Goal: Task Accomplishment & Management: Manage account settings

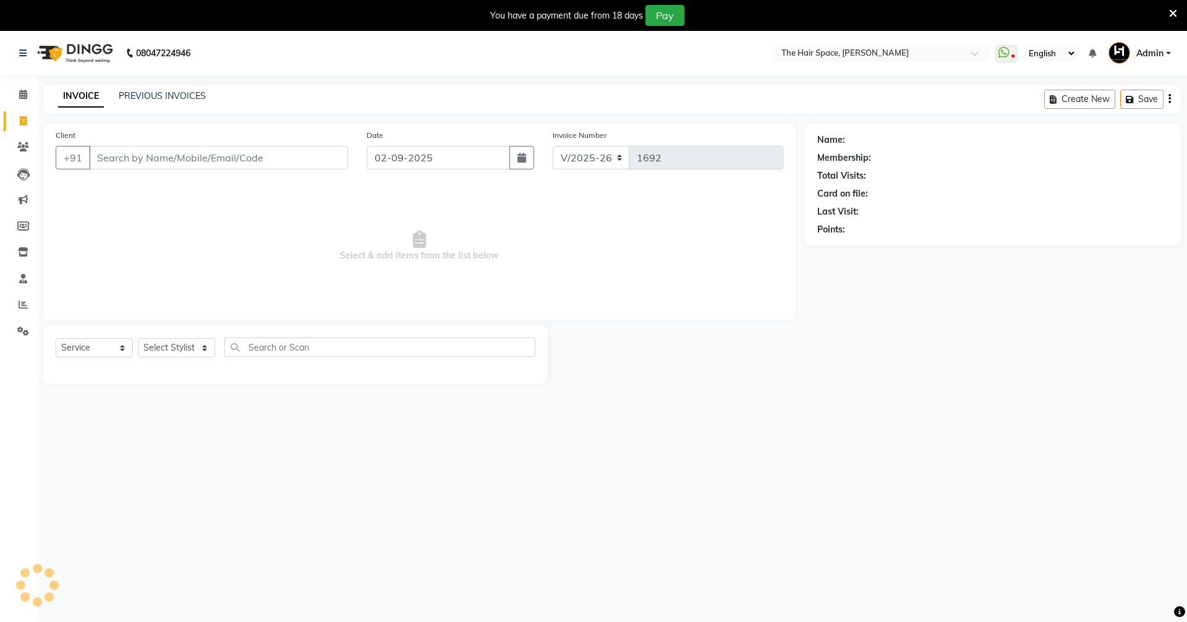
select select "6663"
select select "service"
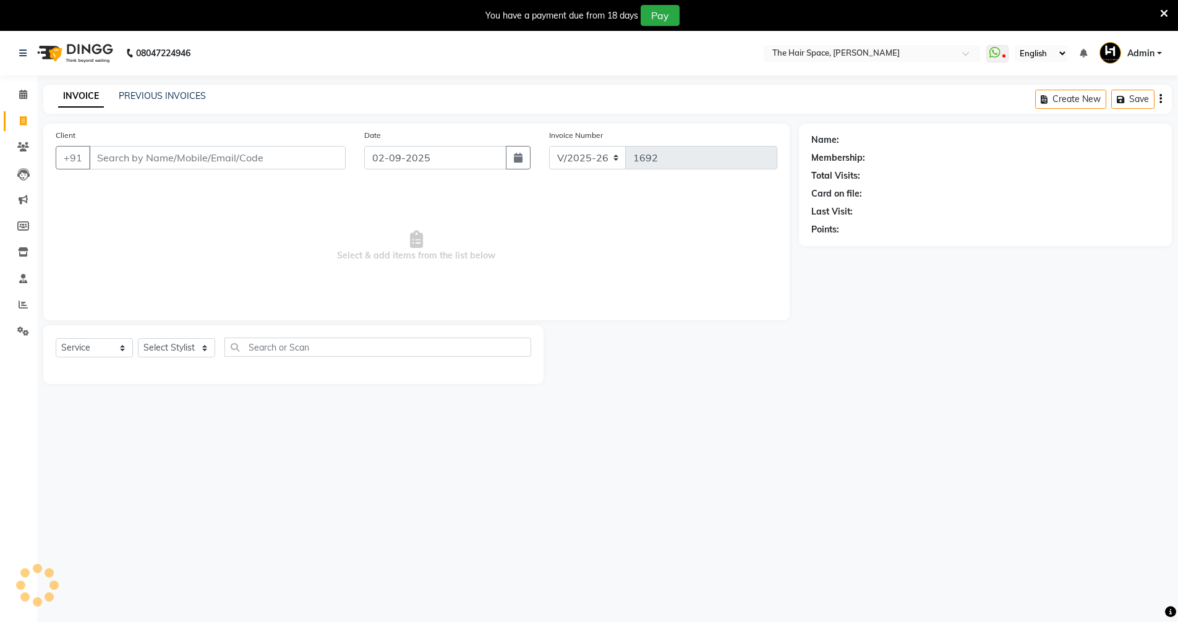
click at [136, 155] on input "Client" at bounding box center [217, 157] width 257 height 23
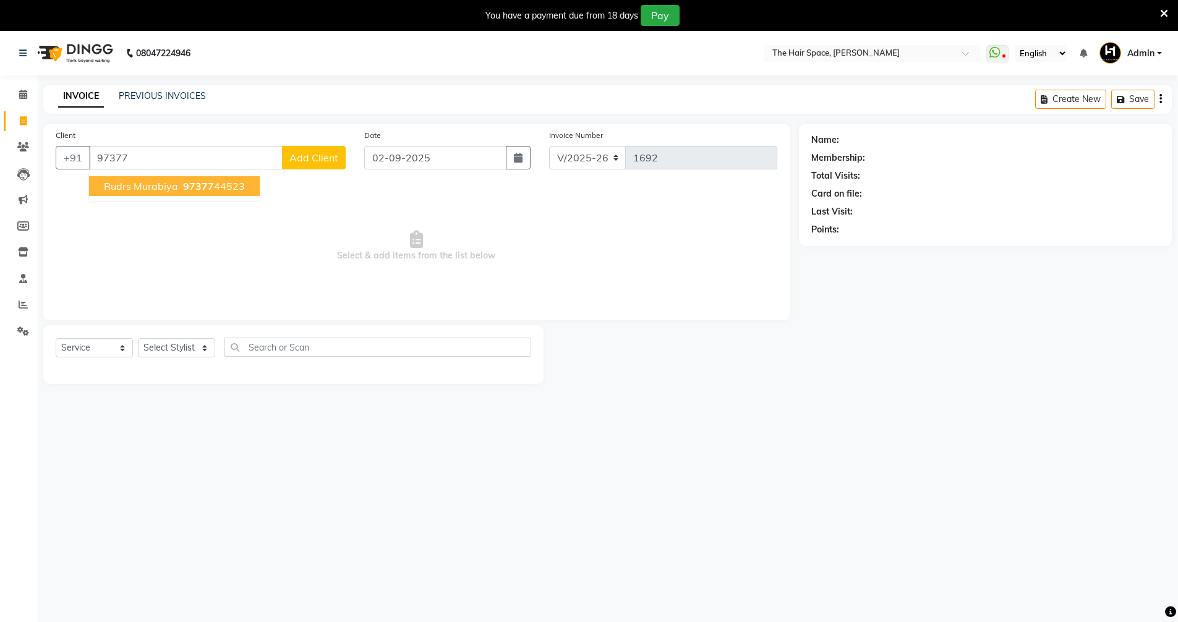
click at [168, 189] on span "Rudrs Murabiya" at bounding box center [141, 186] width 74 height 12
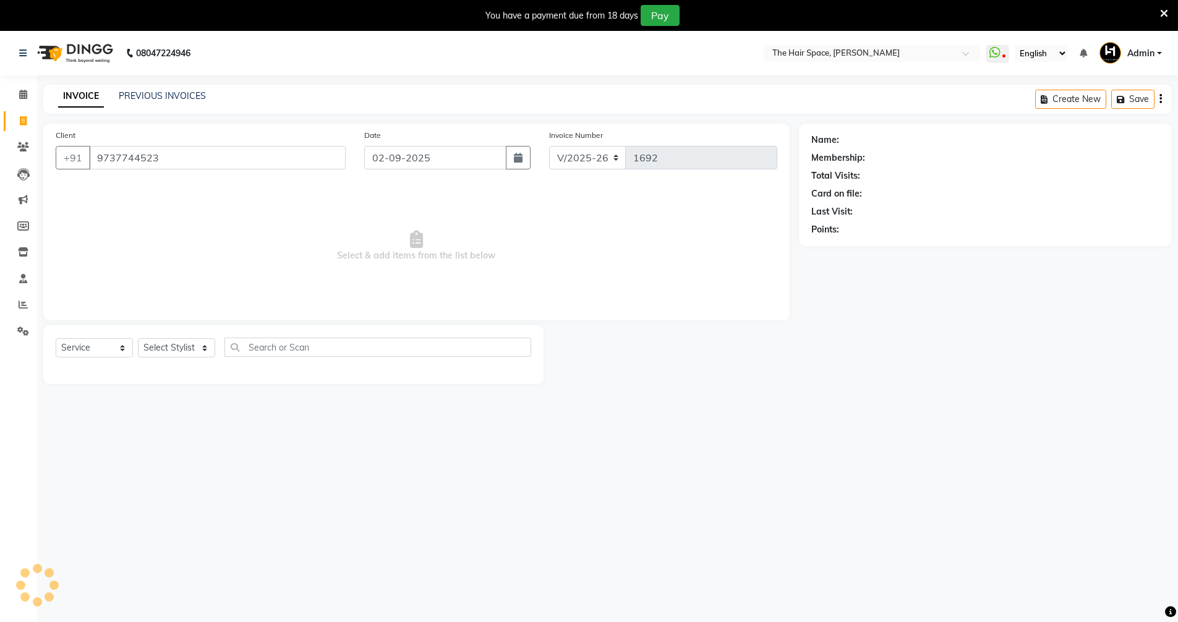
type input "9737744523"
drag, startPoint x: 177, startPoint y: 342, endPoint x: 175, endPoint y: 356, distance: 13.7
click at [177, 342] on select "Select Stylist Jaimin Nai RAVI RAVAL Shankar Rathod Unknown" at bounding box center [176, 347] width 77 height 19
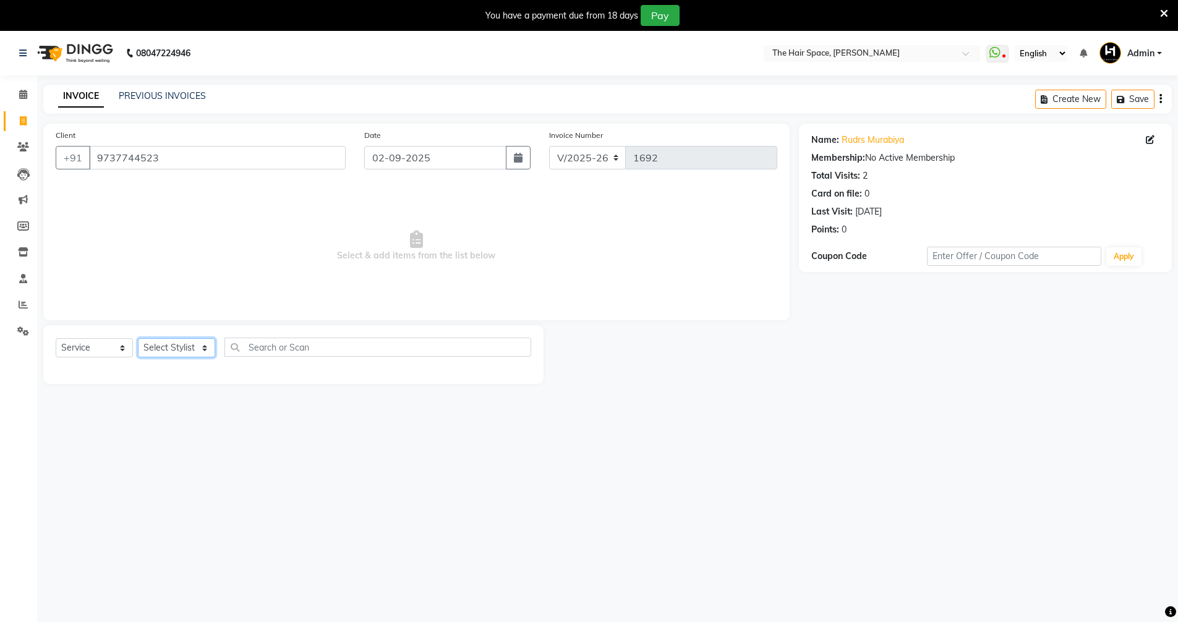
select select "82347"
click at [138, 338] on select "Select Stylist Jaimin Nai RAVI RAVAL Shankar Rathod Unknown" at bounding box center [176, 347] width 77 height 19
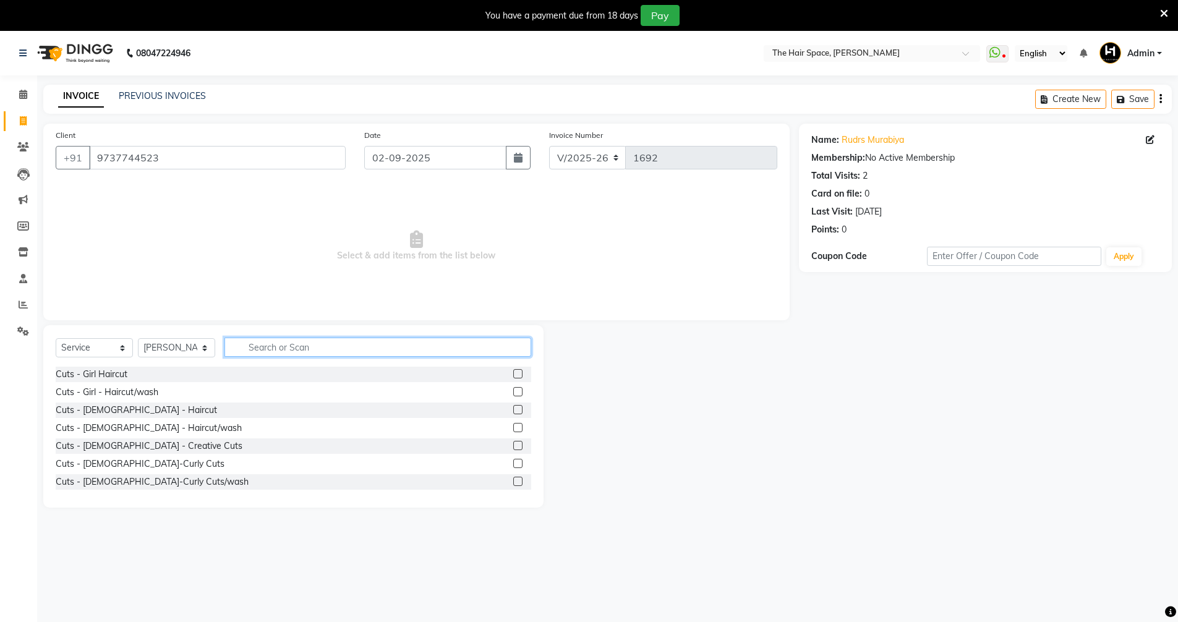
click at [265, 347] on input "text" at bounding box center [377, 347] width 307 height 19
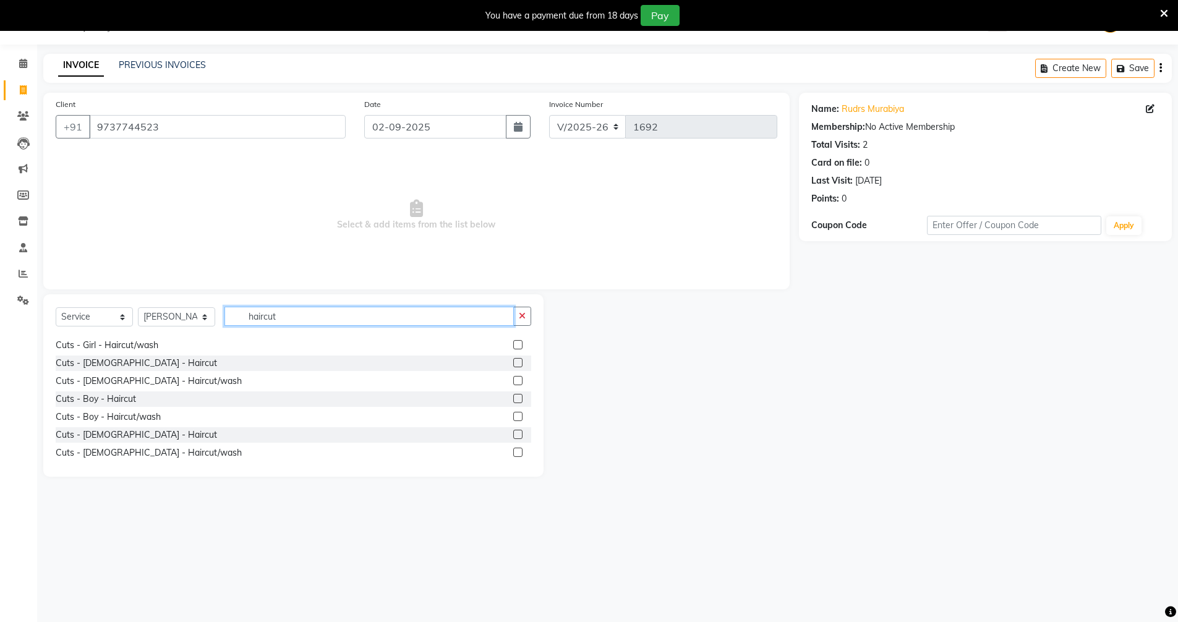
scroll to position [20, 0]
type input "haircut"
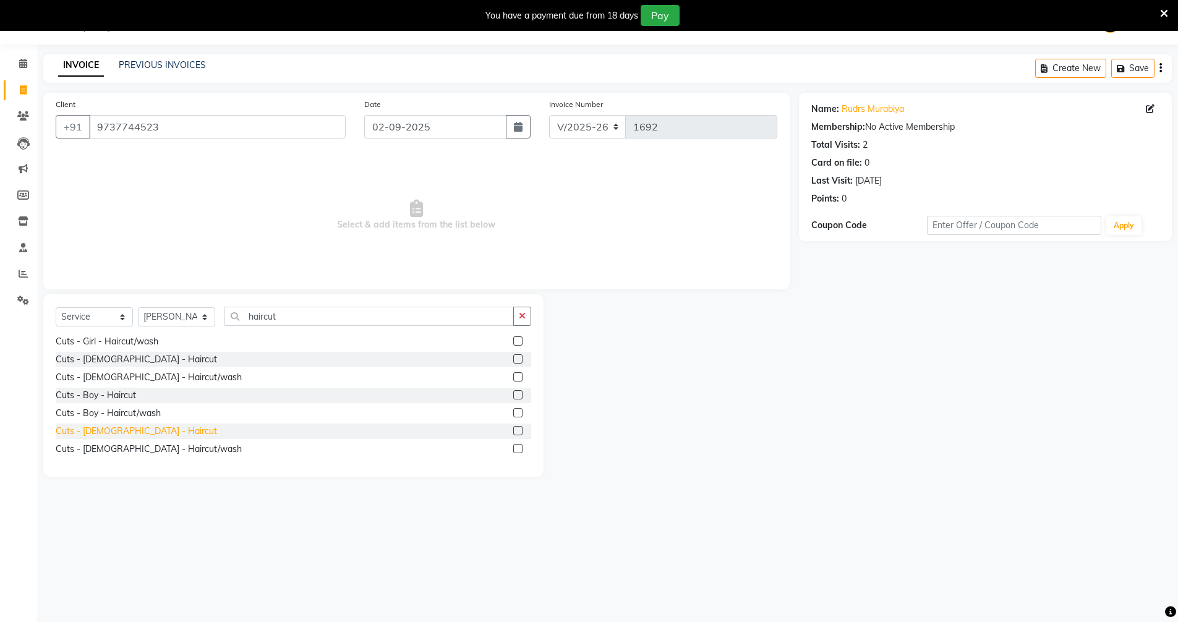
click at [129, 430] on div "Cuts - Male - Haircut" at bounding box center [136, 431] width 161 height 13
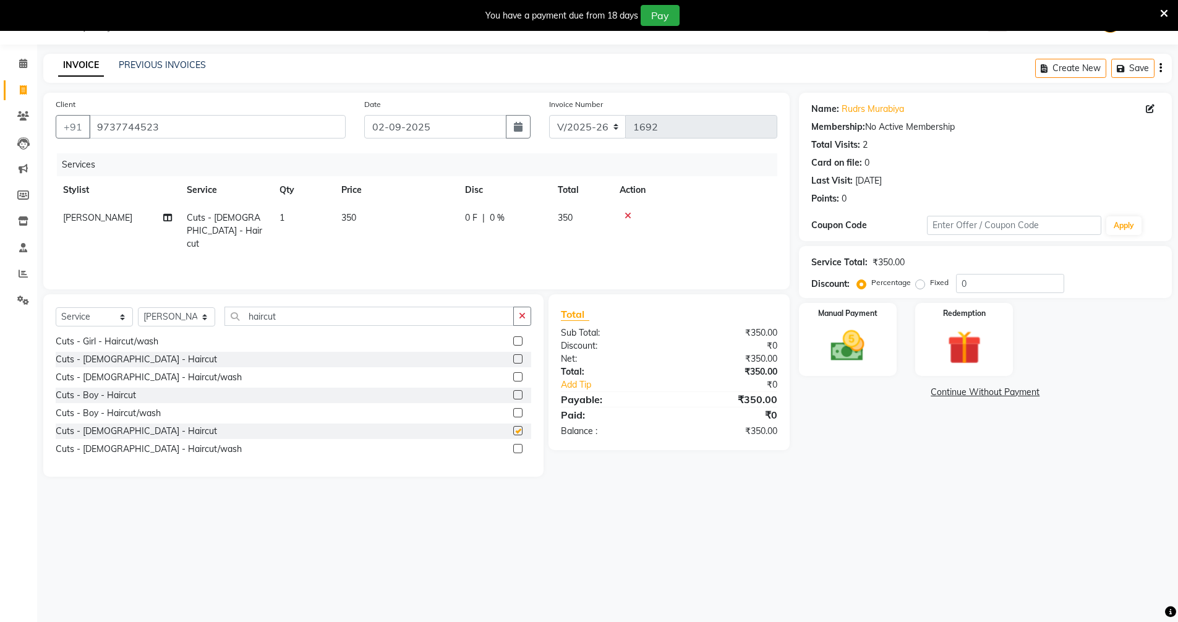
checkbox input "false"
drag, startPoint x: 283, startPoint y: 319, endPoint x: 0, endPoint y: 286, distance: 285.1
click at [173, 306] on div "Select Service Product Membership Package Voucher Prepaid Gift Card Select Styl…" at bounding box center [293, 385] width 500 height 182
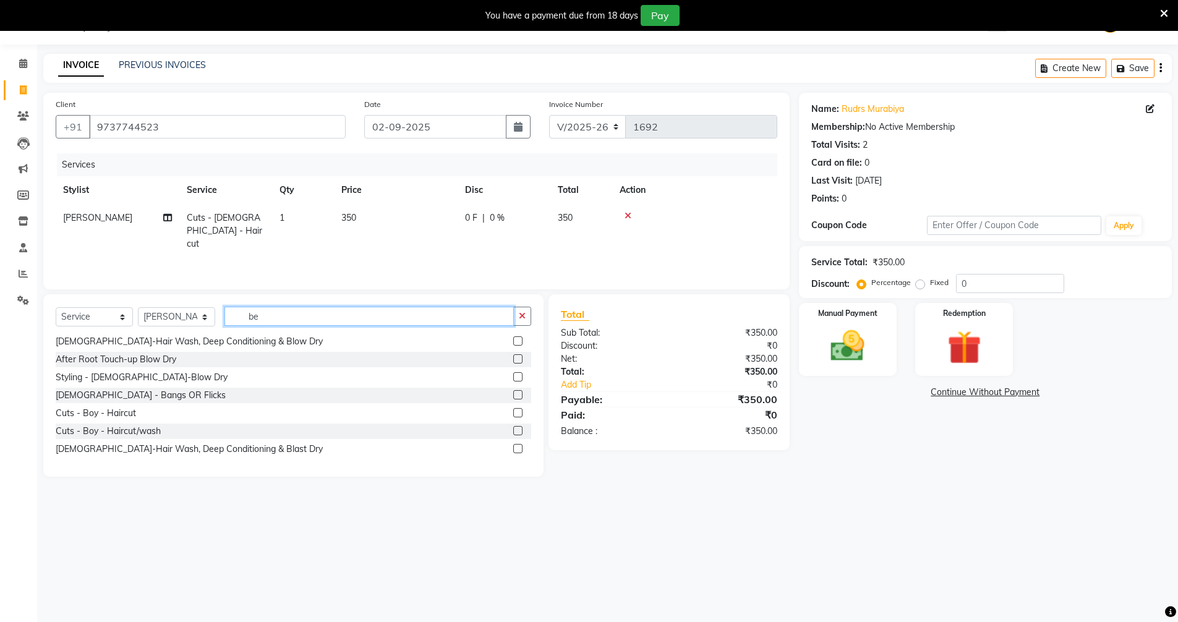
scroll to position [0, 0]
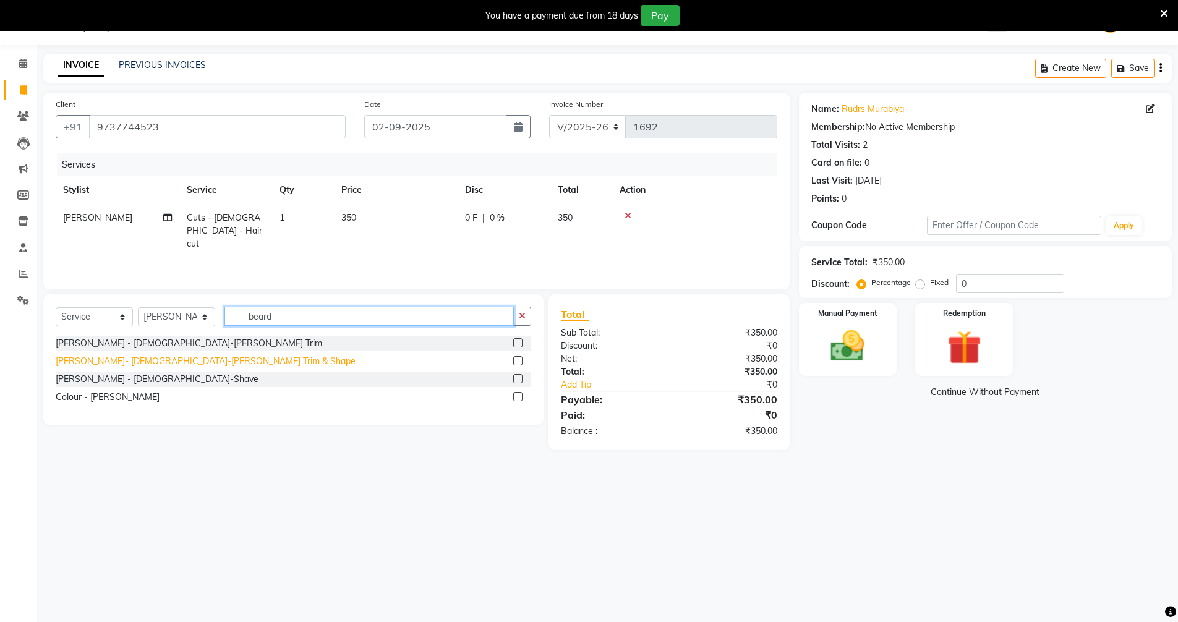
type input "beard"
drag, startPoint x: 129, startPoint y: 363, endPoint x: 155, endPoint y: 356, distance: 26.2
click at [130, 363] on div "Beard- Male-Beard Trim & Shape" at bounding box center [206, 361] width 300 height 13
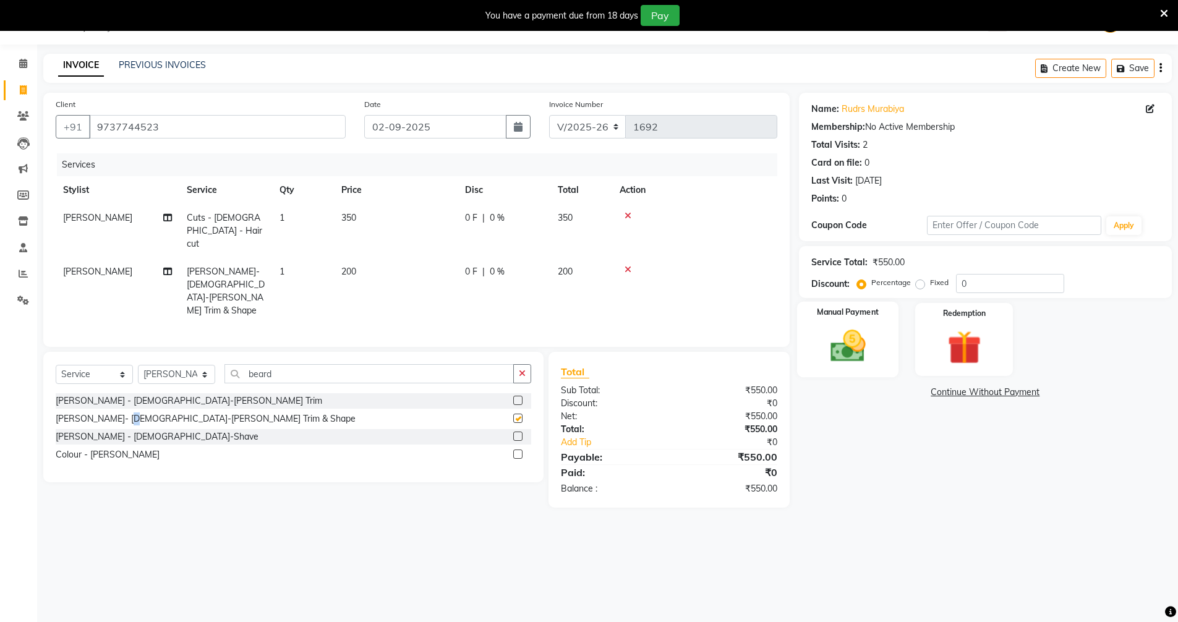
checkbox input "false"
click at [833, 339] on img at bounding box center [847, 346] width 57 height 40
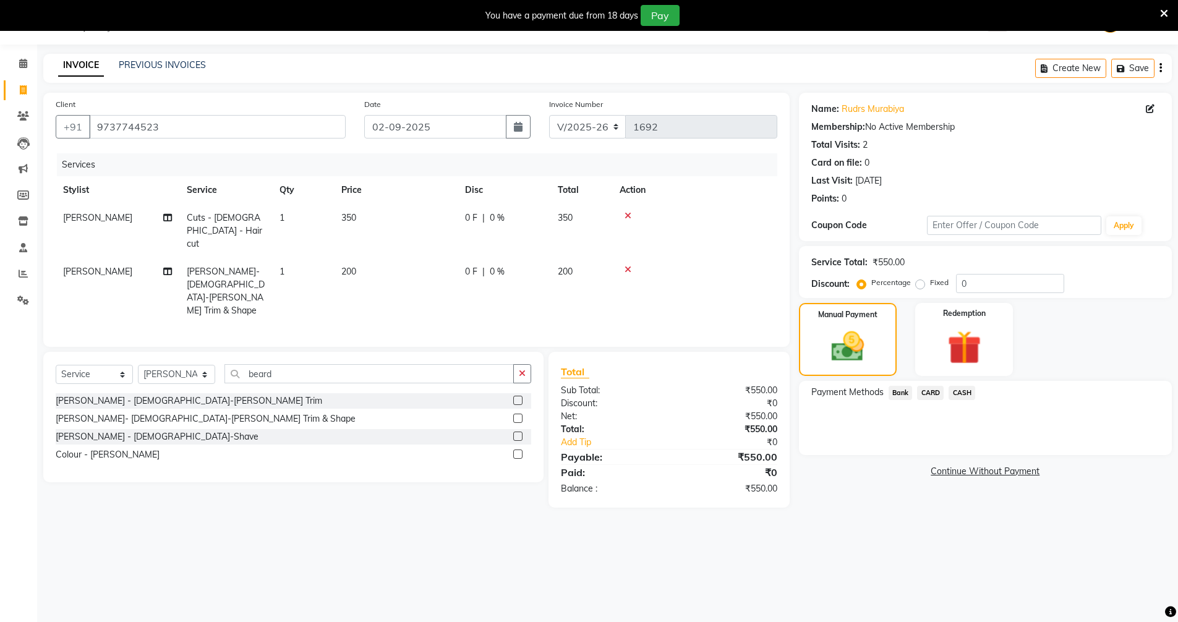
drag, startPoint x: 894, startPoint y: 396, endPoint x: 939, endPoint y: 403, distance: 45.0
click at [895, 396] on span "Bank" at bounding box center [900, 393] width 24 height 14
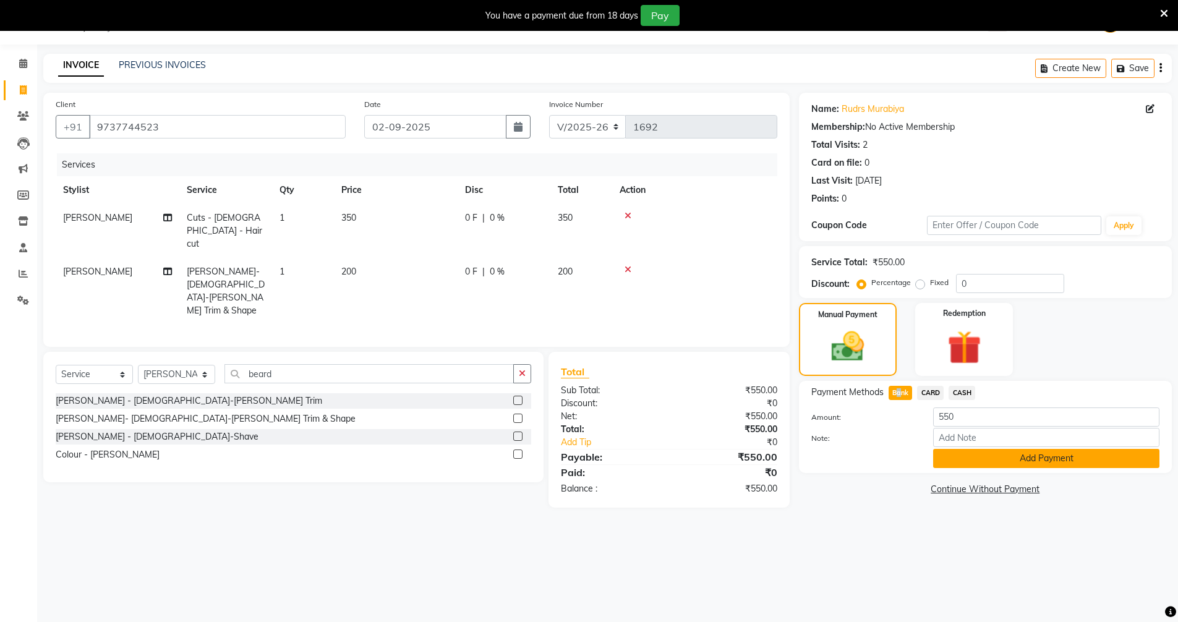
click at [970, 451] on button "Add Payment" at bounding box center [1046, 458] width 226 height 19
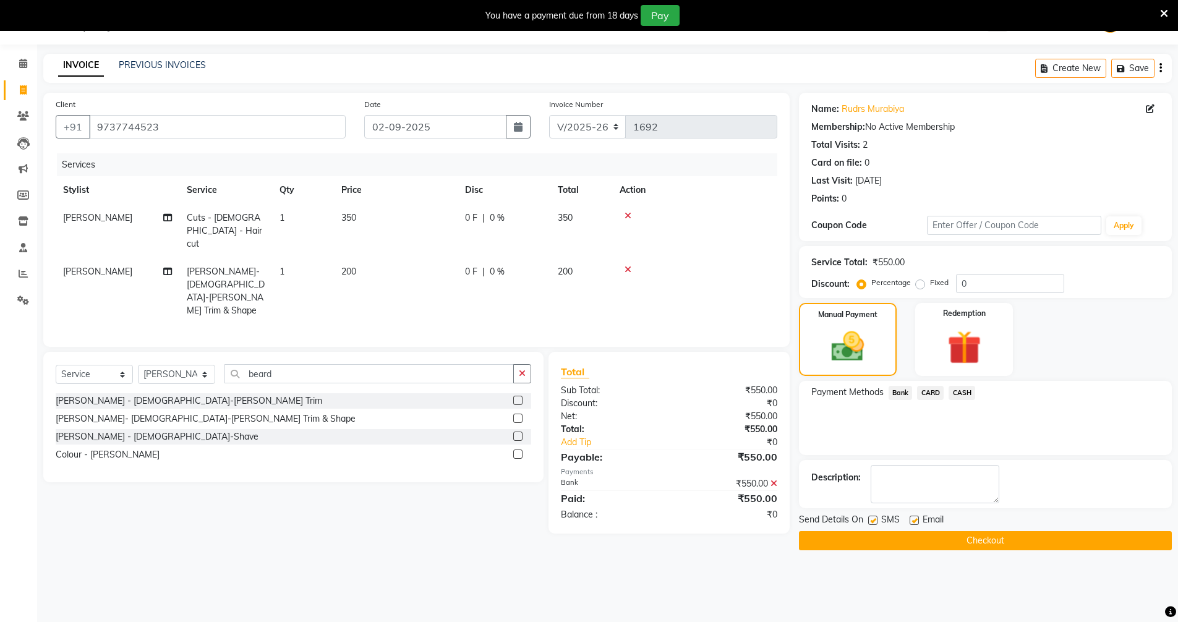
click at [916, 523] on label at bounding box center [914, 520] width 9 height 9
click at [916, 523] on input "checkbox" at bounding box center [914, 521] width 8 height 8
checkbox input "false"
click at [923, 539] on button "Checkout" at bounding box center [985, 540] width 373 height 19
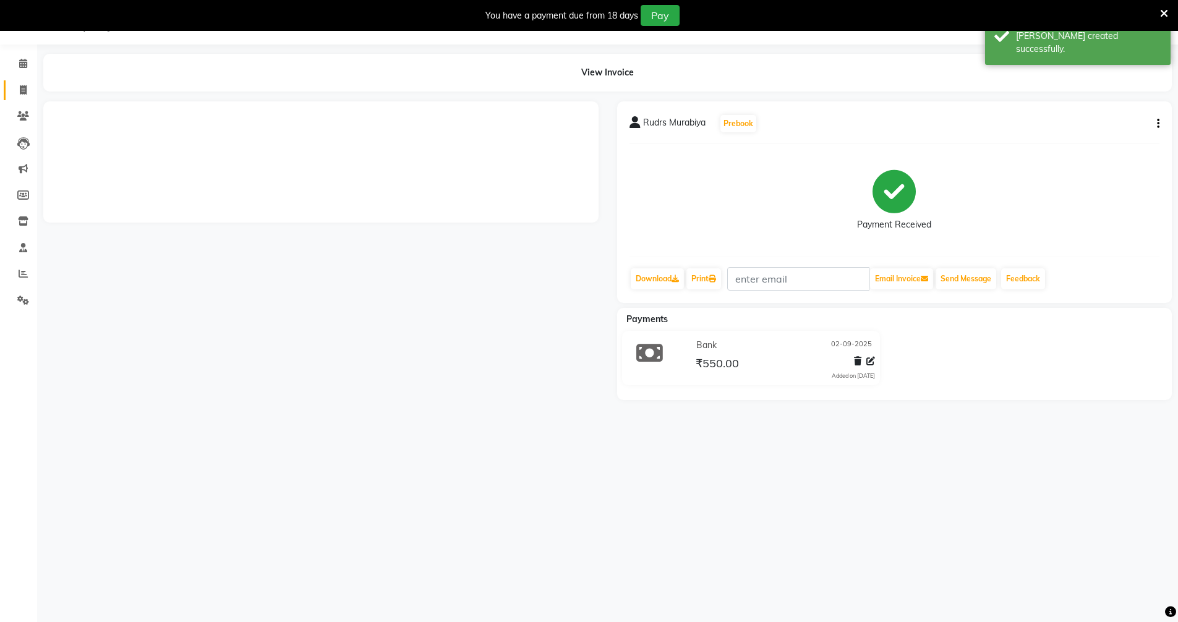
click at [22, 87] on icon at bounding box center [23, 89] width 7 height 9
select select "service"
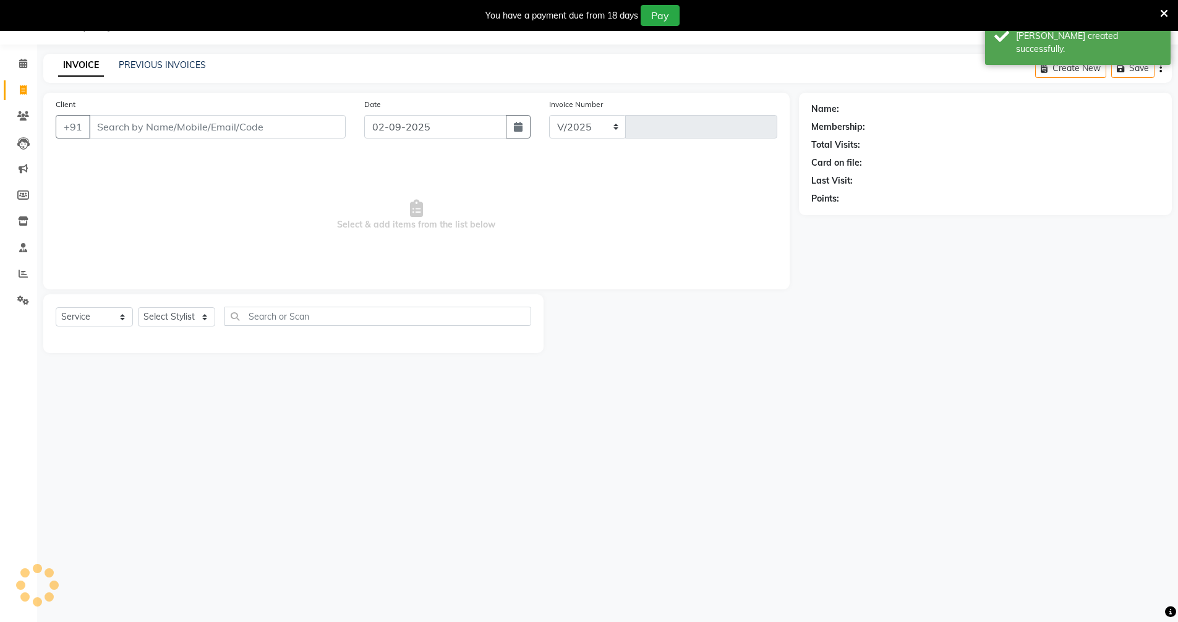
select select "6663"
type input "1693"
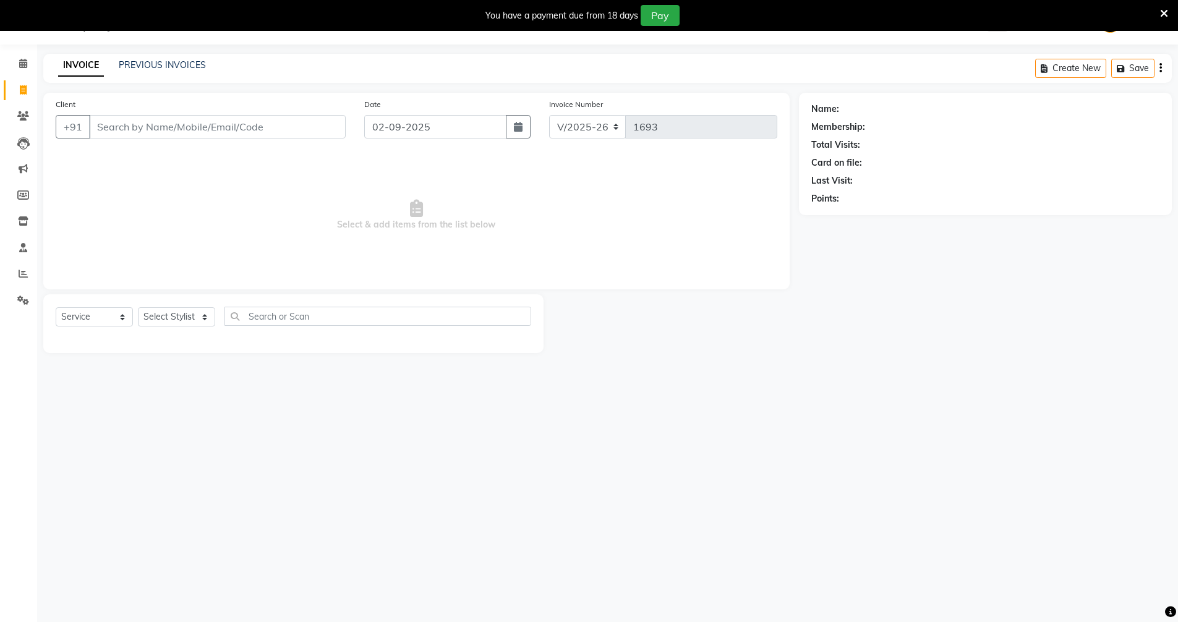
click at [1161, 14] on icon at bounding box center [1164, 13] width 8 height 11
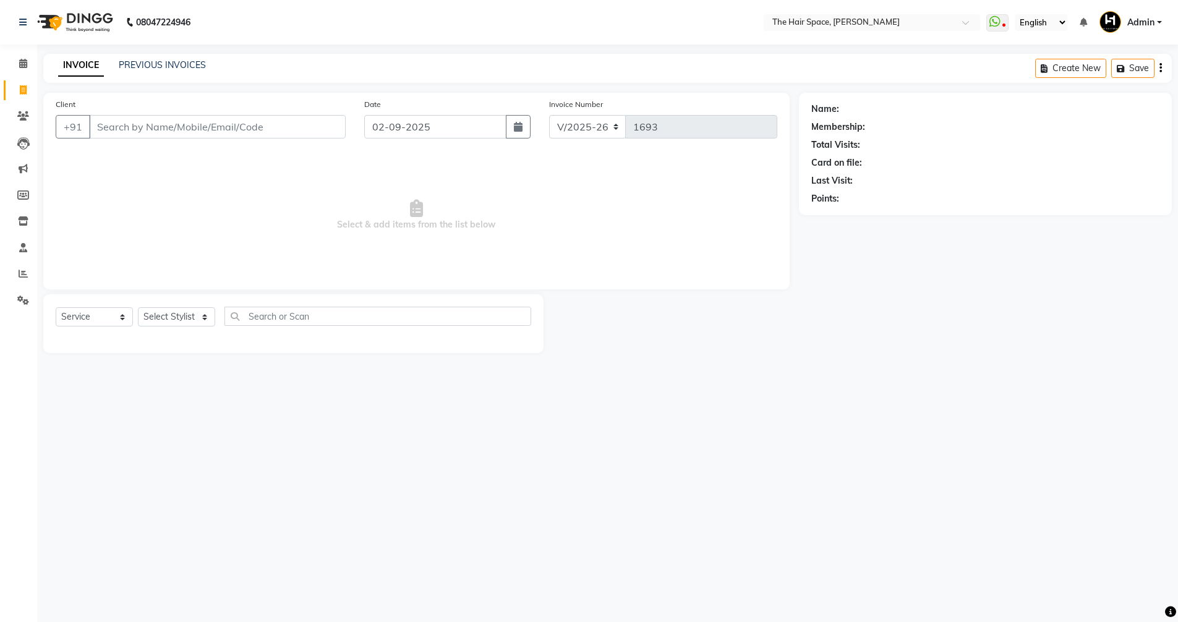
click at [1161, 14] on link "Admin" at bounding box center [1130, 22] width 62 height 20
click at [1162, 15] on link "Admin" at bounding box center [1130, 22] width 62 height 20
click at [1162, 14] on link "Admin" at bounding box center [1130, 22] width 62 height 20
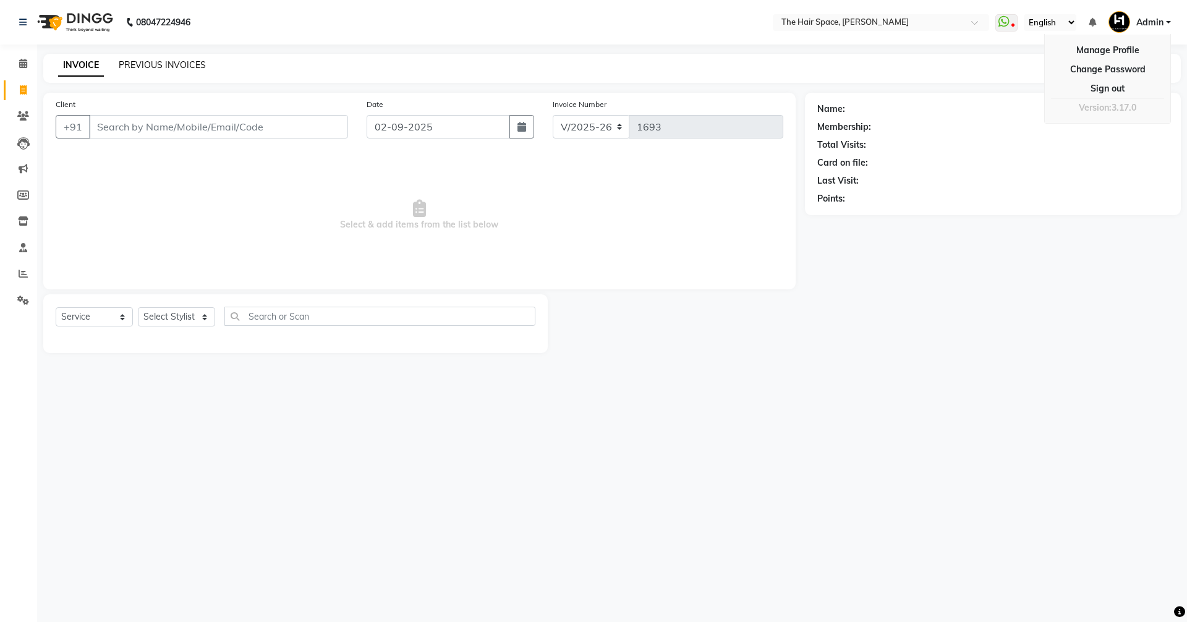
click at [153, 59] on div "INVOICE PREVIOUS INVOICES Create New Save" at bounding box center [612, 68] width 1138 height 29
click at [153, 64] on link "PREVIOUS INVOICES" at bounding box center [162, 64] width 87 height 11
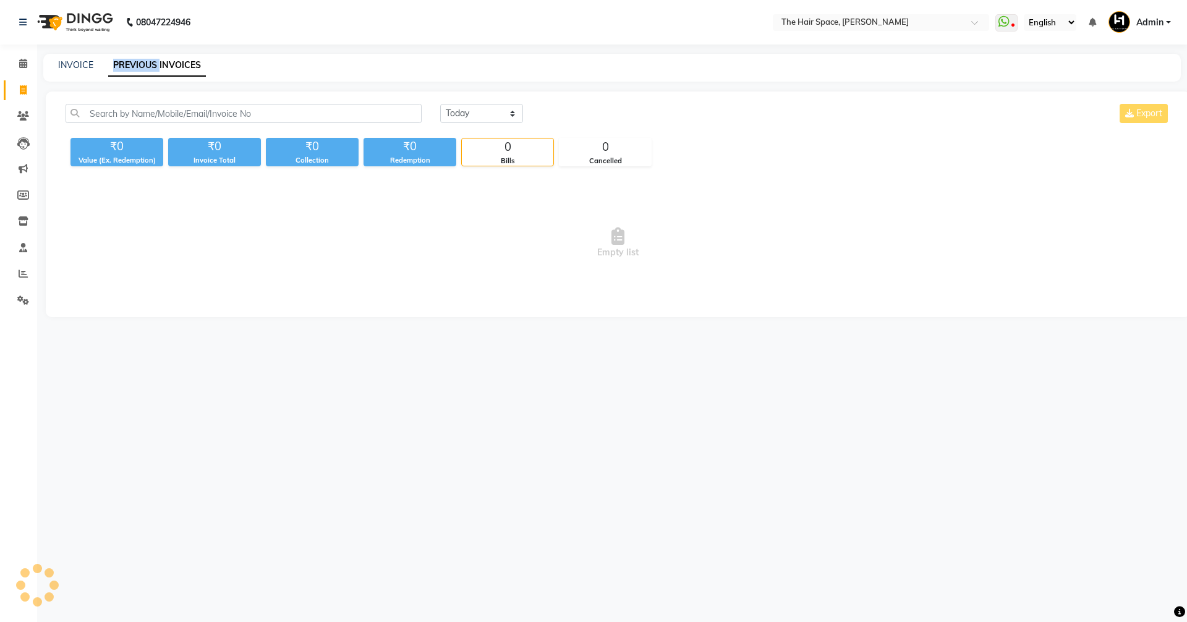
click at [153, 64] on link "PREVIOUS INVOICES" at bounding box center [157, 65] width 98 height 22
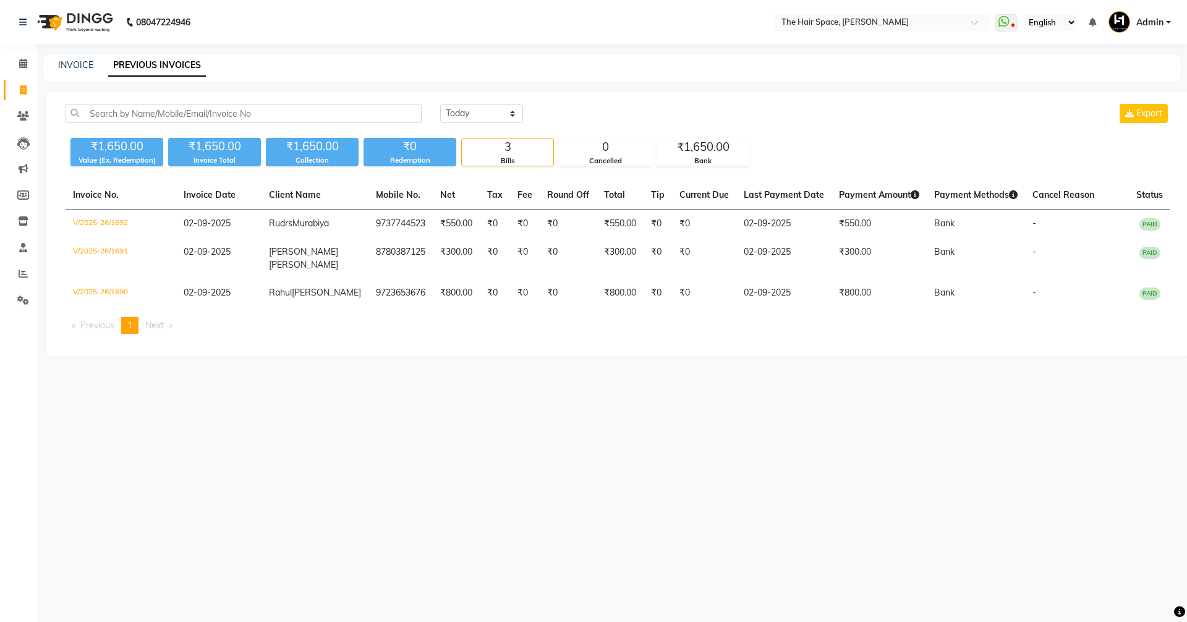
click at [85, 56] on div "08047224946 Select Location × The Hair Space, Shela WhatsApp Status ✕ Status: D…" at bounding box center [593, 311] width 1187 height 622
click at [82, 61] on link "INVOICE" at bounding box center [75, 64] width 35 height 11
select select "service"
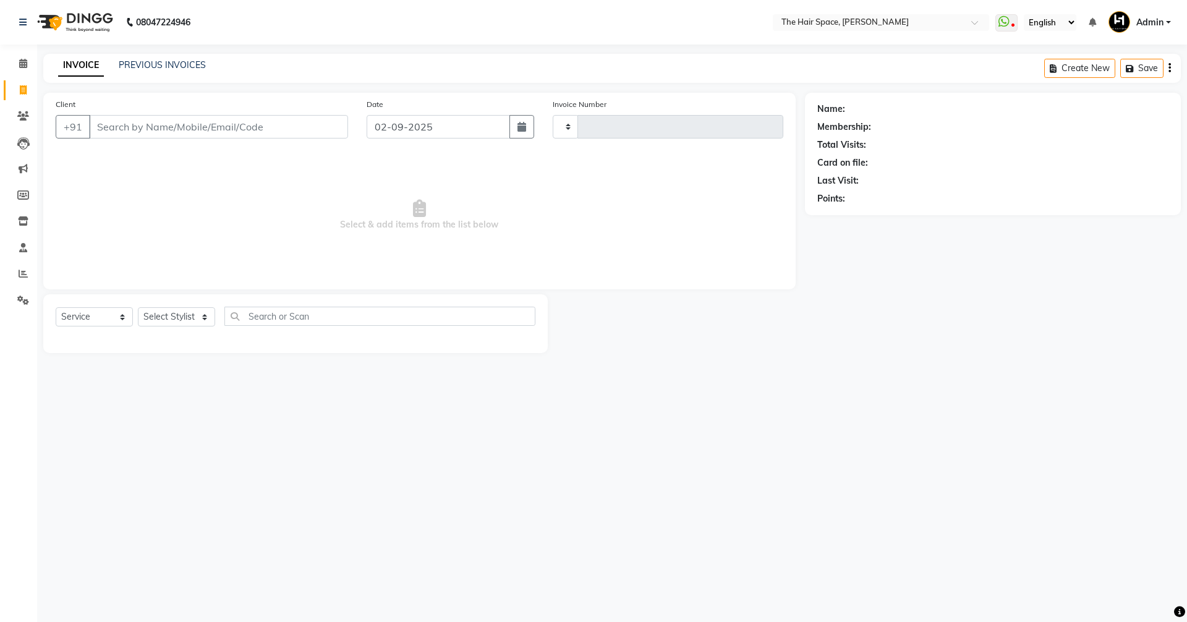
type input "1693"
select select "6663"
click at [183, 66] on link "PREVIOUS INVOICES" at bounding box center [162, 64] width 87 height 11
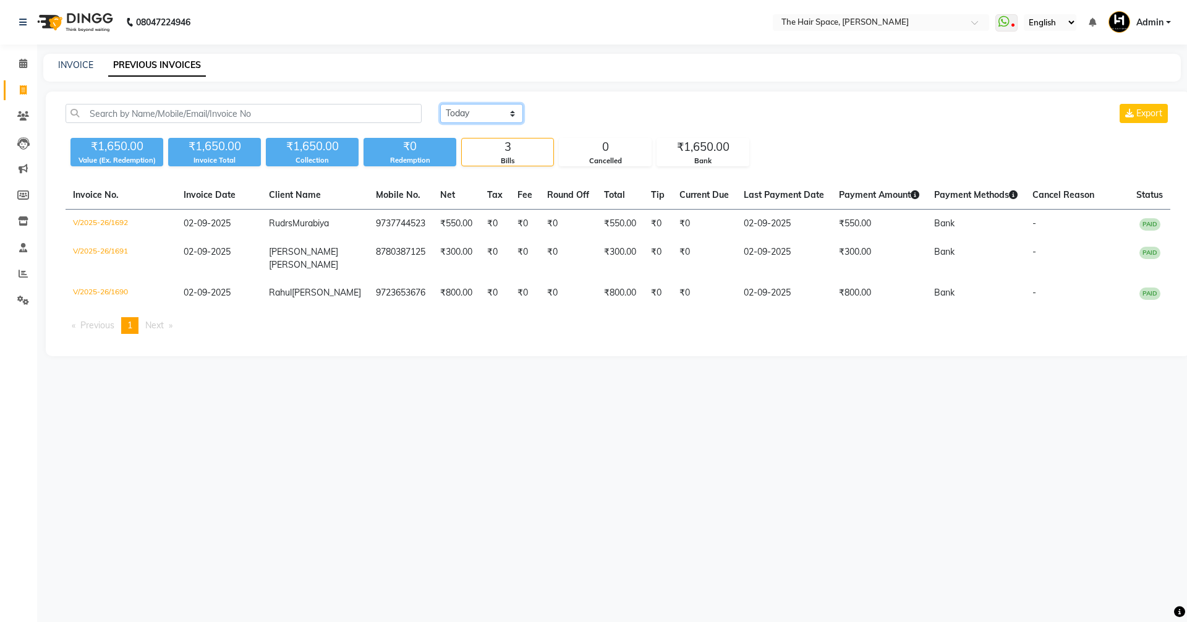
drag, startPoint x: 496, startPoint y: 106, endPoint x: 493, endPoint y: 112, distance: 6.7
click at [496, 113] on select "[DATE] [DATE] Custom Range" at bounding box center [481, 113] width 83 height 19
click at [440, 104] on select "[DATE] [DATE] Custom Range" at bounding box center [481, 113] width 83 height 19
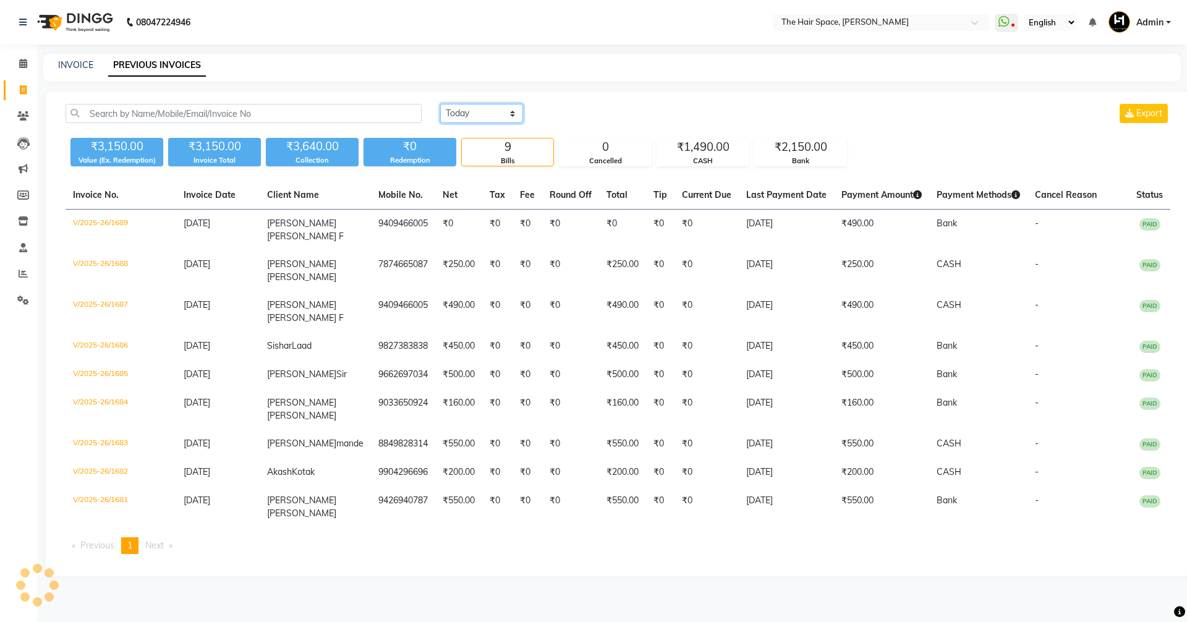
click at [467, 113] on select "[DATE] [DATE] Custom Range" at bounding box center [481, 113] width 83 height 19
select select "[DATE]"
click at [440, 104] on select "[DATE] [DATE] Custom Range" at bounding box center [481, 113] width 83 height 19
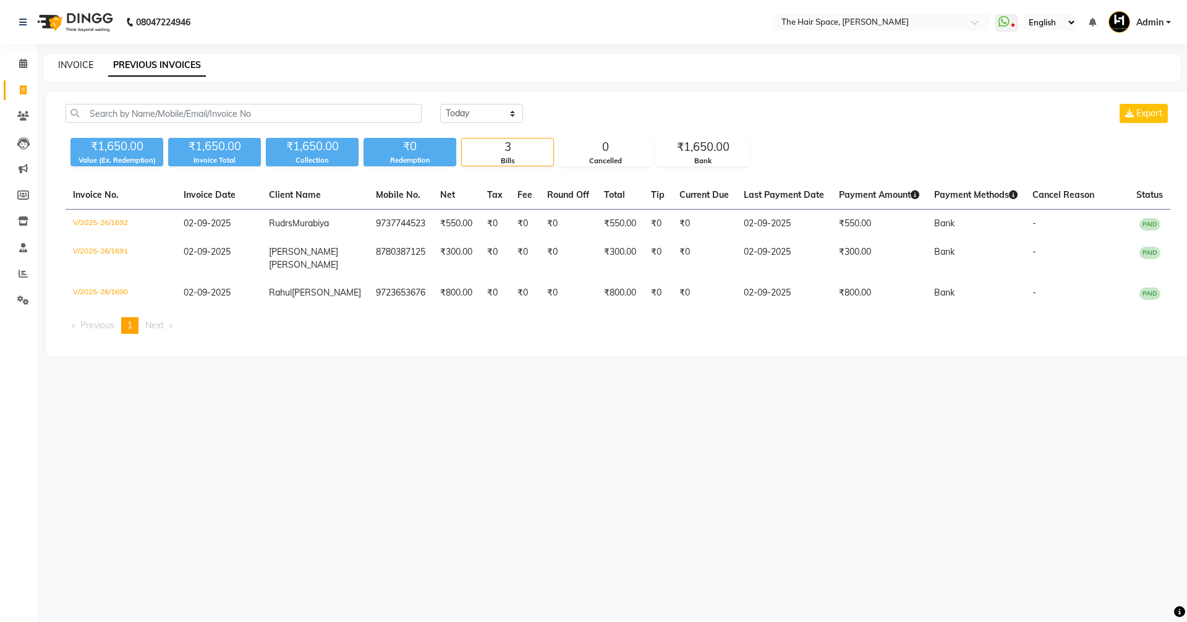
click at [68, 66] on link "INVOICE" at bounding box center [75, 64] width 35 height 11
select select "service"
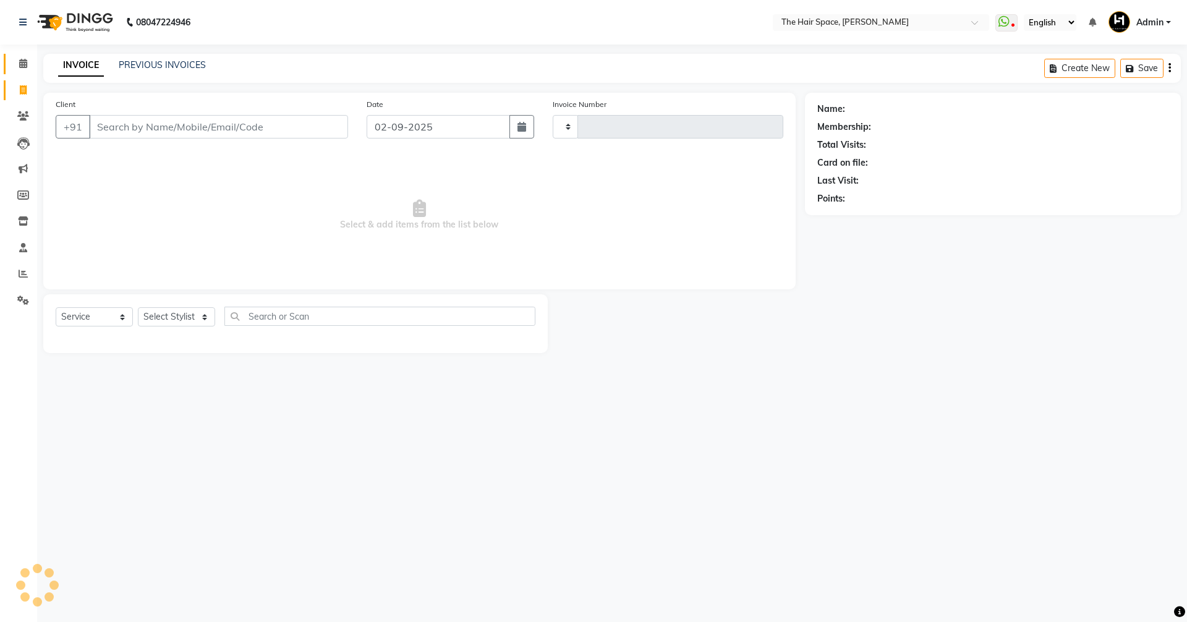
type input "1693"
select select "6663"
click at [17, 58] on span at bounding box center [23, 64] width 22 height 14
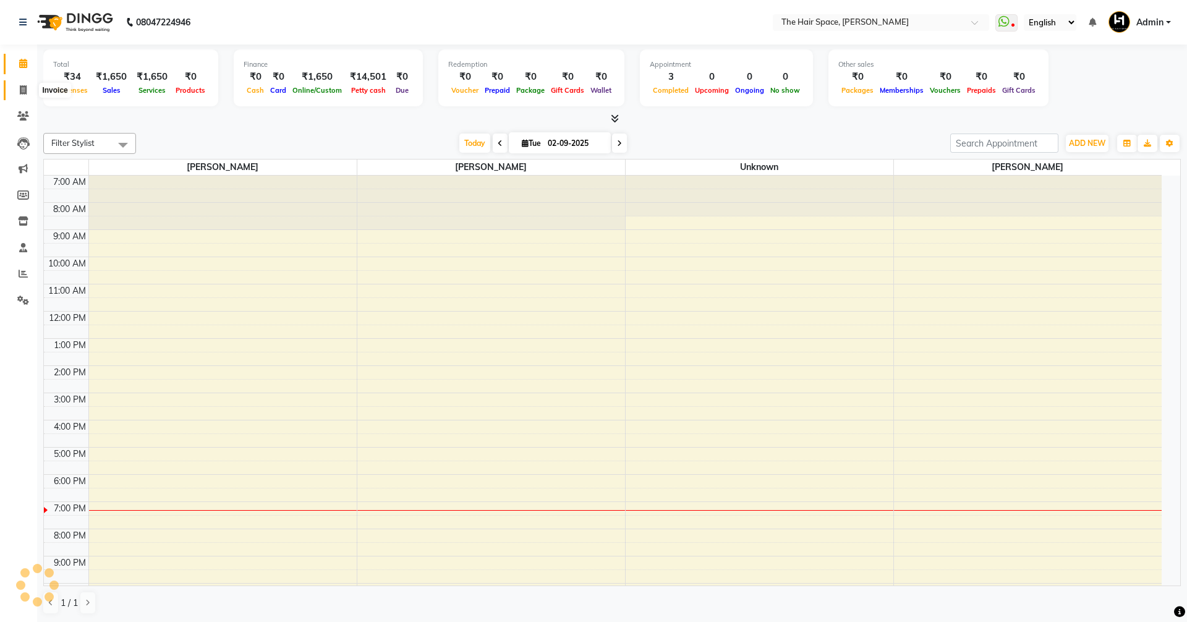
click at [15, 87] on span at bounding box center [23, 90] width 22 height 14
select select "service"
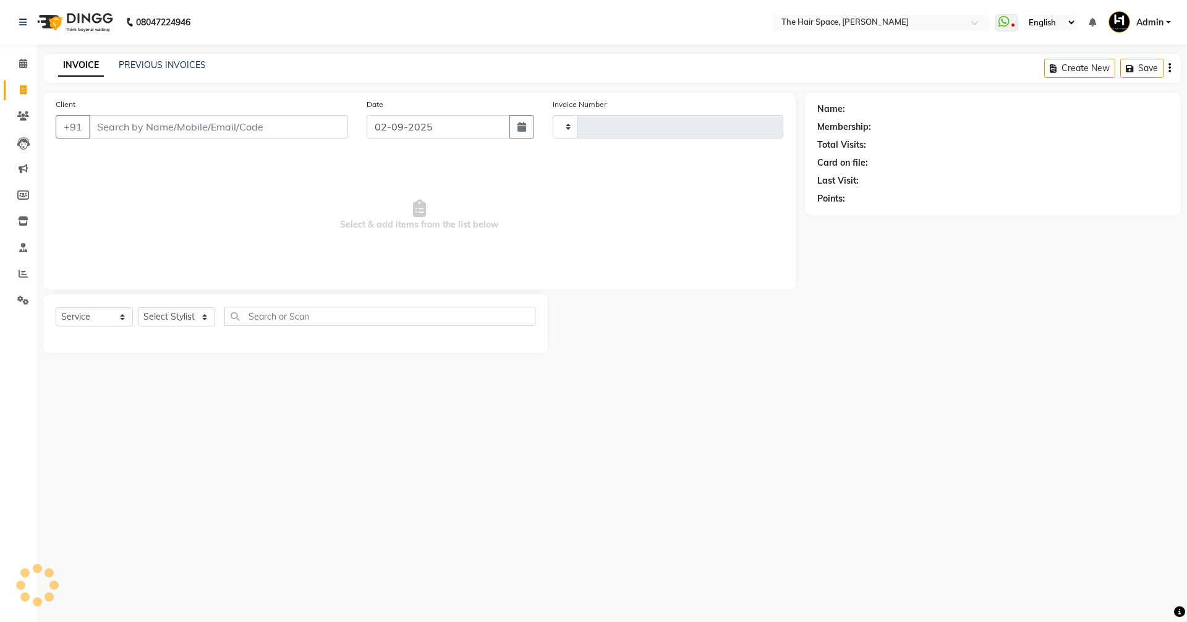
type input "1693"
select select "6663"
click at [171, 124] on input "Client" at bounding box center [218, 126] width 259 height 23
drag, startPoint x: 179, startPoint y: 132, endPoint x: 195, endPoint y: 122, distance: 18.4
click at [190, 124] on input "Client" at bounding box center [218, 126] width 259 height 23
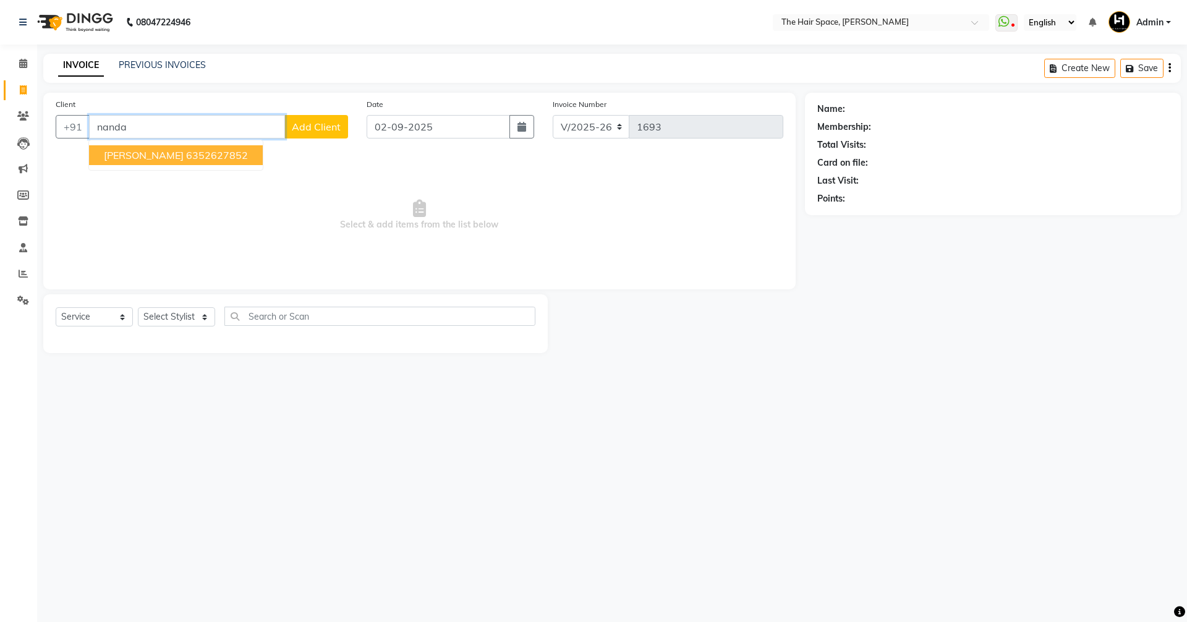
drag, startPoint x: 237, startPoint y: 153, endPoint x: 130, endPoint y: 242, distance: 139.1
click at [237, 151] on ngb-highlight "6352627852" at bounding box center [217, 155] width 62 height 12
type input "6352627852"
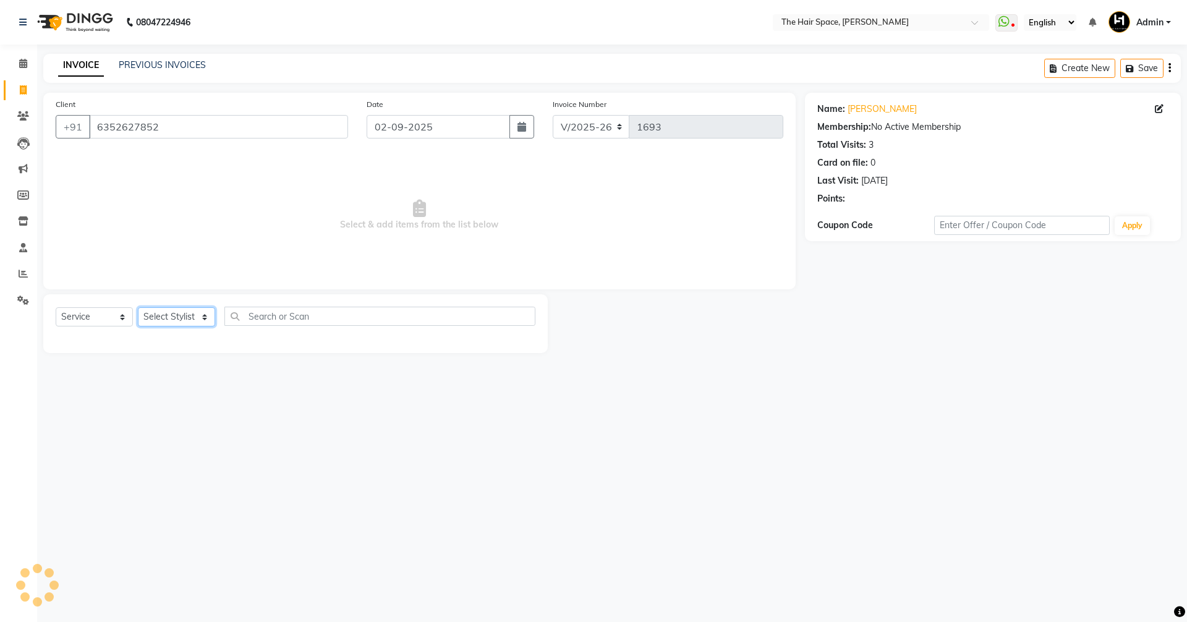
click at [162, 322] on select "Select Stylist Jaimin Nai RAVI RAVAL Shankar Rathod Unknown" at bounding box center [176, 316] width 77 height 19
select select "51967"
click at [138, 307] on select "Select Stylist Jaimin Nai RAVI RAVAL Shankar Rathod Unknown" at bounding box center [176, 316] width 77 height 19
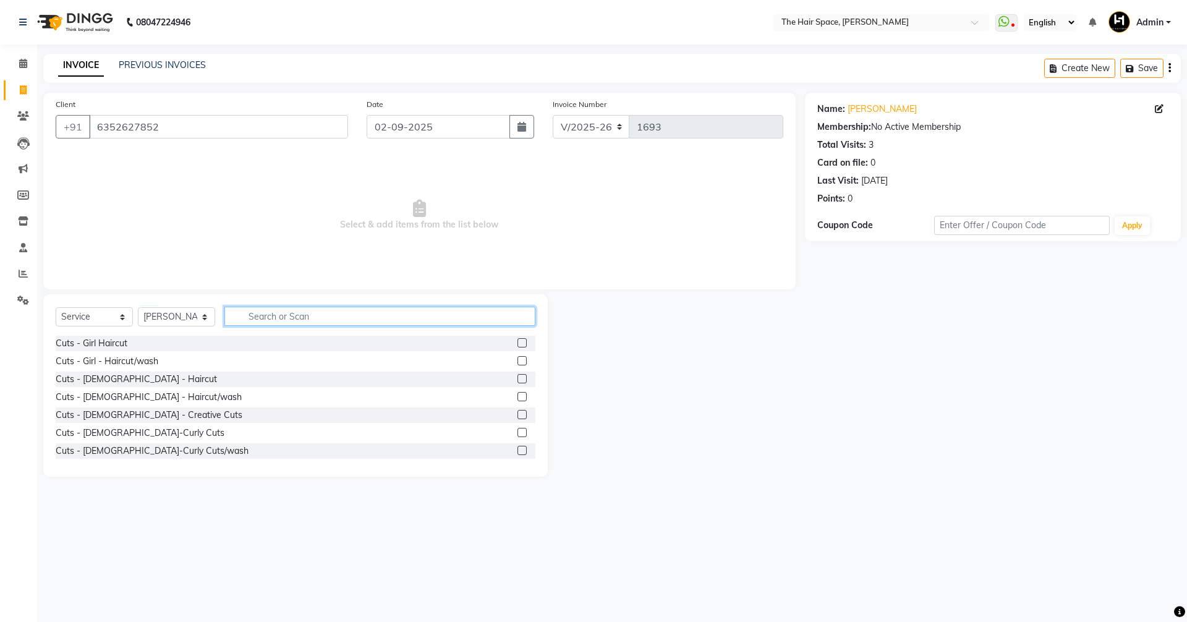
click at [257, 316] on input "text" at bounding box center [379, 316] width 311 height 19
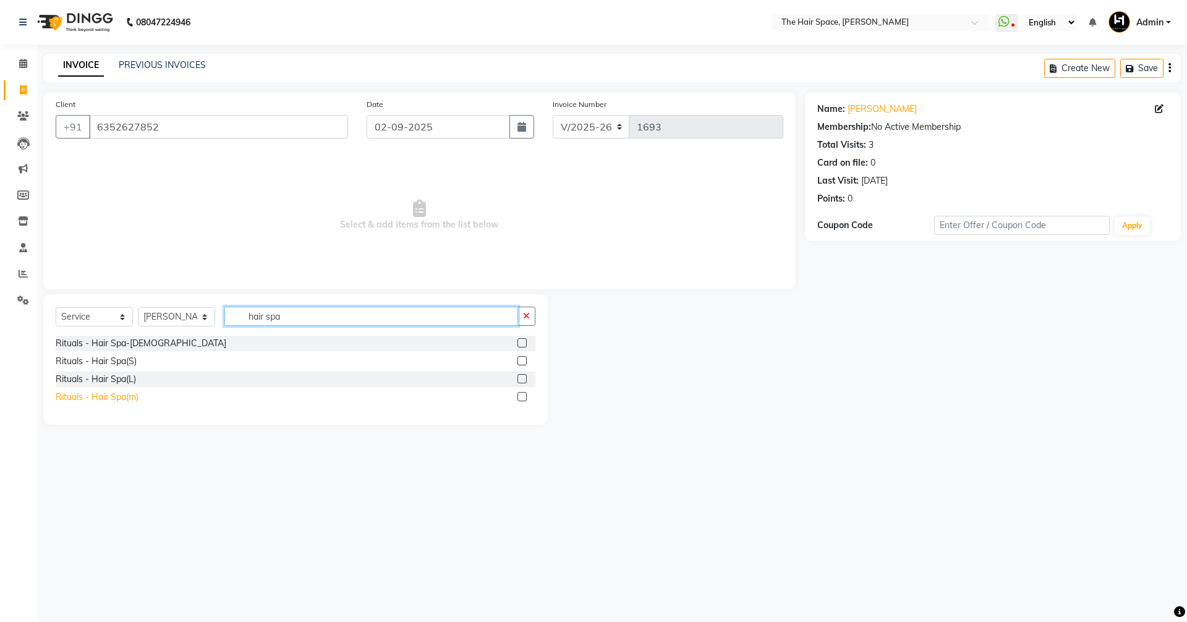
type input "hair spa"
click at [116, 395] on div "Rituals - Hair Spa(m)" at bounding box center [97, 397] width 83 height 13
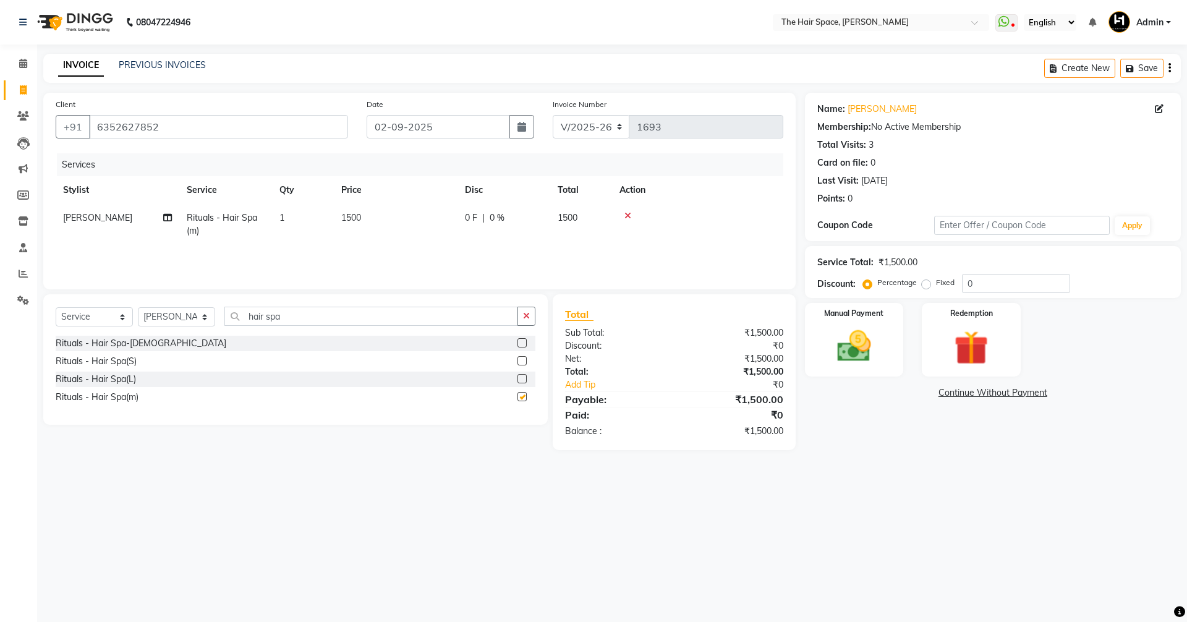
checkbox input "false"
click at [521, 317] on button "button" at bounding box center [527, 316] width 18 height 19
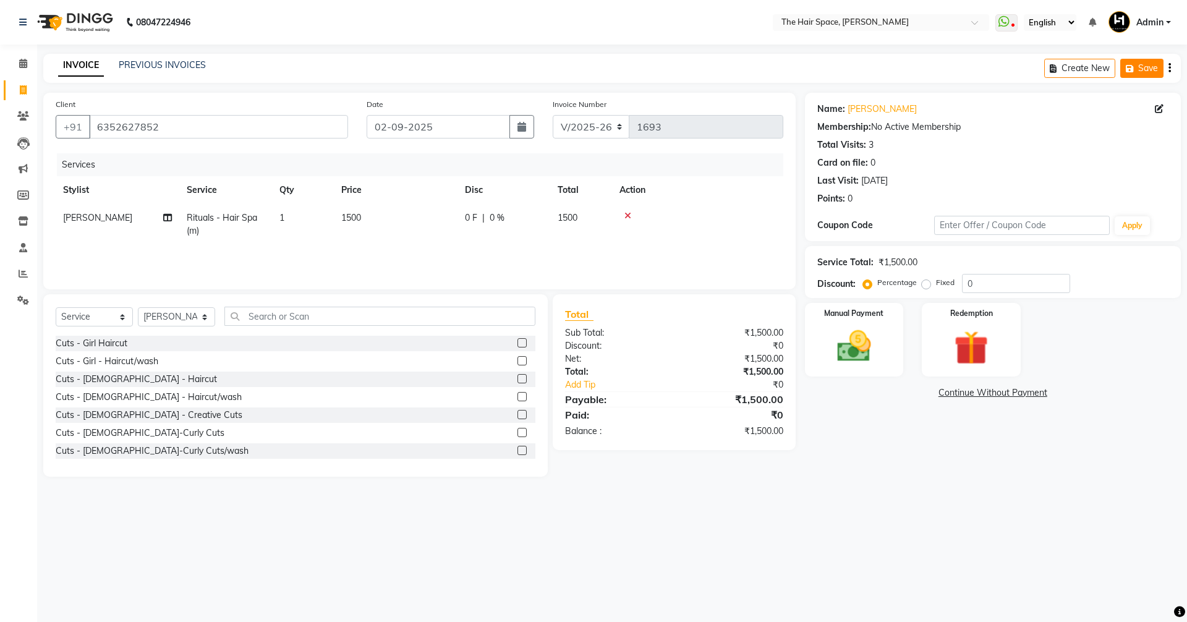
click at [1129, 68] on icon "button" at bounding box center [1132, 68] width 12 height 9
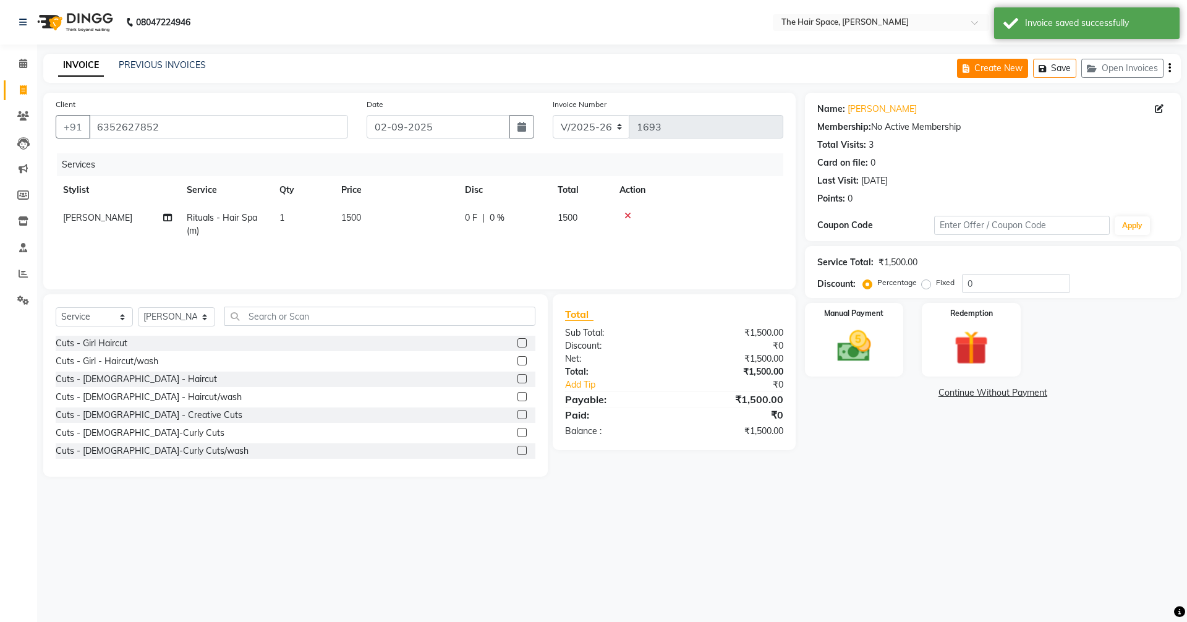
click at [961, 71] on button "Create New" at bounding box center [992, 68] width 71 height 19
select select "service"
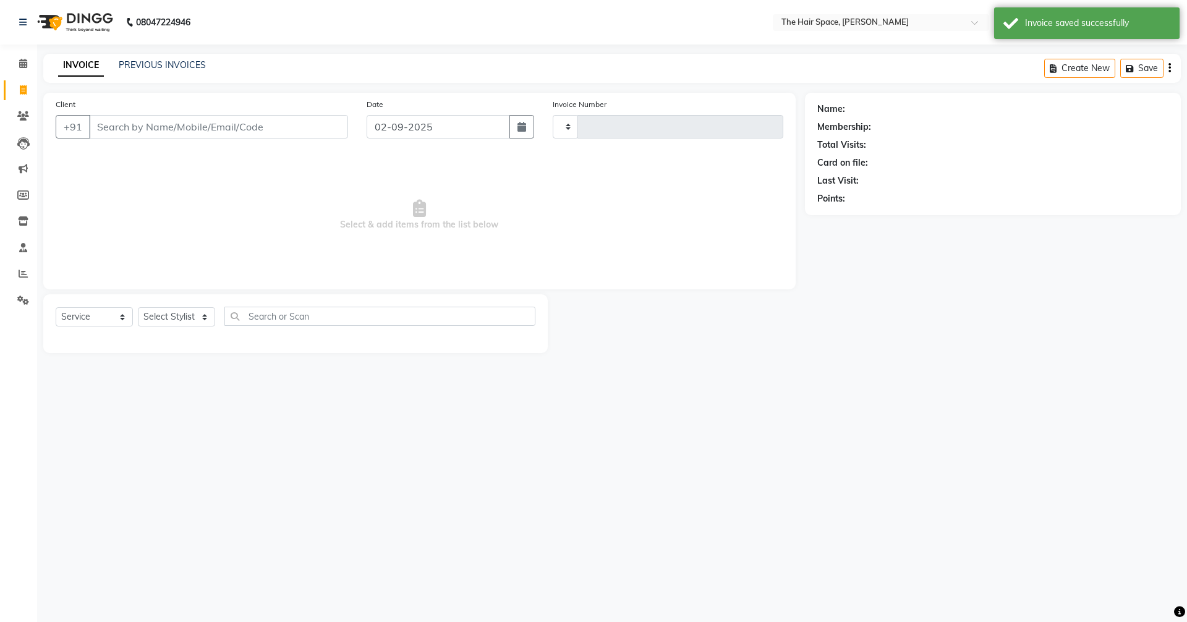
type input "1693"
select select "6663"
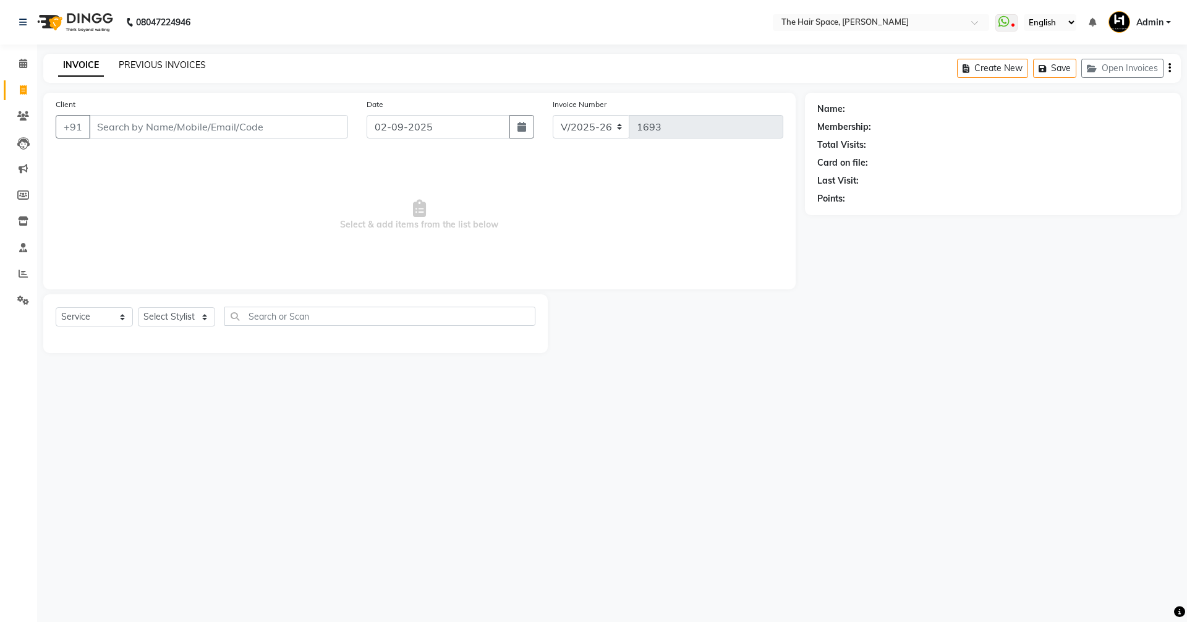
click at [163, 66] on link "PREVIOUS INVOICES" at bounding box center [162, 64] width 87 height 11
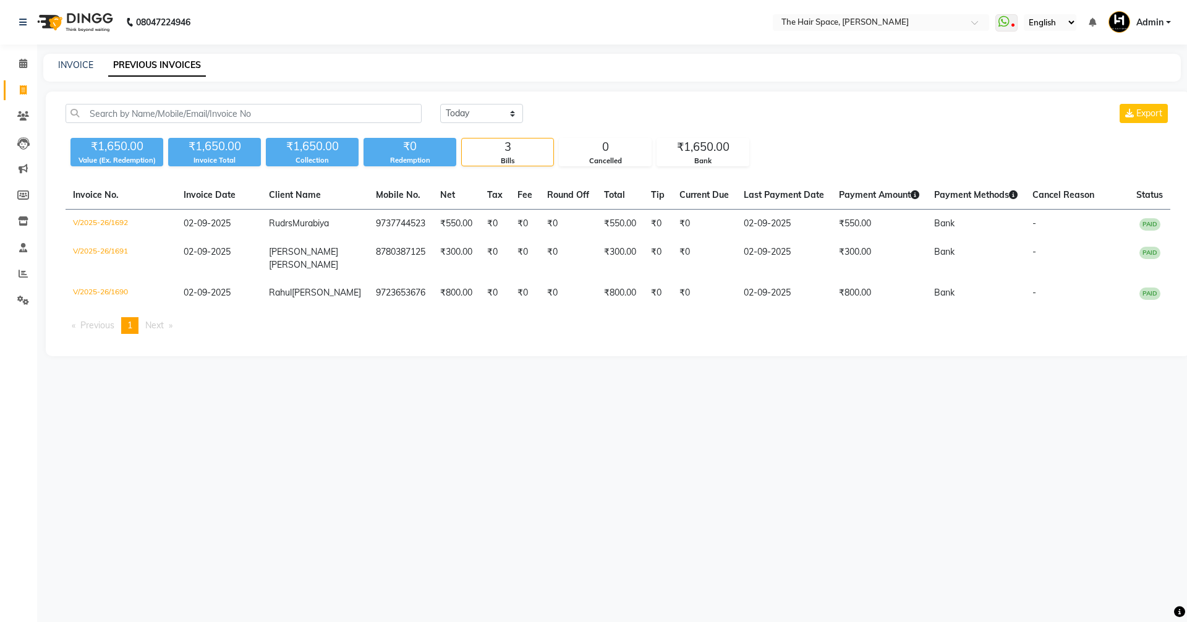
click at [479, 126] on div "[DATE] [DATE] Custom Range Export" at bounding box center [805, 118] width 749 height 29
click at [478, 116] on select "[DATE] [DATE] Custom Range" at bounding box center [481, 113] width 83 height 19
click at [440, 104] on select "[DATE] [DATE] Custom Range" at bounding box center [481, 113] width 83 height 19
click at [475, 114] on select "[DATE] [DATE] Custom Range" at bounding box center [481, 113] width 83 height 19
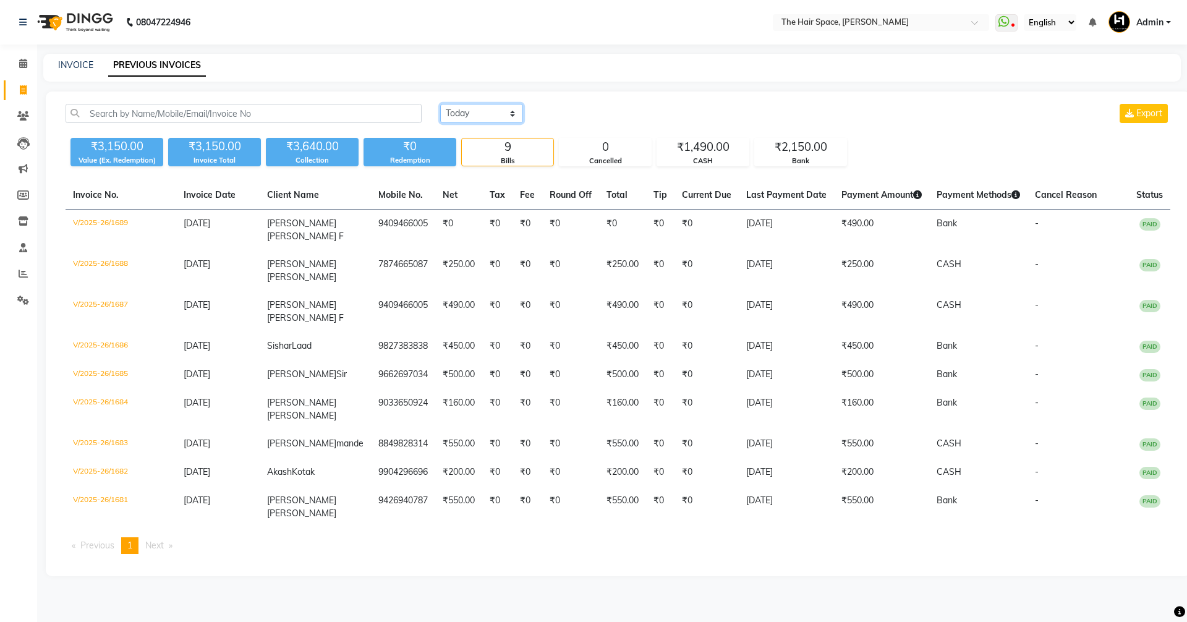
click at [440, 104] on select "[DATE] [DATE] Custom Range" at bounding box center [481, 113] width 83 height 19
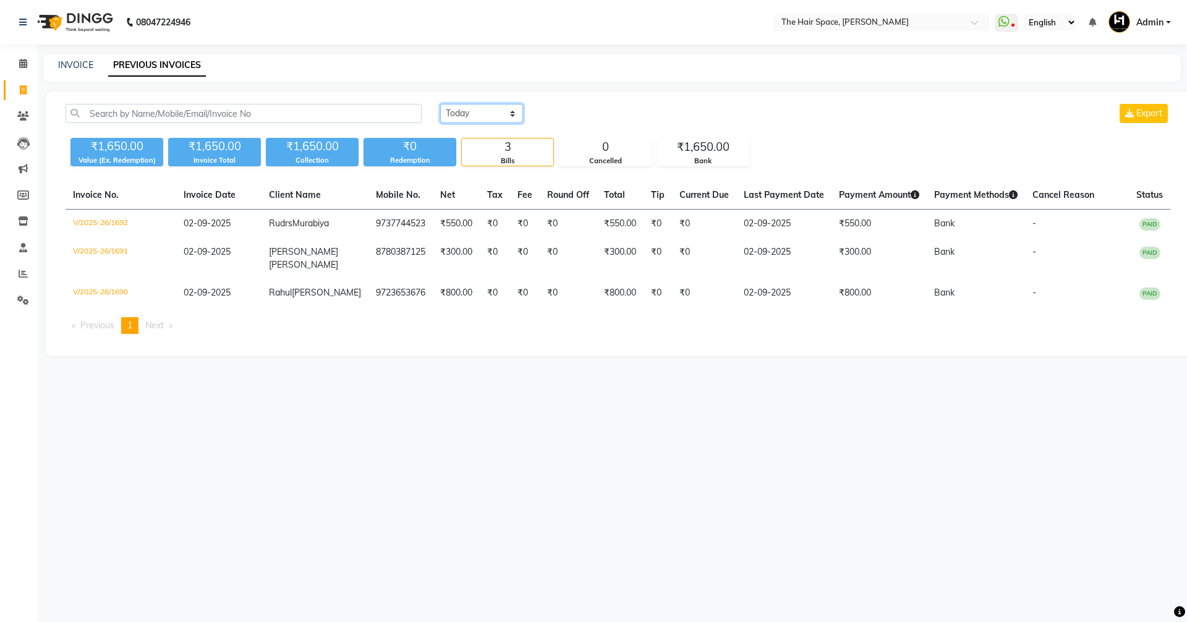
click at [450, 121] on select "[DATE] [DATE] Custom Range" at bounding box center [481, 113] width 83 height 19
click at [440, 104] on select "[DATE] [DATE] Custom Range" at bounding box center [481, 113] width 83 height 19
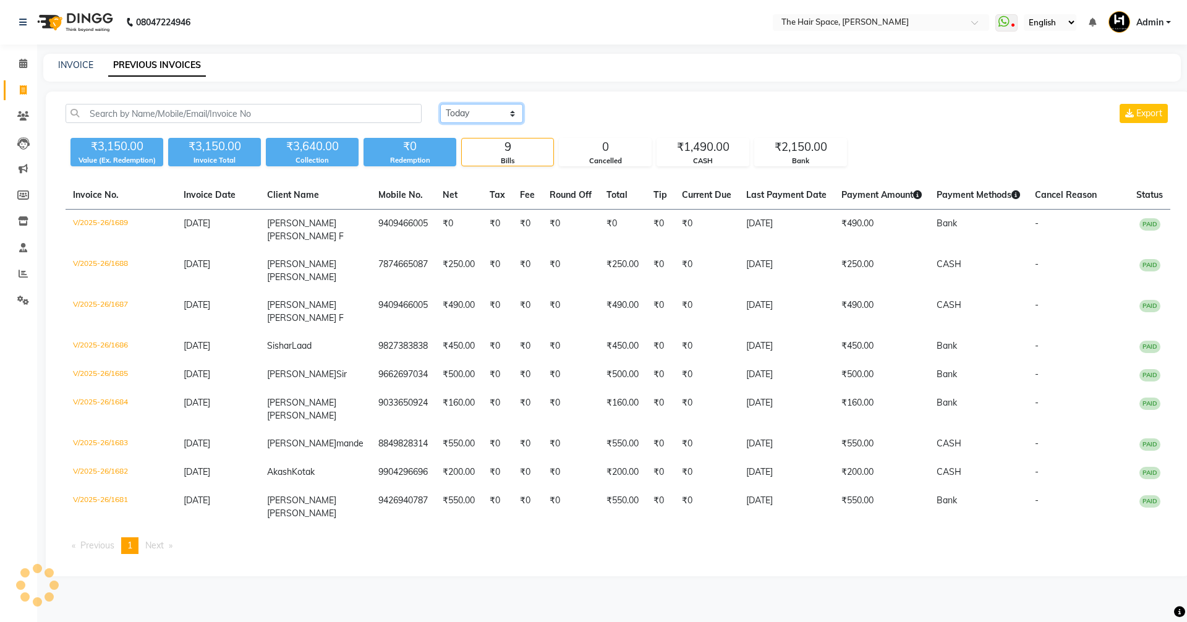
click at [463, 119] on select "[DATE] [DATE] Custom Range" at bounding box center [481, 113] width 83 height 19
select select "[DATE]"
click at [440, 104] on select "[DATE] [DATE] Custom Range" at bounding box center [481, 113] width 83 height 19
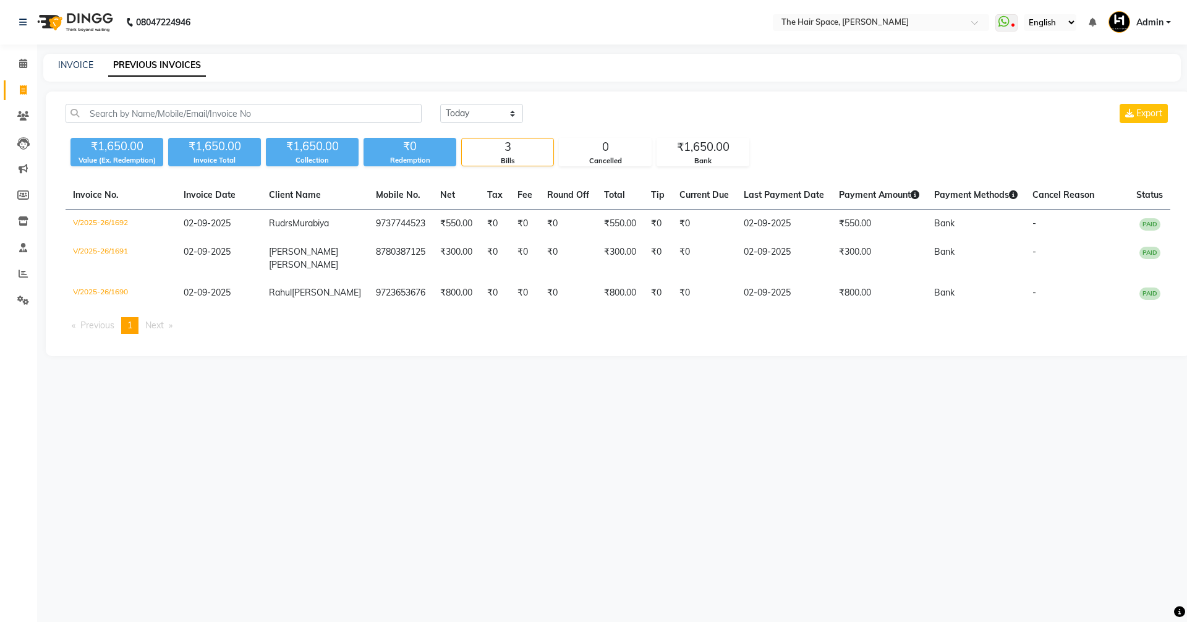
click at [74, 58] on div "INVOICE PREVIOUS INVOICES" at bounding box center [612, 68] width 1138 height 28
click at [74, 59] on div "INVOICE PREVIOUS INVOICES" at bounding box center [612, 68] width 1138 height 28
click at [77, 66] on link "INVOICE" at bounding box center [75, 64] width 35 height 11
select select "service"
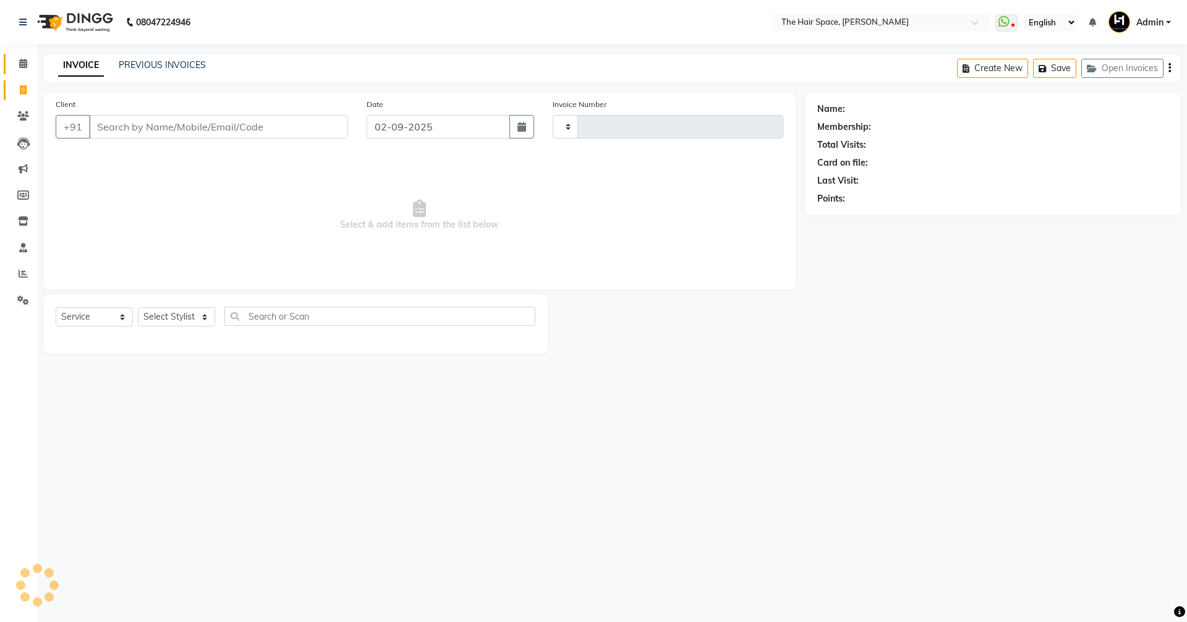
type input "1693"
click at [12, 72] on link "Calendar" at bounding box center [19, 64] width 30 height 20
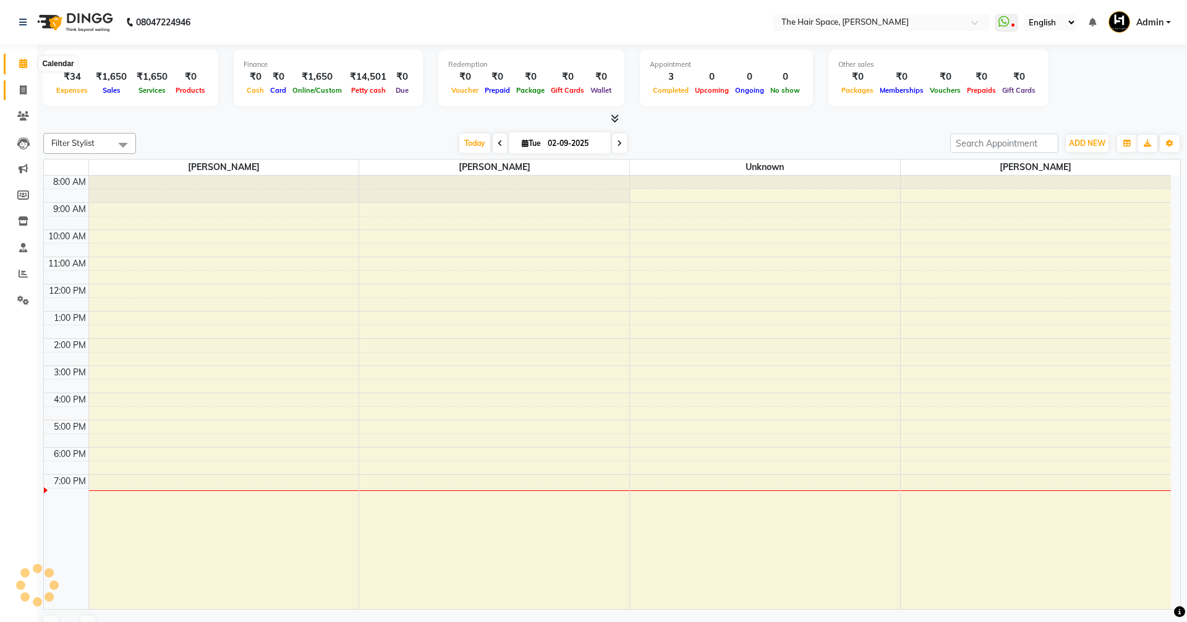
click at [26, 95] on span at bounding box center [23, 90] width 22 height 14
select select "service"
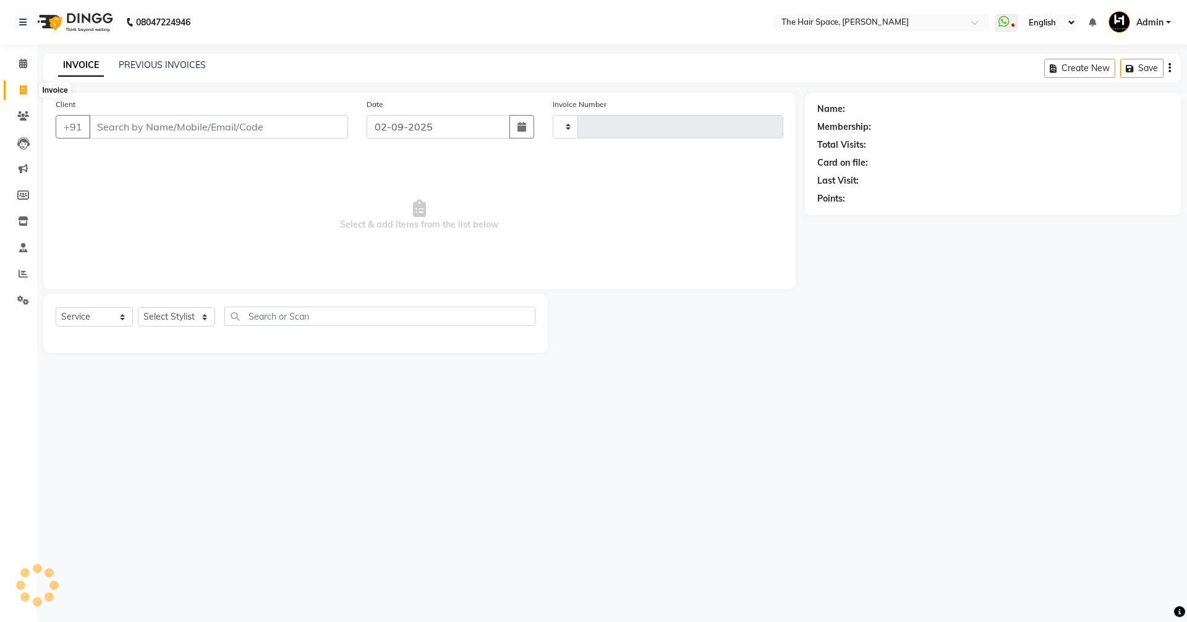
click at [26, 93] on icon at bounding box center [23, 89] width 7 height 9
click at [179, 67] on link "PREVIOUS INVOICES" at bounding box center [162, 64] width 87 height 11
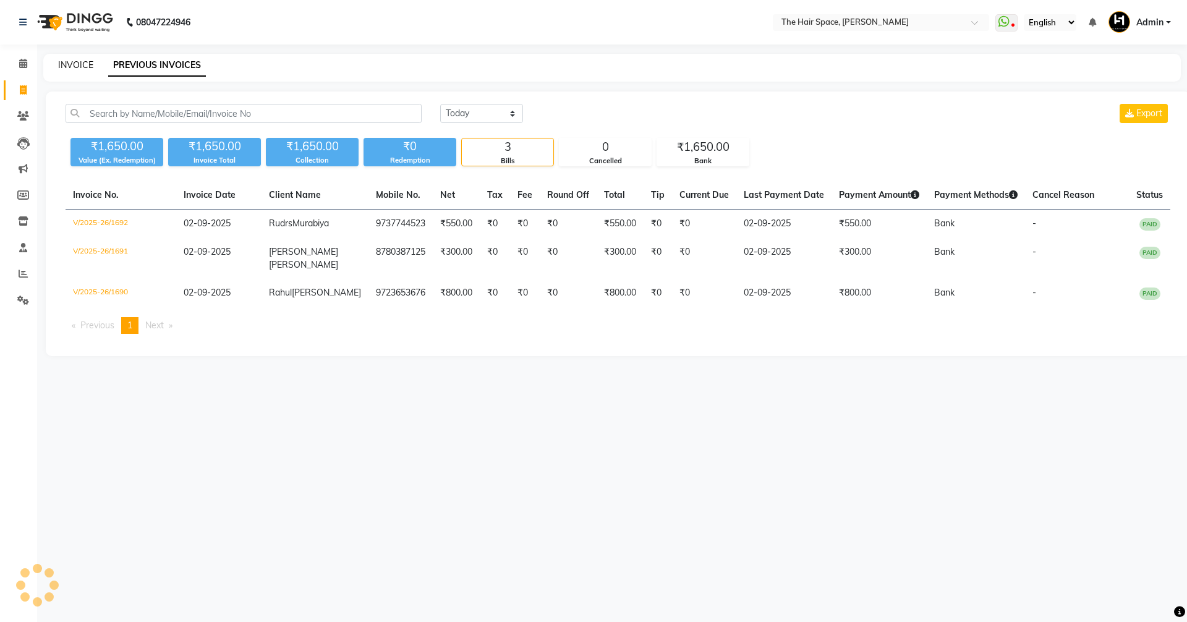
click at [85, 63] on link "INVOICE" at bounding box center [75, 64] width 35 height 11
select select "6663"
select select "service"
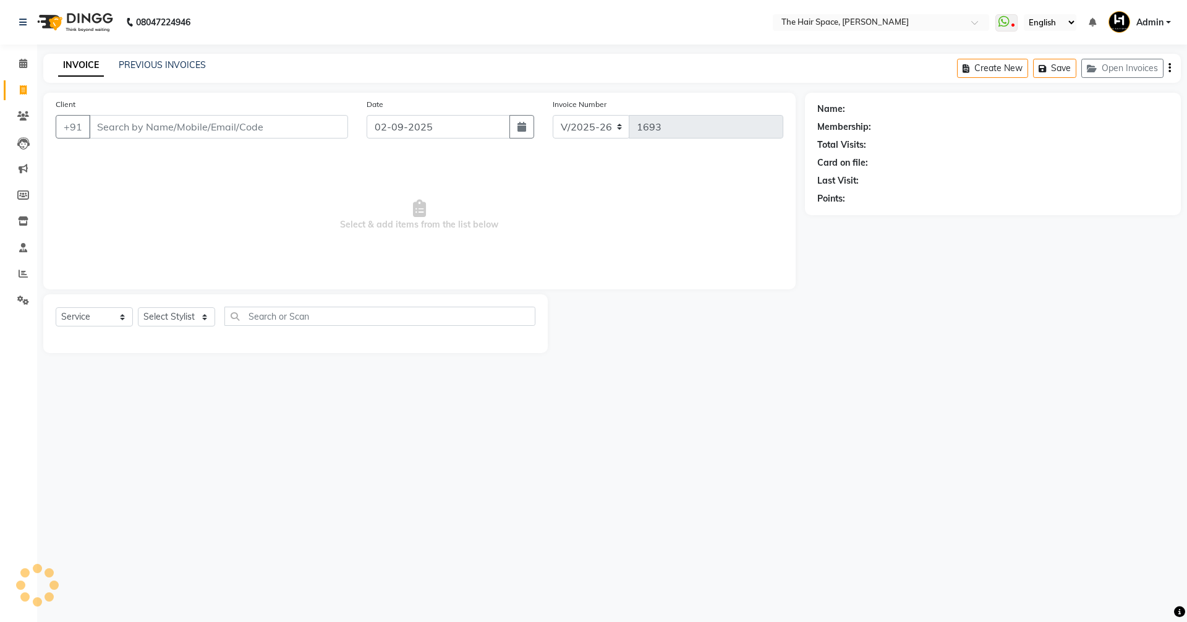
drag, startPoint x: 85, startPoint y: 63, endPoint x: 43, endPoint y: 67, distance: 42.8
click at [45, 67] on div "INVOICE PREVIOUS INVOICES" at bounding box center [124, 65] width 163 height 13
click at [30, 64] on span at bounding box center [23, 64] width 22 height 14
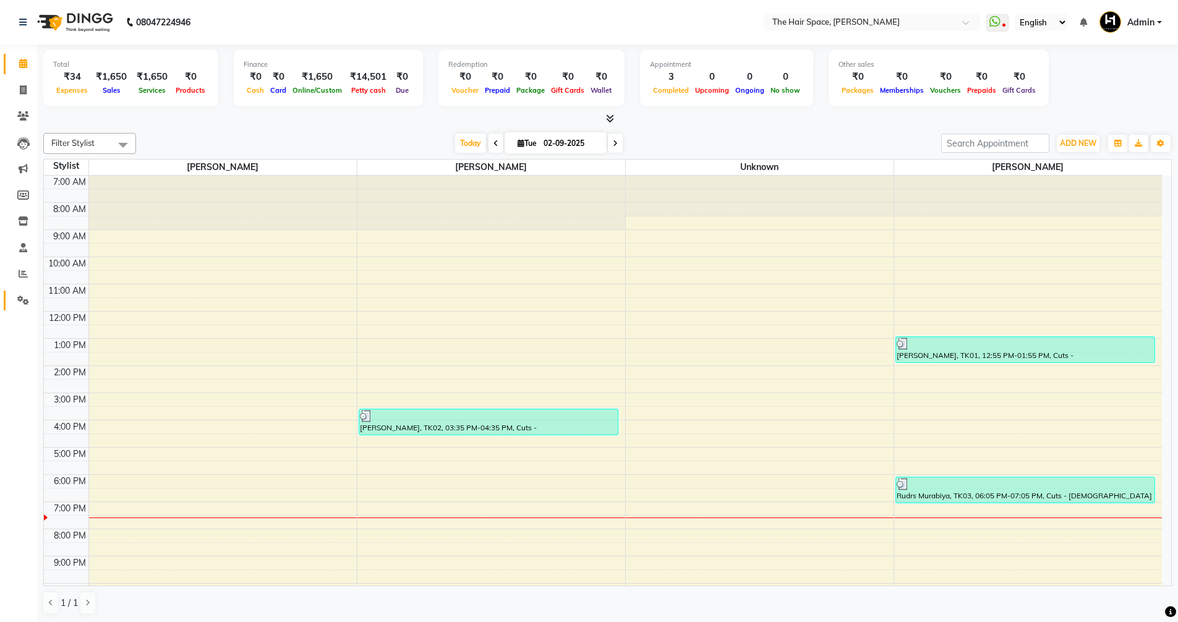
click at [22, 307] on link "Settings" at bounding box center [19, 301] width 30 height 20
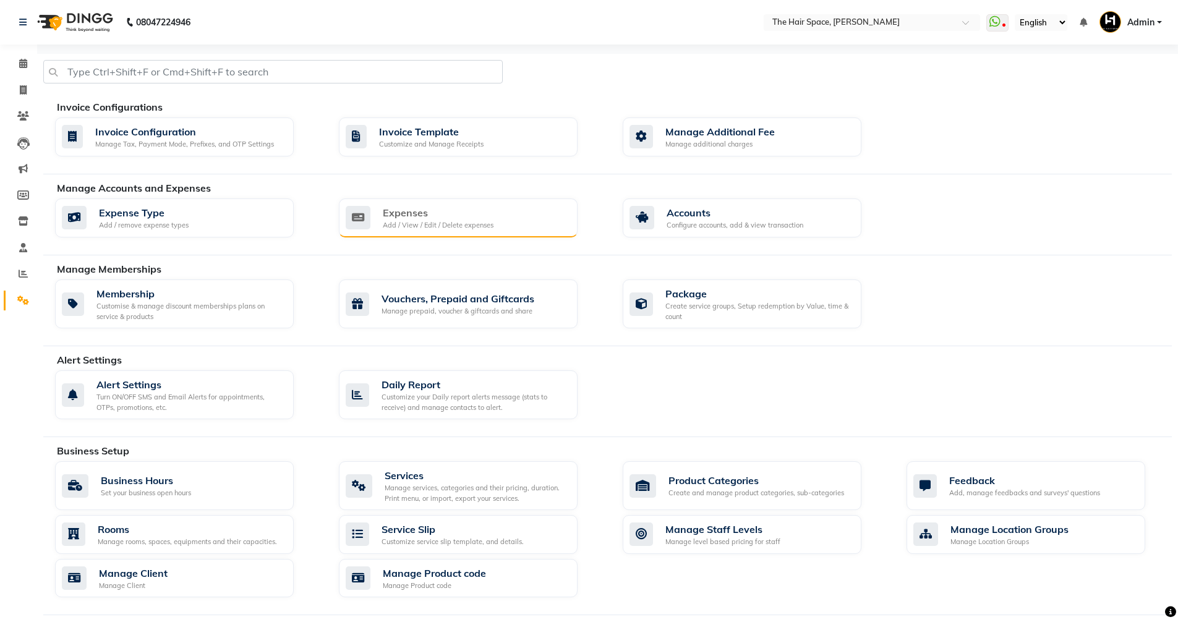
click at [453, 200] on div "Expenses Add / View / Edit / Delete expenses" at bounding box center [458, 218] width 239 height 40
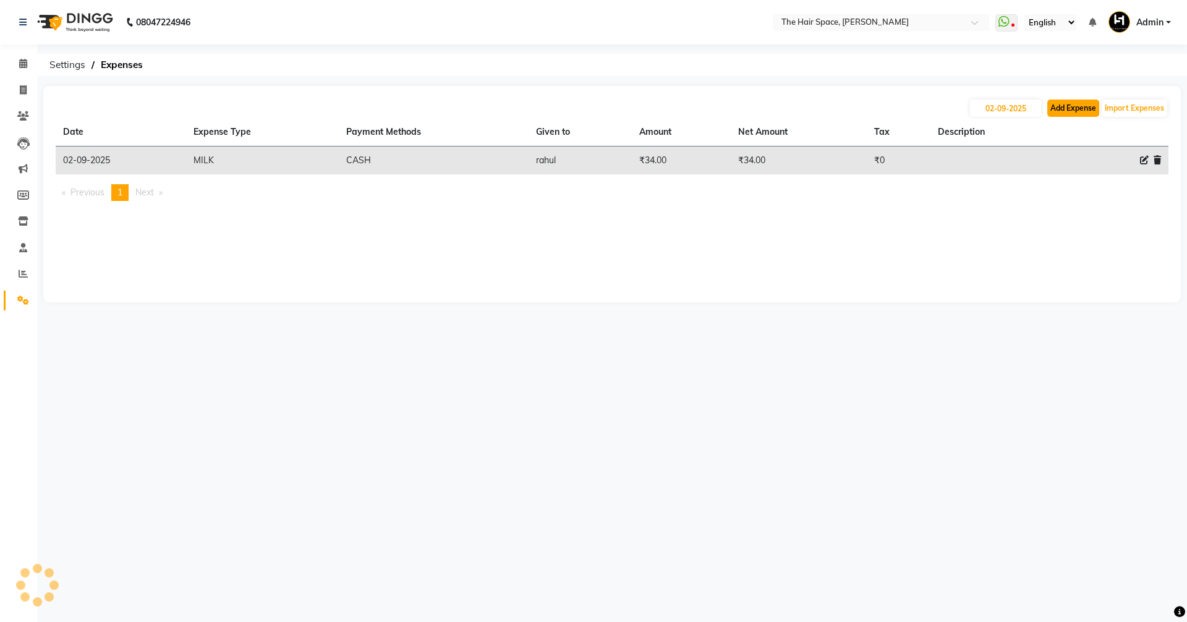
click at [1063, 109] on button "Add Expense" at bounding box center [1073, 108] width 52 height 17
select select "1"
select select "5699"
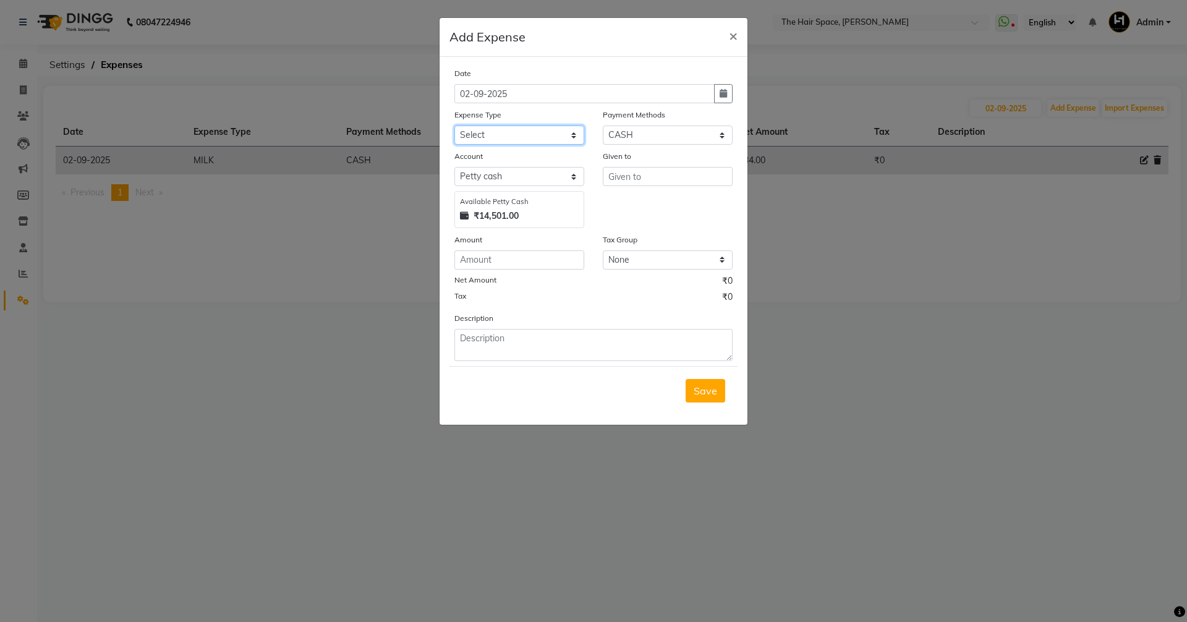
click at [497, 135] on select "Select Advance Salary Cash transfer to bank Client Snacks Clinical charges Cutt…" at bounding box center [519, 135] width 130 height 19
select select "16361"
click at [454, 126] on select "Select Advance Salary Cash transfer to bank Client Snacks Clinical charges Cutt…" at bounding box center [519, 135] width 130 height 19
type input "rahul"
type input "60"
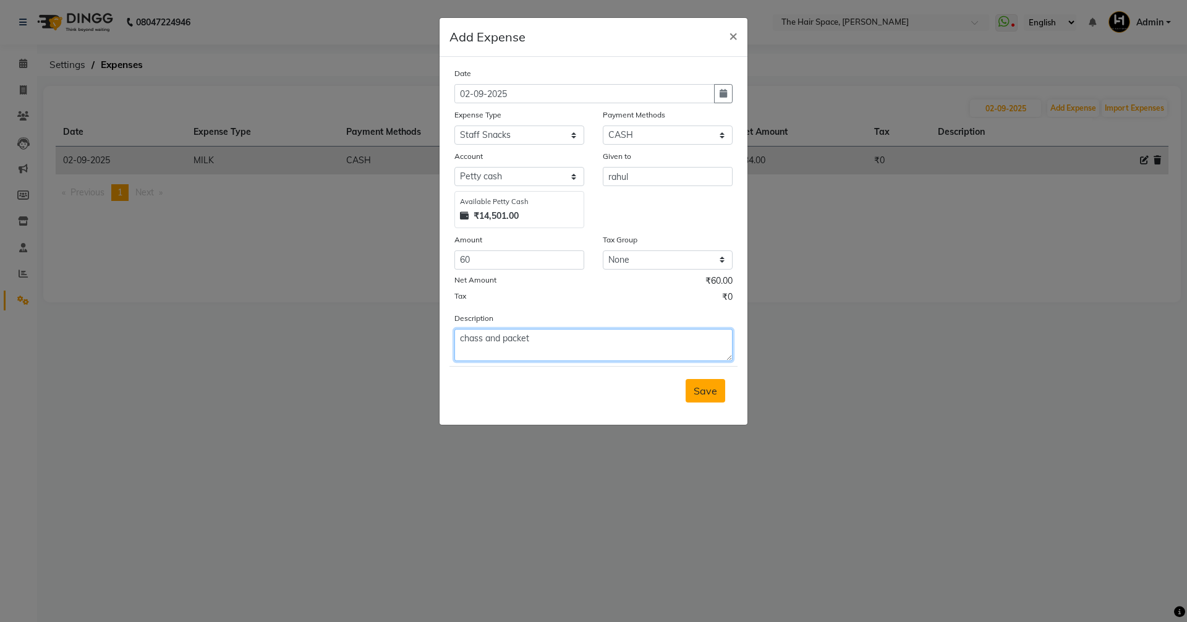
type textarea "chass and packet"
click at [705, 386] on span "Save" at bounding box center [705, 391] width 23 height 12
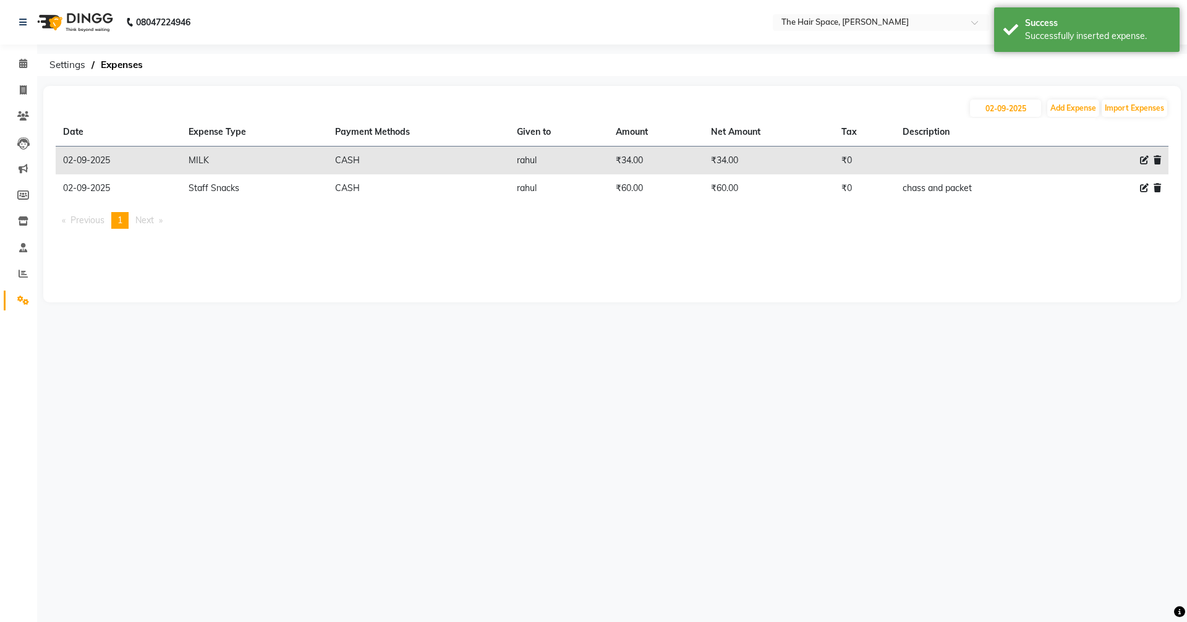
click at [21, 307] on link "Settings" at bounding box center [19, 301] width 30 height 20
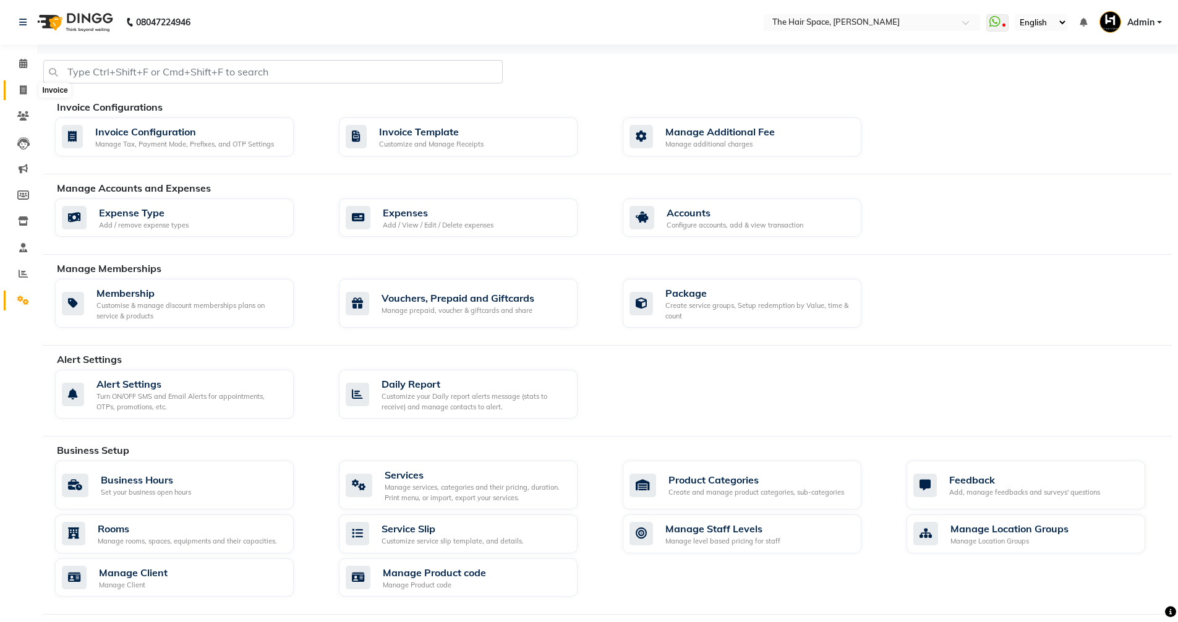
click at [26, 88] on icon at bounding box center [23, 89] width 7 height 9
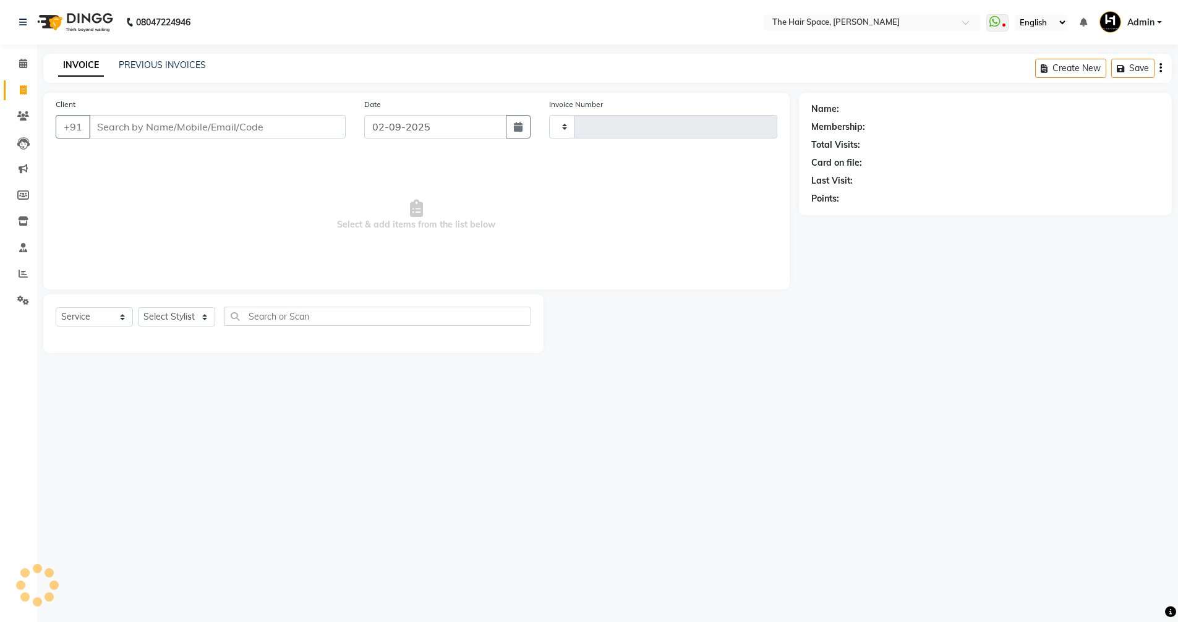
click at [26, 87] on icon at bounding box center [23, 89] width 7 height 9
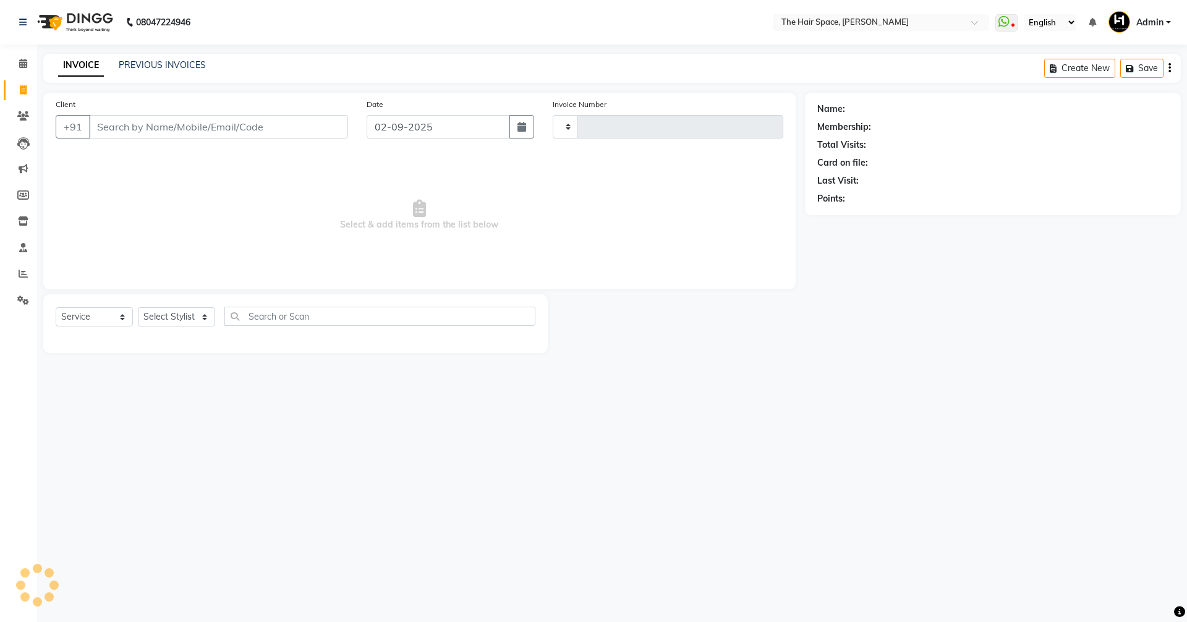
select select "6663"
select select "service"
click at [162, 56] on div "INVOICE PREVIOUS INVOICES Create New Save Open Invoices" at bounding box center [612, 68] width 1138 height 29
click at [162, 58] on div "INVOICE PREVIOUS INVOICES Create New Save Open Invoices" at bounding box center [612, 68] width 1138 height 29
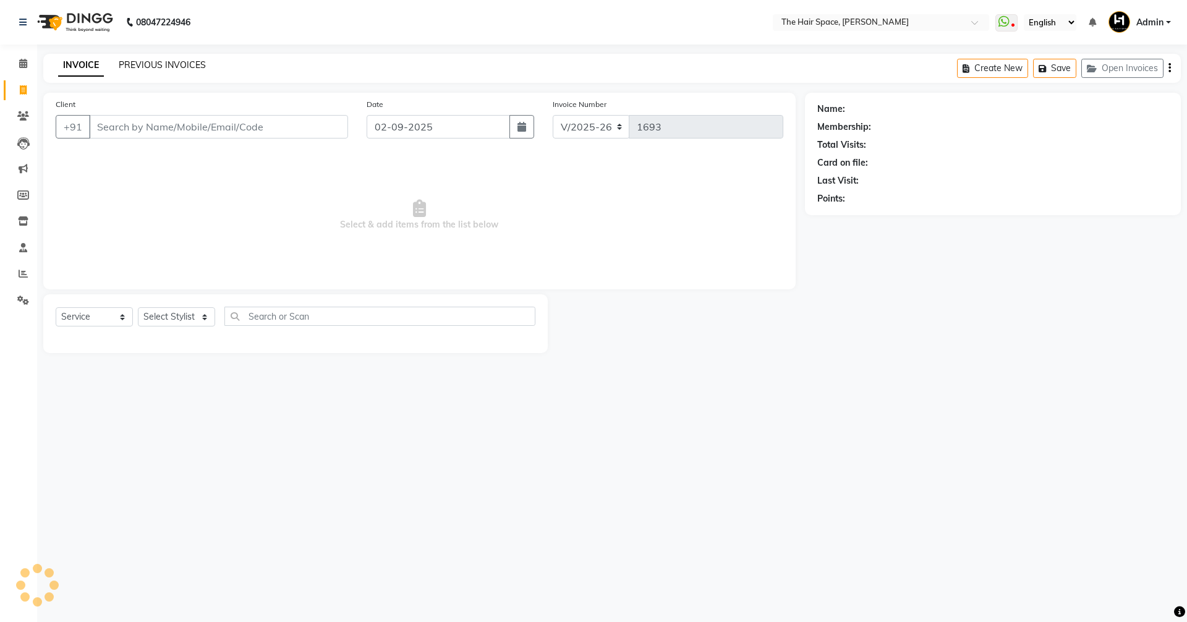
click at [173, 64] on link "PREVIOUS INVOICES" at bounding box center [162, 64] width 87 height 11
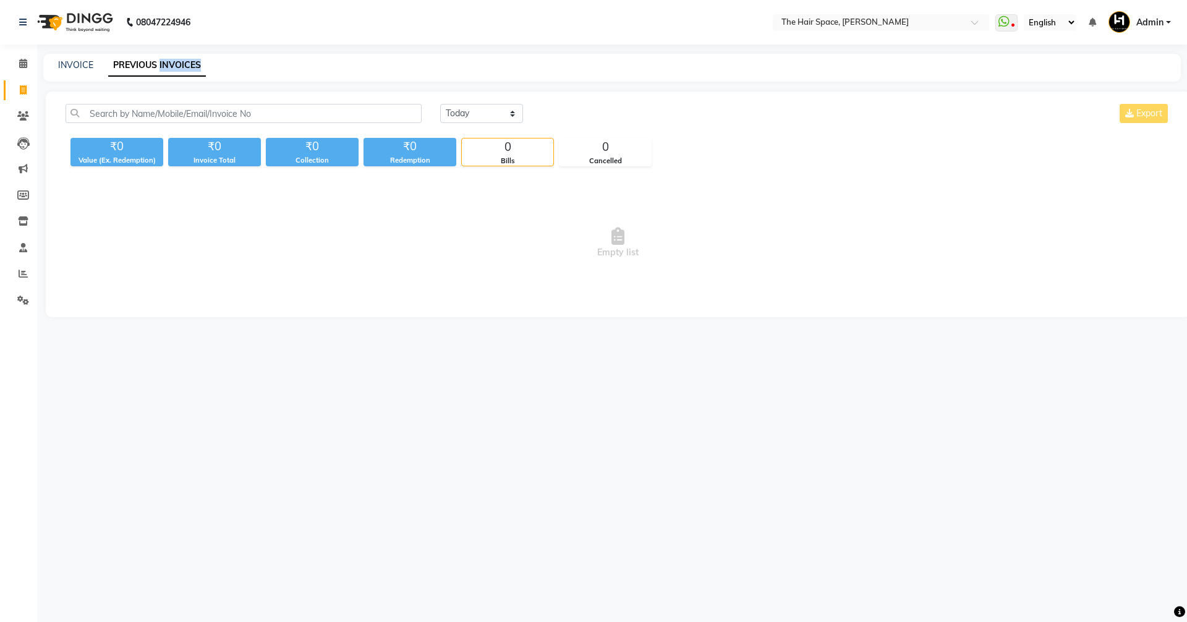
click at [173, 64] on link "PREVIOUS INVOICES" at bounding box center [157, 65] width 98 height 22
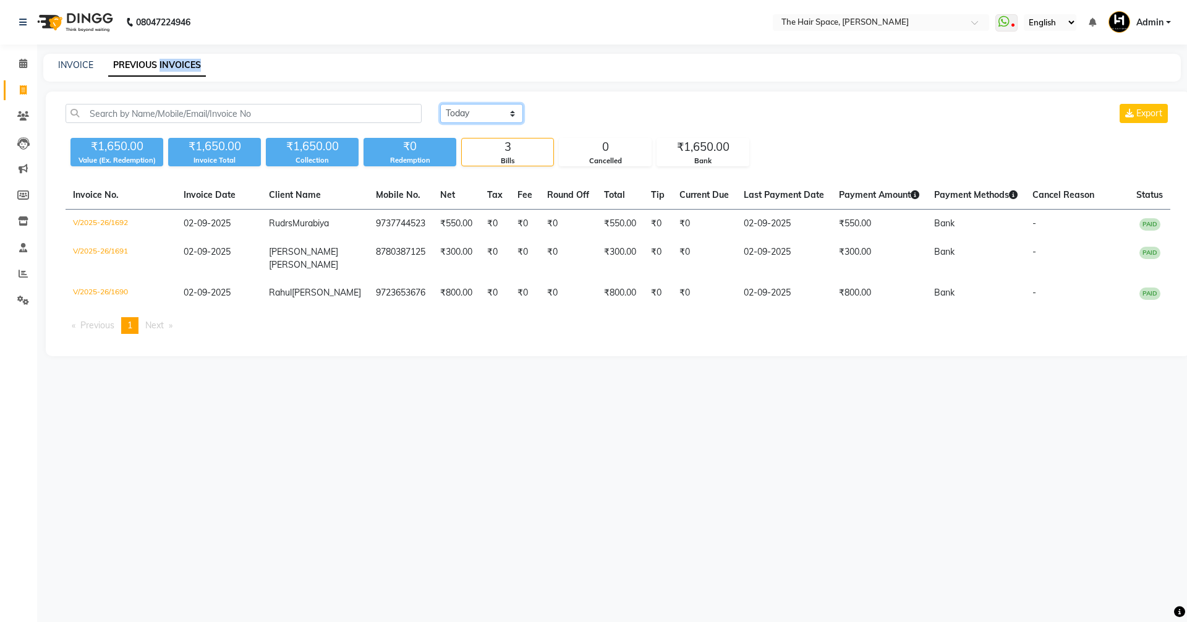
click at [512, 109] on select "[DATE] [DATE] Custom Range" at bounding box center [481, 113] width 83 height 19
click at [62, 67] on link "INVOICE" at bounding box center [75, 64] width 35 height 11
select select "service"
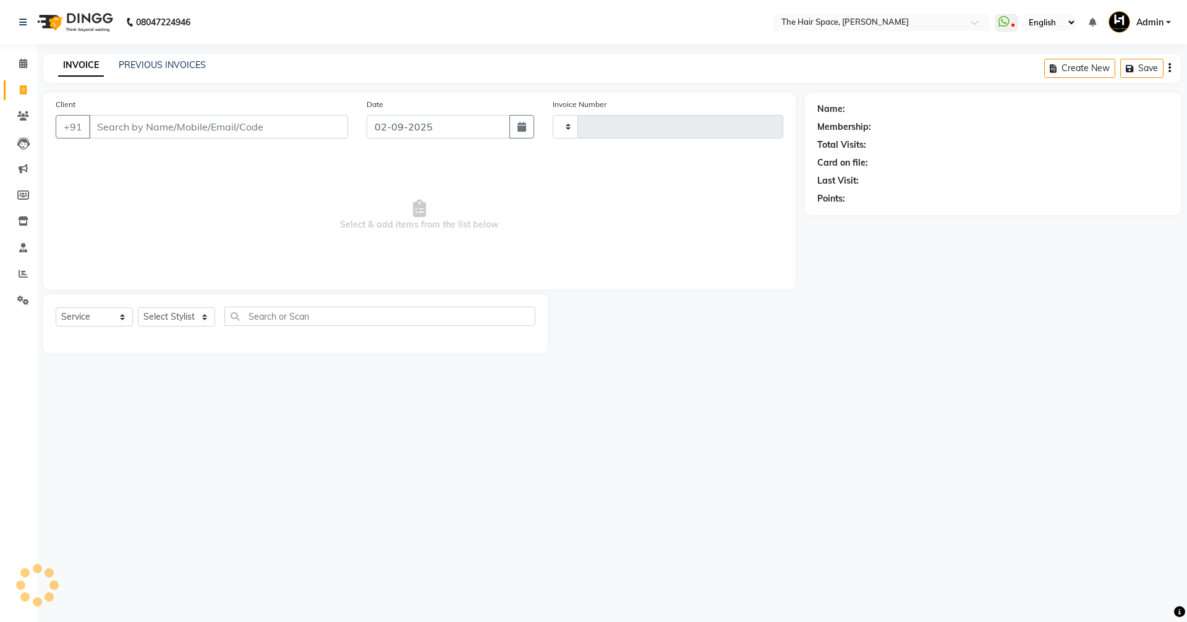
type input "1693"
select select "6663"
click at [21, 63] on icon at bounding box center [23, 63] width 8 height 9
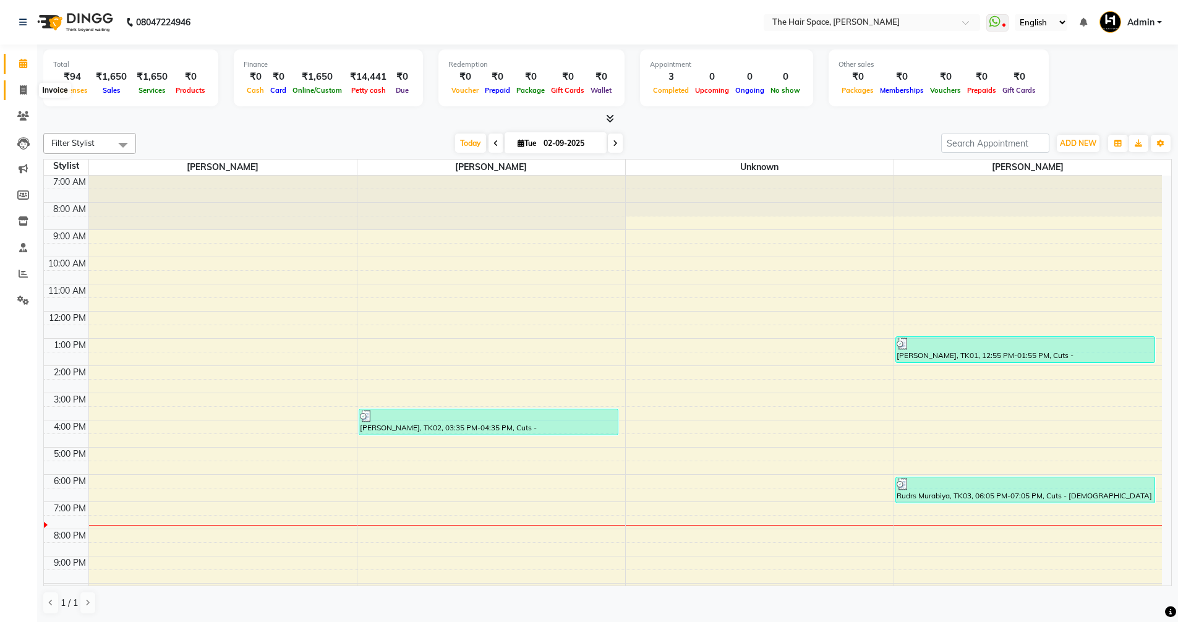
click at [16, 92] on span at bounding box center [23, 90] width 22 height 14
select select "service"
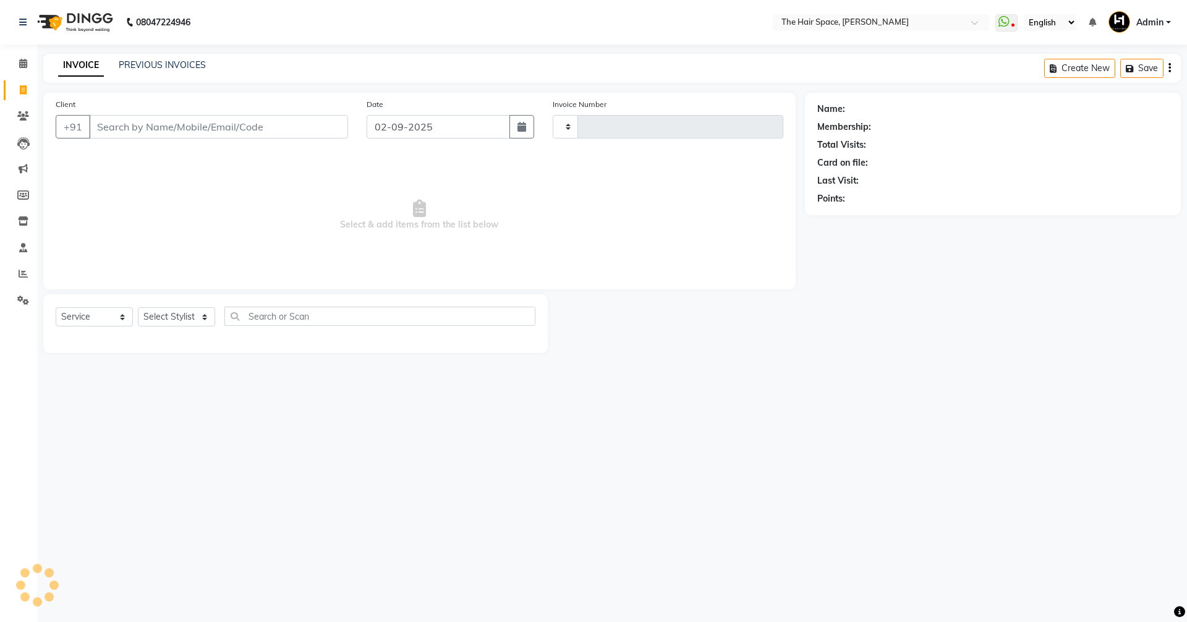
click at [16, 92] on span at bounding box center [23, 90] width 22 height 14
select select "service"
select select "6663"
type input "1693"
click at [1101, 61] on button "Open Invoices" at bounding box center [1122, 68] width 82 height 19
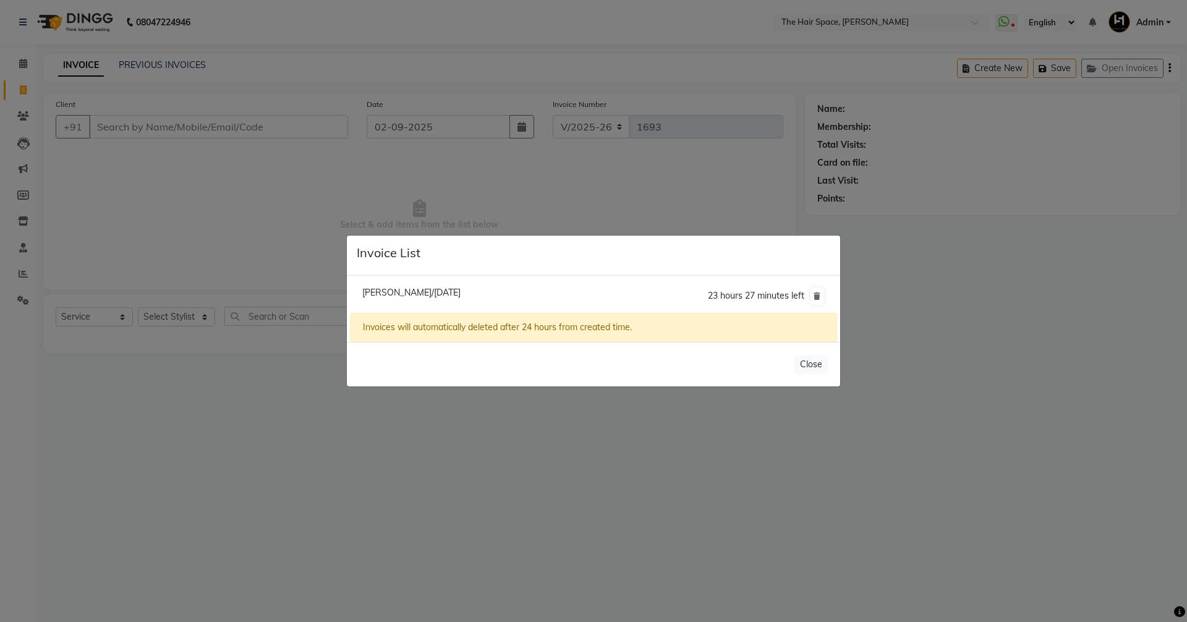
click at [451, 285] on li "Nandani Panchal/02 September 2025 23 hours 27 minutes left" at bounding box center [593, 296] width 487 height 35
click at [442, 288] on span "Nandani Panchal/02 September 2025" at bounding box center [411, 292] width 98 height 11
type input "6352627852"
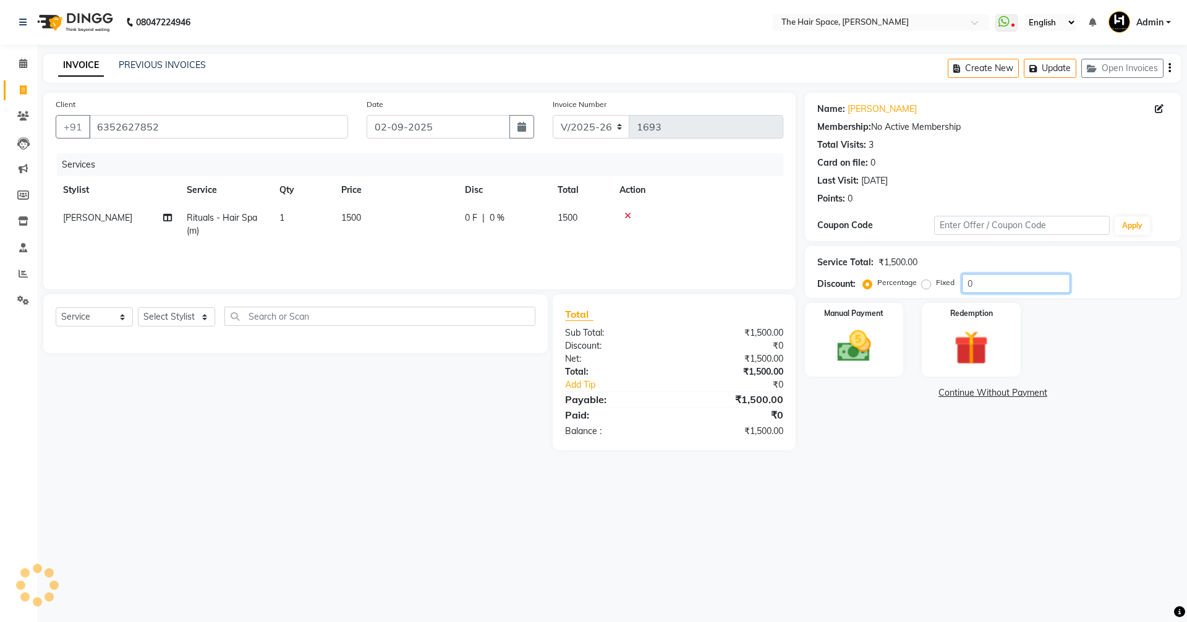
click at [976, 277] on input "0" at bounding box center [1016, 283] width 108 height 19
click at [868, 362] on img at bounding box center [854, 346] width 58 height 41
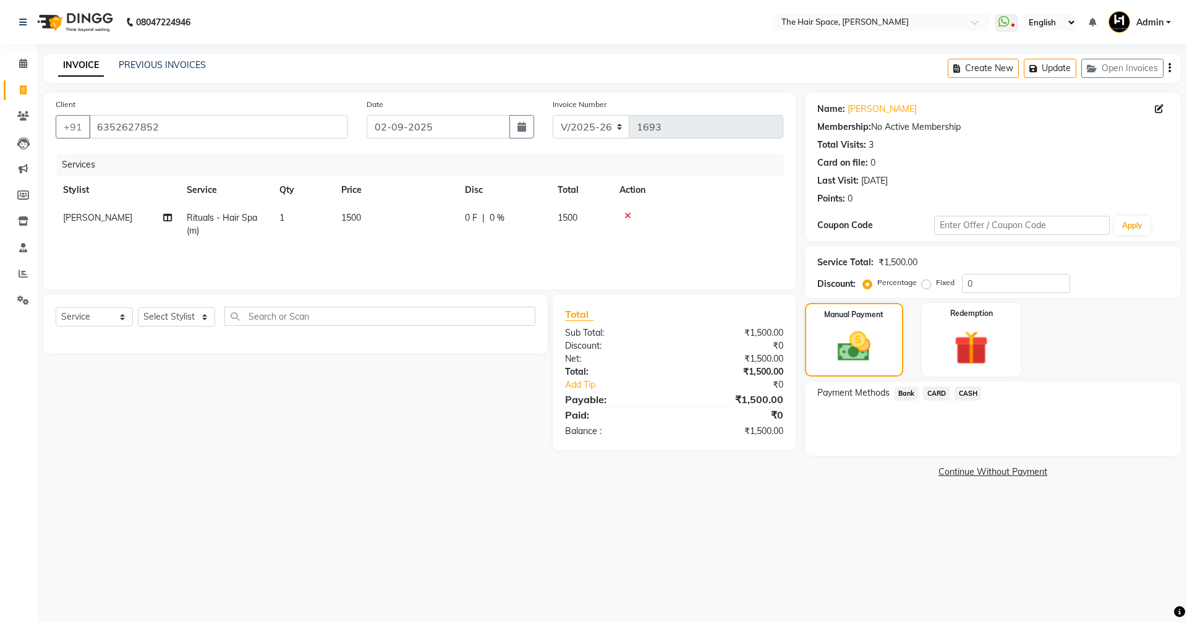
click at [145, 313] on div "Select Service Product Membership Package Voucher Prepaid Gift Card Select Styl…" at bounding box center [296, 321] width 480 height 29
drag, startPoint x: 145, startPoint y: 313, endPoint x: 159, endPoint y: 326, distance: 19.3
click at [145, 313] on select "Select Stylist Jaimin Nai RAVI RAVAL Shankar Rathod Unknown" at bounding box center [176, 316] width 77 height 19
select select "51967"
click at [138, 307] on select "Select Stylist Jaimin Nai RAVI RAVAL Shankar Rathod Unknown" at bounding box center [176, 316] width 77 height 19
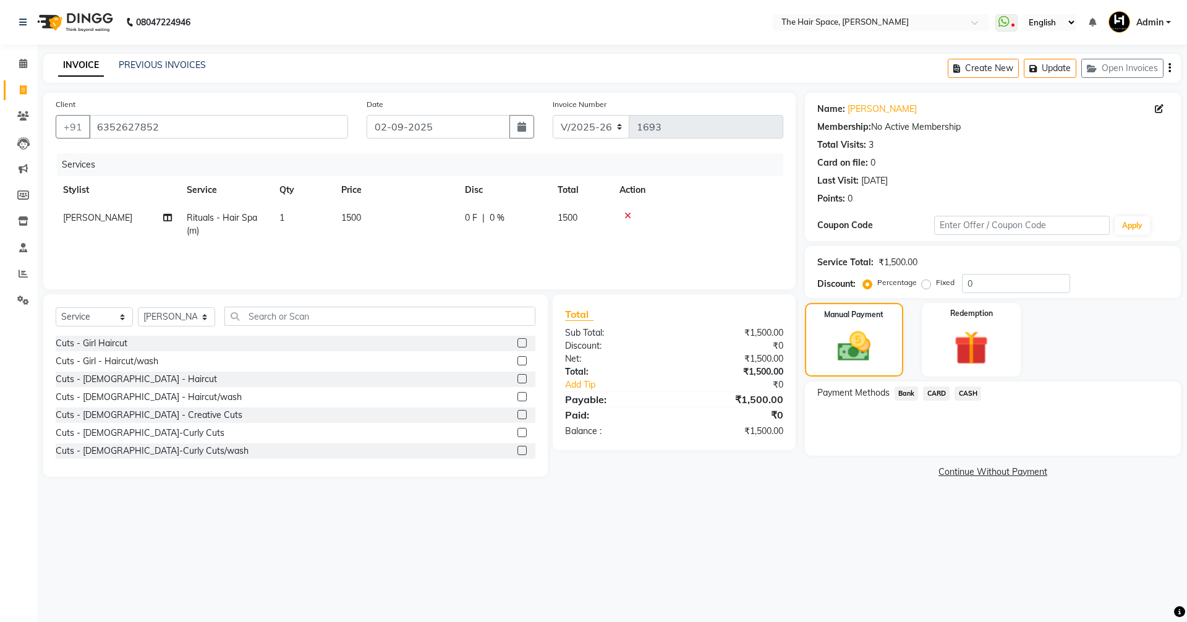
drag, startPoint x: 92, startPoint y: 299, endPoint x: 92, endPoint y: 309, distance: 9.3
click at [92, 303] on div "Select Service Product Membership Package Voucher Prepaid Gift Card Select Styl…" at bounding box center [295, 385] width 505 height 182
drag, startPoint x: 92, startPoint y: 309, endPoint x: 89, endPoint y: 318, distance: 9.8
click at [92, 309] on select "Select Service Product Membership Package Voucher Prepaid Gift Card" at bounding box center [94, 316] width 77 height 19
select select "product"
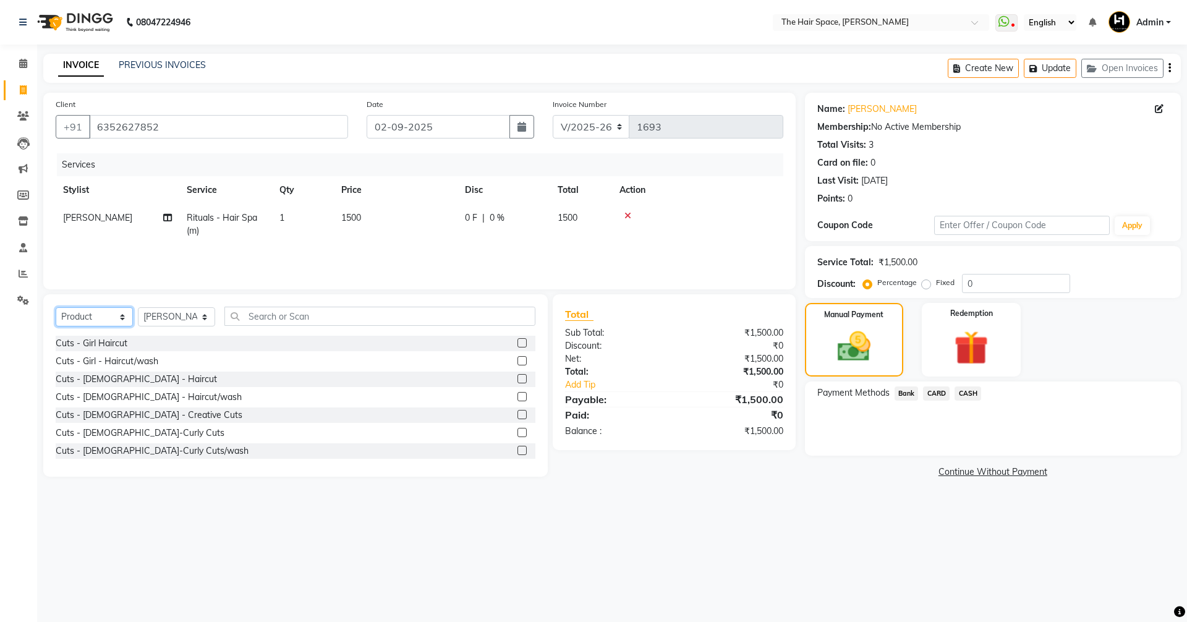
click at [56, 307] on select "Select Service Product Membership Package Voucher Prepaid Gift Card" at bounding box center [94, 316] width 77 height 19
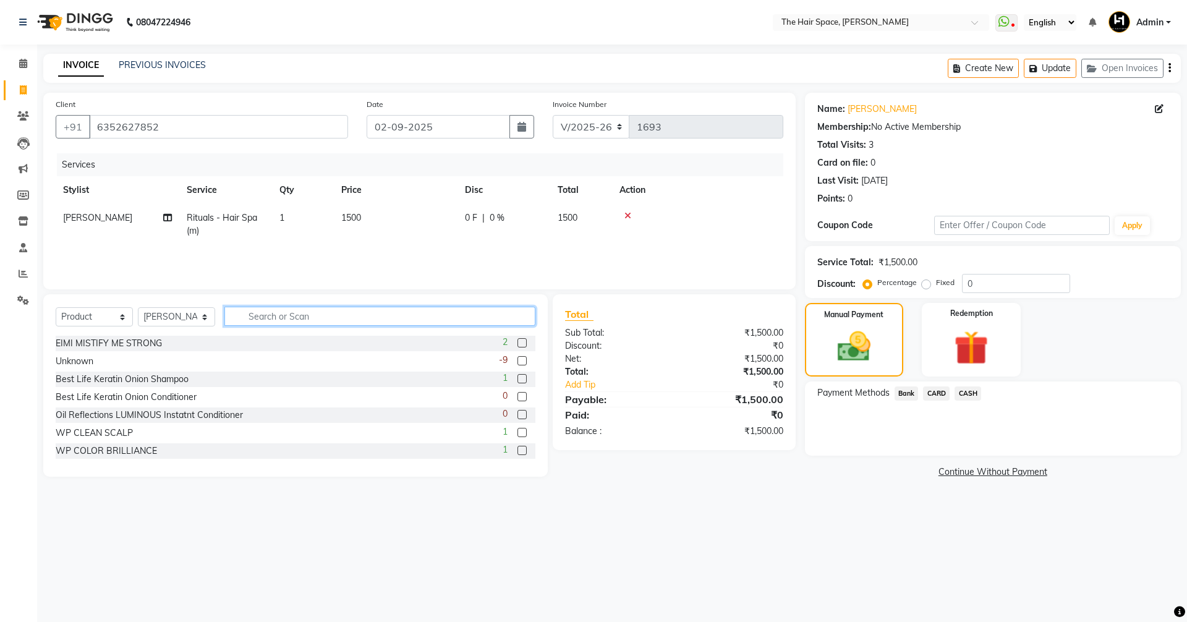
drag, startPoint x: 260, startPoint y: 313, endPoint x: 258, endPoint y: 322, distance: 8.2
click at [258, 320] on input "text" at bounding box center [379, 316] width 311 height 19
click at [257, 324] on input "text" at bounding box center [379, 316] width 311 height 19
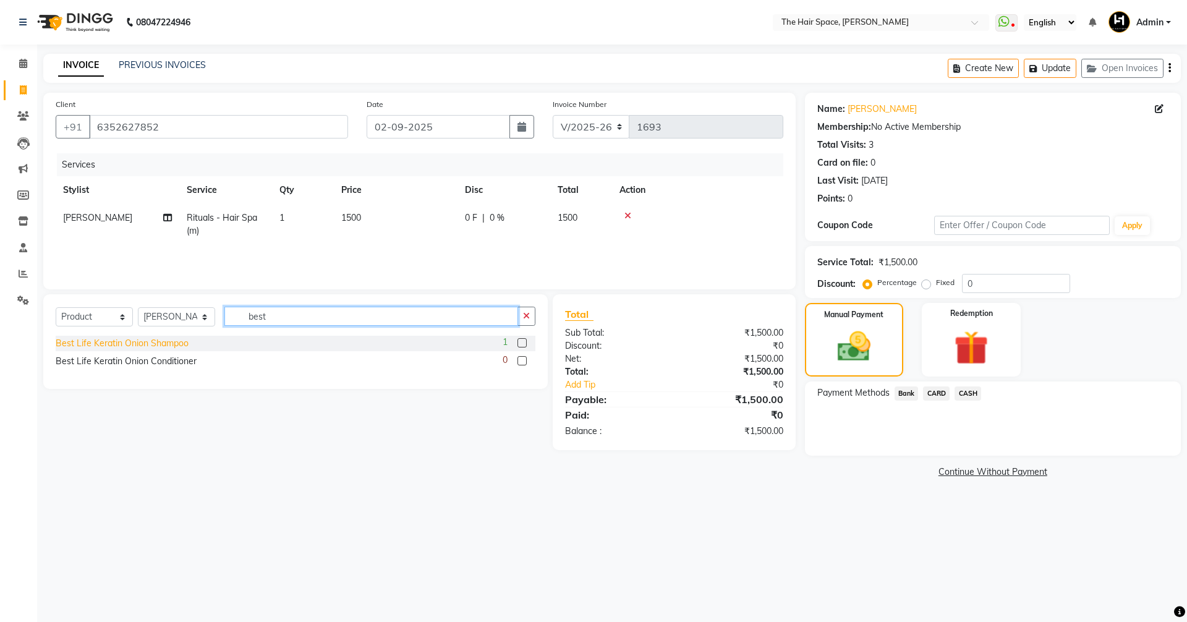
type input "best"
click at [168, 338] on div "Best Life Keratin Onion Shampoo" at bounding box center [122, 343] width 133 height 13
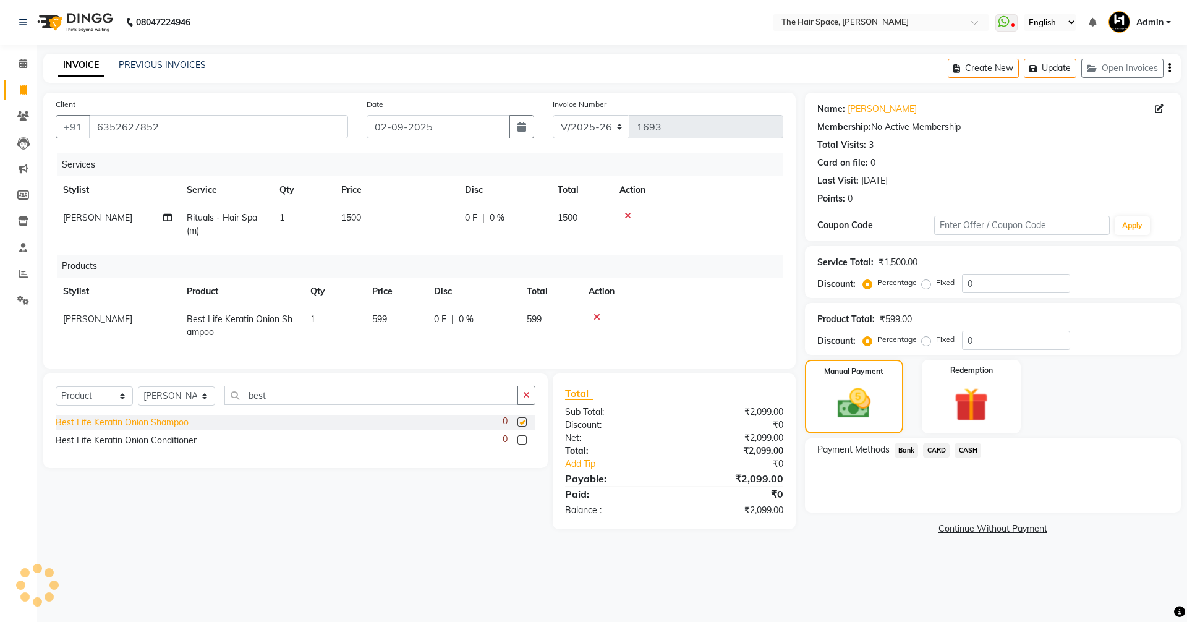
checkbox input "false"
click at [164, 338] on td "[PERSON_NAME]" at bounding box center [118, 325] width 124 height 41
select select "51967"
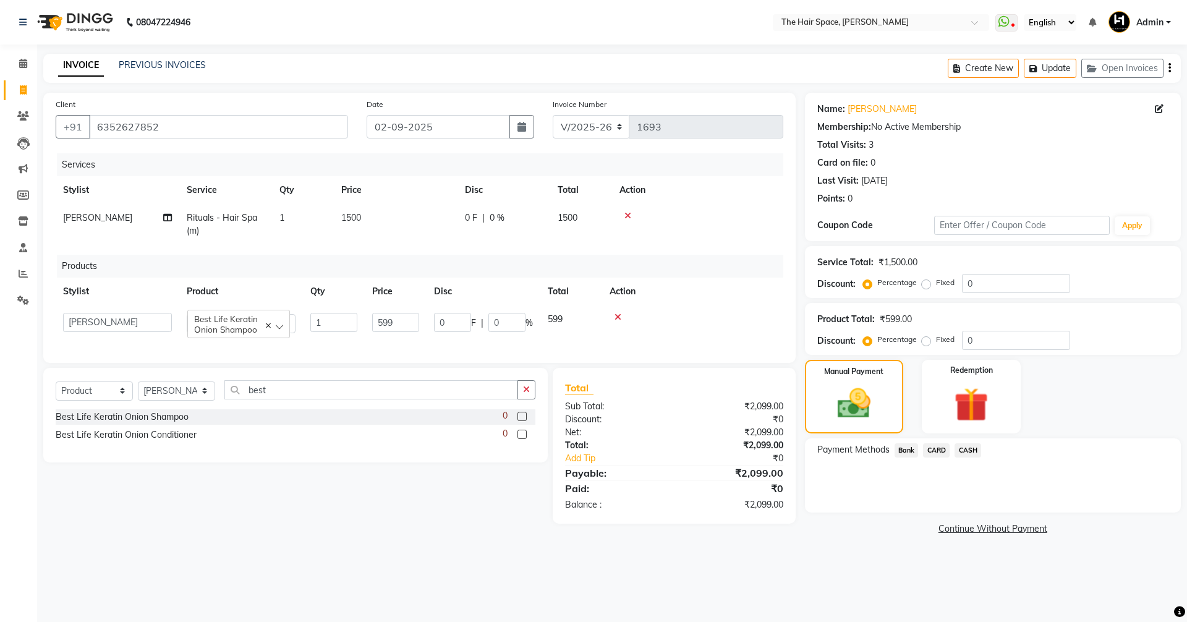
click at [163, 348] on div "Services Stylist Service Qty Price Disc Total Action RAVI RAVAL Rituals - Hair …" at bounding box center [420, 251] width 728 height 197
drag, startPoint x: 278, startPoint y: 393, endPoint x: 210, endPoint y: 394, distance: 67.4
click at [237, 396] on input "best" at bounding box center [371, 389] width 294 height 19
click at [168, 441] on div "Best Life Keratin Onion Conditioner" at bounding box center [126, 434] width 141 height 13
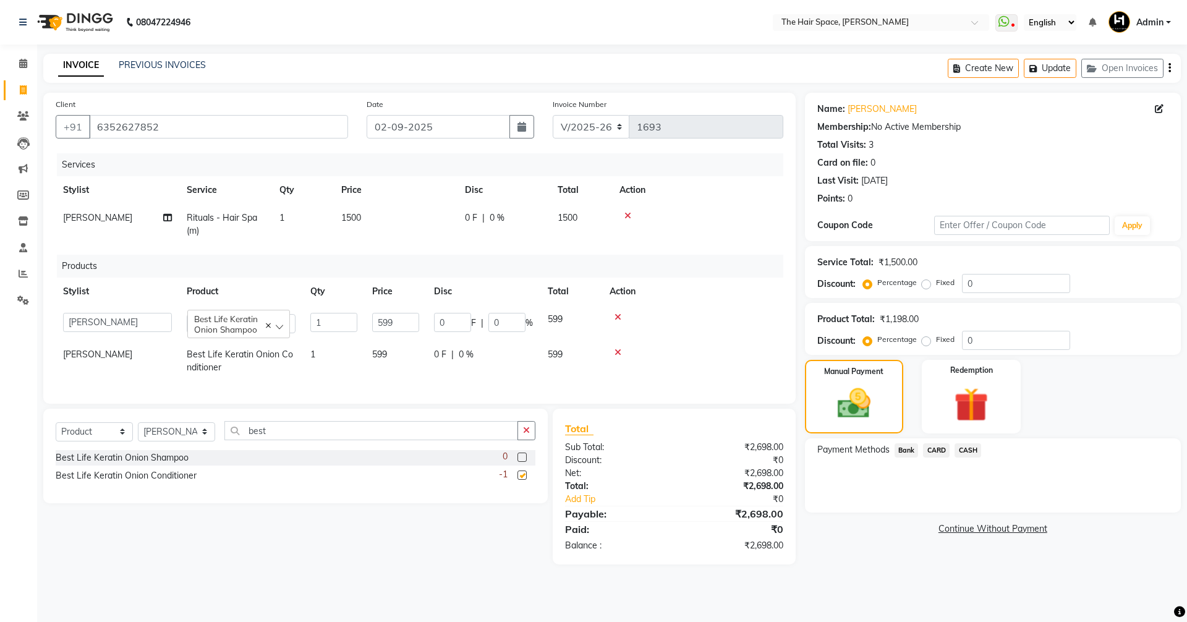
checkbox input "false"
click at [529, 435] on icon "button" at bounding box center [526, 430] width 7 height 9
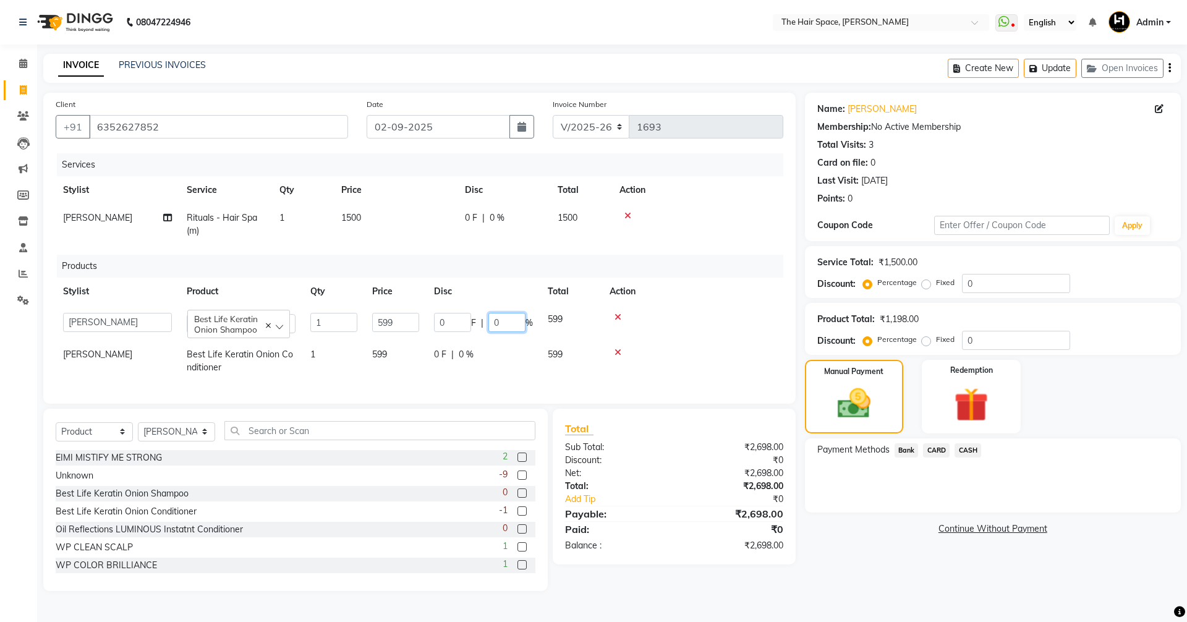
click at [503, 323] on input "0" at bounding box center [506, 322] width 37 height 19
click at [501, 247] on div "Services Stylist Service Qty Price Disc Total Action RAVI RAVAL Rituals - Hair …" at bounding box center [420, 272] width 728 height 238
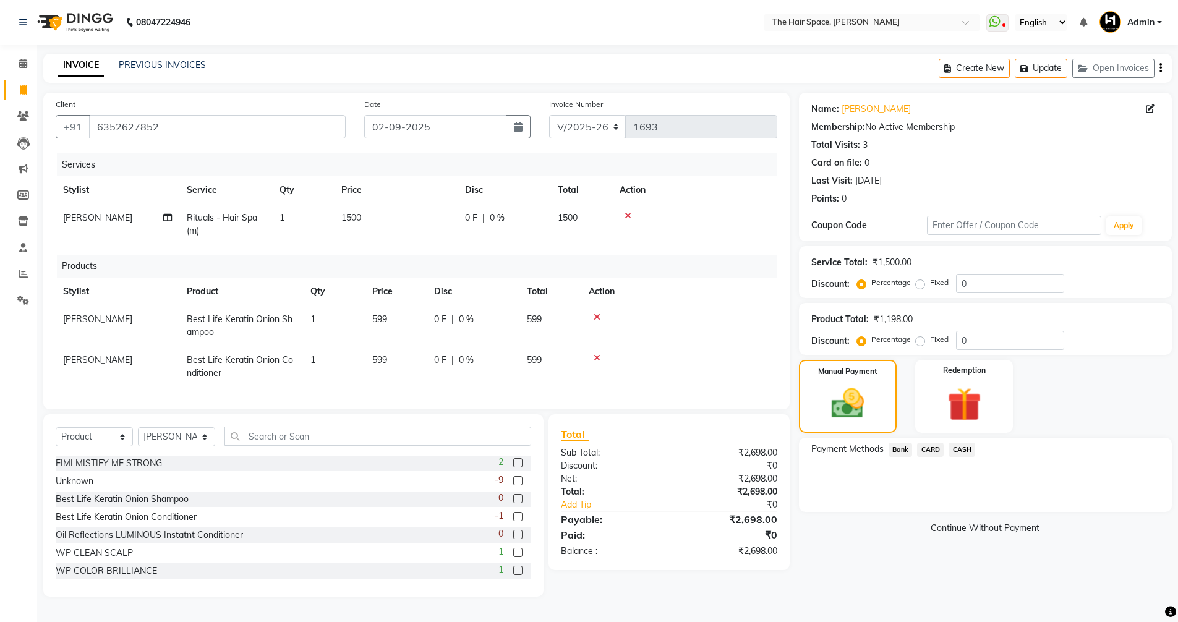
click at [488, 223] on div "0 F | 0 %" at bounding box center [504, 217] width 78 height 13
select select "51967"
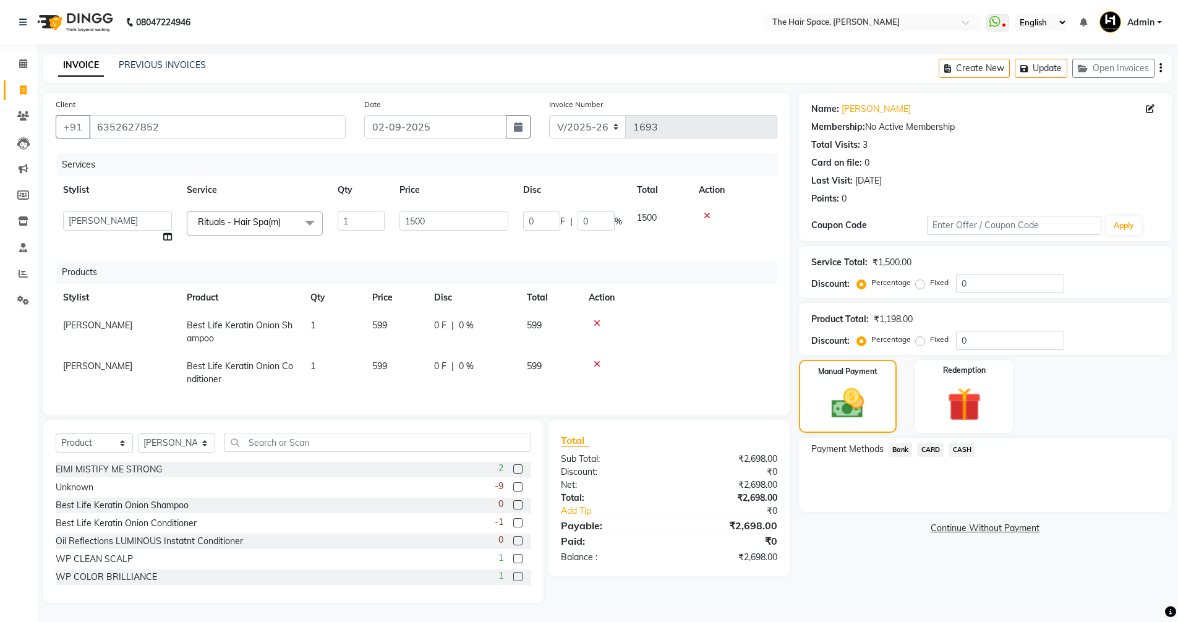
click at [484, 307] on th "Disc" at bounding box center [473, 298] width 93 height 28
click at [244, 451] on input "text" at bounding box center [377, 442] width 307 height 19
click at [262, 452] on input "text" at bounding box center [377, 442] width 307 height 19
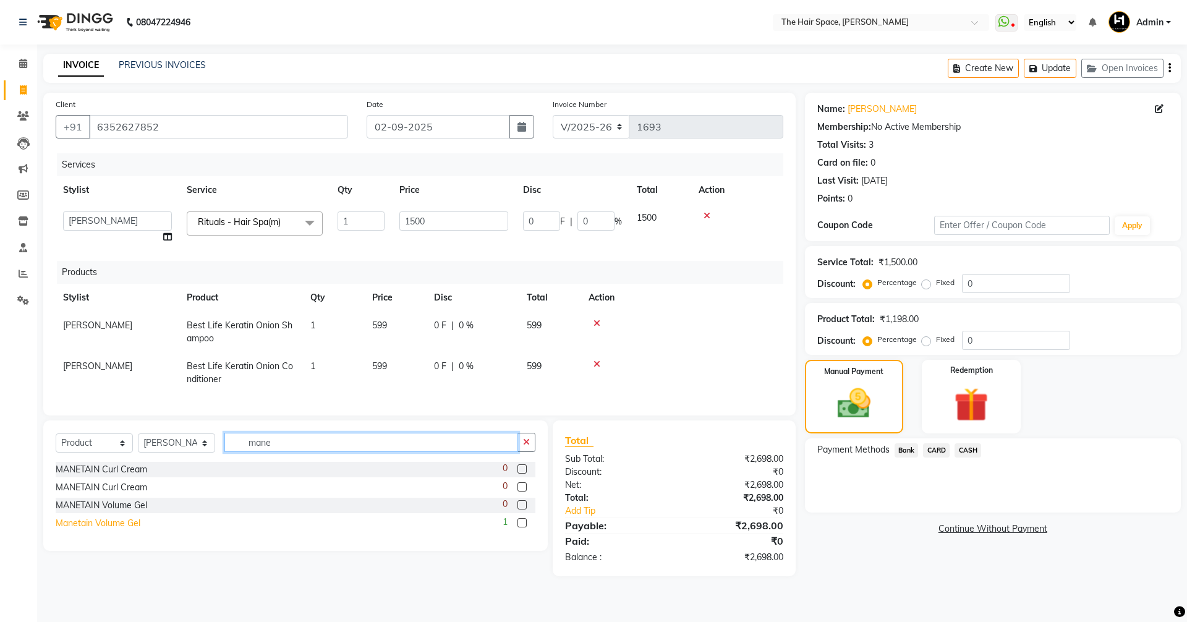
type input "mane"
click at [110, 530] on div "Manetain Volume Gel" at bounding box center [98, 523] width 85 height 13
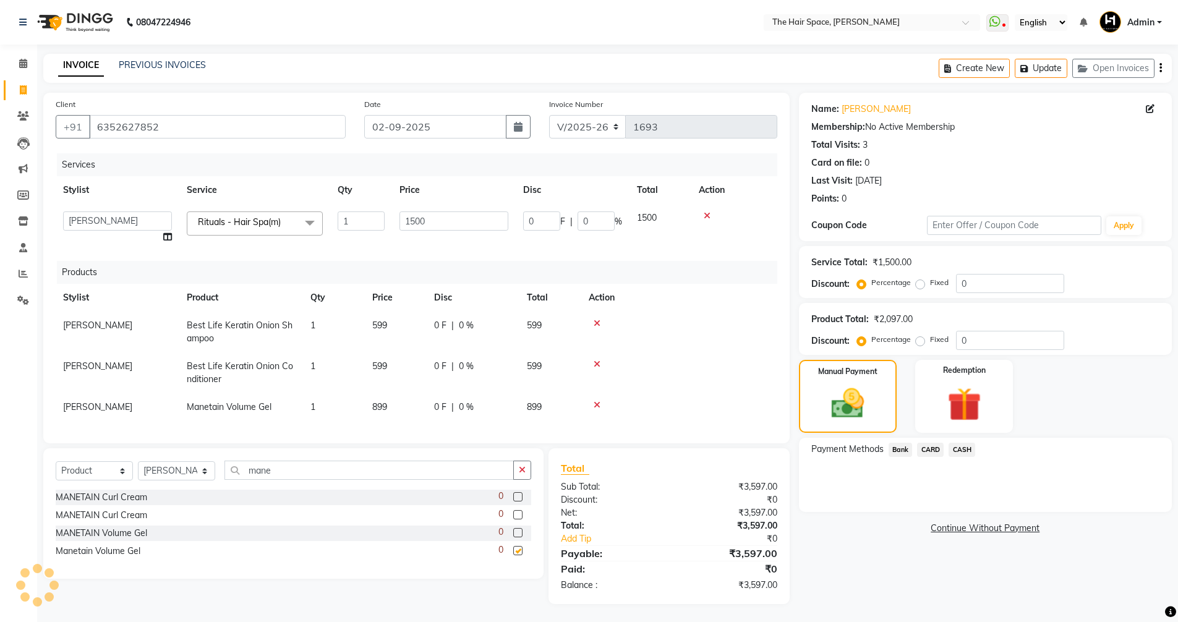
checkbox input "false"
click at [516, 480] on button "button" at bounding box center [522, 470] width 18 height 19
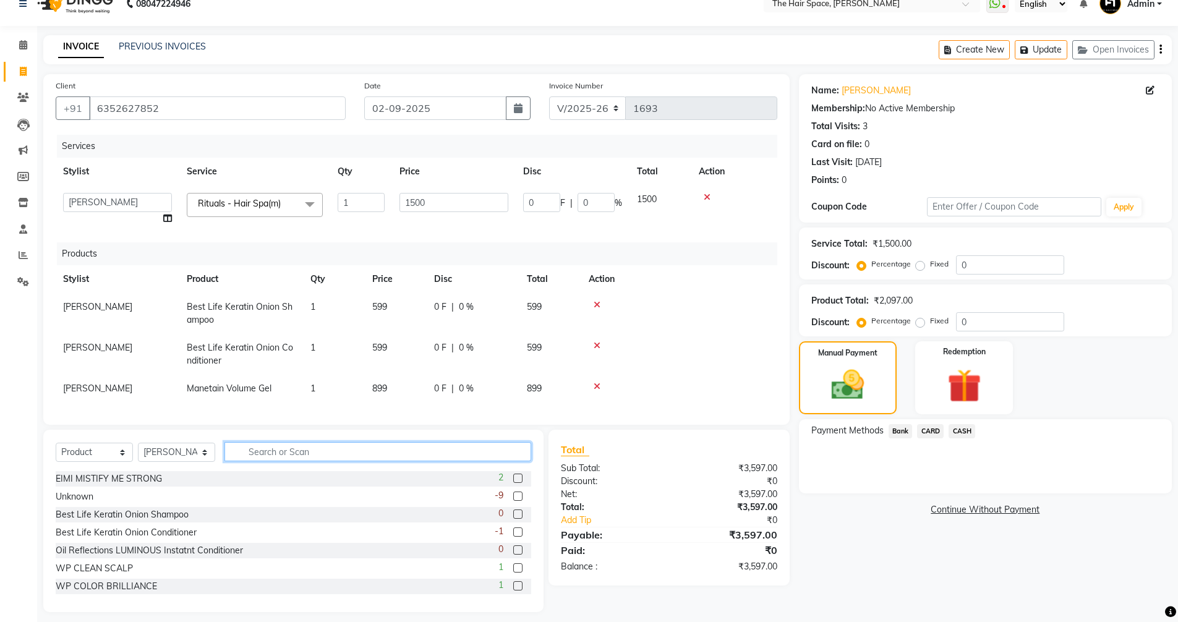
scroll to position [36, 0]
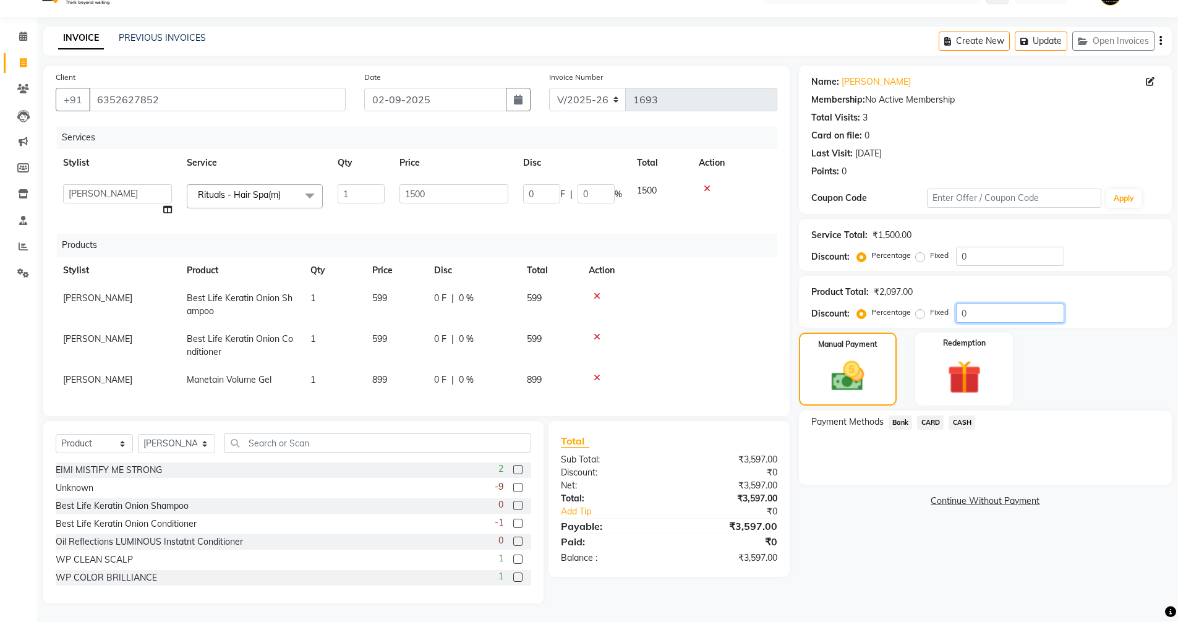
click at [985, 304] on input "0" at bounding box center [1010, 313] width 108 height 19
type input "05"
click at [707, 184] on icon at bounding box center [707, 188] width 7 height 9
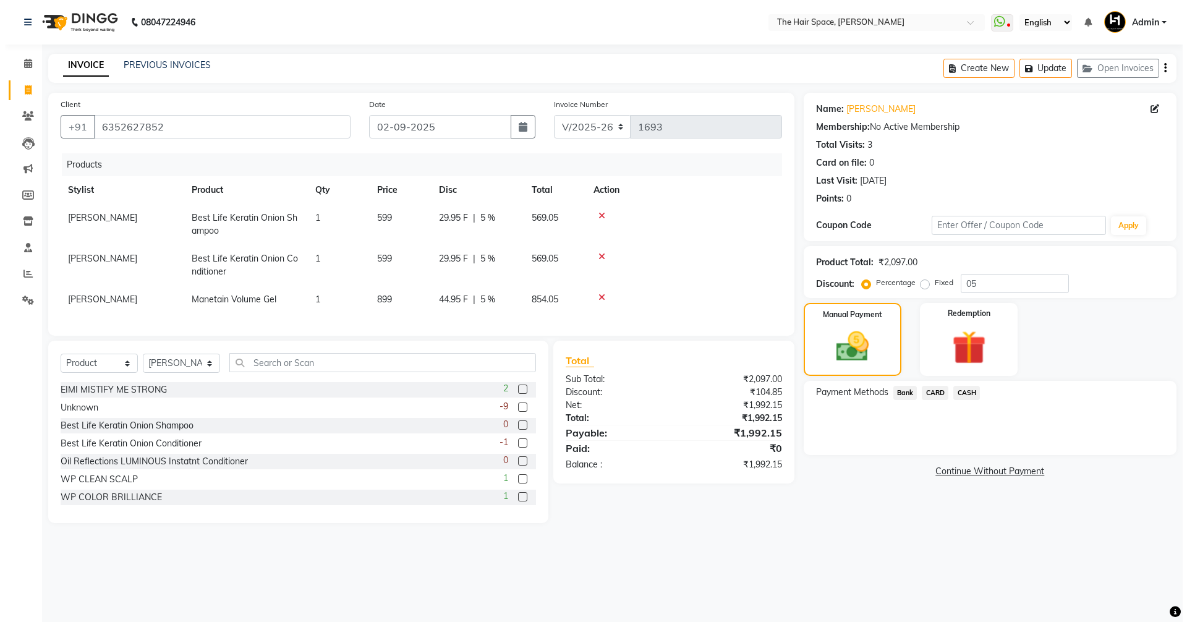
scroll to position [0, 0]
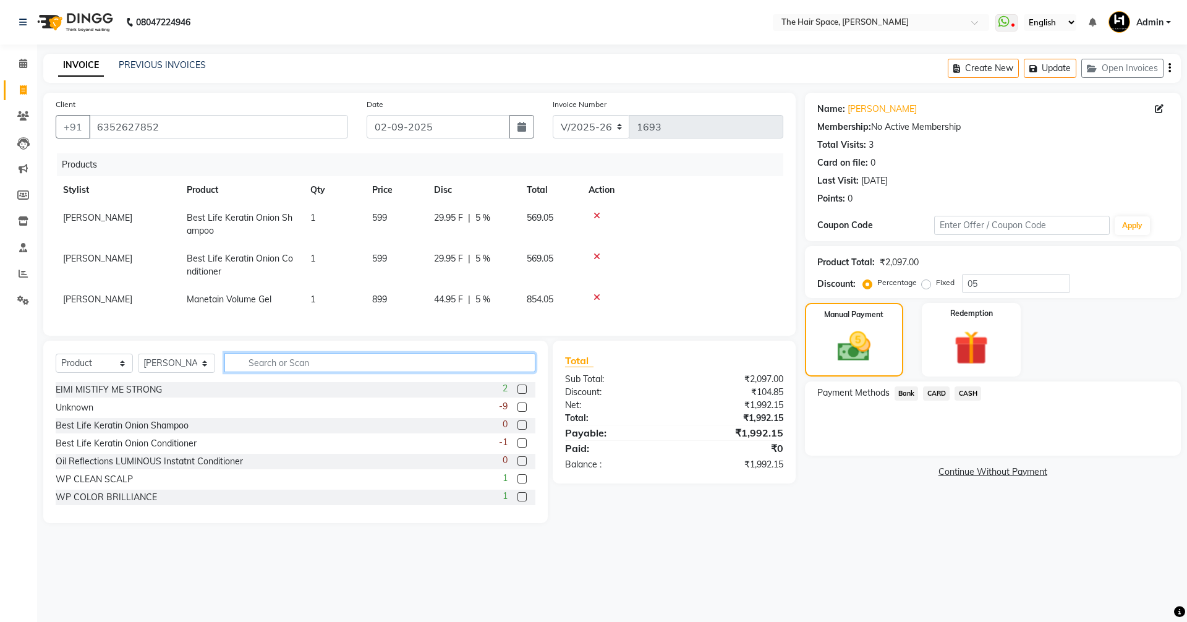
click at [265, 372] on input "text" at bounding box center [379, 362] width 311 height 19
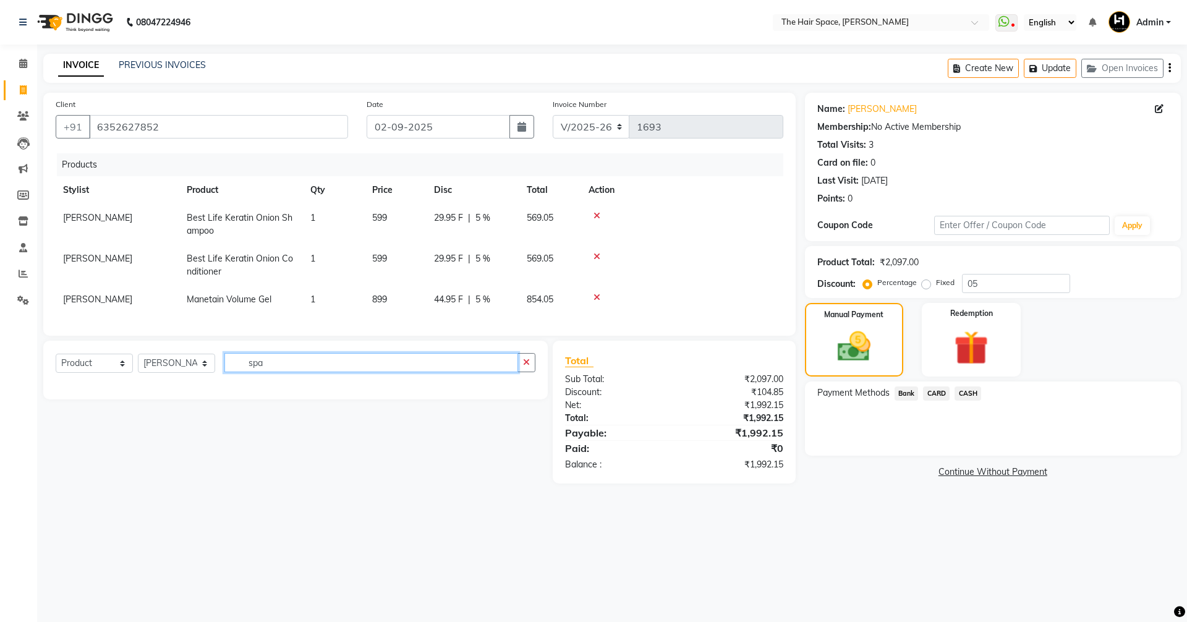
type input "spa"
drag, startPoint x: 70, startPoint y: 358, endPoint x: 79, endPoint y: 369, distance: 14.1
click at [75, 367] on div "Select Service Product Membership Package Voucher Prepaid Gift Card Select Styl…" at bounding box center [295, 370] width 505 height 59
click at [80, 369] on select "Select Service Product Membership Package Voucher Prepaid Gift Card" at bounding box center [94, 363] width 77 height 19
select select "service"
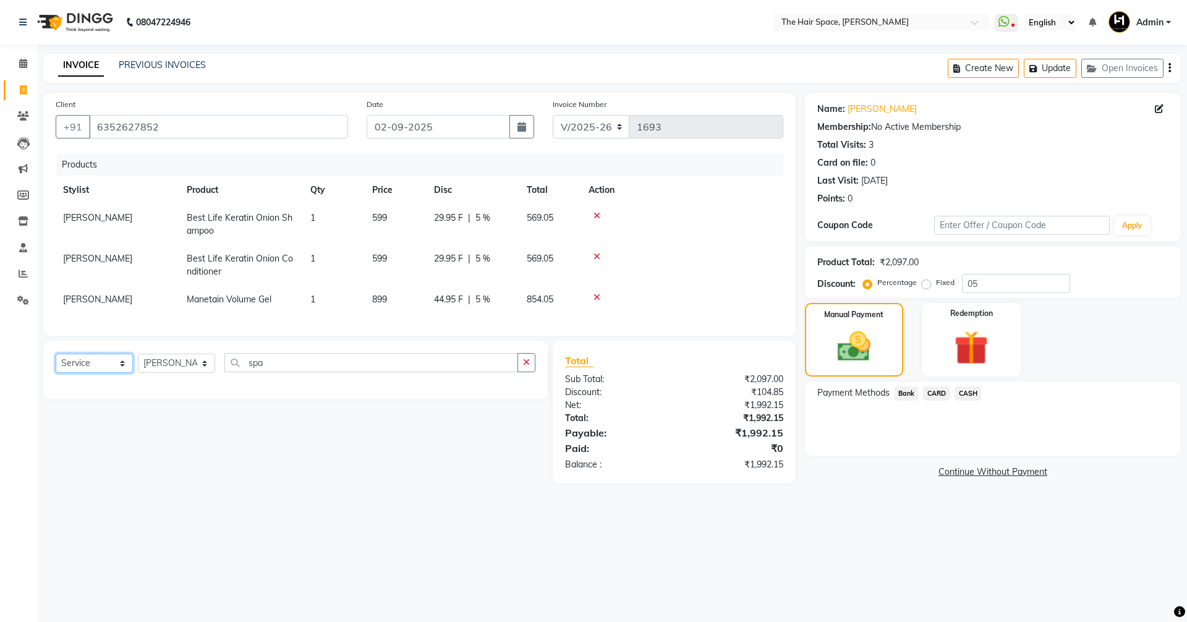
click at [56, 363] on select "Select Service Product Membership Package Voucher Prepaid Gift Card" at bounding box center [94, 363] width 77 height 19
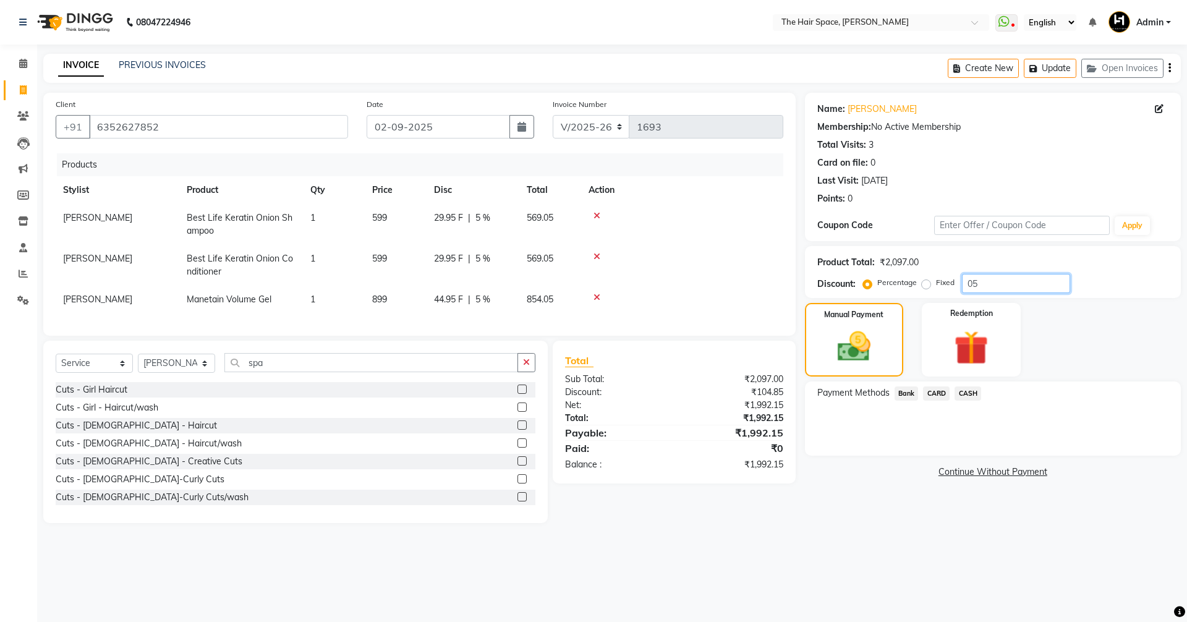
drag, startPoint x: 1003, startPoint y: 279, endPoint x: 835, endPoint y: 284, distance: 168.2
click at [847, 284] on div "Discount: Percentage Fixed 05" at bounding box center [992, 283] width 351 height 19
click at [1000, 286] on input "05" at bounding box center [1016, 283] width 108 height 19
click at [595, 296] on icon at bounding box center [597, 297] width 7 height 9
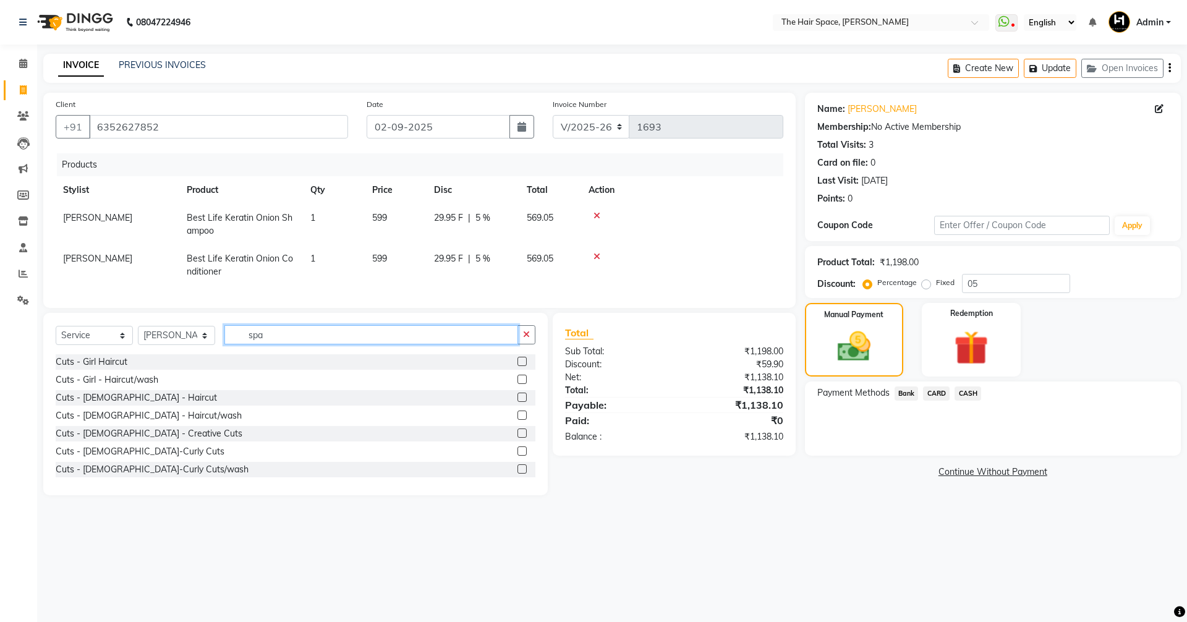
drag, startPoint x: 278, startPoint y: 344, endPoint x: 185, endPoint y: 333, distance: 93.4
click at [201, 336] on div "Select Service Product Membership Package Voucher Prepaid Gift Card Select Styl…" at bounding box center [296, 339] width 480 height 29
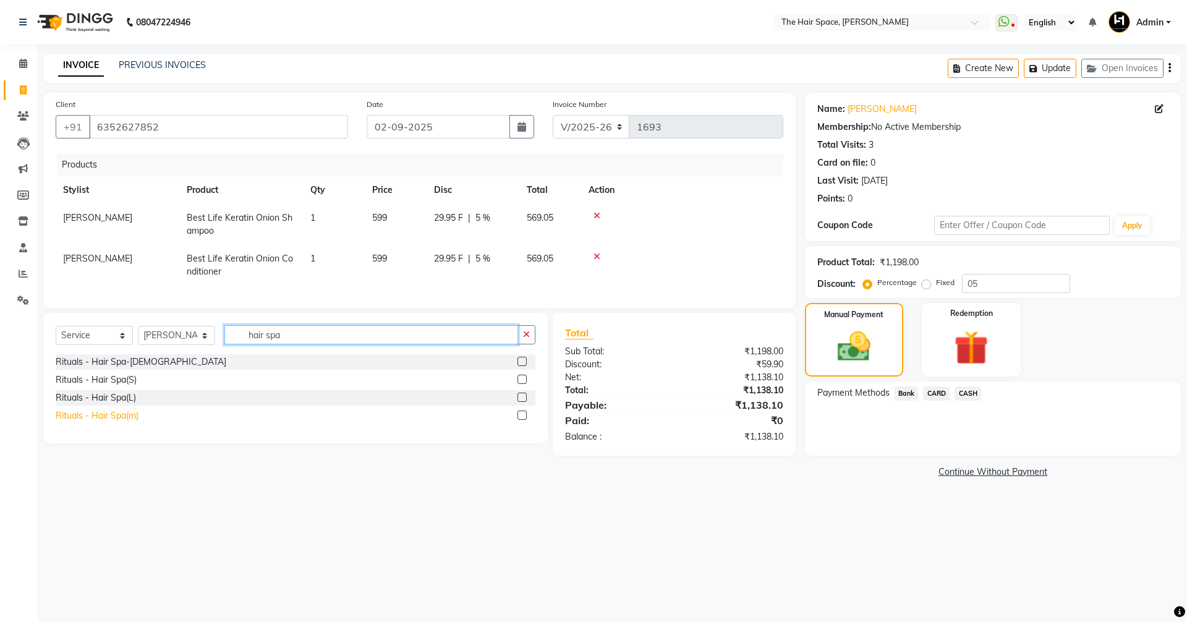
type input "hair spa"
click at [112, 422] on div "Rituals - Hair Spa(m)" at bounding box center [97, 415] width 83 height 13
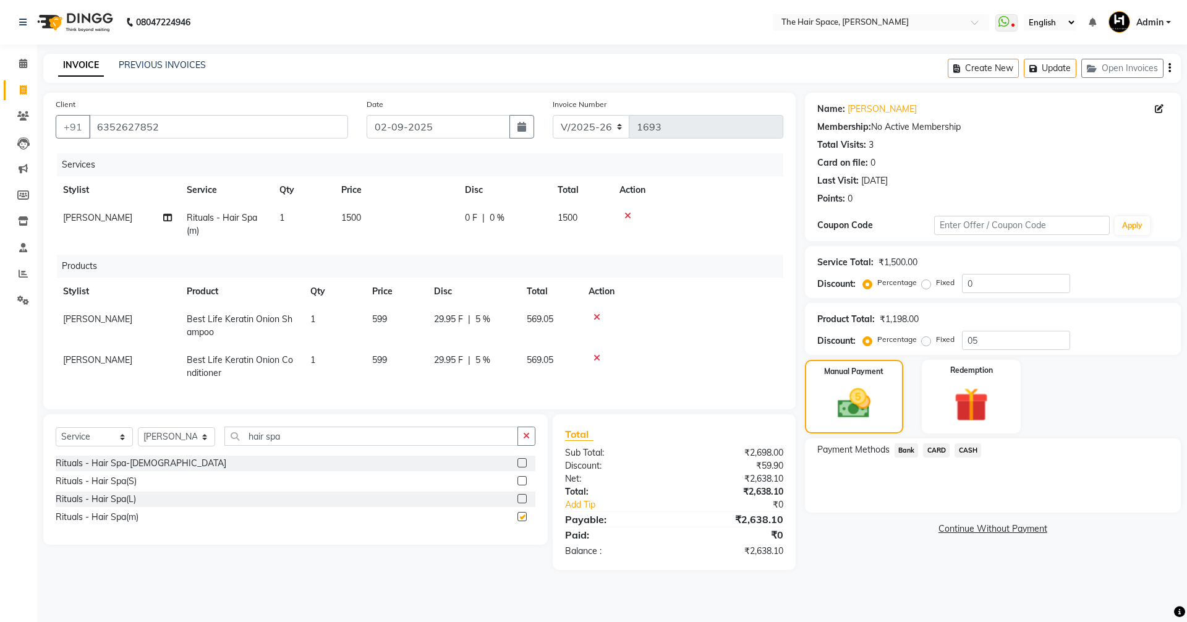
checkbox input "false"
click at [524, 440] on icon "button" at bounding box center [526, 436] width 7 height 9
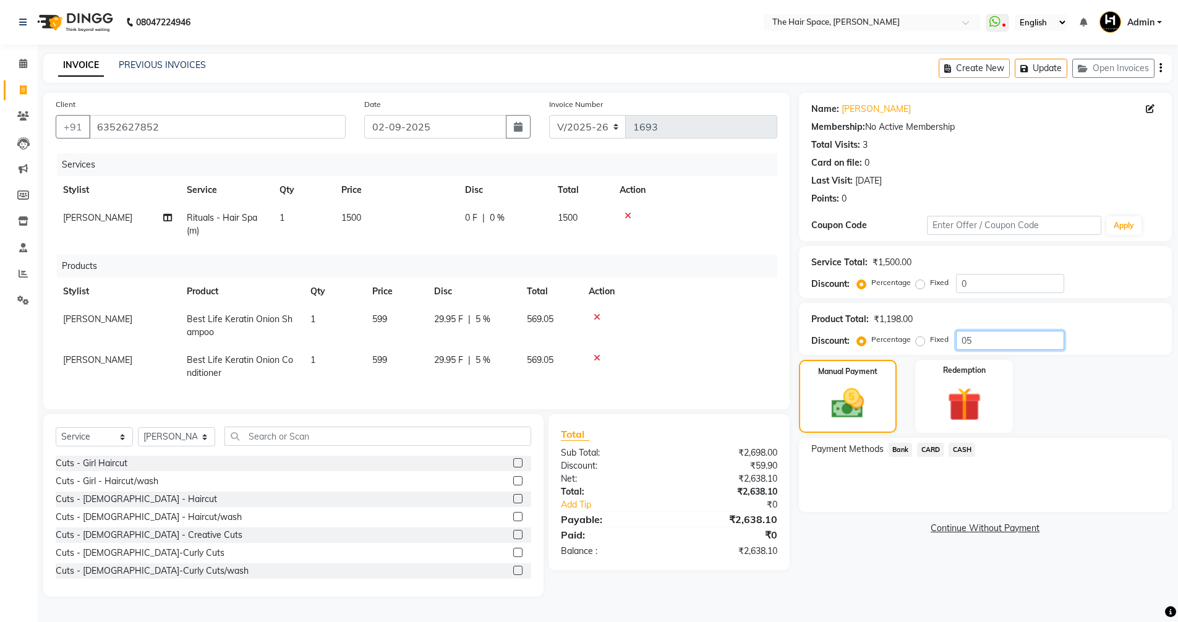
drag, startPoint x: 994, startPoint y: 335, endPoint x: 838, endPoint y: 341, distance: 155.9
click at [886, 338] on div "Percentage Fixed 05" at bounding box center [961, 340] width 205 height 19
type input "5"
click at [850, 549] on div "Name: Nandani Panchal Membership: No Active Membership Total Visits: 3 Card on …" at bounding box center [990, 345] width 382 height 504
click at [450, 327] on td "29.95 F | 5 %" at bounding box center [473, 325] width 93 height 41
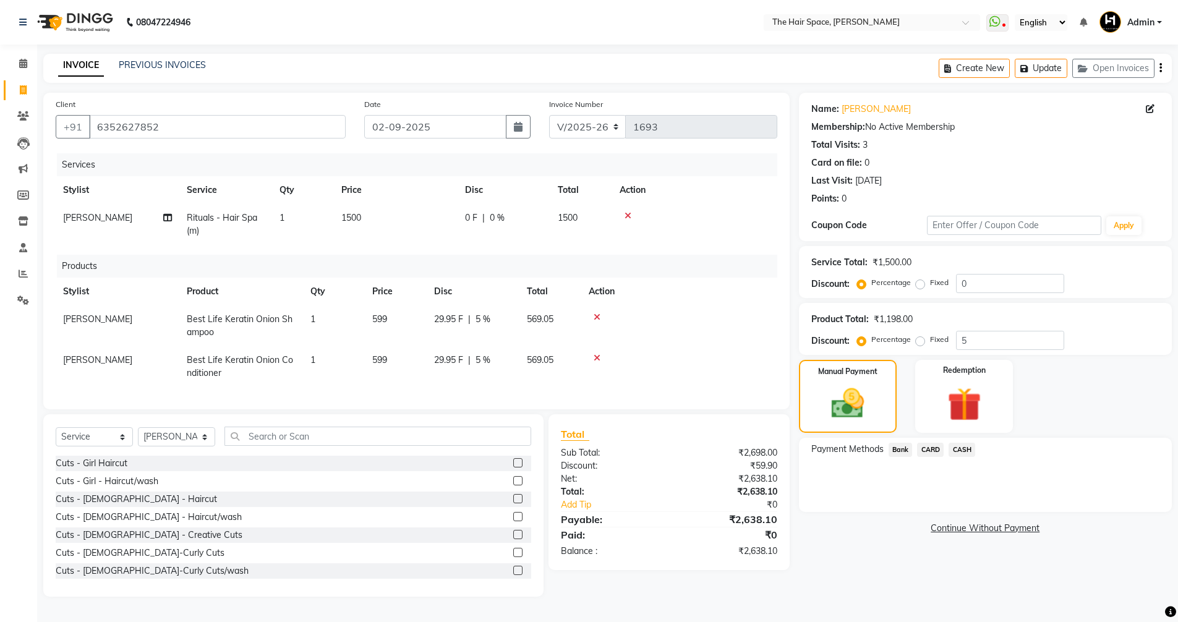
select select "51967"
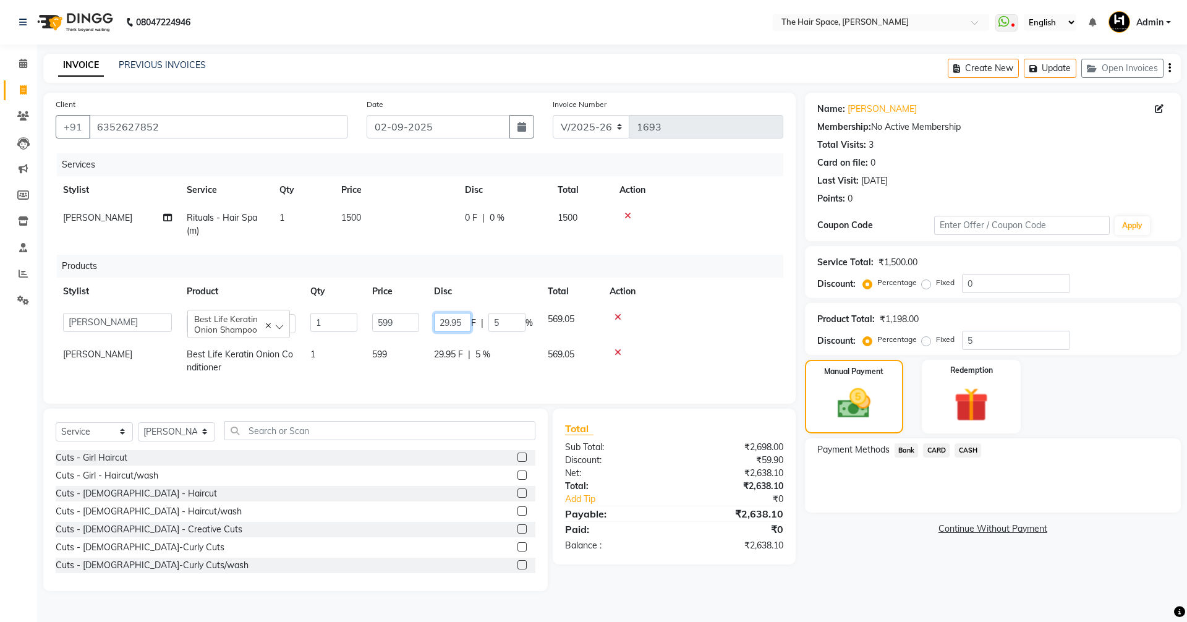
drag, startPoint x: 464, startPoint y: 320, endPoint x: 453, endPoint y: 319, distance: 11.1
click at [453, 319] on input "29.95" at bounding box center [452, 322] width 37 height 19
type input "29"
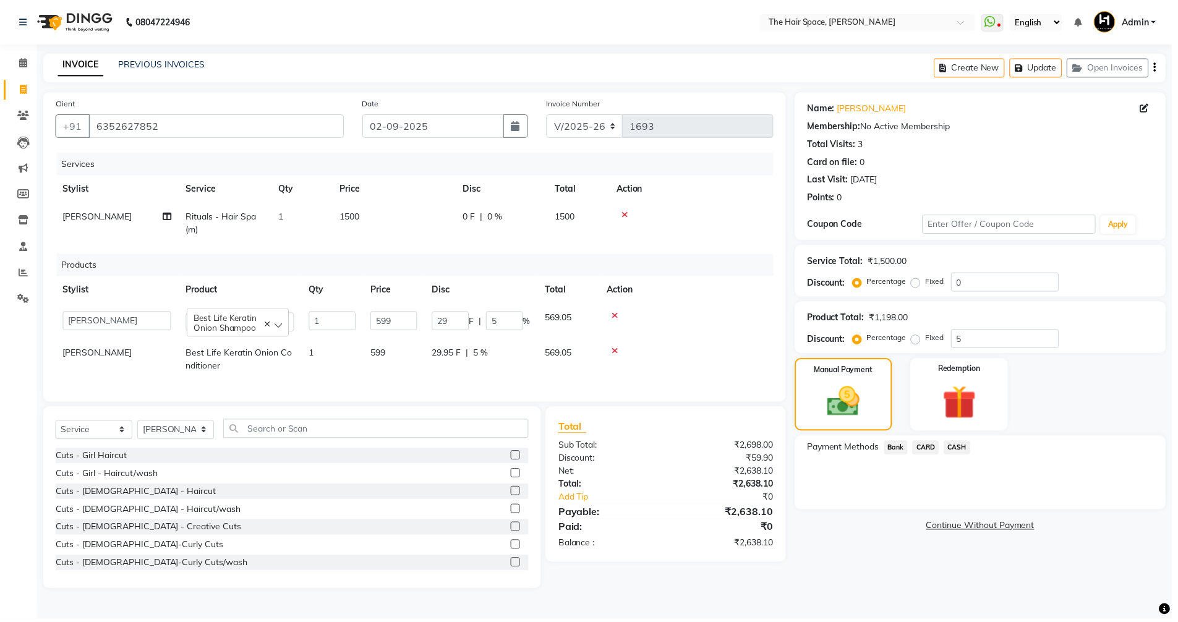
click at [438, 359] on span "29.95 F" at bounding box center [448, 354] width 29 height 13
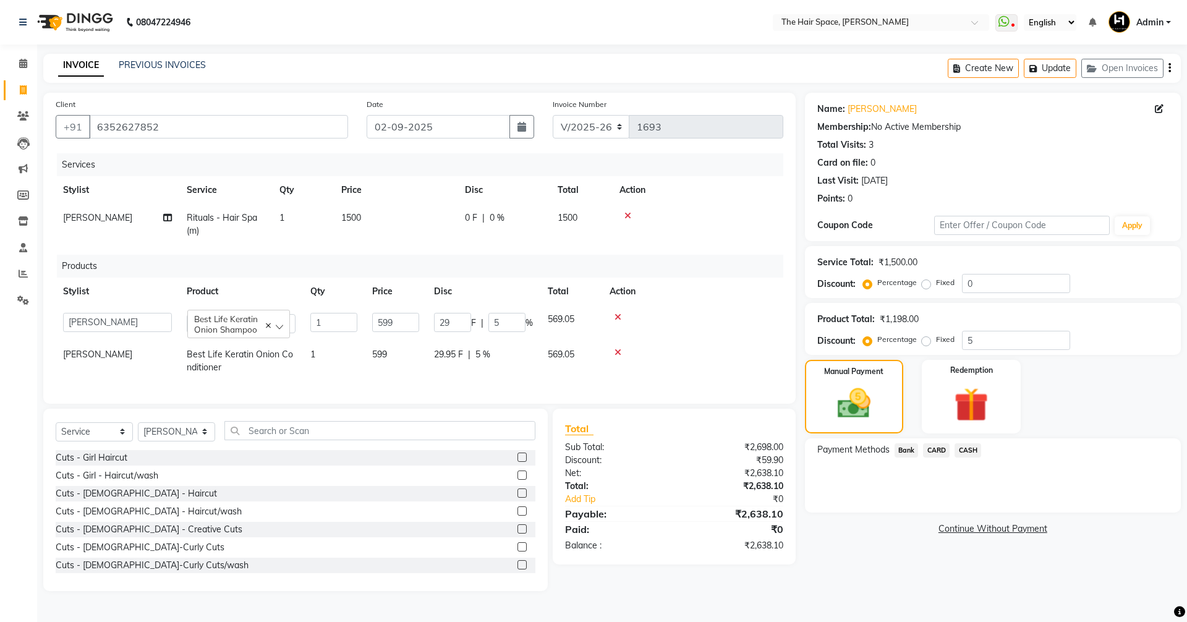
select select "51967"
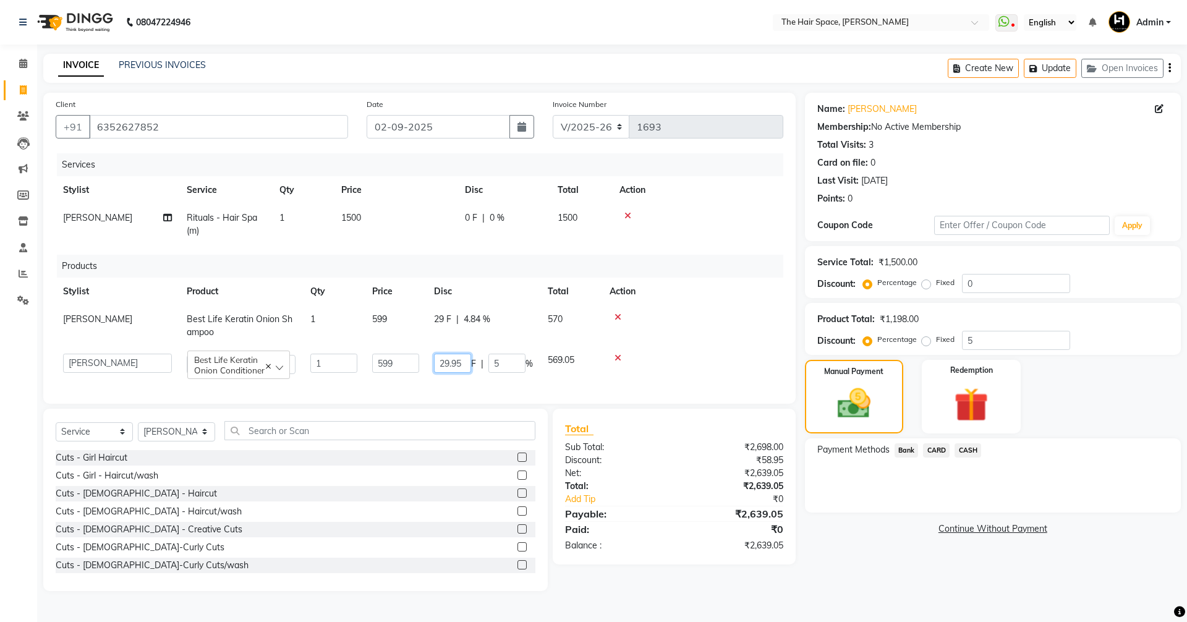
drag, startPoint x: 467, startPoint y: 362, endPoint x: 451, endPoint y: 362, distance: 16.1
click at [451, 362] on input "29.95" at bounding box center [452, 363] width 37 height 19
type input "29"
click at [490, 242] on td "0 F | 0 %" at bounding box center [504, 224] width 93 height 41
select select "51967"
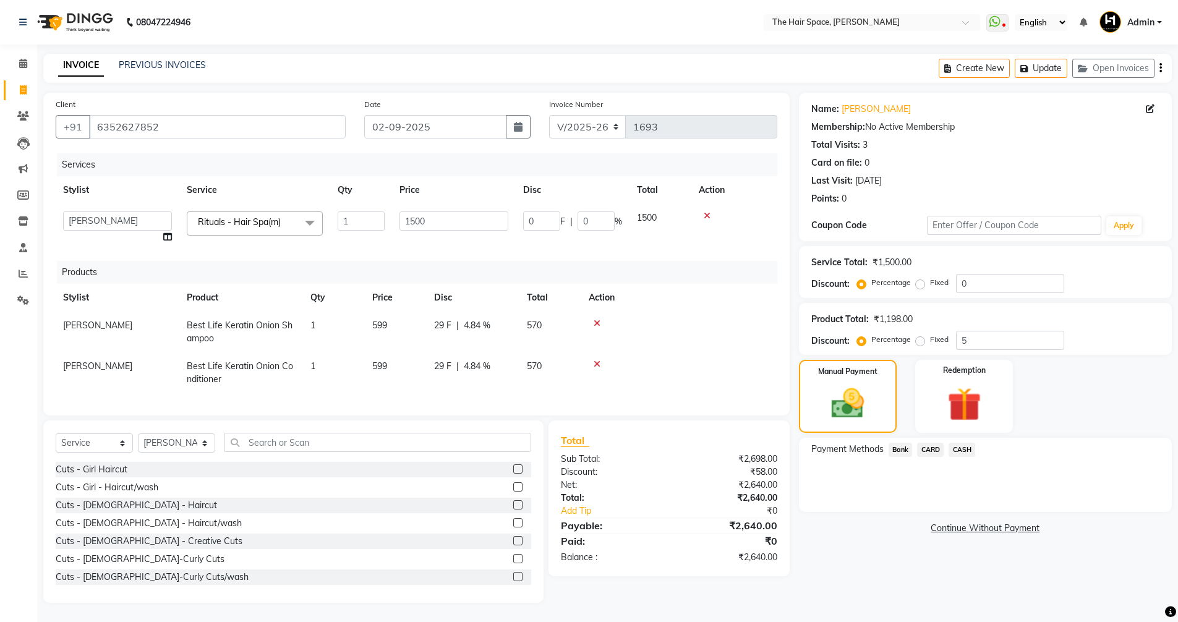
click at [452, 323] on div "29 F | 4.84 %" at bounding box center [473, 325] width 78 height 13
select select "51967"
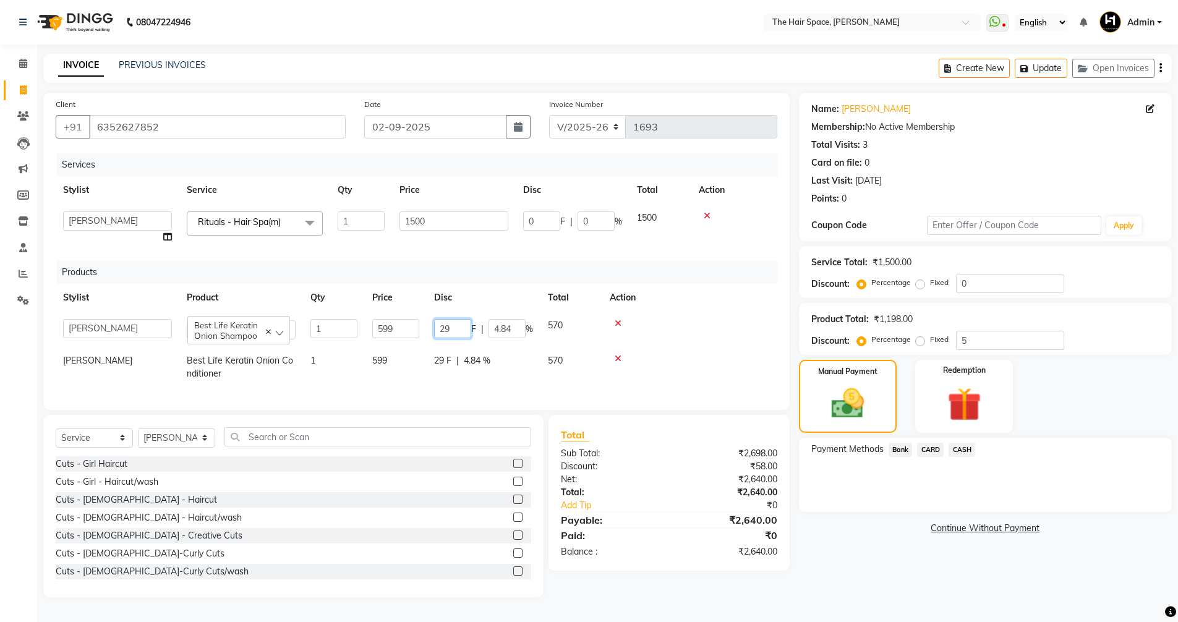
click at [452, 325] on input "29" at bounding box center [452, 328] width 37 height 19
type input "2"
type input "28"
click at [445, 360] on span "29 F" at bounding box center [442, 360] width 17 height 13
select select "51967"
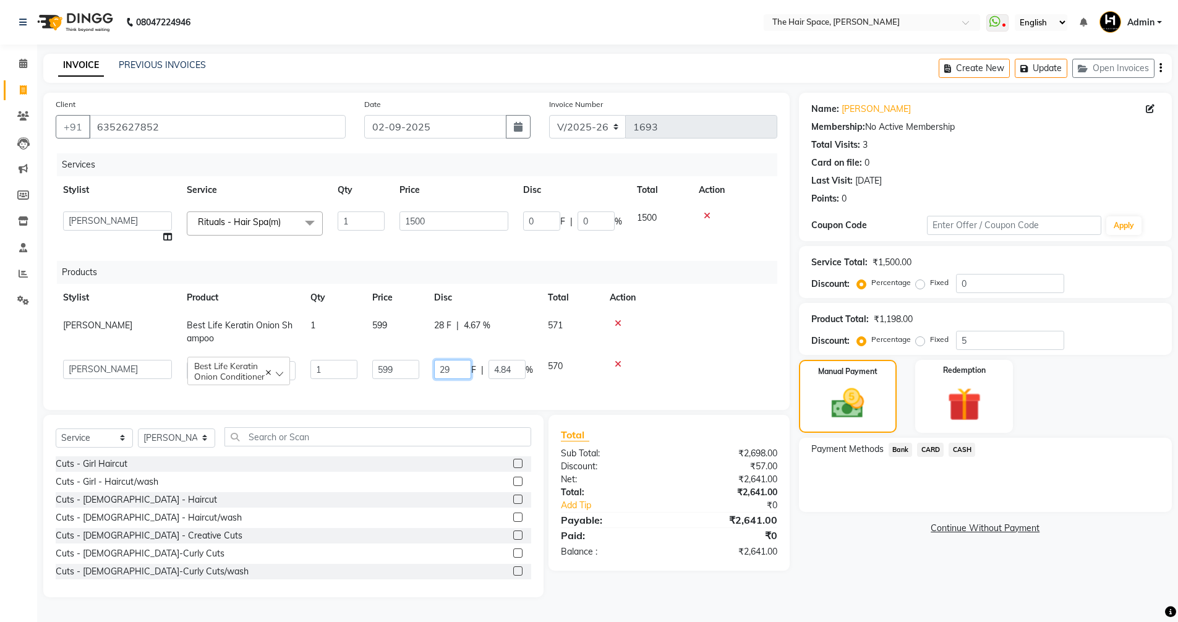
drag, startPoint x: 454, startPoint y: 364, endPoint x: 402, endPoint y: 348, distance: 54.4
click at [416, 363] on tr "Jaimin Nai RAVI RAVAL Shankar Rathod Unknown Best Life Keratin Onion Conditione…" at bounding box center [417, 369] width 722 height 35
type input "28"
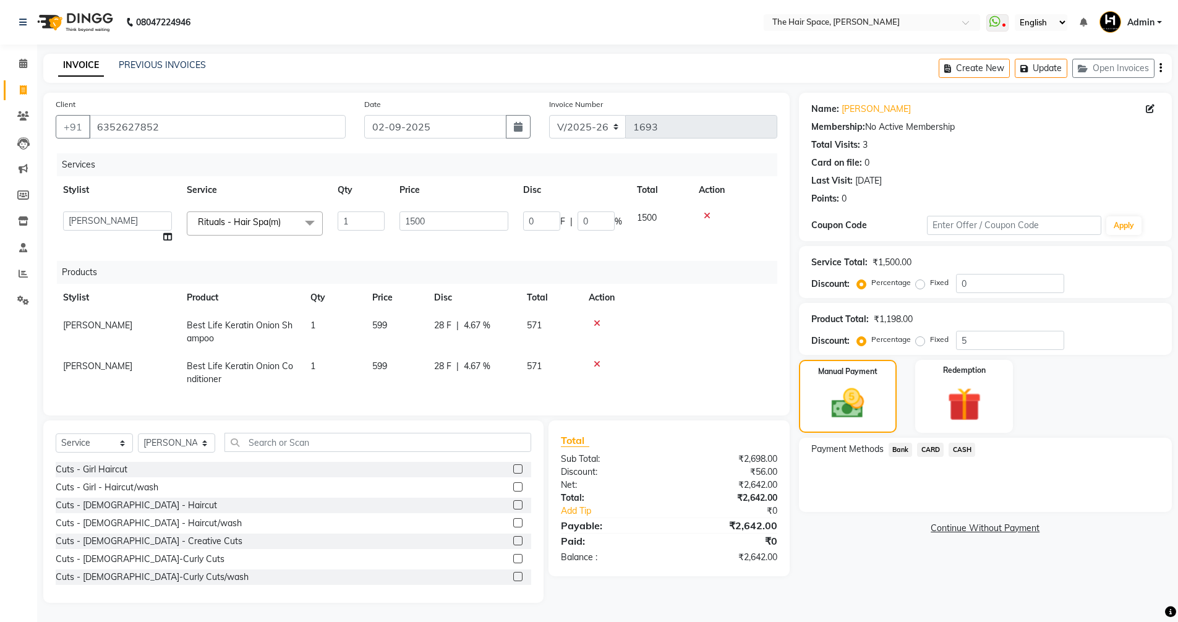
click at [430, 296] on th "Disc" at bounding box center [473, 298] width 93 height 28
click at [448, 325] on span "28 F" at bounding box center [442, 325] width 17 height 13
select select "51967"
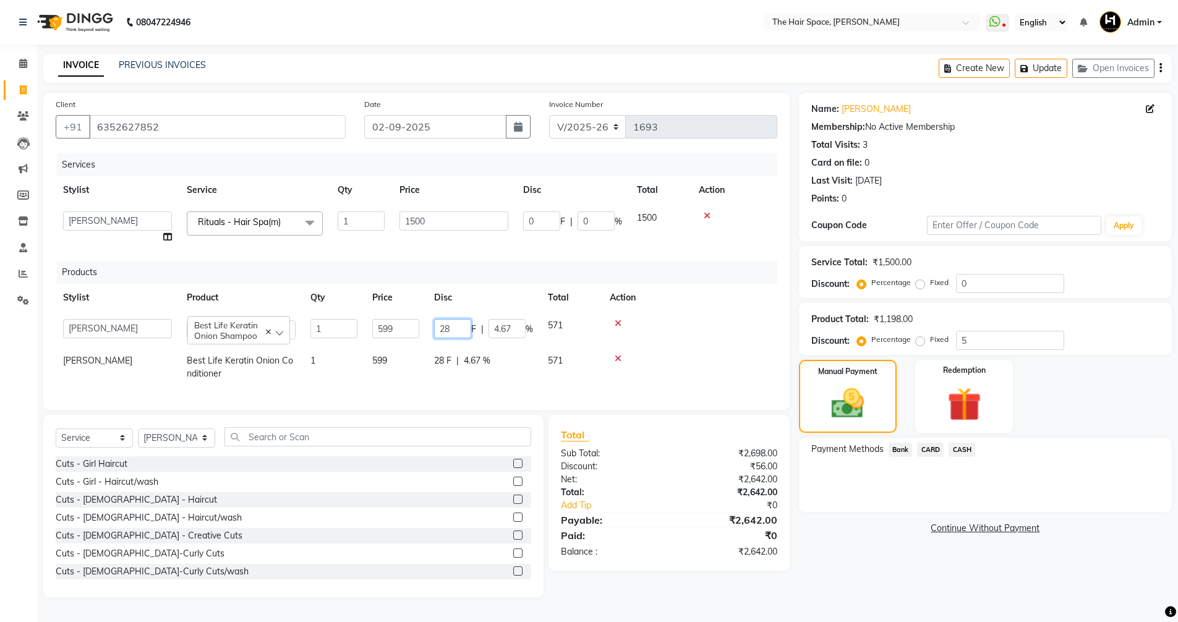
drag, startPoint x: 453, startPoint y: 326, endPoint x: 432, endPoint y: 323, distance: 21.2
click at [432, 323] on td "28 F | 4.67 %" at bounding box center [484, 329] width 114 height 35
type input "30"
click at [437, 357] on td "28 F | 4.67 %" at bounding box center [484, 367] width 114 height 41
select select "51967"
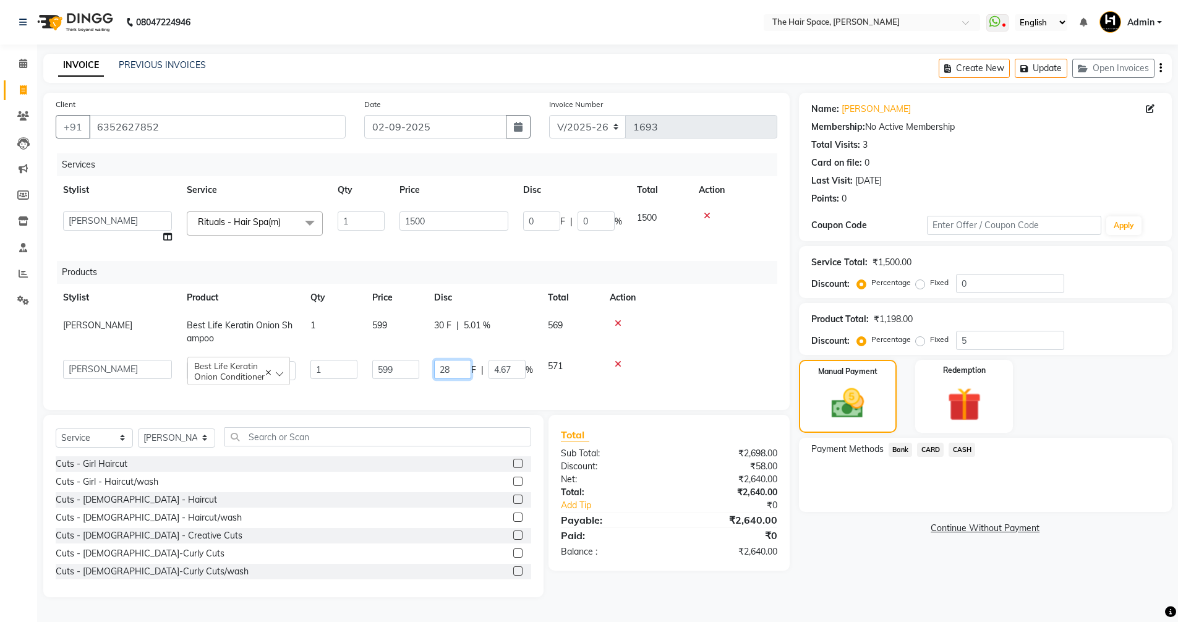
drag, startPoint x: 462, startPoint y: 367, endPoint x: 356, endPoint y: 345, distance: 108.7
click at [359, 347] on tbody "RAVI RAVAL Best Life Keratin Onion Shampoo 1 599 30 F | 5.01 % 569 Jaimin Nai R…" at bounding box center [417, 350] width 722 height 76
type input "39"
click at [475, 281] on div "Products" at bounding box center [422, 272] width 730 height 23
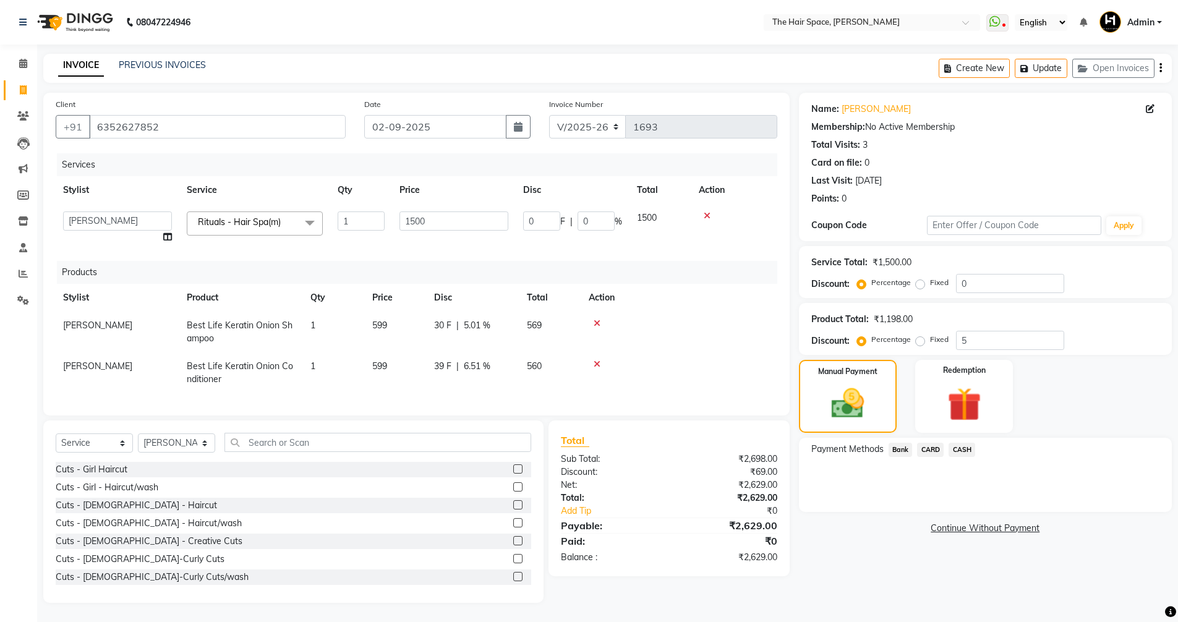
click at [448, 358] on td "39 F | 6.51 %" at bounding box center [473, 372] width 93 height 41
select select "51967"
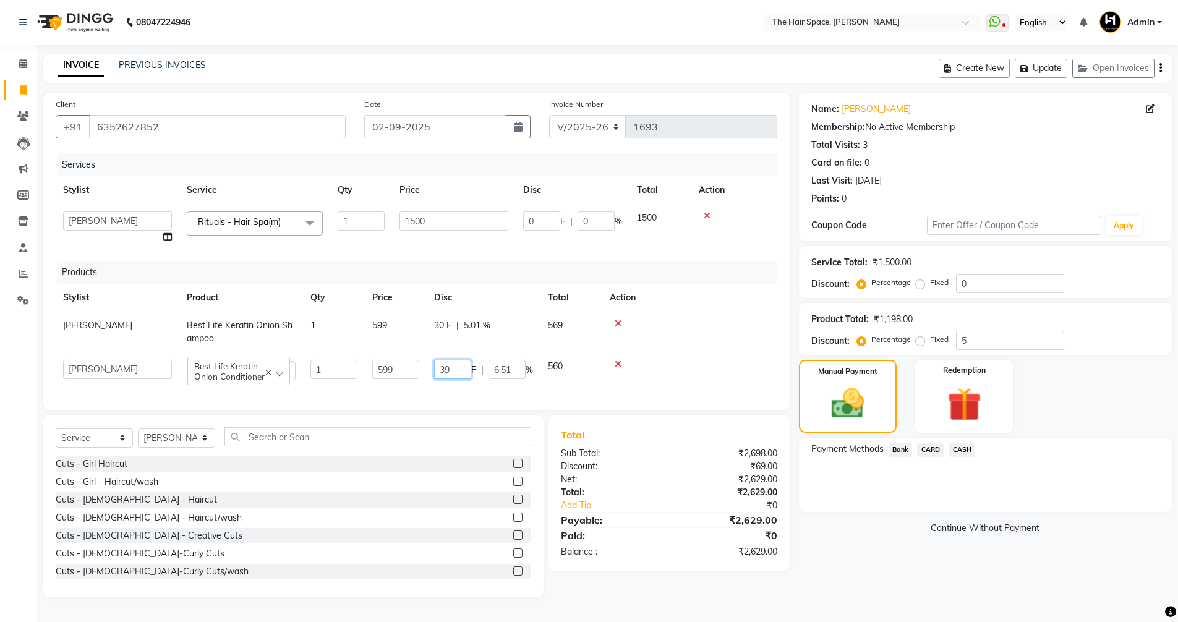
click at [452, 370] on input "39" at bounding box center [452, 369] width 37 height 19
type input "30"
click at [426, 260] on div "Services Stylist Service Qty Price Disc Total Action Jaimin Nai RAVI RAVAL Shan…" at bounding box center [417, 275] width 722 height 244
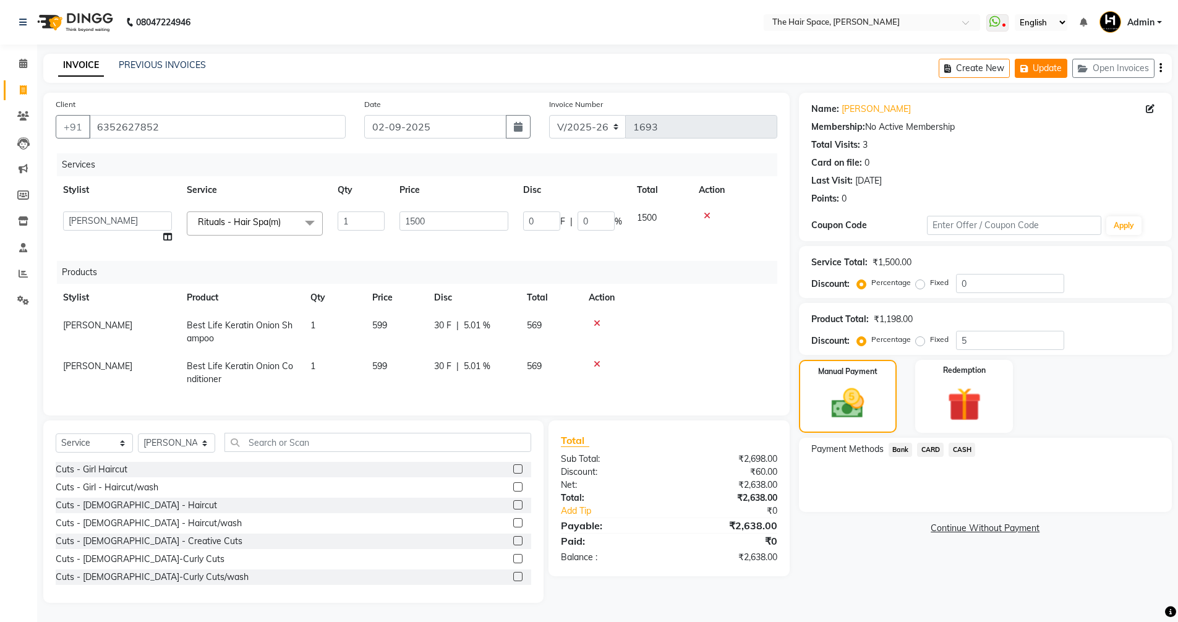
click at [1023, 74] on button "Update" at bounding box center [1041, 68] width 53 height 19
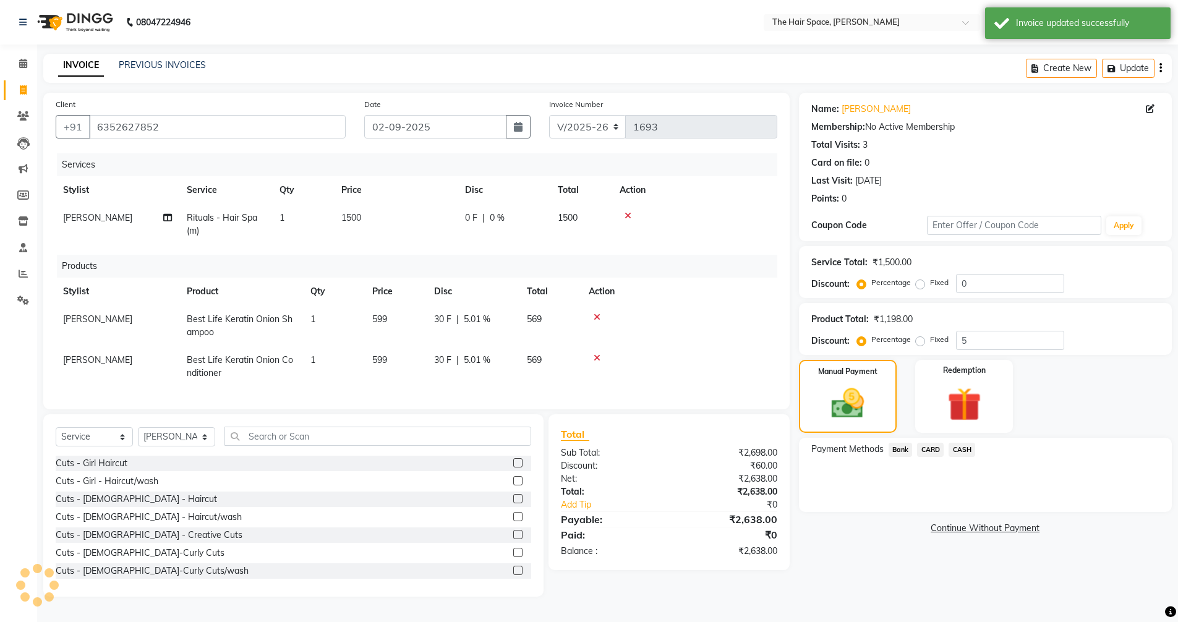
click at [1023, 69] on div "INVOICE PREVIOUS INVOICES Create New Update" at bounding box center [607, 68] width 1128 height 29
click at [1023, 68] on icon "button" at bounding box center [1026, 68] width 12 height 9
click at [1032, 72] on button "Update" at bounding box center [1041, 68] width 53 height 19
click at [975, 71] on button "Create New" at bounding box center [974, 68] width 71 height 19
select select "service"
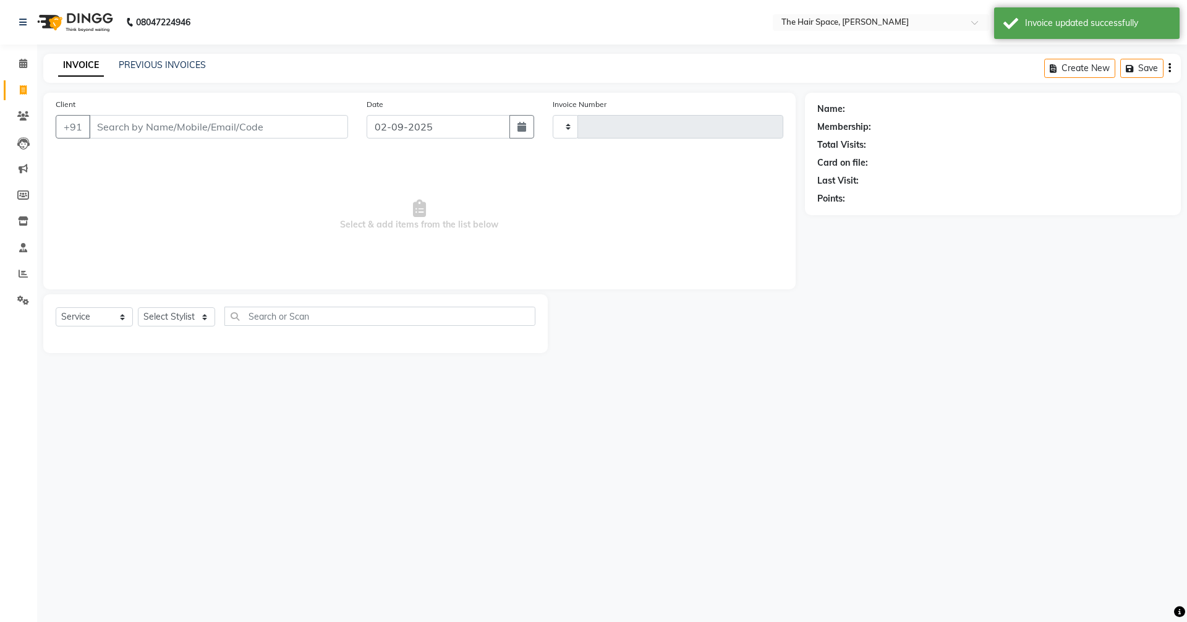
type input "1693"
select select "6663"
click at [114, 133] on input "Client" at bounding box center [218, 126] width 259 height 23
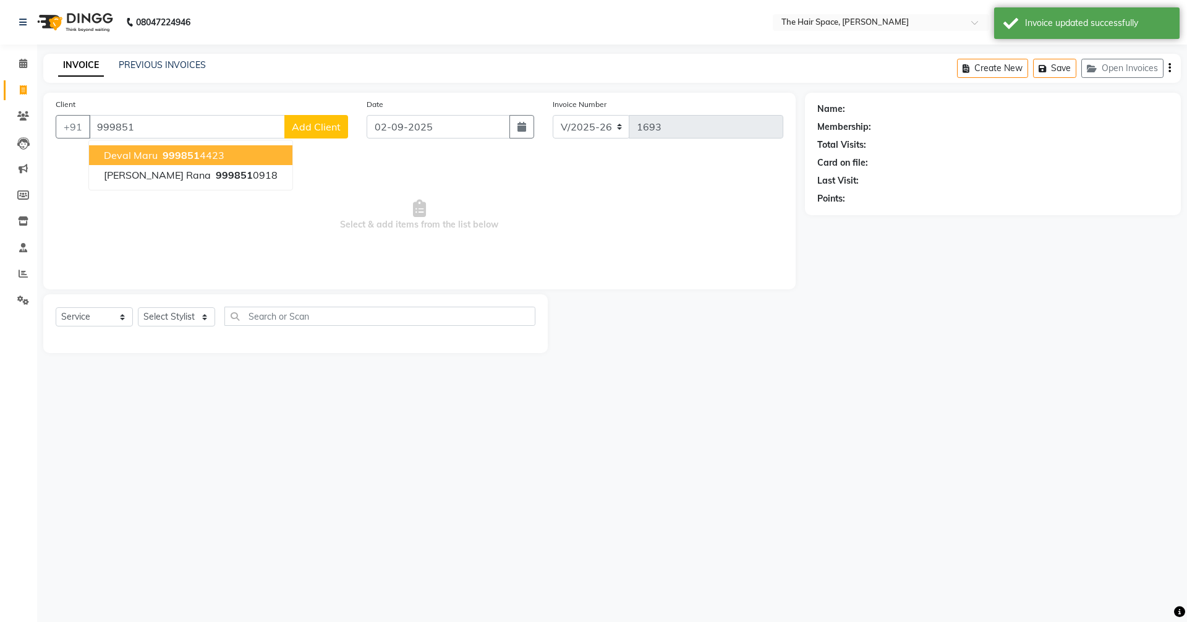
click at [160, 153] on ngb-highlight "999851 4423" at bounding box center [192, 155] width 64 height 12
type input "9998514423"
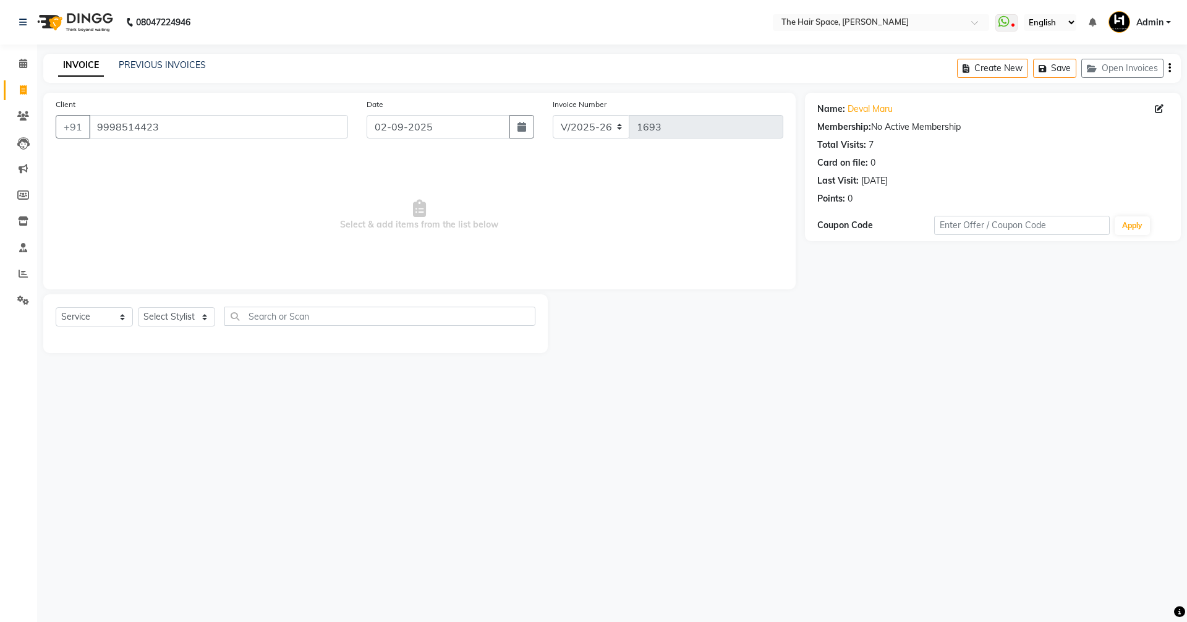
click at [167, 328] on div "Select Service Product Membership Package Voucher Prepaid Gift Card Select Styl…" at bounding box center [296, 321] width 480 height 29
click at [168, 318] on select "Select Stylist Jaimin Nai RAVI RAVAL Shankar Rathod Unknown" at bounding box center [176, 316] width 77 height 19
select select "51969"
click at [138, 307] on select "Select Stylist Jaimin Nai RAVI RAVAL Shankar Rathod Unknown" at bounding box center [176, 316] width 77 height 19
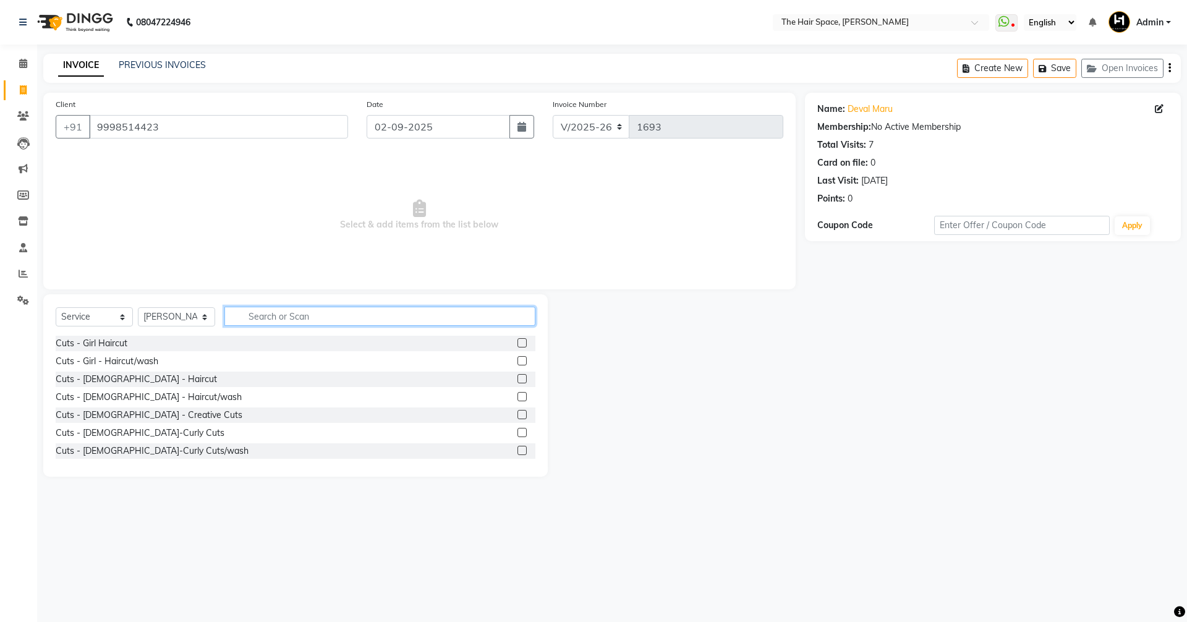
click at [254, 316] on input "text" at bounding box center [379, 316] width 311 height 19
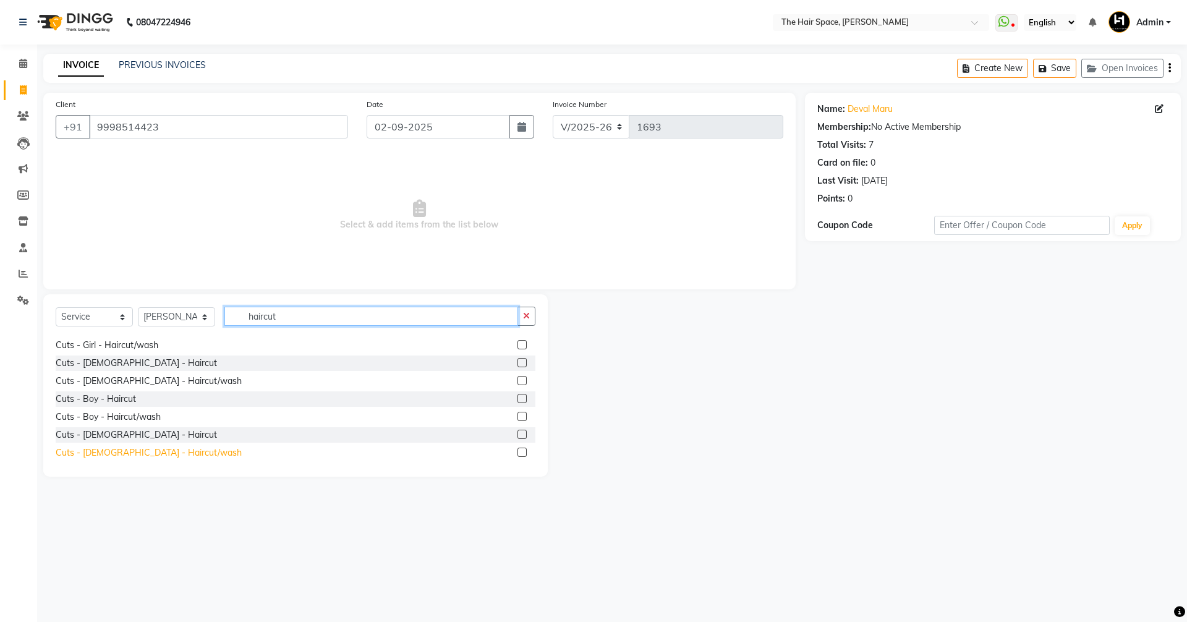
scroll to position [20, 0]
type input "haircut"
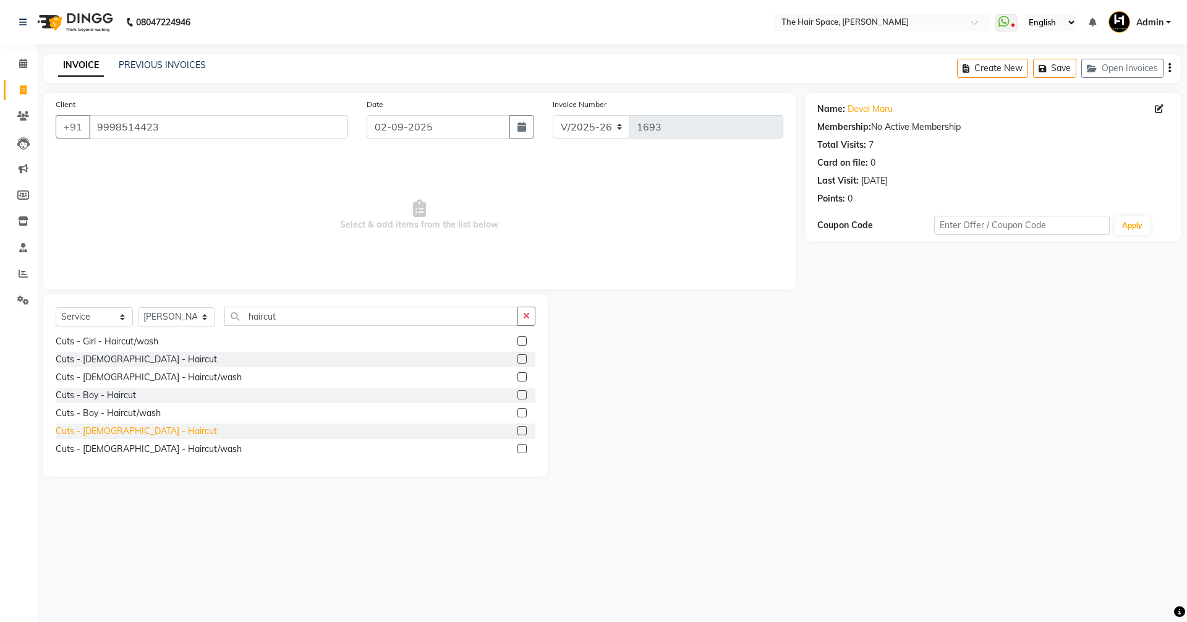
click at [108, 430] on div "Cuts - Male - Haircut" at bounding box center [136, 431] width 161 height 13
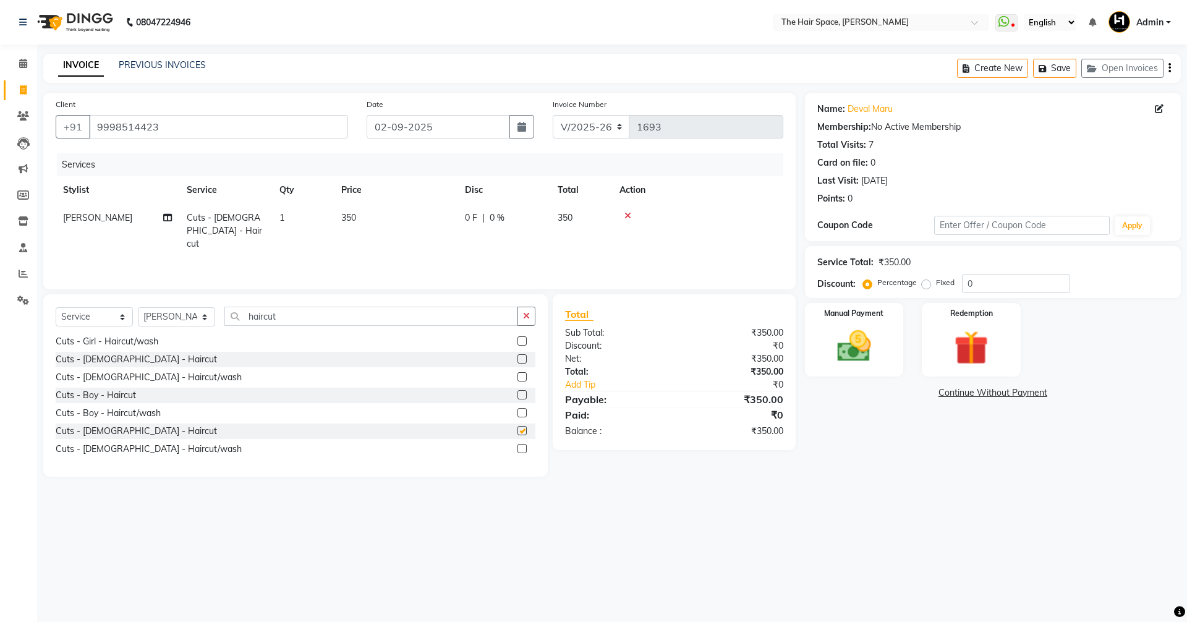
checkbox input "false"
drag, startPoint x: 295, startPoint y: 315, endPoint x: 171, endPoint y: 313, distance: 123.7
click at [220, 313] on div "Select Service Product Membership Package Voucher Prepaid Gift Card Select Styl…" at bounding box center [296, 321] width 480 height 29
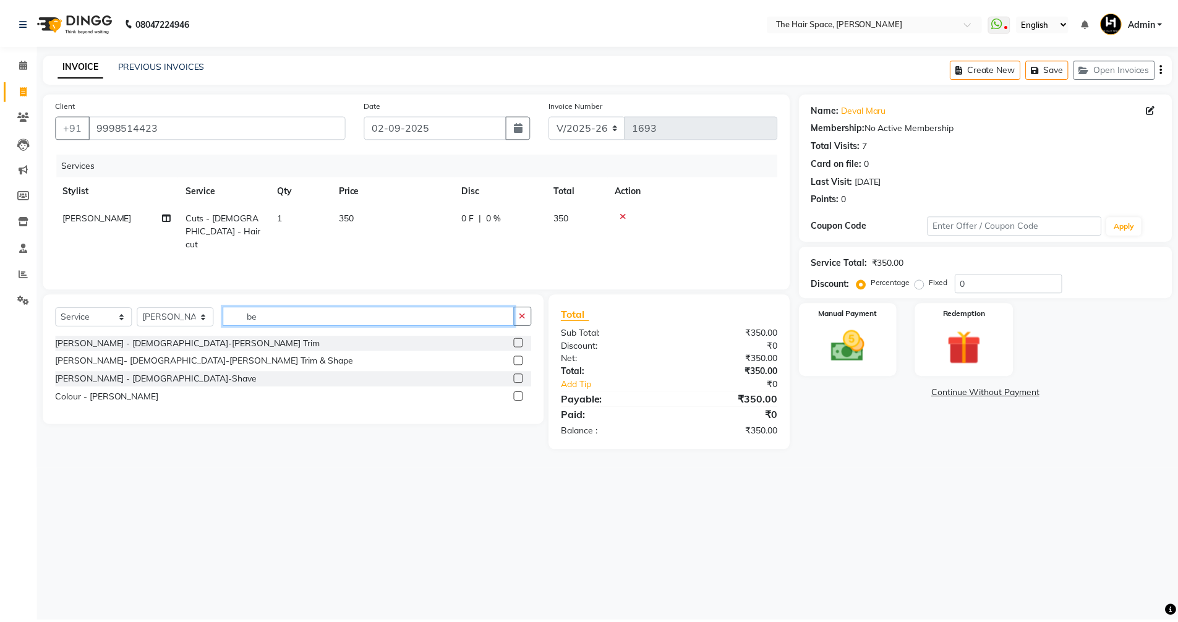
scroll to position [0, 0]
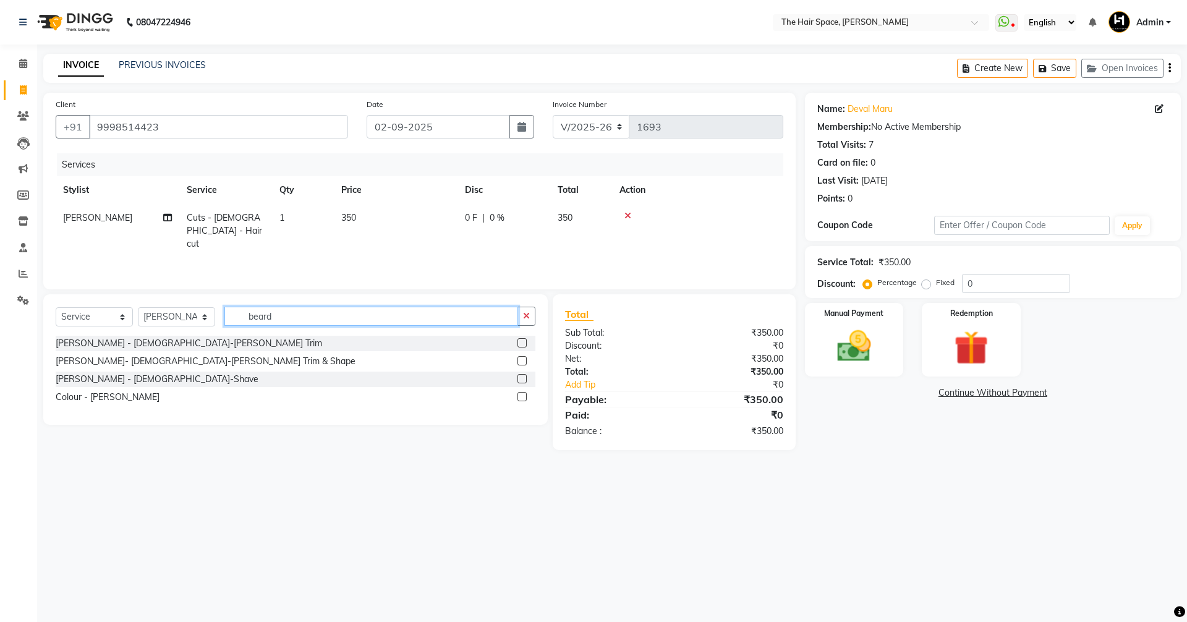
type input "beard"
click at [135, 372] on div "Beard - Male-Shave" at bounding box center [296, 379] width 480 height 15
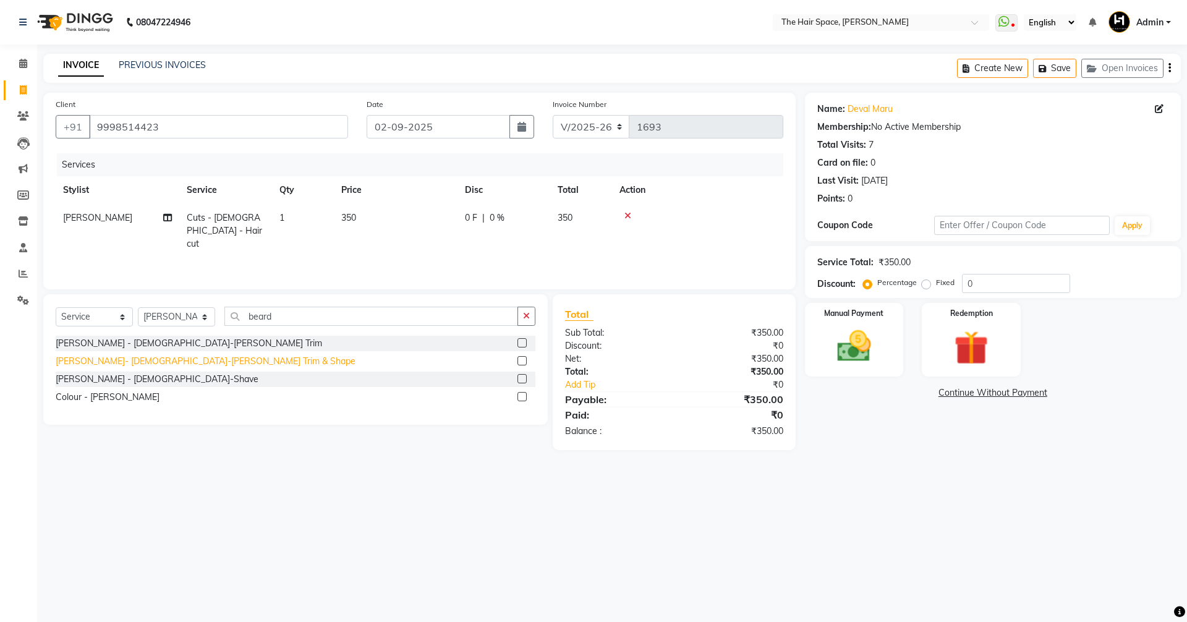
click at [146, 359] on div "Beard- Male-Beard Trim & Shape" at bounding box center [206, 361] width 300 height 13
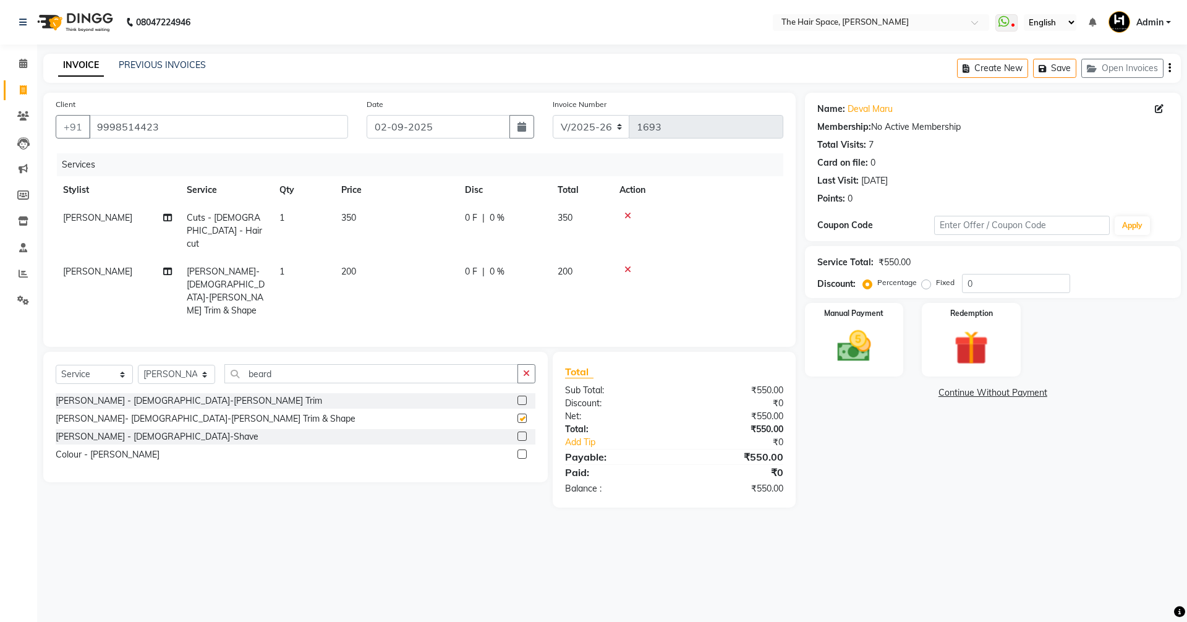
checkbox input "false"
drag, startPoint x: 255, startPoint y: 343, endPoint x: 106, endPoint y: 326, distance: 150.0
click at [106, 352] on div "Select Service Product Membership Package Voucher Prepaid Gift Card Select Styl…" at bounding box center [295, 417] width 505 height 130
type input "glob"
click at [94, 393] on div "Colour - Global-Male" at bounding box center [296, 400] width 480 height 15
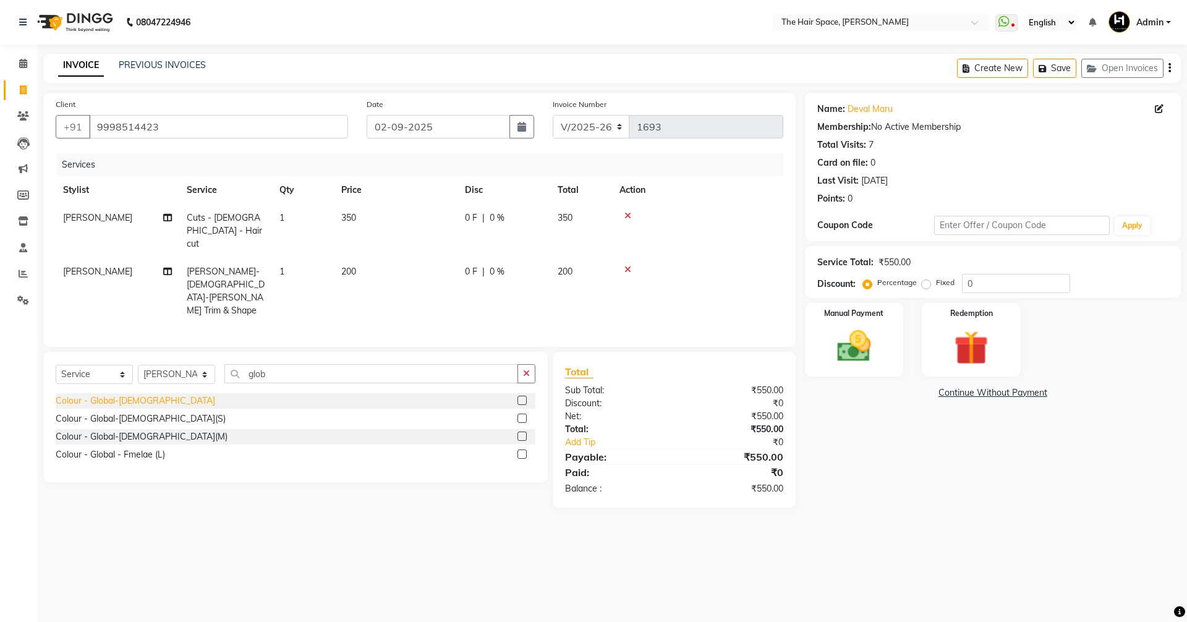
click at [96, 394] on div "Colour - Global-Male" at bounding box center [136, 400] width 160 height 13
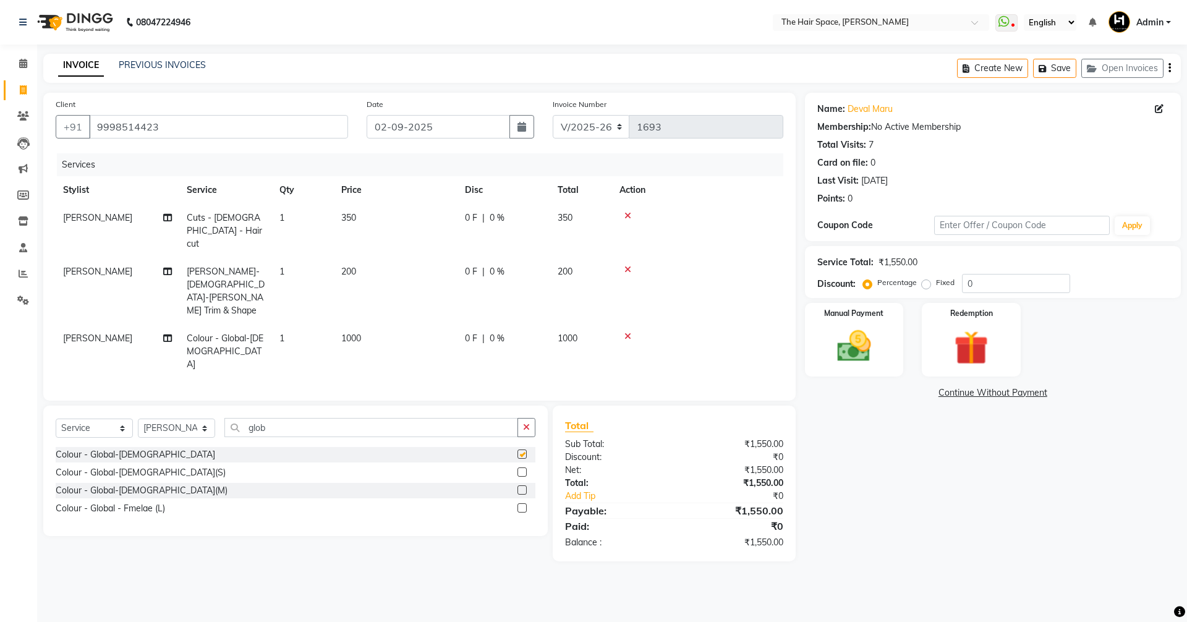
checkbox input "false"
drag, startPoint x: 272, startPoint y: 383, endPoint x: 0, endPoint y: 357, distance: 273.3
click at [106, 418] on div "Select Service Product Membership Package Voucher Prepaid Gift Card Select Styl…" at bounding box center [296, 432] width 480 height 29
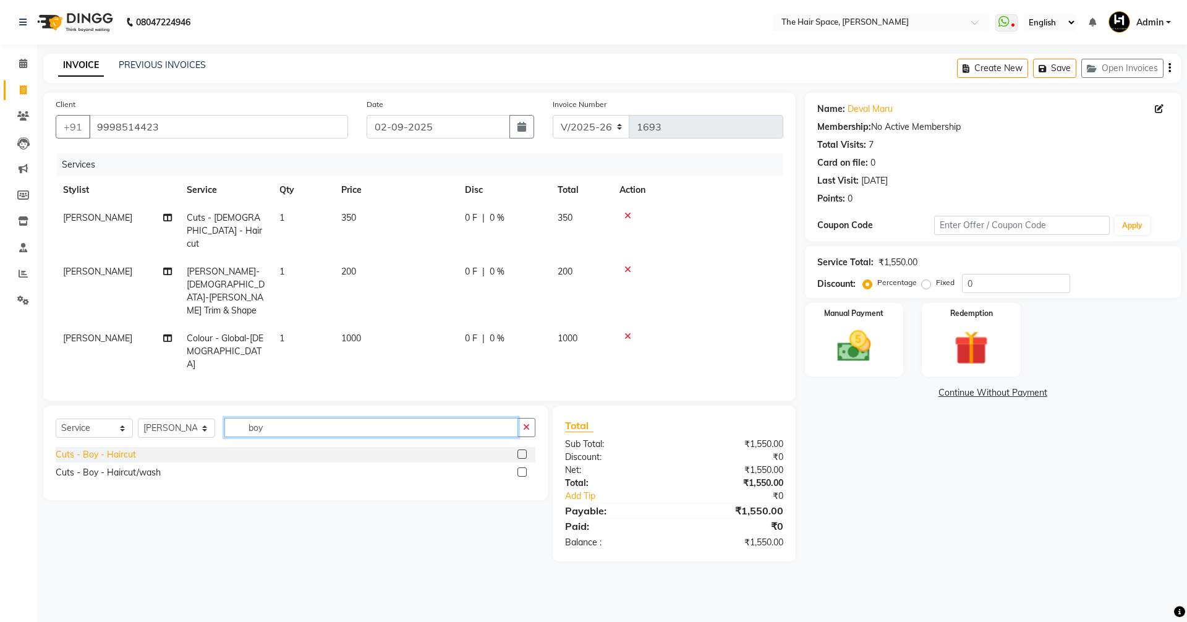
type input "boy"
click at [83, 448] on div "Cuts - Boy - Haircut" at bounding box center [96, 454] width 80 height 13
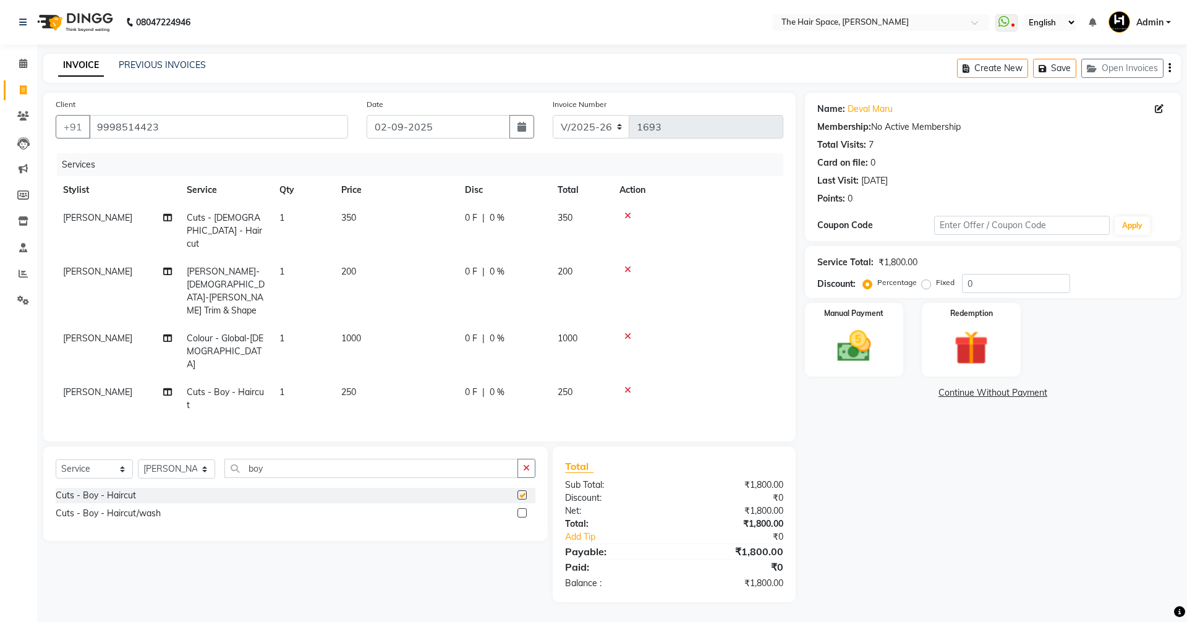
checkbox input "false"
click at [625, 386] on icon at bounding box center [627, 390] width 7 height 9
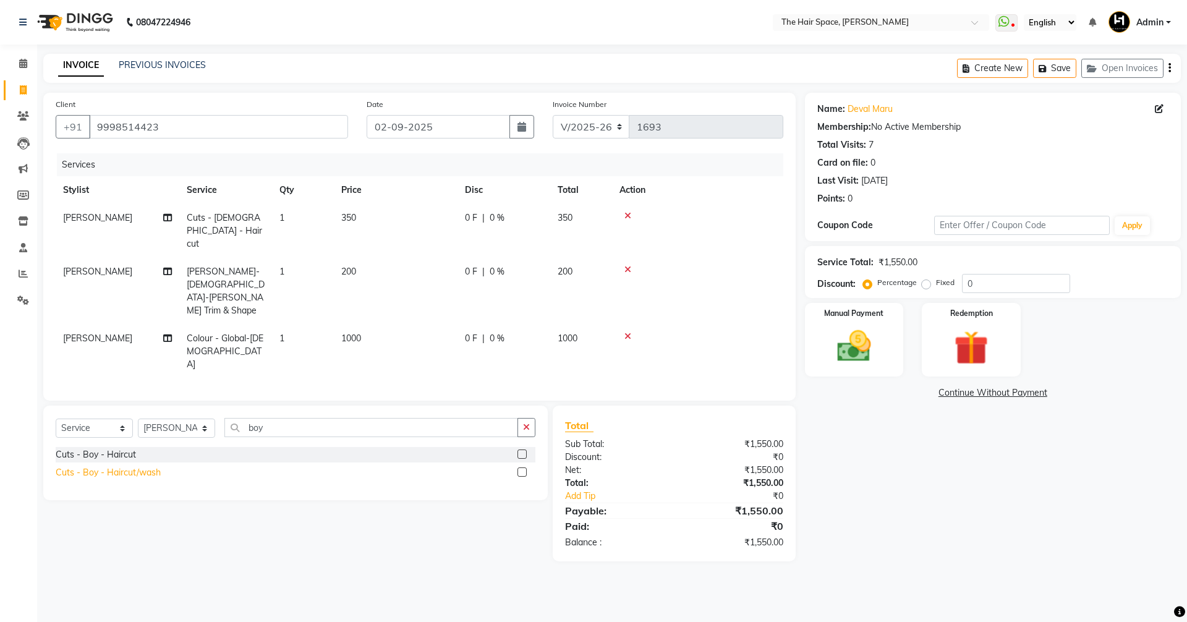
click at [111, 466] on div "Cuts - Boy - Haircut/wash" at bounding box center [108, 472] width 105 height 13
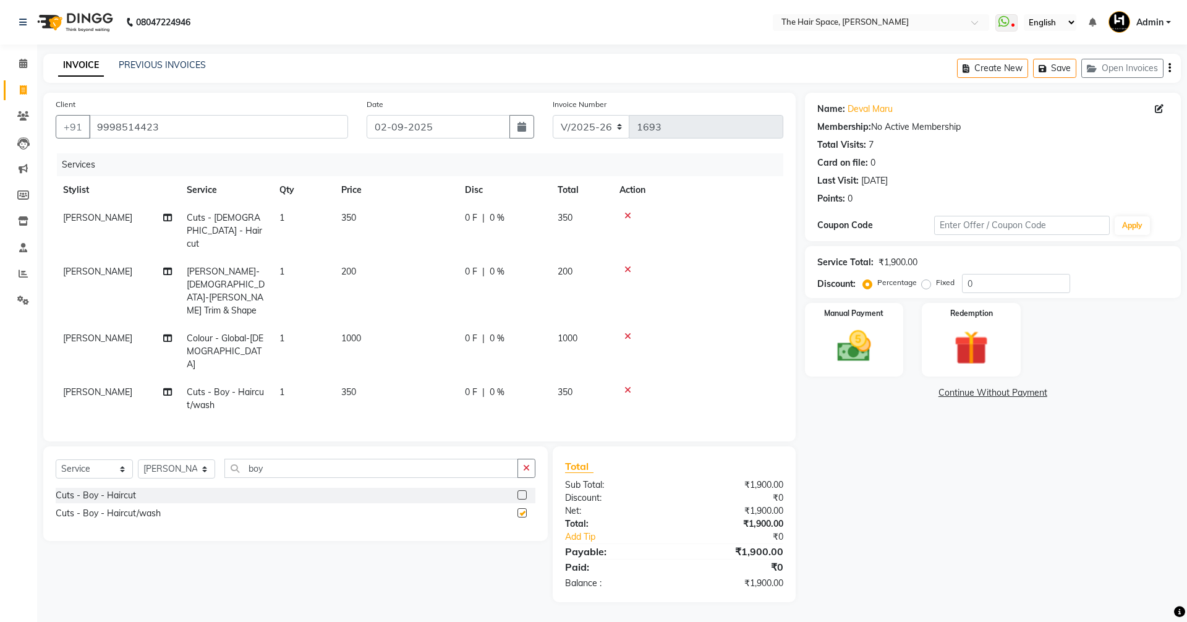
checkbox input "false"
click at [528, 464] on icon "button" at bounding box center [526, 468] width 7 height 9
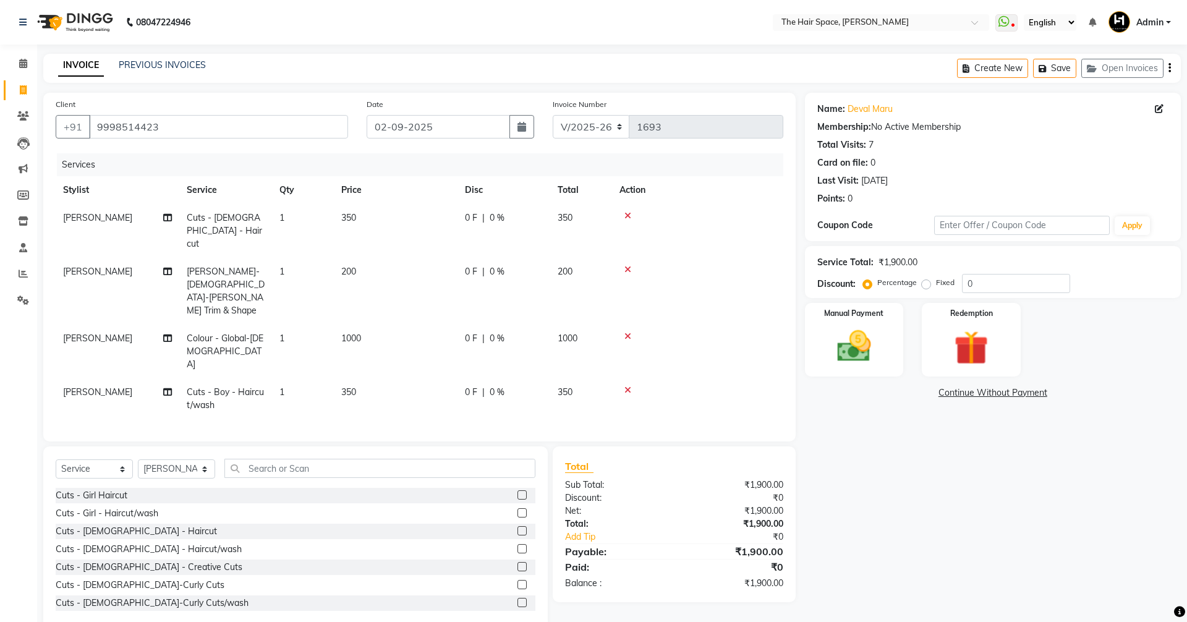
click at [284, 446] on div "Select Service Product Membership Package Voucher Prepaid Gift Card Select Styl…" at bounding box center [295, 537] width 505 height 182
click at [281, 459] on input "text" at bounding box center [379, 468] width 311 height 19
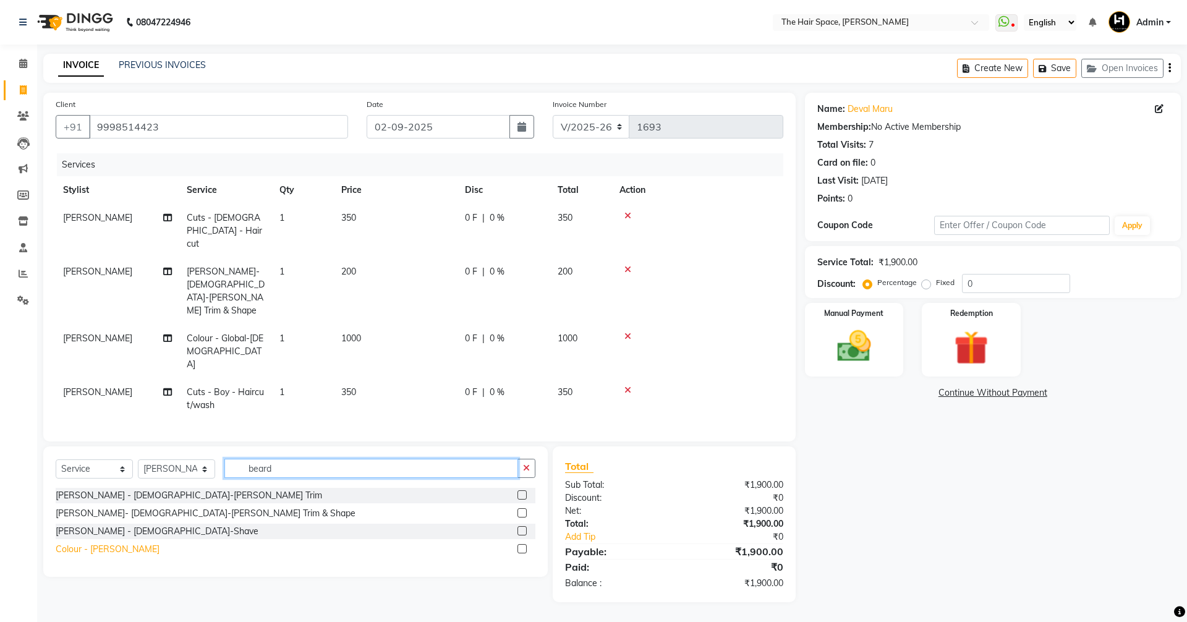
type input "beard"
click at [97, 543] on div "Colour - Beard" at bounding box center [108, 549] width 104 height 13
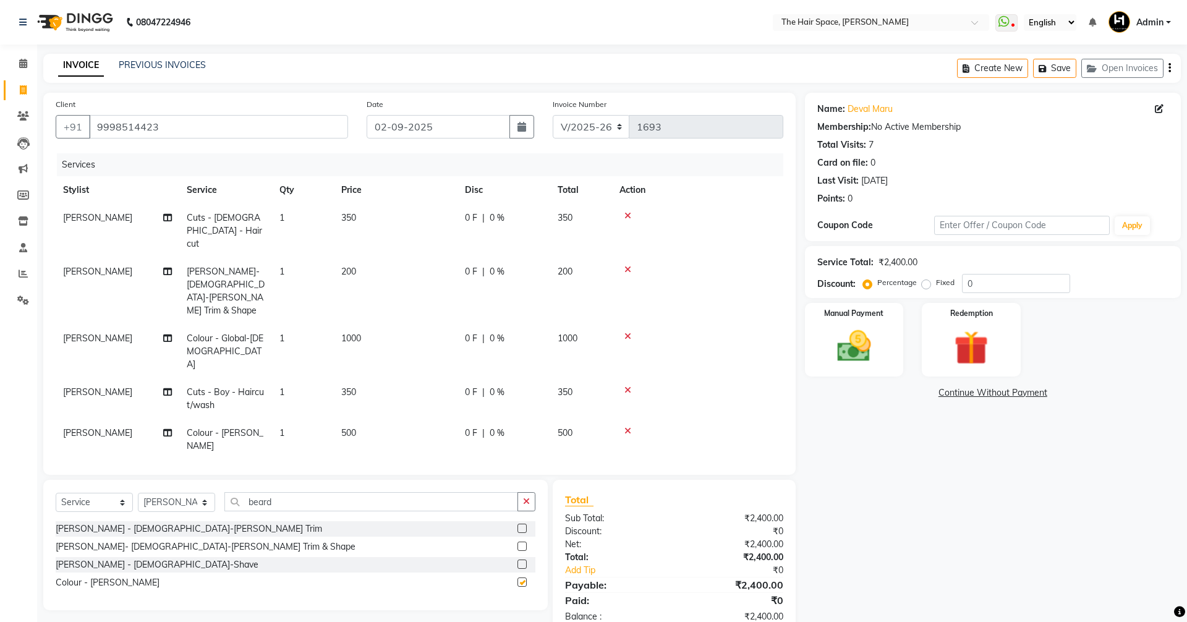
checkbox input "false"
click at [522, 492] on button "button" at bounding box center [527, 501] width 18 height 19
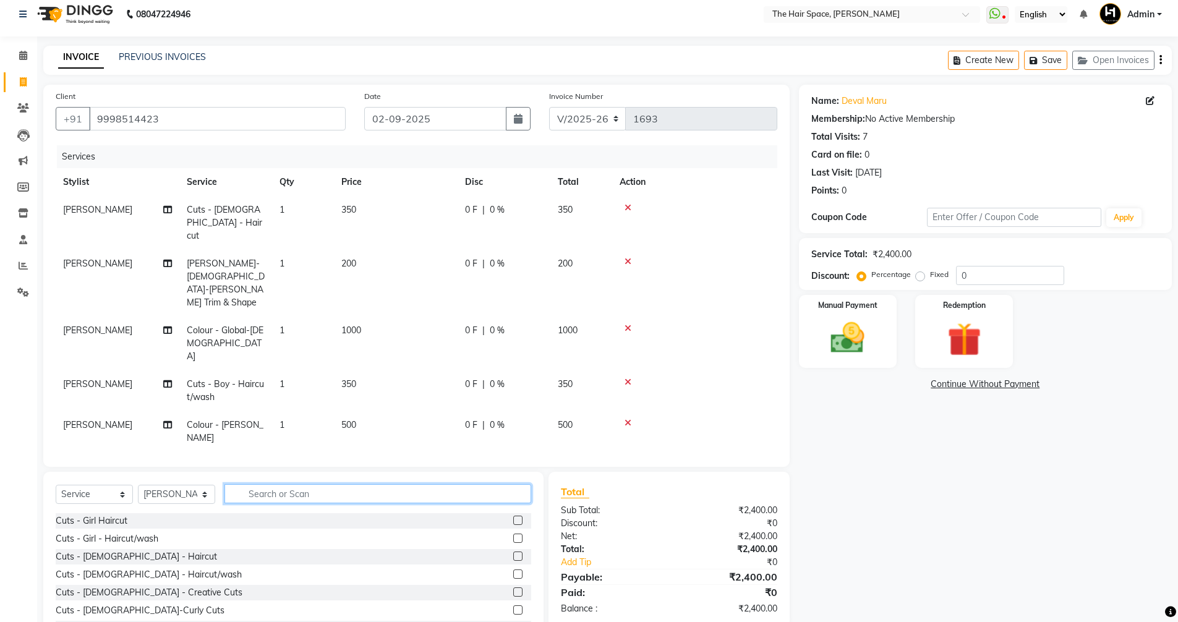
scroll to position [11, 0]
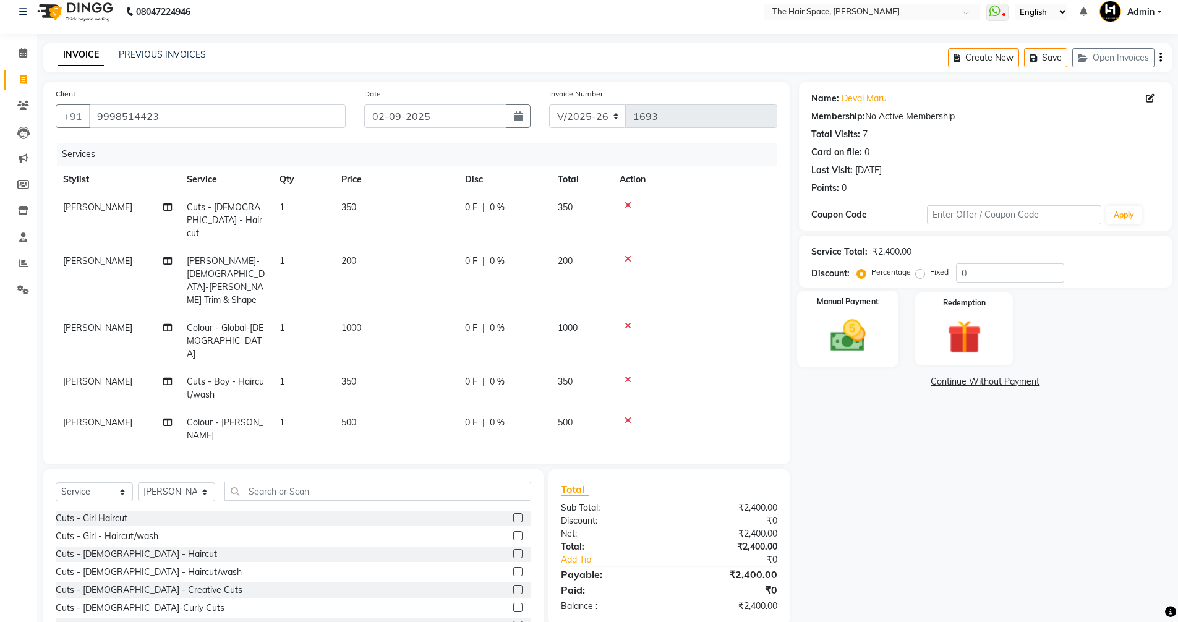
click at [864, 333] on img at bounding box center [847, 335] width 57 height 40
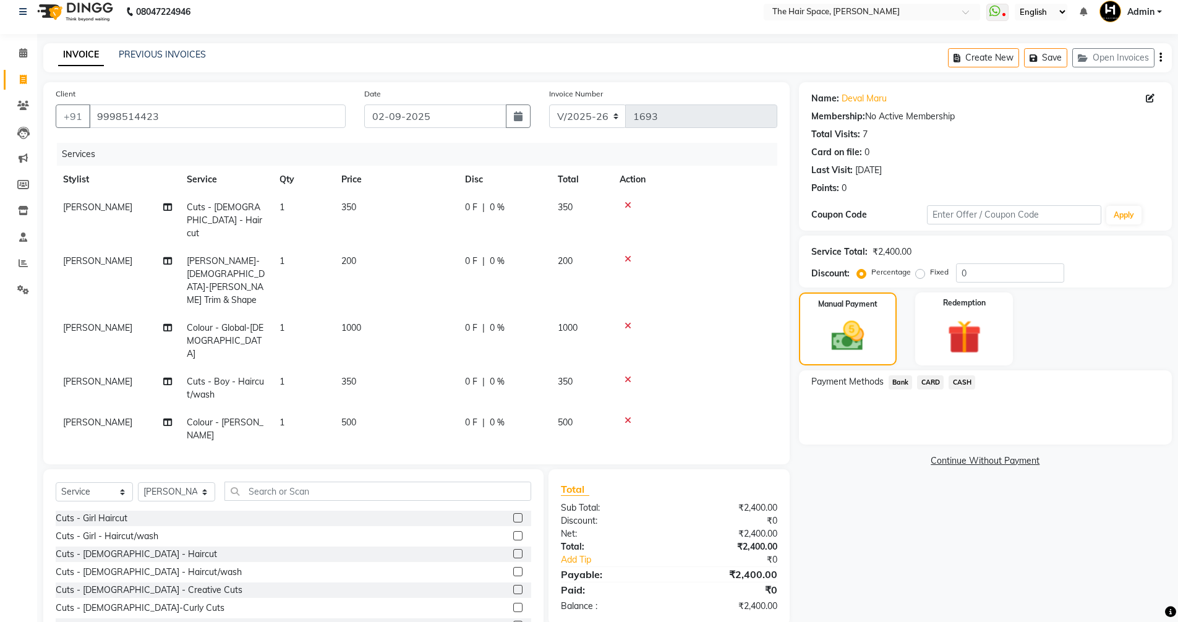
click at [964, 381] on span "CASH" at bounding box center [961, 382] width 27 height 14
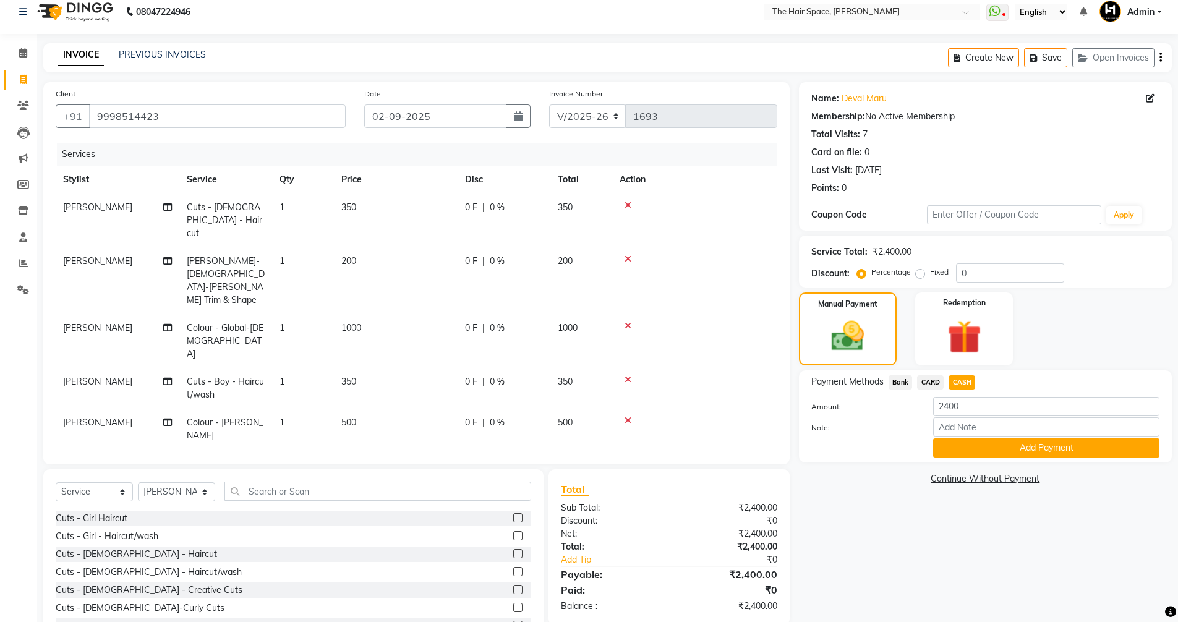
drag, startPoint x: 921, startPoint y: 373, endPoint x: 927, endPoint y: 383, distance: 12.2
click at [922, 373] on div "Payment Methods Bank CARD CASH Amount: 2400 Note: Add Payment" at bounding box center [985, 416] width 373 height 92
click at [927, 383] on span "CARD" at bounding box center [930, 382] width 27 height 14
drag, startPoint x: 875, startPoint y: 374, endPoint x: 888, endPoint y: 381, distance: 14.1
click at [885, 379] on div "Payment Methods Bank CARD CASH Amount: 2400 Note: Add Payment" at bounding box center [985, 416] width 373 height 92
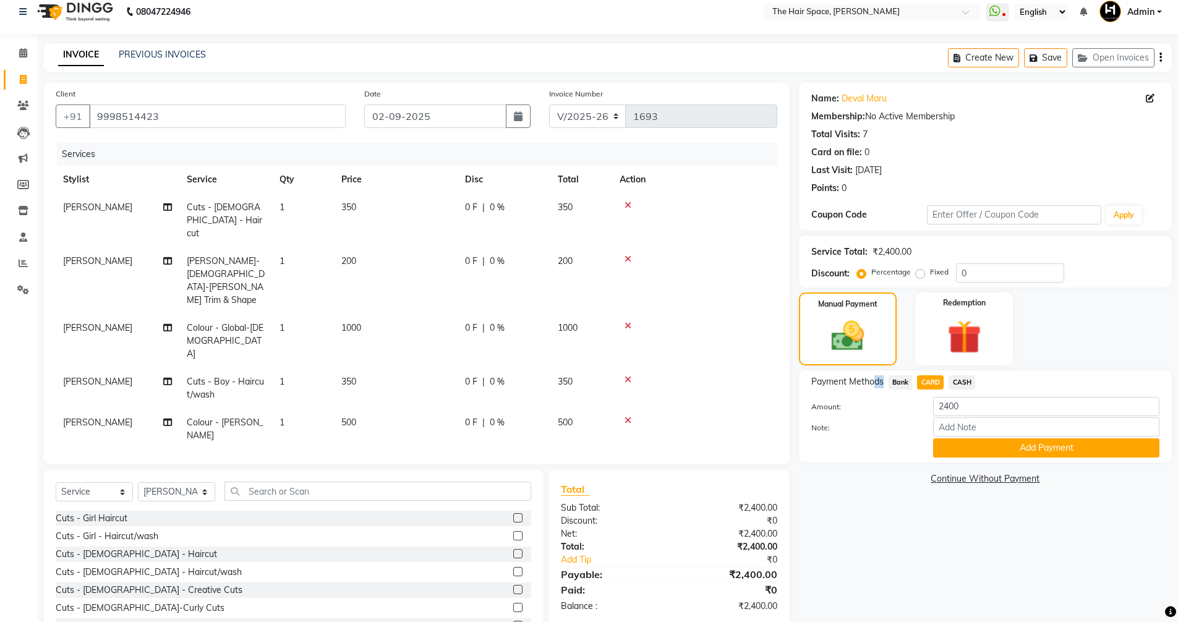
click at [890, 381] on span "Bank" at bounding box center [900, 382] width 24 height 14
click at [894, 380] on span "Bank" at bounding box center [900, 382] width 24 height 14
click at [960, 383] on span "CASH" at bounding box center [961, 382] width 27 height 14
click at [936, 393] on div "Payment Methods Bank CARD CASH Amount: 2400 Note: Add Payment" at bounding box center [985, 416] width 348 height 82
click at [936, 388] on span "CARD" at bounding box center [930, 382] width 27 height 14
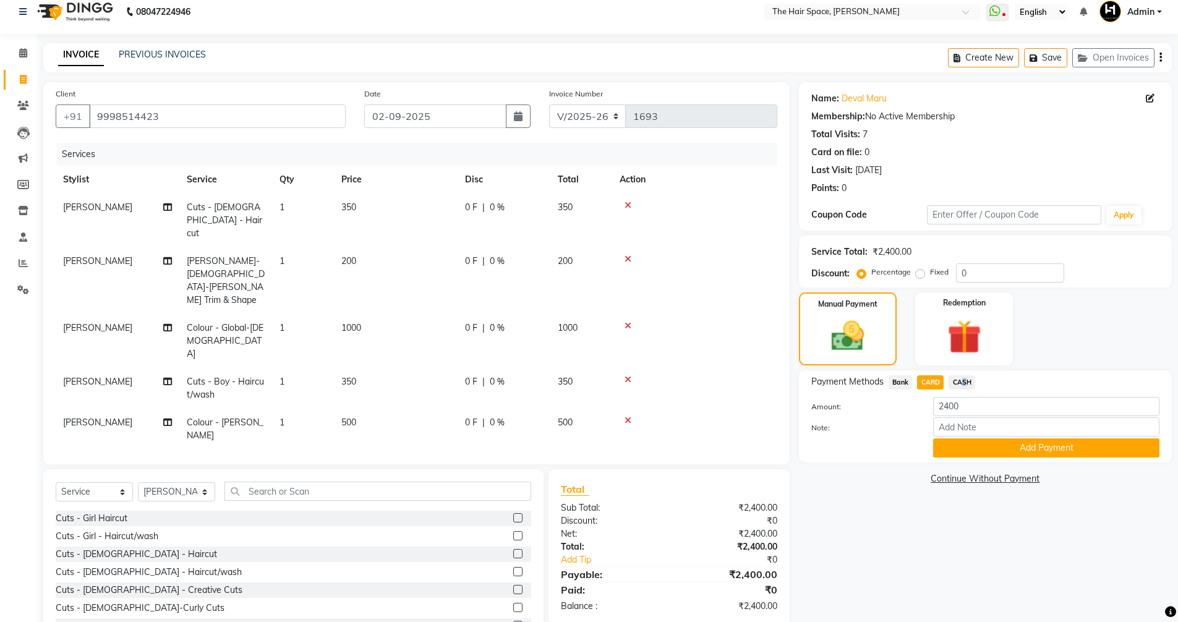
click at [963, 389] on span "CASH" at bounding box center [961, 382] width 27 height 14
drag, startPoint x: 969, startPoint y: 415, endPoint x: 772, endPoint y: 393, distance: 198.6
click at [819, 396] on div "Payment Methods Bank CARD CASH Amount: 2400 Note: Add Payment" at bounding box center [985, 416] width 348 height 82
type input "2300"
click at [978, 450] on button "Add Payment" at bounding box center [1046, 447] width 226 height 19
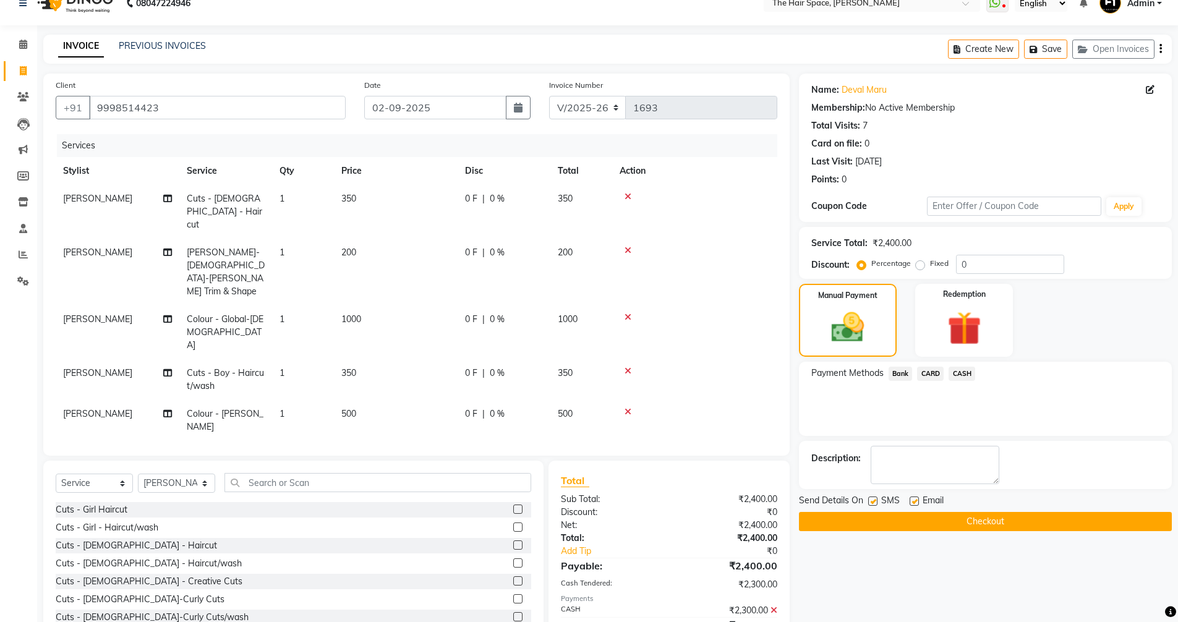
scroll to position [28, 0]
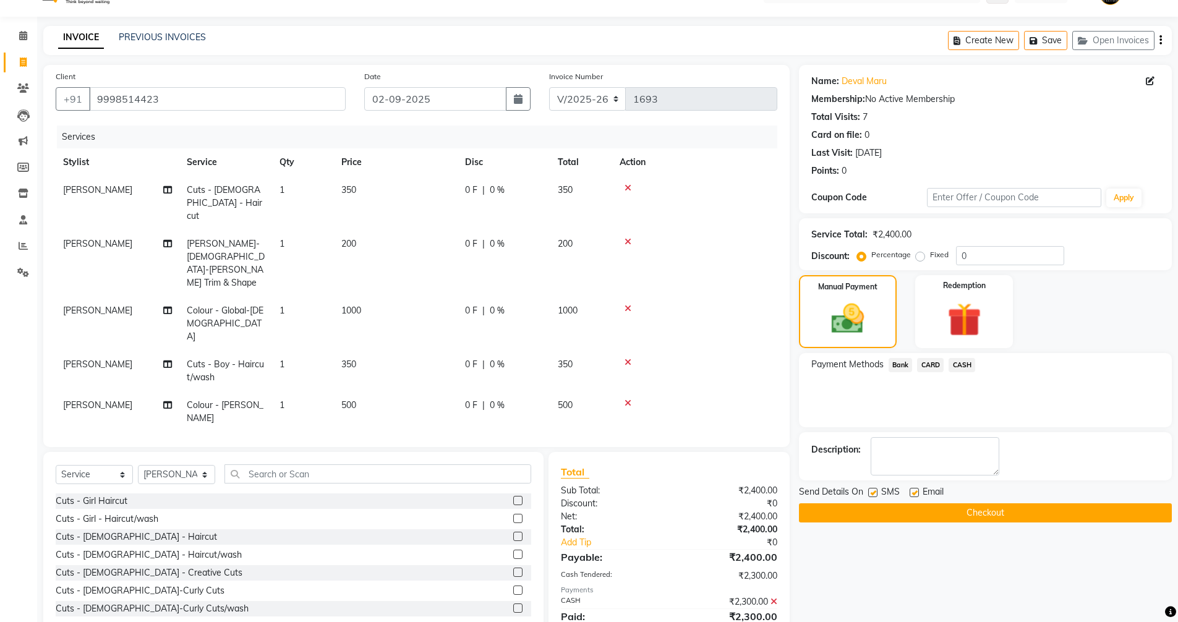
drag, startPoint x: 913, startPoint y: 494, endPoint x: 932, endPoint y: 440, distance: 57.3
click at [919, 471] on div "Name: Deval Maru Membership: No Active Membership Total Visits: 7 Card on file:…" at bounding box center [990, 358] width 382 height 587
click at [913, 491] on label at bounding box center [914, 492] width 9 height 9
click at [913, 491] on input "checkbox" at bounding box center [914, 493] width 8 height 8
checkbox input "false"
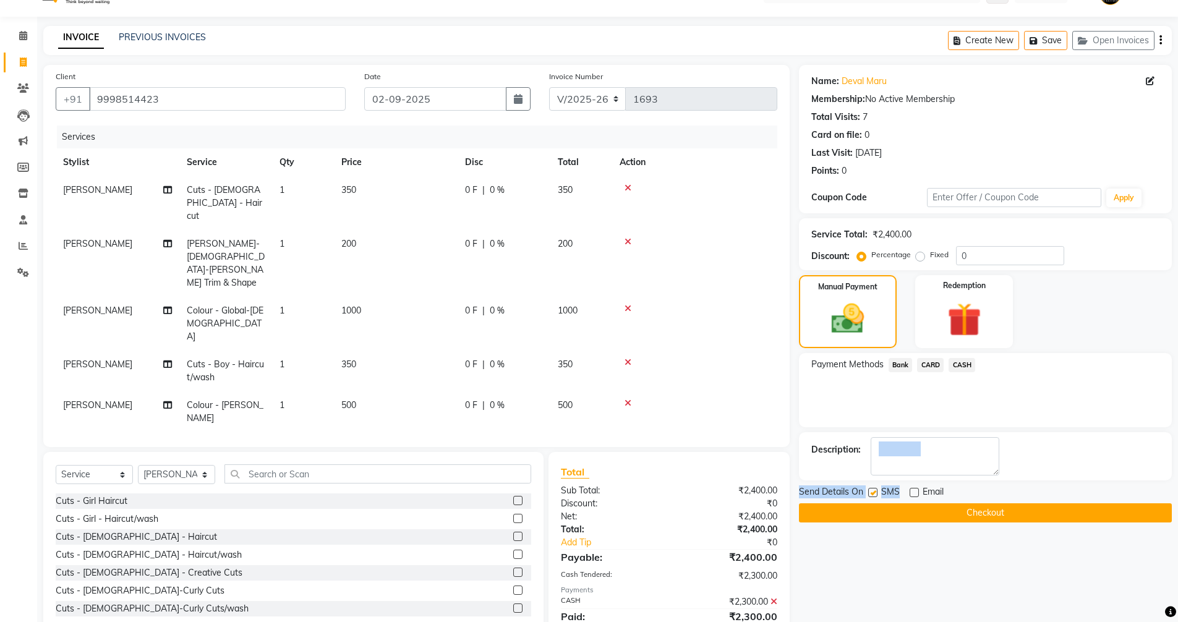
click at [869, 490] on label at bounding box center [872, 492] width 9 height 9
click at [869, 490] on input "checkbox" at bounding box center [872, 493] width 8 height 8
drag, startPoint x: 868, startPoint y: 485, endPoint x: 874, endPoint y: 493, distance: 10.6
click at [872, 490] on div "SMS" at bounding box center [888, 492] width 41 height 15
click at [874, 493] on label at bounding box center [872, 492] width 9 height 9
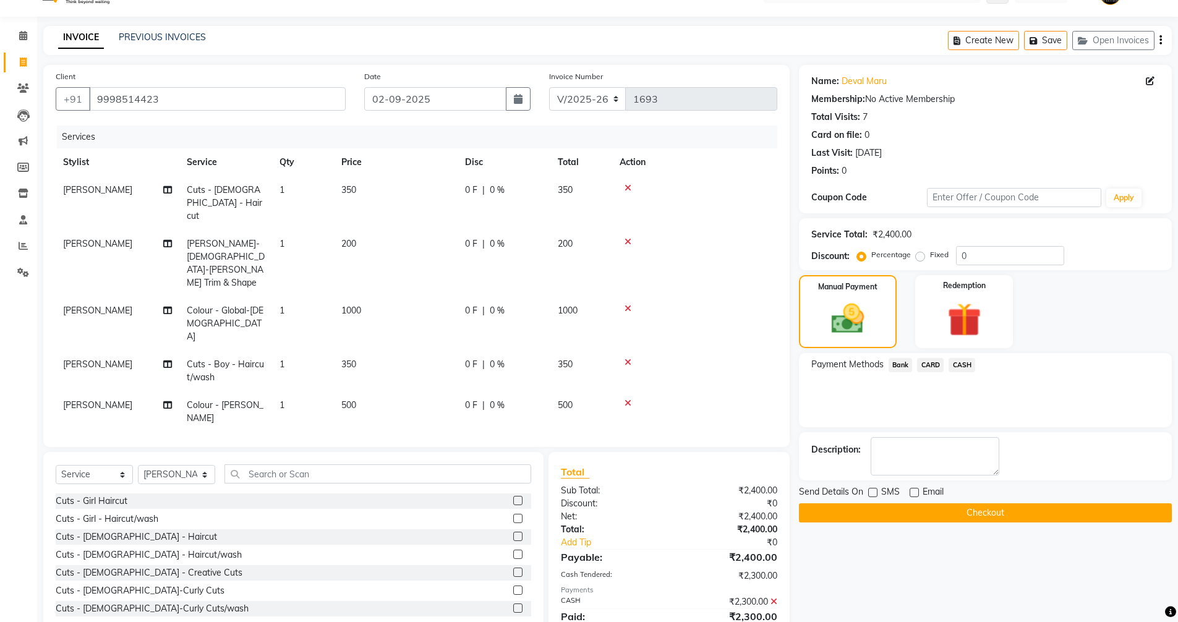
click at [874, 493] on input "checkbox" at bounding box center [872, 493] width 8 height 8
checkbox input "true"
click at [879, 509] on button "Checkout" at bounding box center [985, 512] width 373 height 19
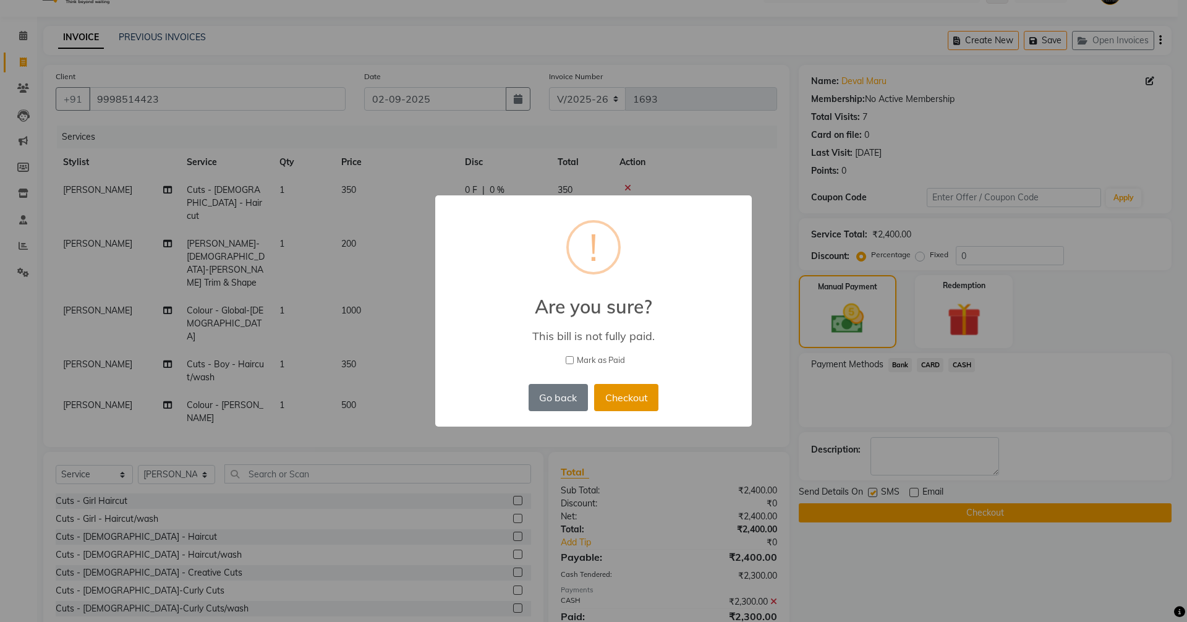
click at [629, 398] on button "Checkout" at bounding box center [626, 397] width 64 height 27
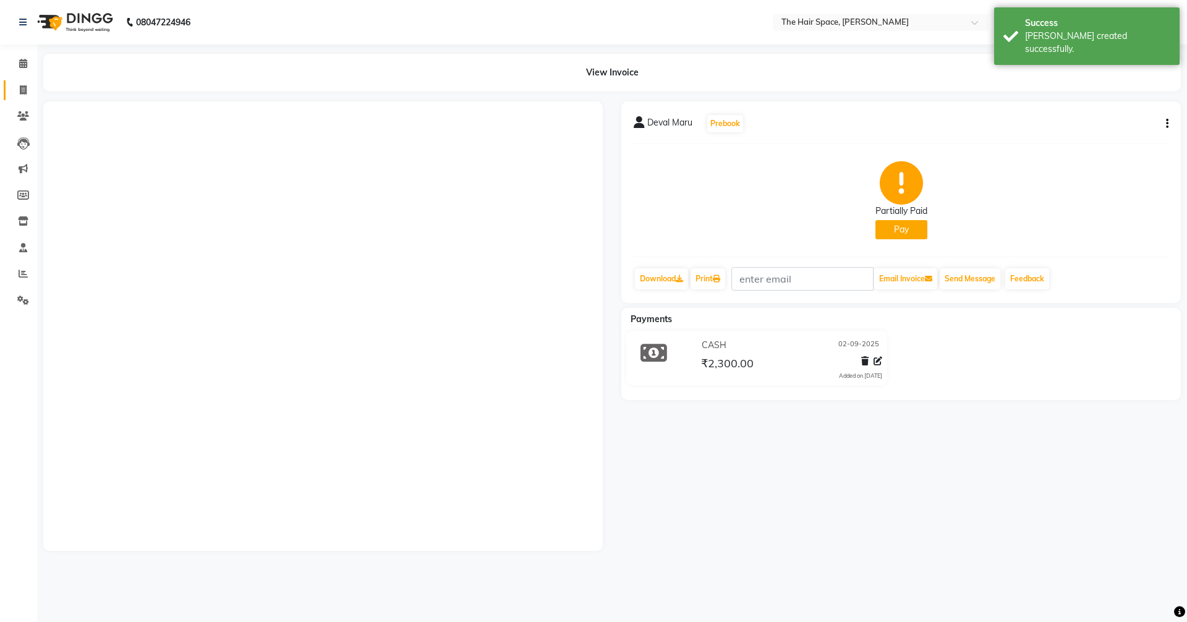
click at [24, 95] on span at bounding box center [23, 90] width 22 height 14
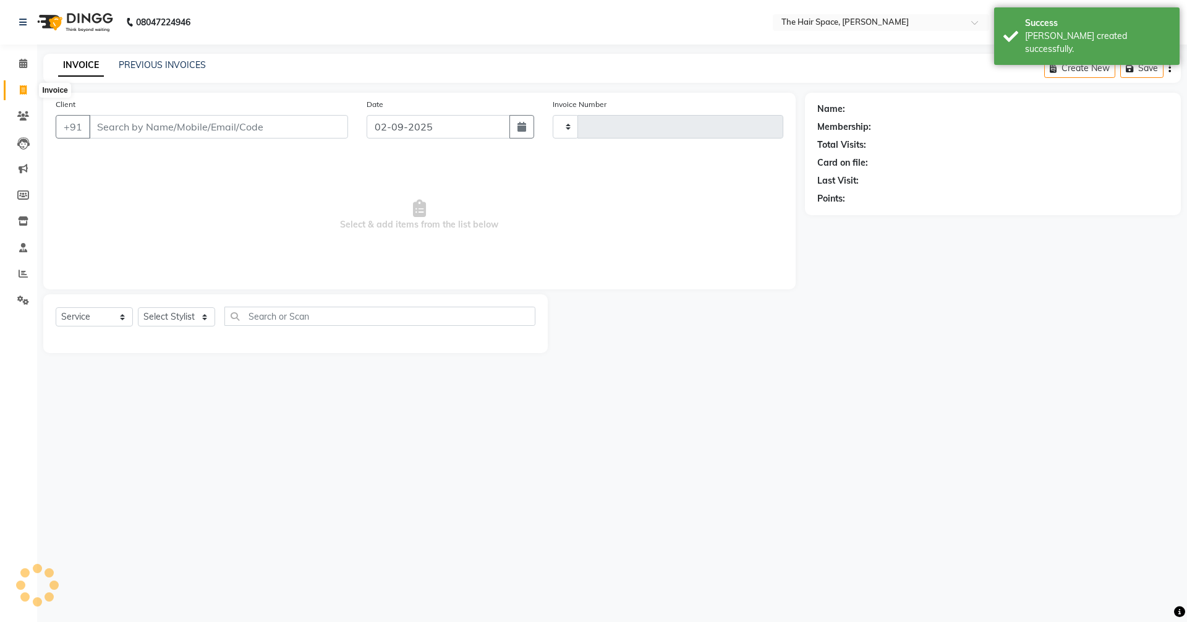
click at [24, 95] on span at bounding box center [23, 90] width 22 height 14
click at [18, 86] on span at bounding box center [23, 90] width 22 height 14
click at [146, 62] on link "PREVIOUS INVOICES" at bounding box center [162, 64] width 87 height 11
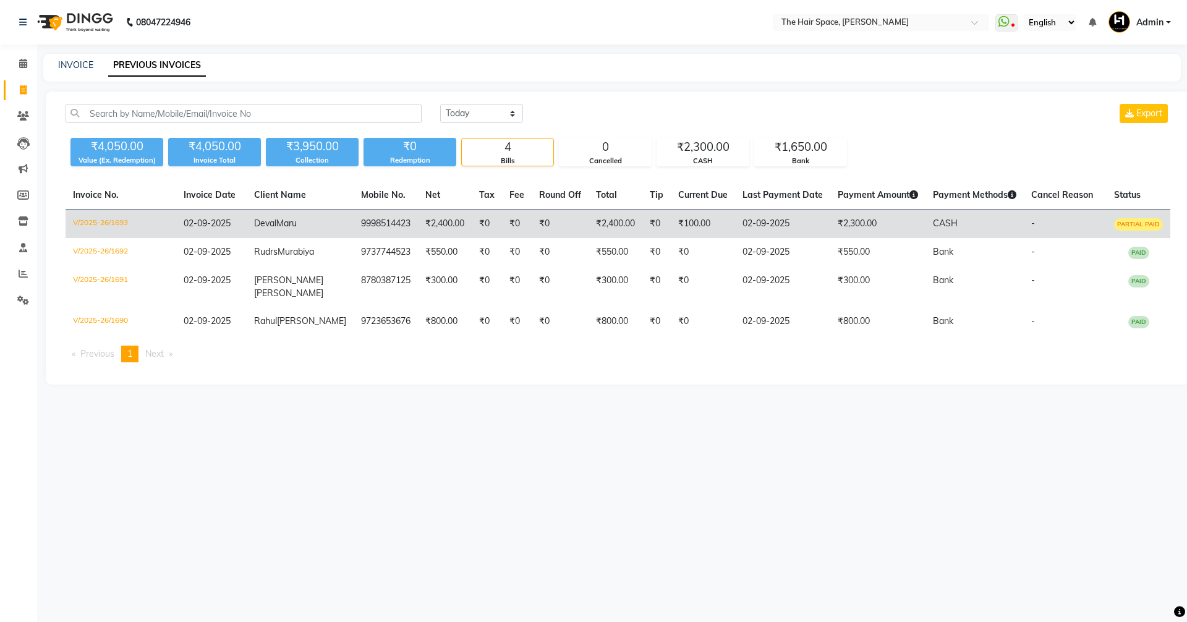
click at [473, 225] on td "₹0" at bounding box center [487, 224] width 30 height 29
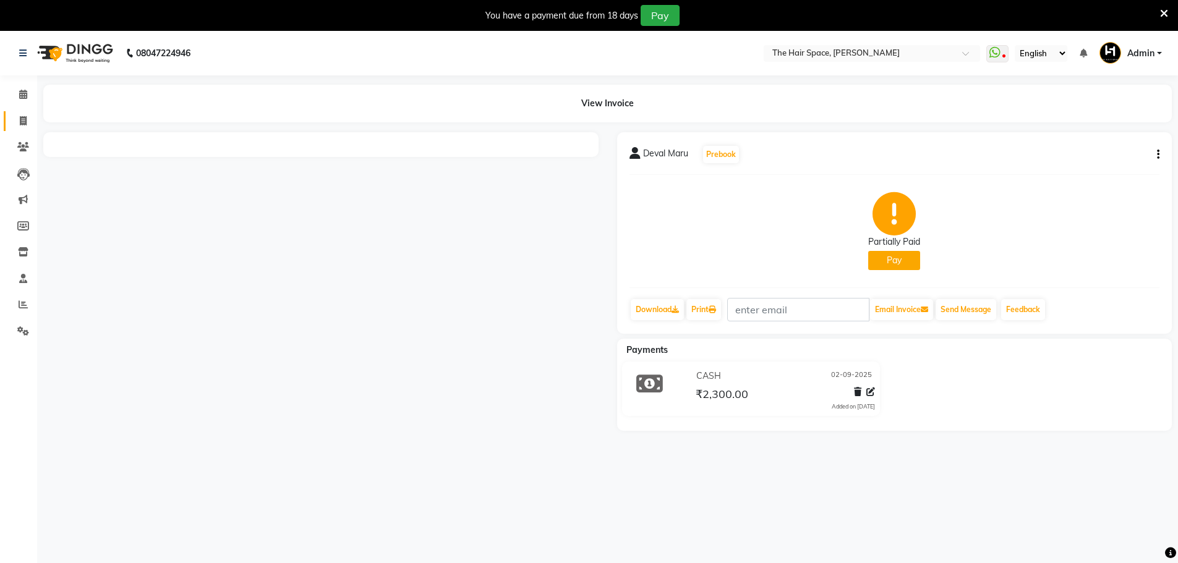
click at [24, 111] on link "Invoice" at bounding box center [19, 121] width 30 height 20
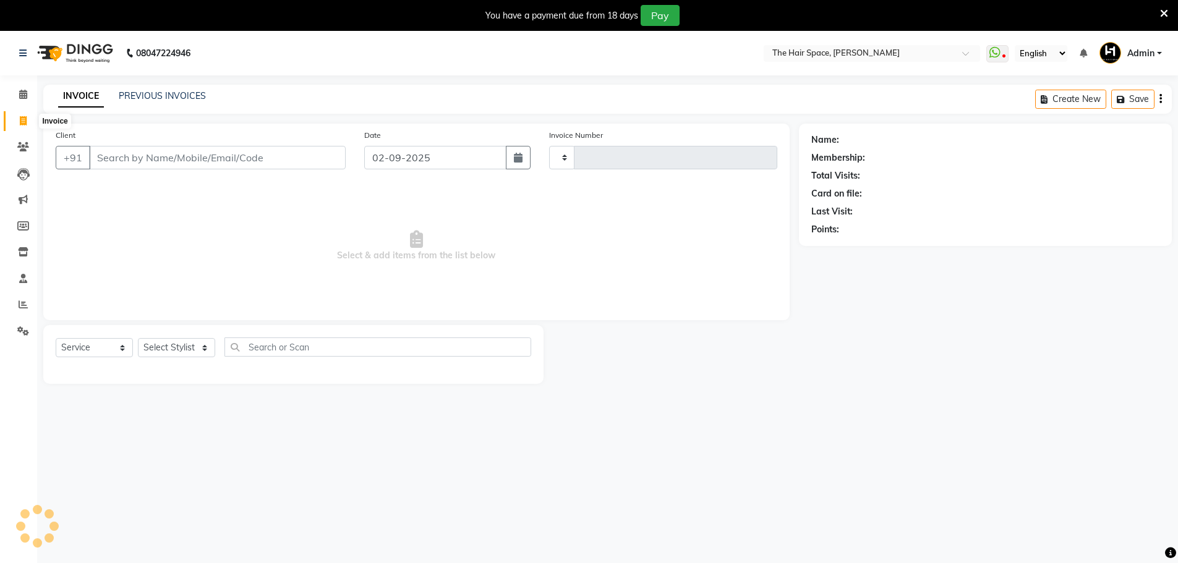
click at [23, 114] on span at bounding box center [23, 121] width 22 height 14
click at [165, 101] on link "PREVIOUS INVOICES" at bounding box center [162, 95] width 87 height 11
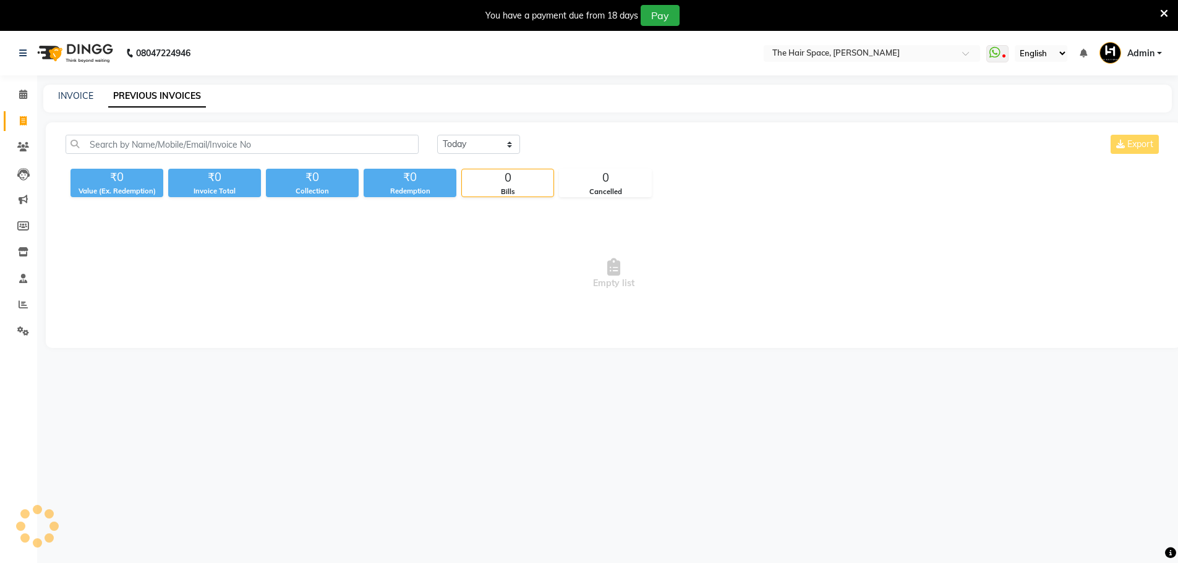
click at [165, 101] on link "PREVIOUS INVOICES" at bounding box center [157, 96] width 98 height 22
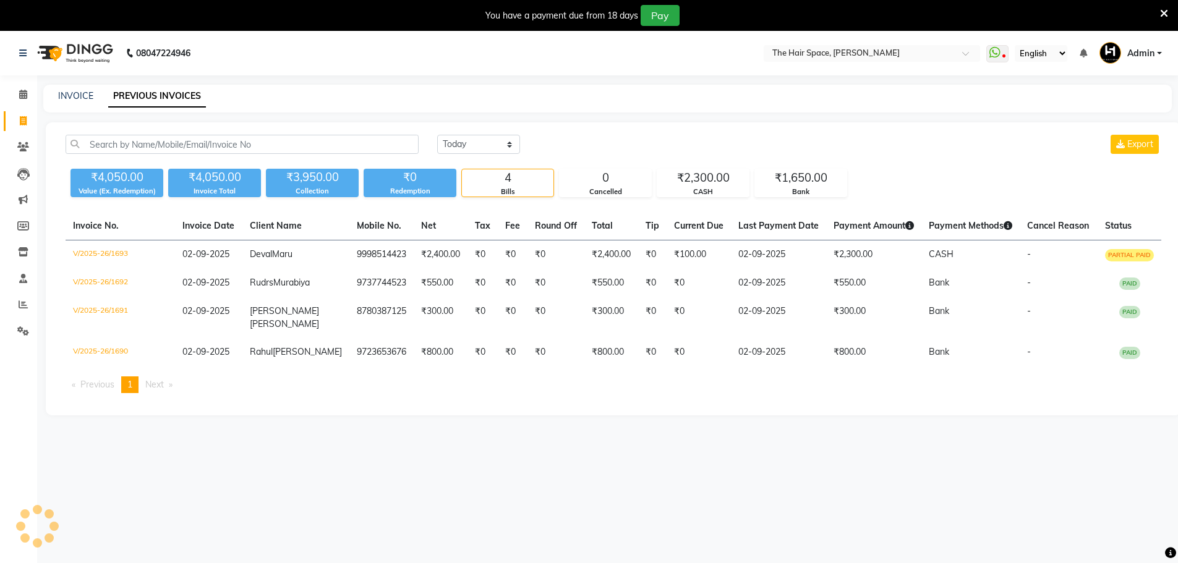
click at [148, 95] on link "PREVIOUS INVOICES" at bounding box center [157, 96] width 98 height 22
click at [1164, 18] on icon at bounding box center [1164, 13] width 8 height 11
click at [1154, 47] on span "Admin" at bounding box center [1140, 53] width 27 height 13
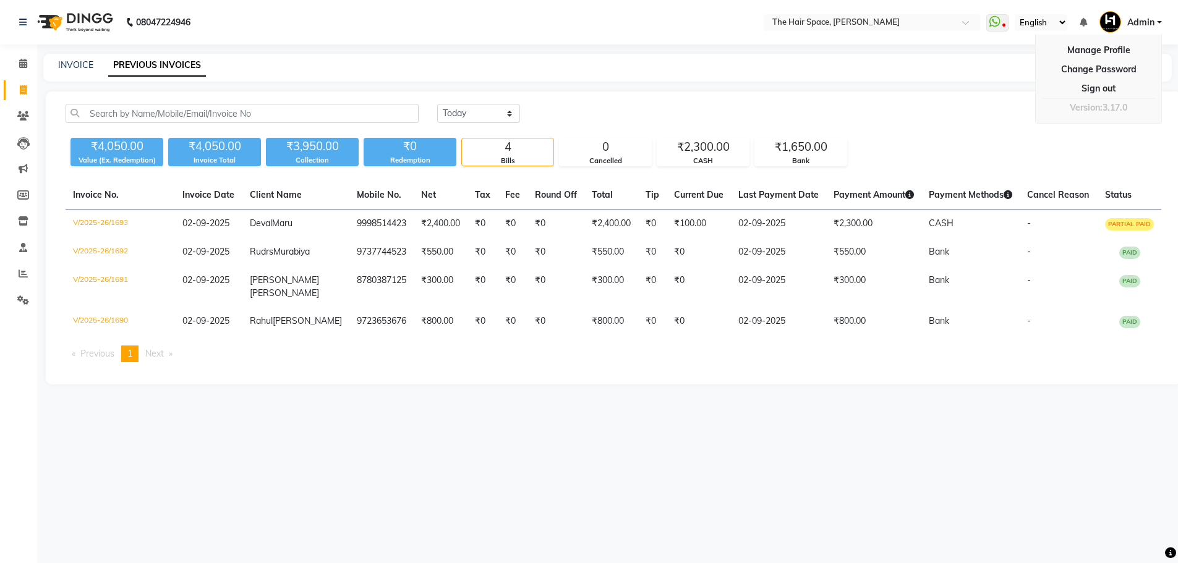
click at [1154, 16] on span "Admin" at bounding box center [1140, 22] width 27 height 13
click at [1162, 9] on nav "08047224946 Select Location × The Hair Space, [PERSON_NAME] WhatsApp Status ✕ S…" at bounding box center [589, 22] width 1178 height 45
click at [1163, 12] on link "Admin" at bounding box center [1140, 22] width 62 height 20
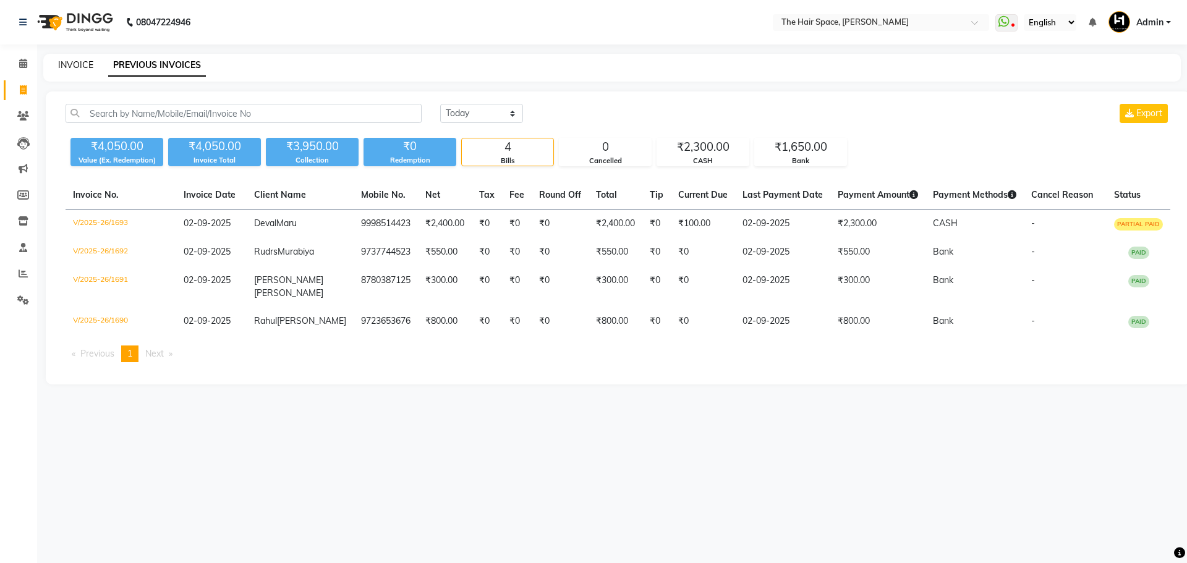
click at [82, 67] on link "INVOICE" at bounding box center [75, 64] width 35 height 11
select select "service"
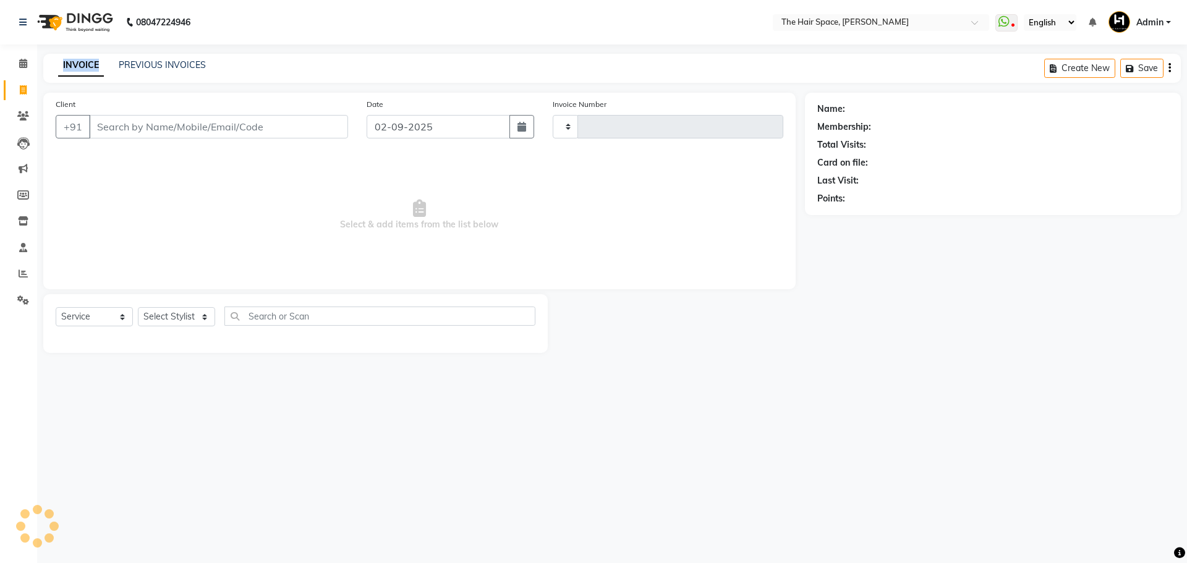
click at [82, 67] on link "INVOICE" at bounding box center [81, 65] width 46 height 22
type input "1694"
select select "6663"
drag, startPoint x: 178, startPoint y: 46, endPoint x: 174, endPoint y: 56, distance: 11.4
click at [178, 48] on div "08047224946 Select Location × The Hair Space, [PERSON_NAME] WhatsApp Status ✕ S…" at bounding box center [593, 281] width 1187 height 563
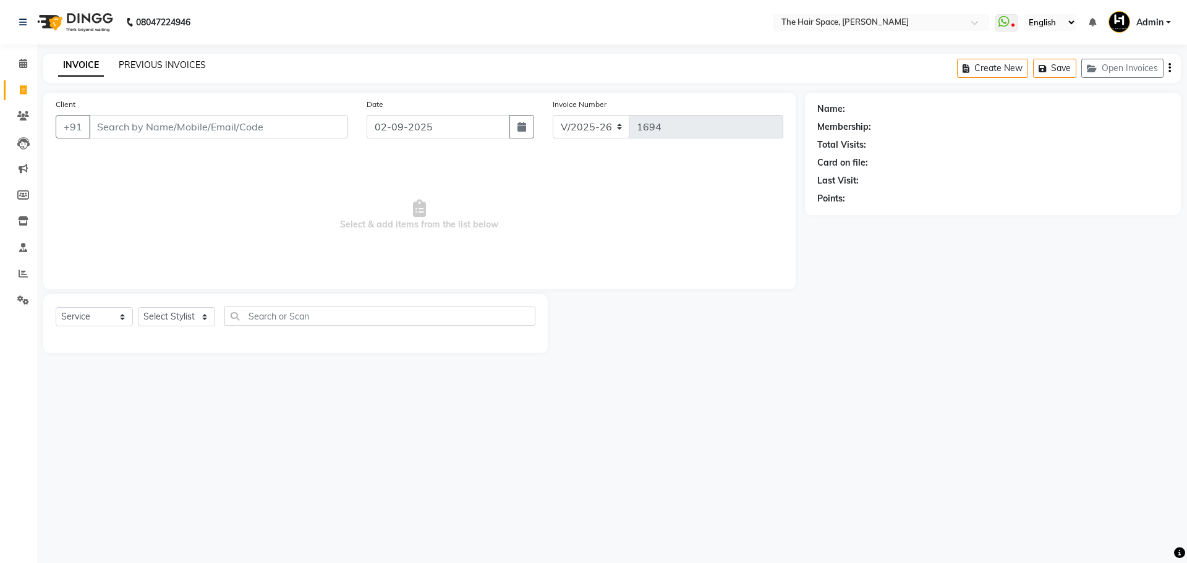
click at [171, 58] on div "INVOICE PREVIOUS INVOICES Create New Save Open Invoices" at bounding box center [612, 68] width 1138 height 29
click at [161, 66] on link "PREVIOUS INVOICES" at bounding box center [162, 64] width 87 height 11
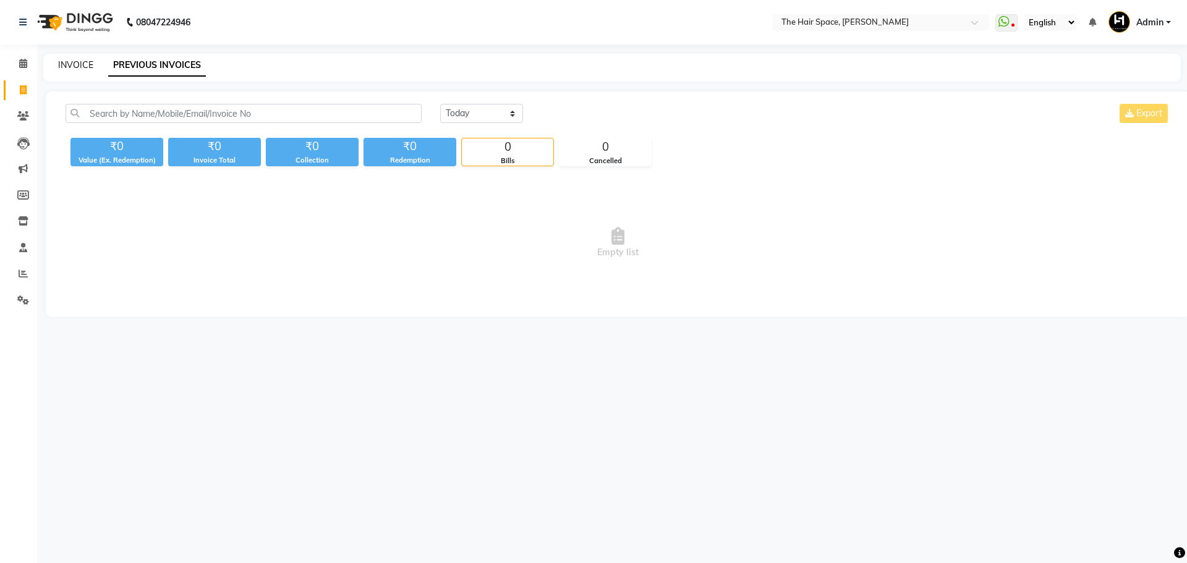
click at [71, 63] on link "INVOICE" at bounding box center [75, 64] width 35 height 11
select select "service"
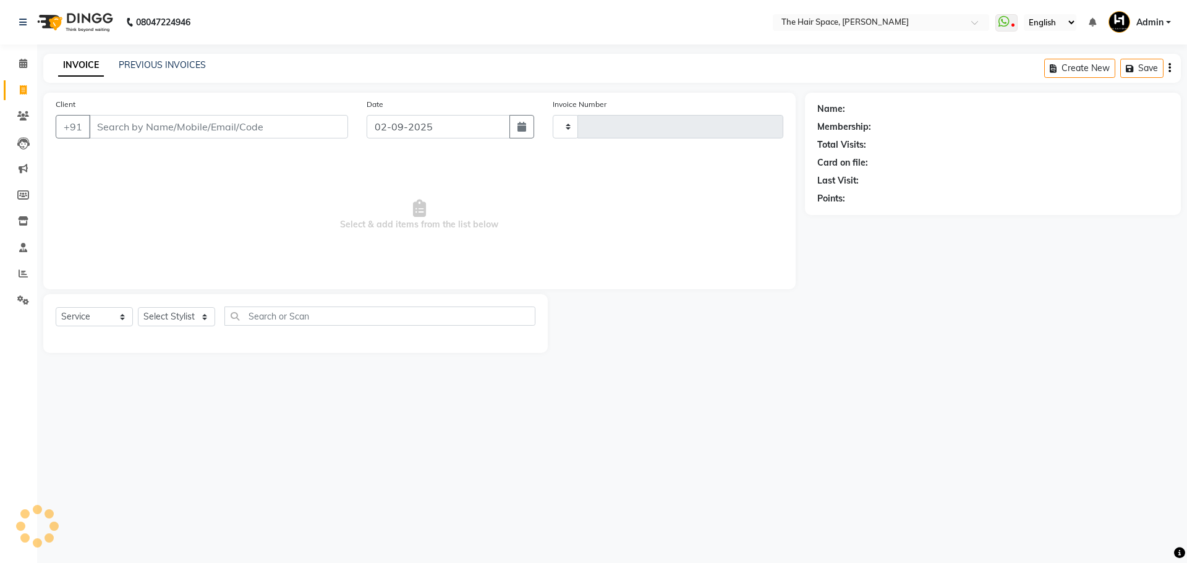
type input "1694"
select select "6663"
click at [142, 74] on div "INVOICE PREVIOUS INVOICES Create New Save Open Invoices" at bounding box center [612, 68] width 1138 height 29
click at [145, 73] on div "INVOICE PREVIOUS INVOICES Create New Save Open Invoices" at bounding box center [612, 68] width 1138 height 29
click at [147, 72] on div "INVOICE PREVIOUS INVOICES" at bounding box center [131, 66] width 177 height 14
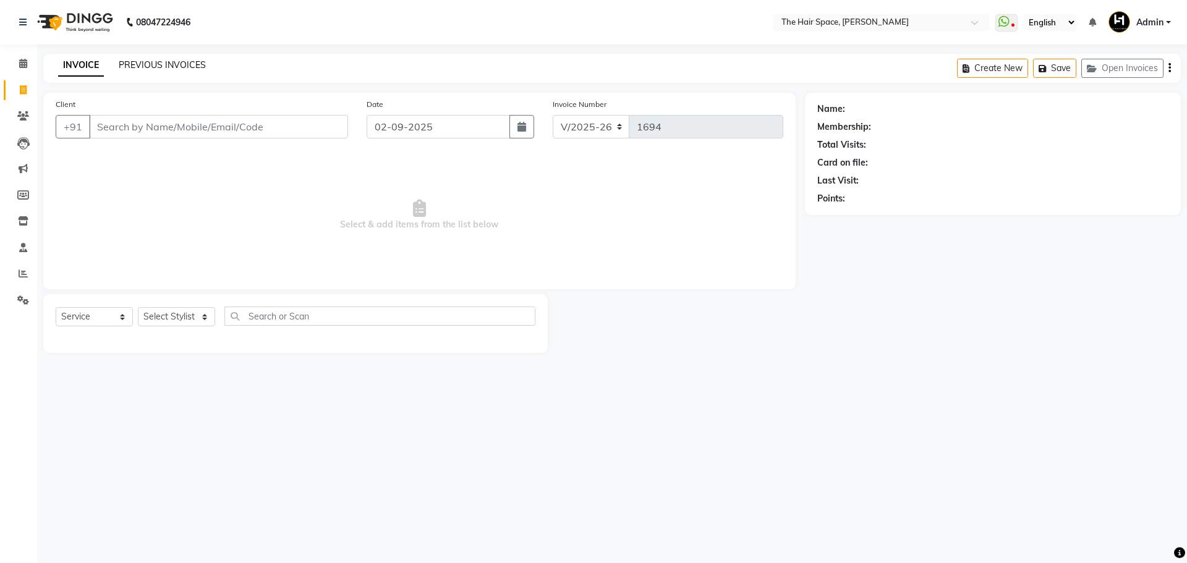
click at [155, 64] on link "PREVIOUS INVOICES" at bounding box center [162, 64] width 87 height 11
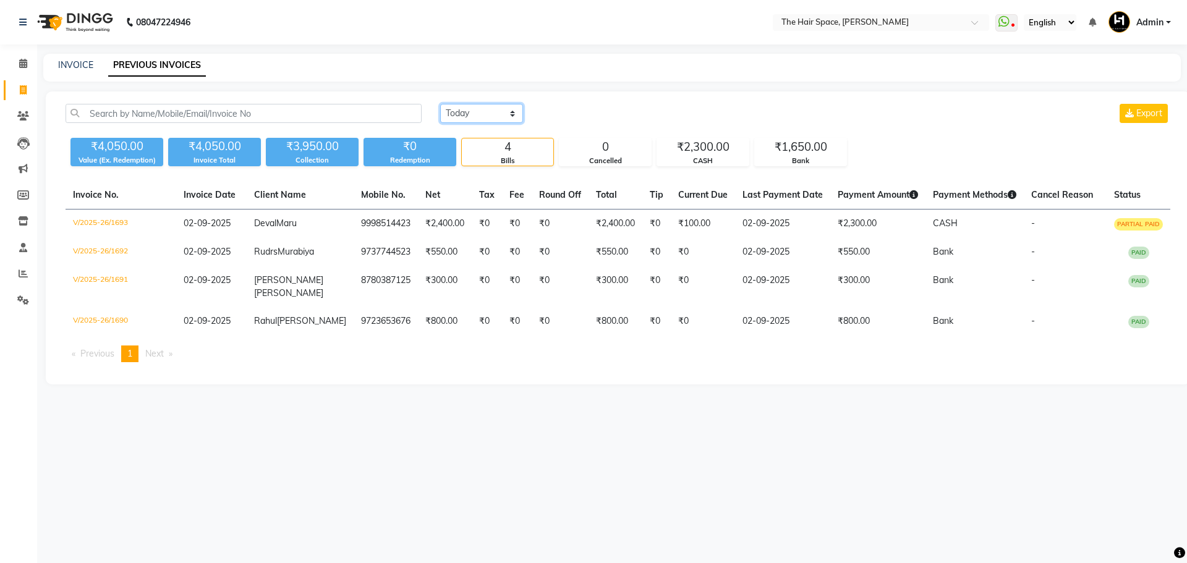
click at [470, 116] on select "[DATE] [DATE] Custom Range" at bounding box center [481, 113] width 83 height 19
click at [440, 104] on select "[DATE] [DATE] Custom Range" at bounding box center [481, 113] width 83 height 19
click at [461, 127] on div "[DATE] [DATE] Custom Range Export" at bounding box center [799, 118] width 743 height 29
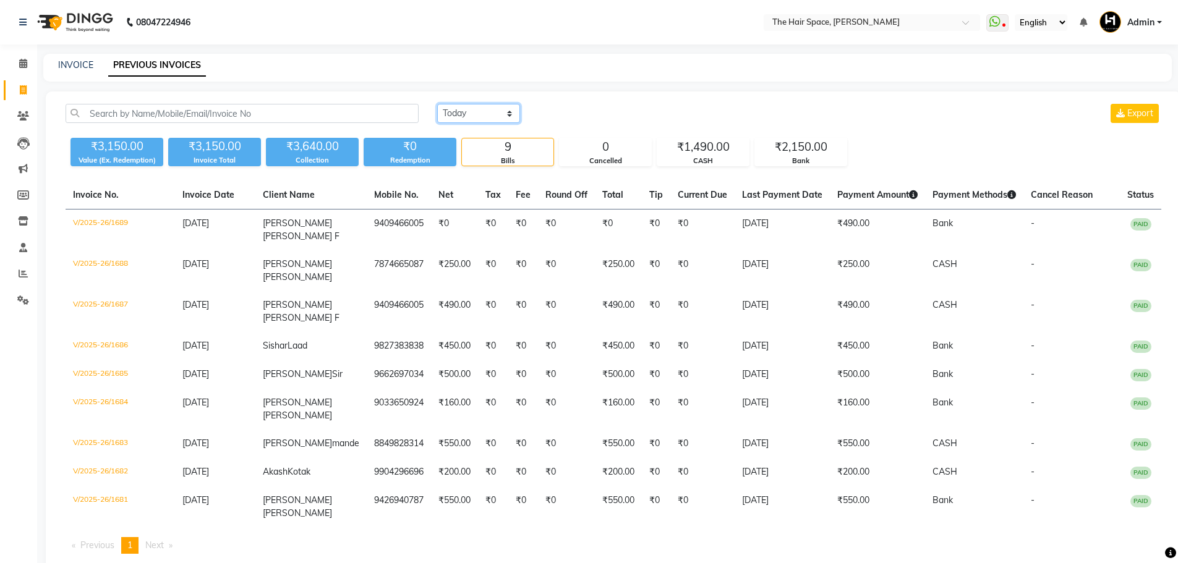
click at [463, 119] on select "[DATE] [DATE] Custom Range" at bounding box center [478, 113] width 83 height 19
click at [437, 104] on select "[DATE] [DATE] Custom Range" at bounding box center [478, 113] width 83 height 19
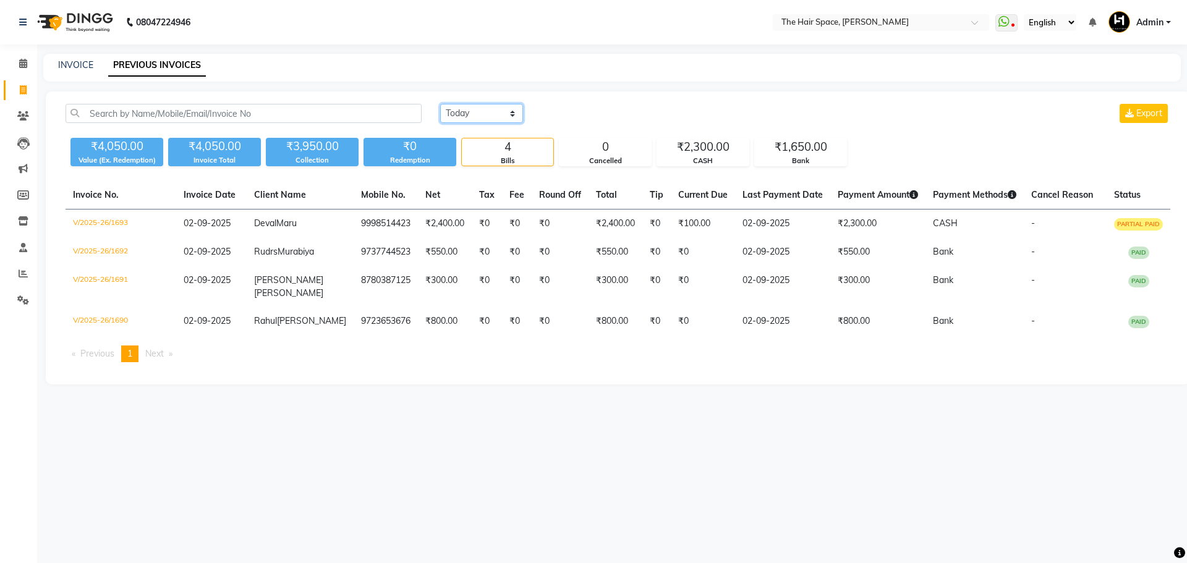
drag, startPoint x: 461, startPoint y: 111, endPoint x: 463, endPoint y: 120, distance: 9.5
click at [461, 111] on select "[DATE] [DATE] Custom Range" at bounding box center [481, 113] width 83 height 19
click at [440, 104] on select "[DATE] [DATE] Custom Range" at bounding box center [481, 113] width 83 height 19
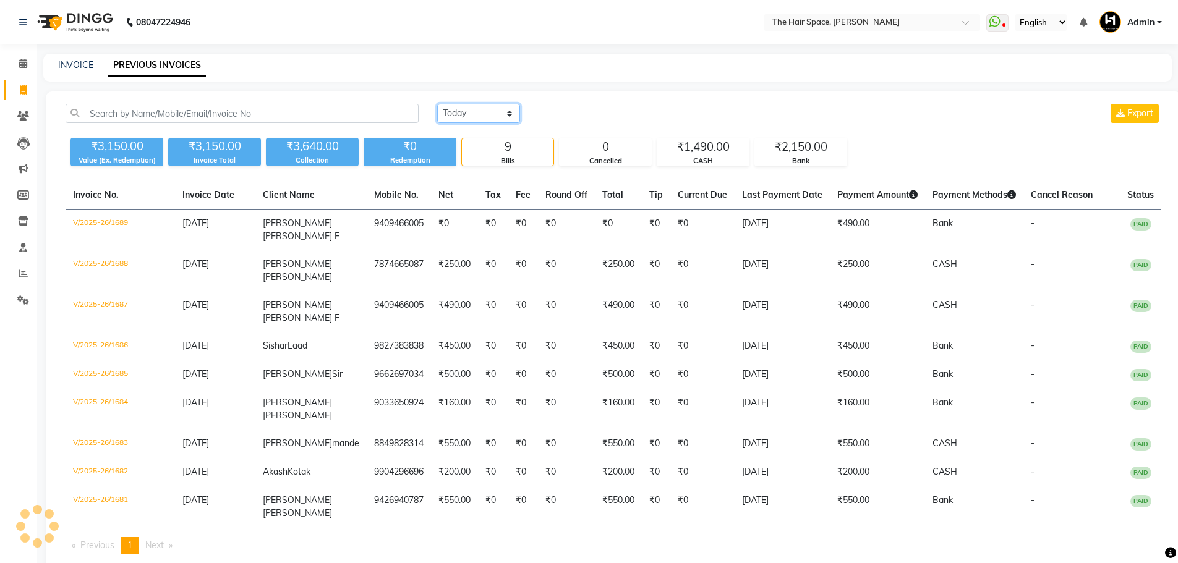
click at [463, 117] on select "[DATE] [DATE] Custom Range" at bounding box center [478, 113] width 83 height 19
select select "[DATE]"
click at [437, 104] on select "[DATE] [DATE] Custom Range" at bounding box center [478, 113] width 83 height 19
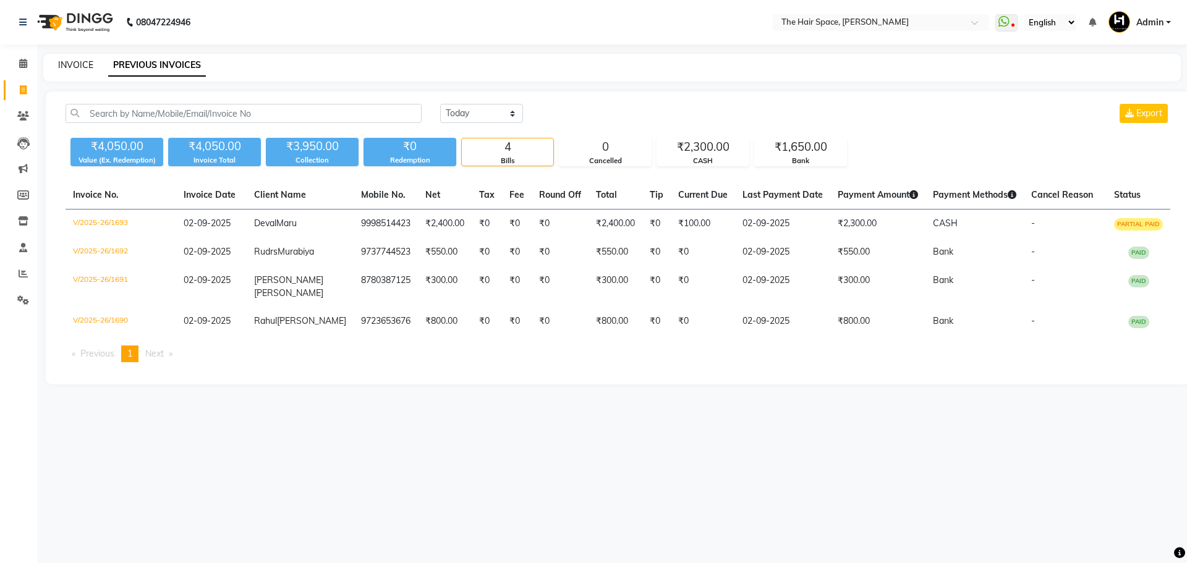
click at [69, 62] on link "INVOICE" at bounding box center [75, 64] width 35 height 11
select select "service"
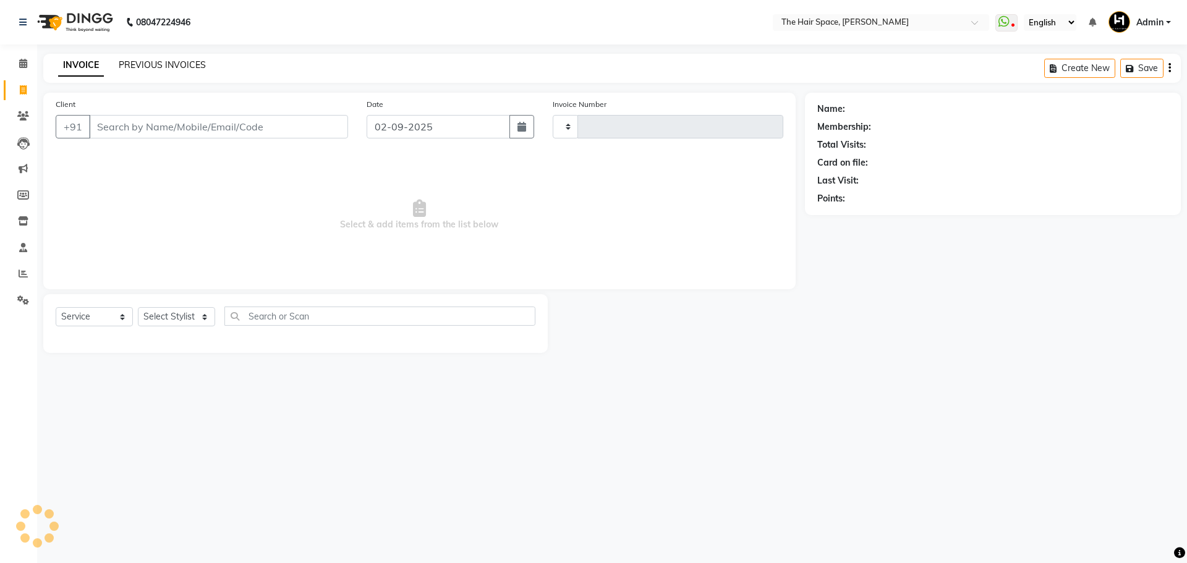
type input "1694"
select select "6663"
click at [127, 64] on link "PREVIOUS INVOICES" at bounding box center [162, 64] width 87 height 11
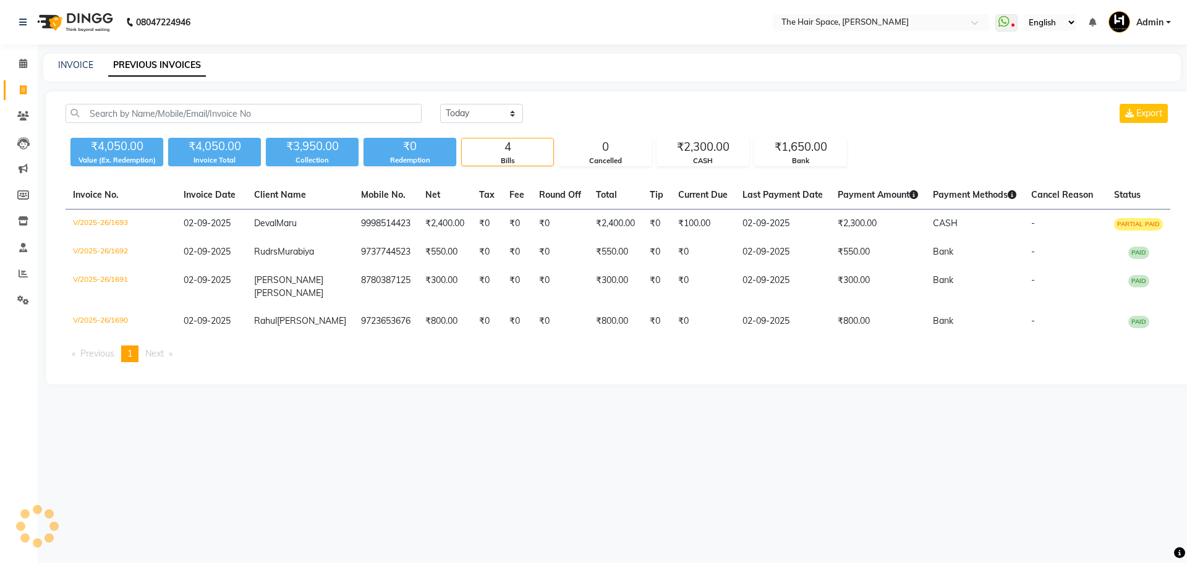
drag, startPoint x: 127, startPoint y: 64, endPoint x: 169, endPoint y: 64, distance: 42.7
click at [132, 64] on link "PREVIOUS INVOICES" at bounding box center [157, 65] width 98 height 22
click at [448, 119] on select "[DATE] [DATE] Custom Range" at bounding box center [481, 113] width 83 height 19
click at [440, 104] on select "[DATE] [DATE] Custom Range" at bounding box center [481, 113] width 83 height 19
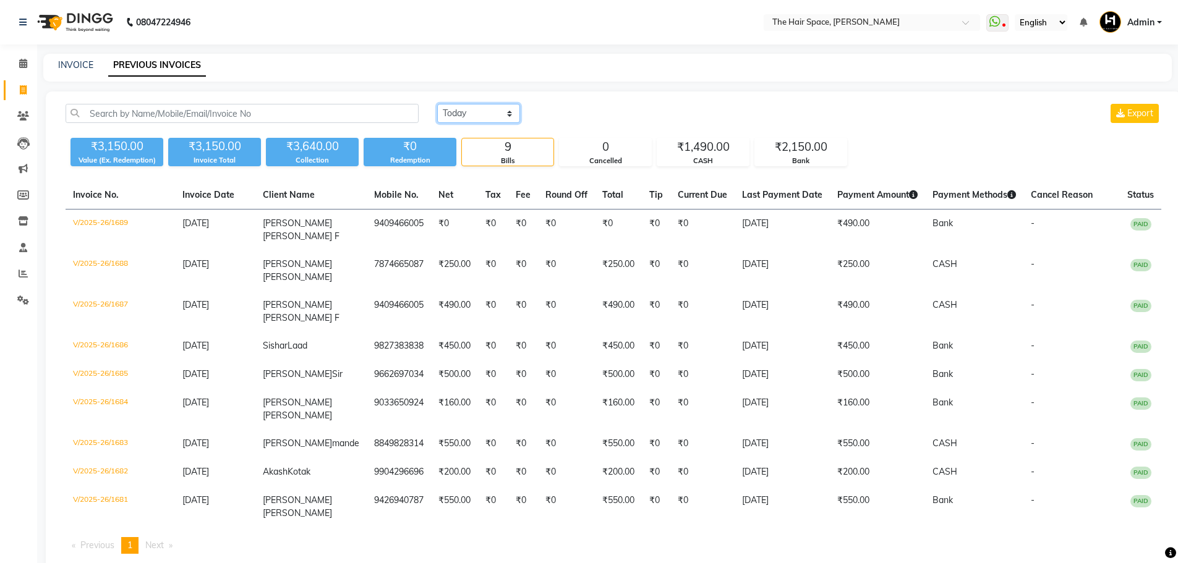
click at [465, 116] on select "[DATE] [DATE] Custom Range" at bounding box center [478, 113] width 83 height 19
click at [437, 104] on select "[DATE] [DATE] Custom Range" at bounding box center [478, 113] width 83 height 19
click at [462, 111] on select "[DATE] [DATE] Custom Range" at bounding box center [478, 113] width 83 height 19
click at [437, 104] on select "[DATE] [DATE] Custom Range" at bounding box center [478, 113] width 83 height 19
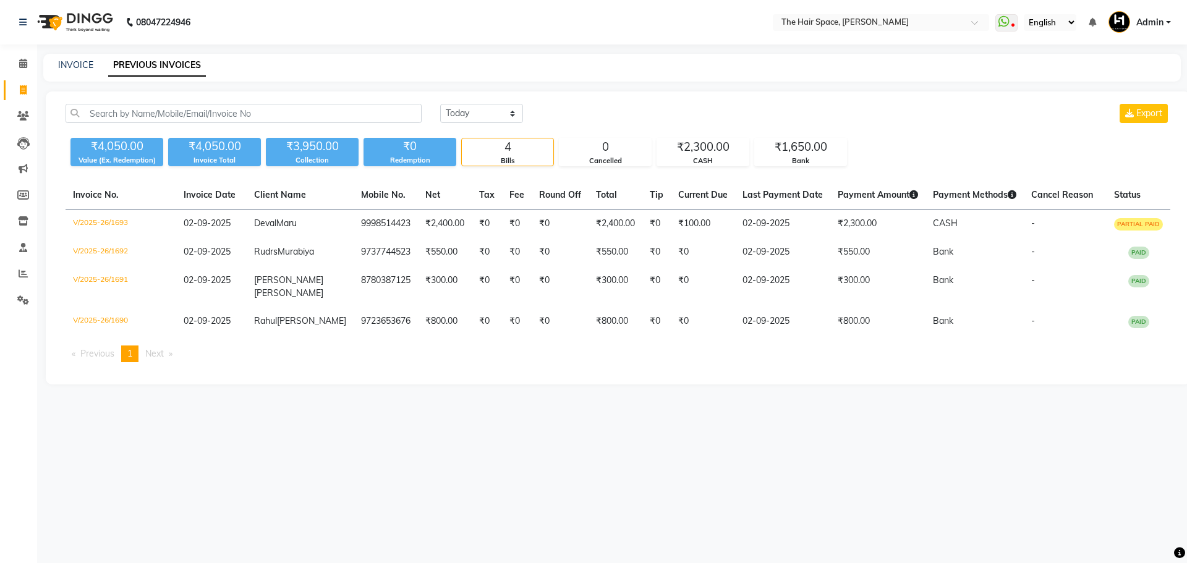
click at [458, 124] on div "[DATE] [DATE] Custom Range Export" at bounding box center [805, 118] width 749 height 29
click at [464, 106] on select "[DATE] [DATE] Custom Range" at bounding box center [481, 113] width 83 height 19
click at [440, 104] on select "[DATE] [DATE] Custom Range" at bounding box center [481, 113] width 83 height 19
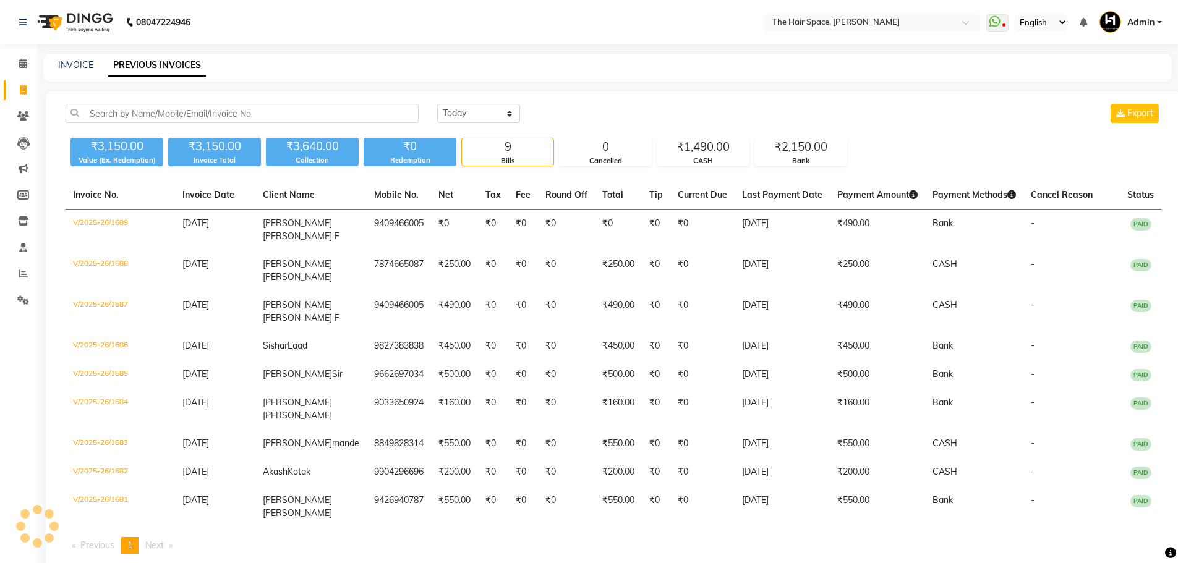
click at [475, 124] on div "[DATE] [DATE] Custom Range Export" at bounding box center [799, 118] width 743 height 29
click at [474, 117] on select "[DATE] [DATE] Custom Range" at bounding box center [478, 113] width 83 height 19
select select "[DATE]"
click at [437, 104] on select "[DATE] [DATE] Custom Range" at bounding box center [478, 113] width 83 height 19
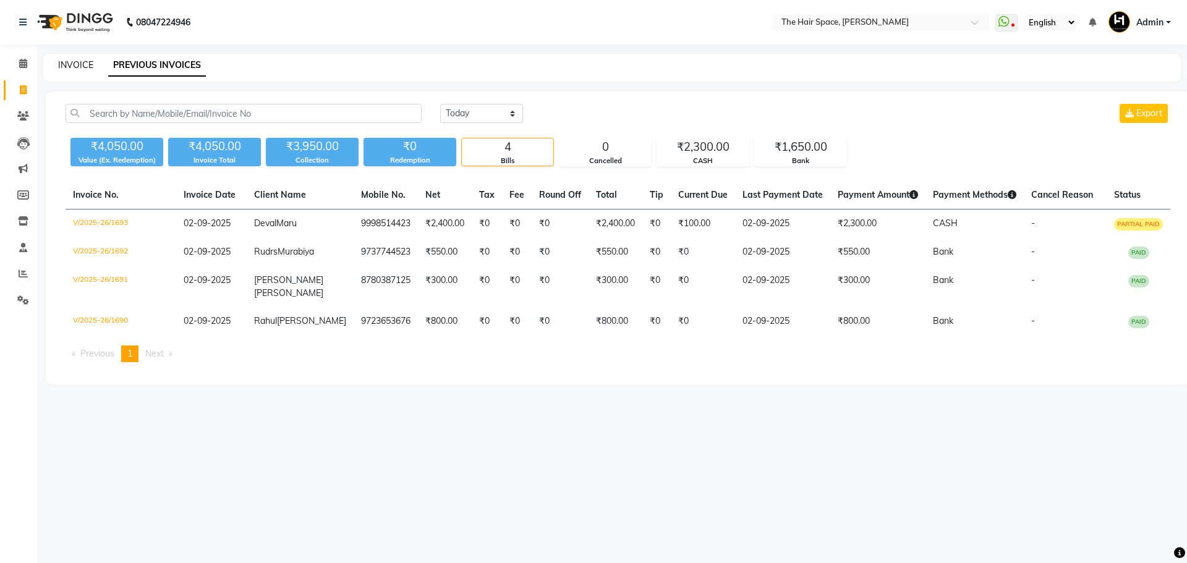
click at [79, 64] on link "INVOICE" at bounding box center [75, 64] width 35 height 11
select select "service"
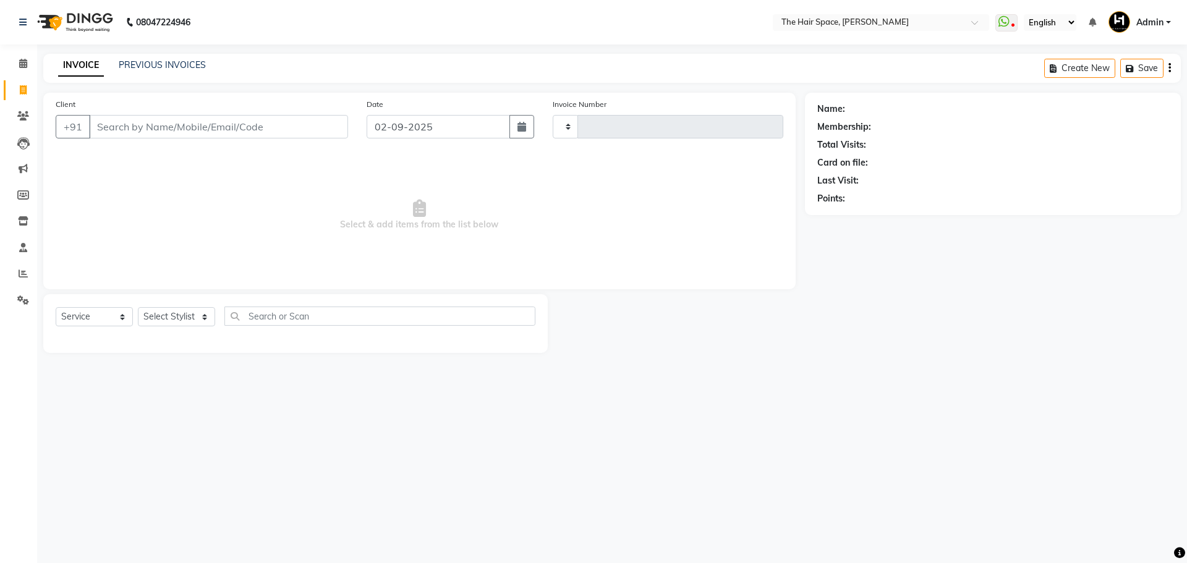
type input "1694"
select select "6663"
click at [165, 61] on link "PREVIOUS INVOICES" at bounding box center [162, 64] width 87 height 11
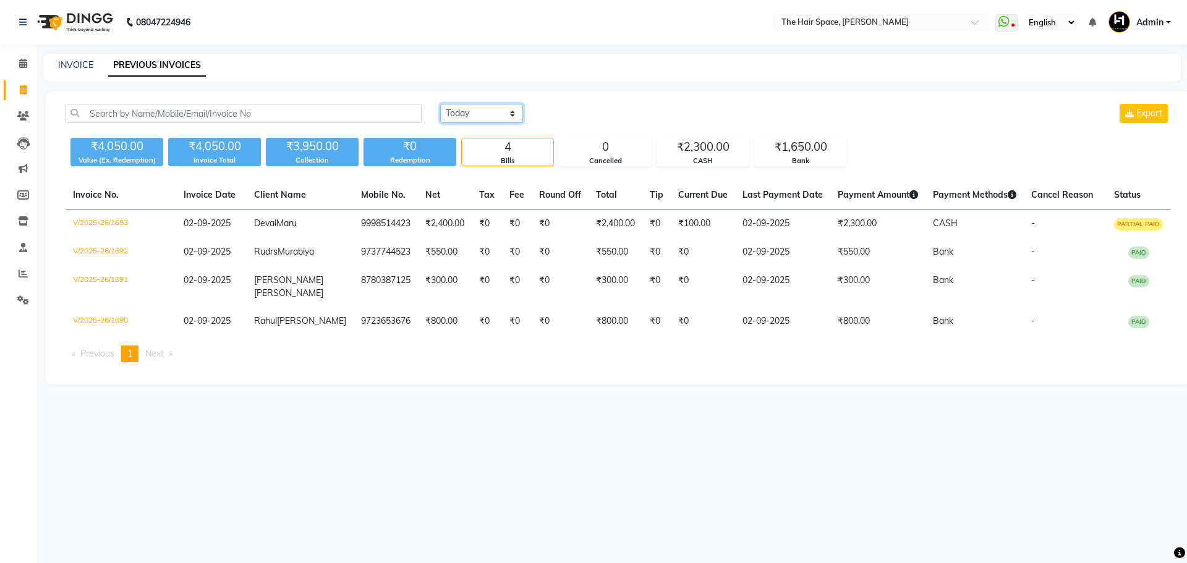
click at [465, 111] on select "[DATE] [DATE] Custom Range" at bounding box center [481, 113] width 83 height 19
click at [440, 104] on select "[DATE] [DATE] Custom Range" at bounding box center [481, 113] width 83 height 19
click at [477, 117] on select "[DATE] [DATE] Custom Range" at bounding box center [481, 113] width 83 height 19
click at [440, 104] on select "[DATE] [DATE] Custom Range" at bounding box center [481, 113] width 83 height 19
click at [484, 122] on select "[DATE] [DATE] Custom Range" at bounding box center [481, 113] width 83 height 19
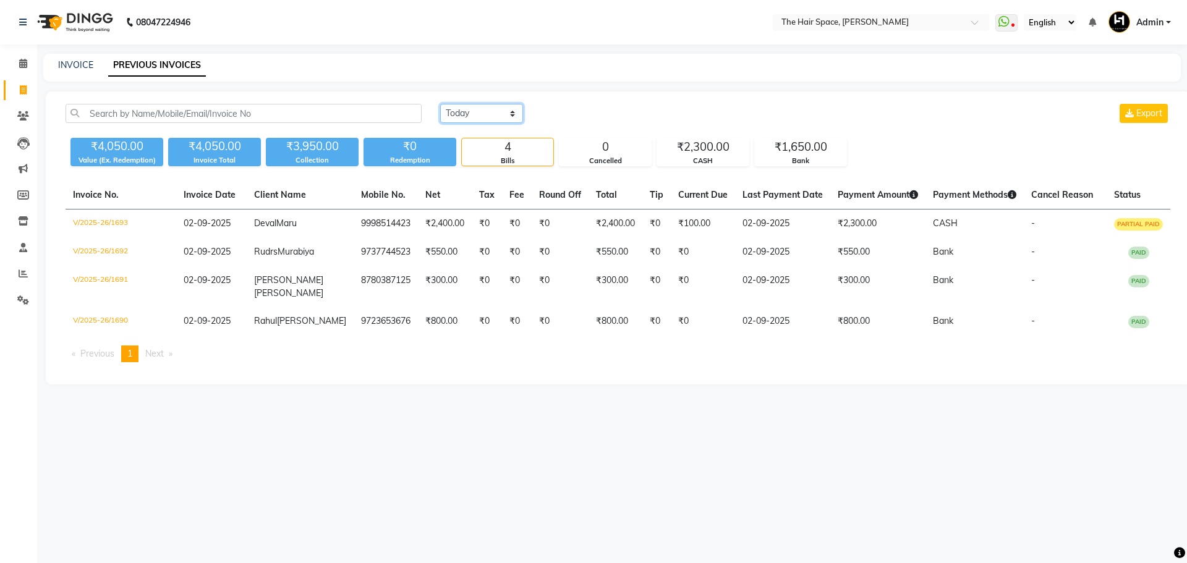
click at [440, 104] on select "[DATE] [DATE] Custom Range" at bounding box center [481, 113] width 83 height 19
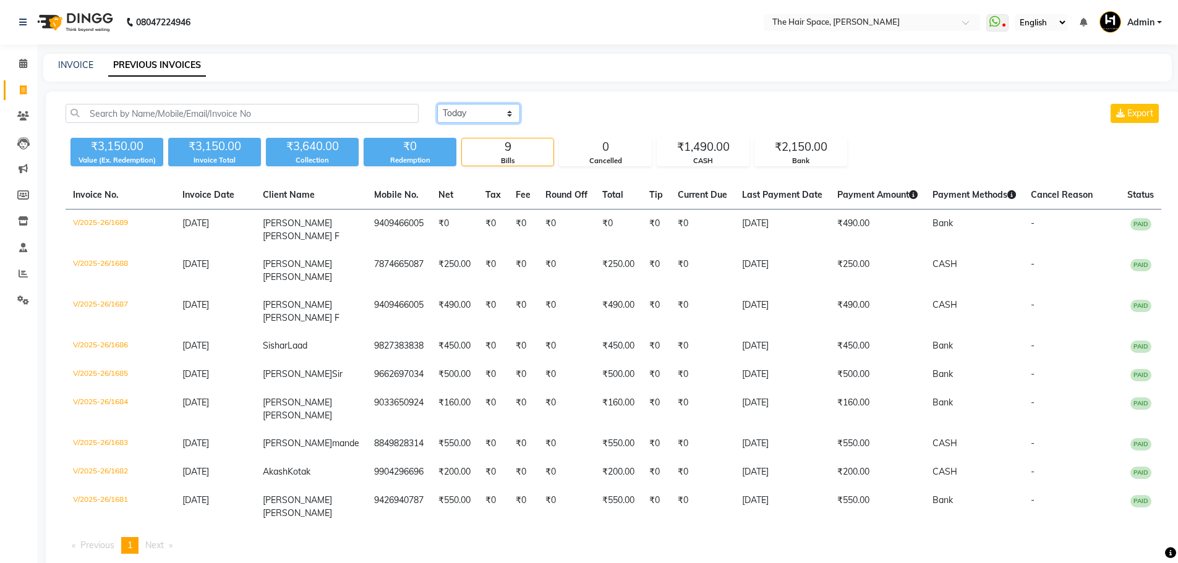
click at [473, 119] on select "[DATE] [DATE] Custom Range" at bounding box center [478, 113] width 83 height 19
click at [437, 104] on select "[DATE] [DATE] Custom Range" at bounding box center [478, 113] width 83 height 19
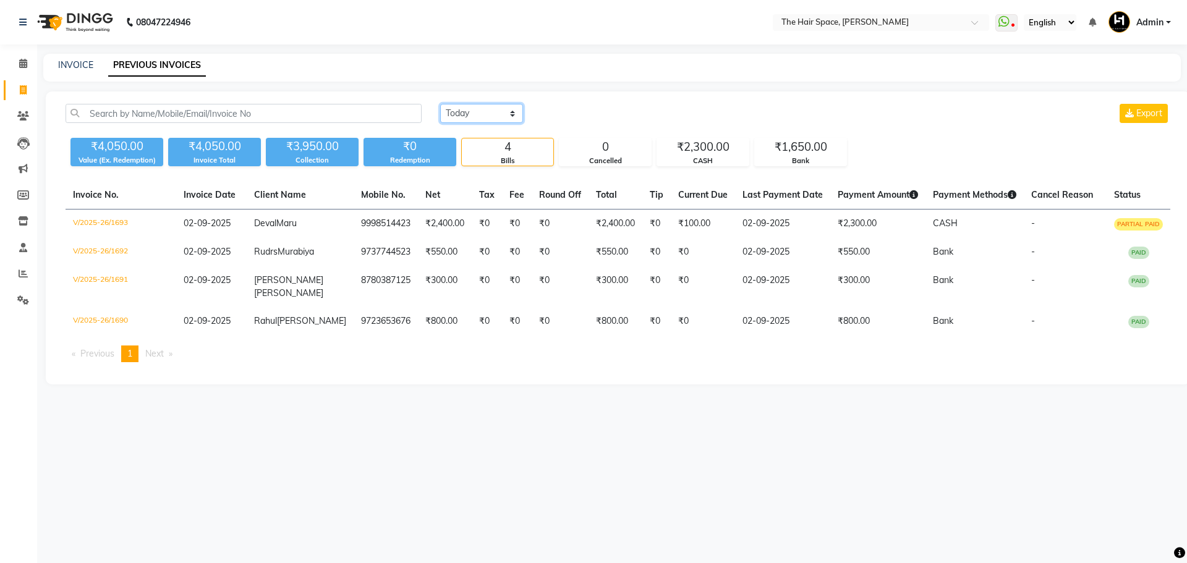
click at [475, 115] on select "[DATE] [DATE] Custom Range" at bounding box center [481, 113] width 83 height 19
click at [440, 104] on select "[DATE] [DATE] Custom Range" at bounding box center [481, 113] width 83 height 19
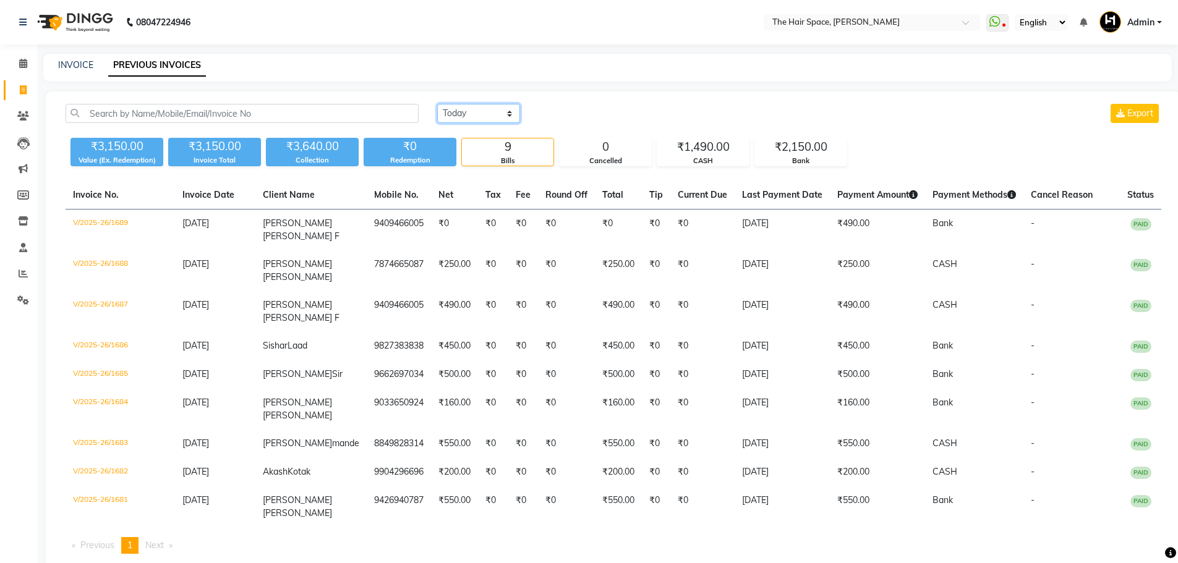
click at [480, 116] on select "[DATE] [DATE] Custom Range" at bounding box center [478, 113] width 83 height 19
click at [437, 104] on select "[DATE] [DATE] Custom Range" at bounding box center [478, 113] width 83 height 19
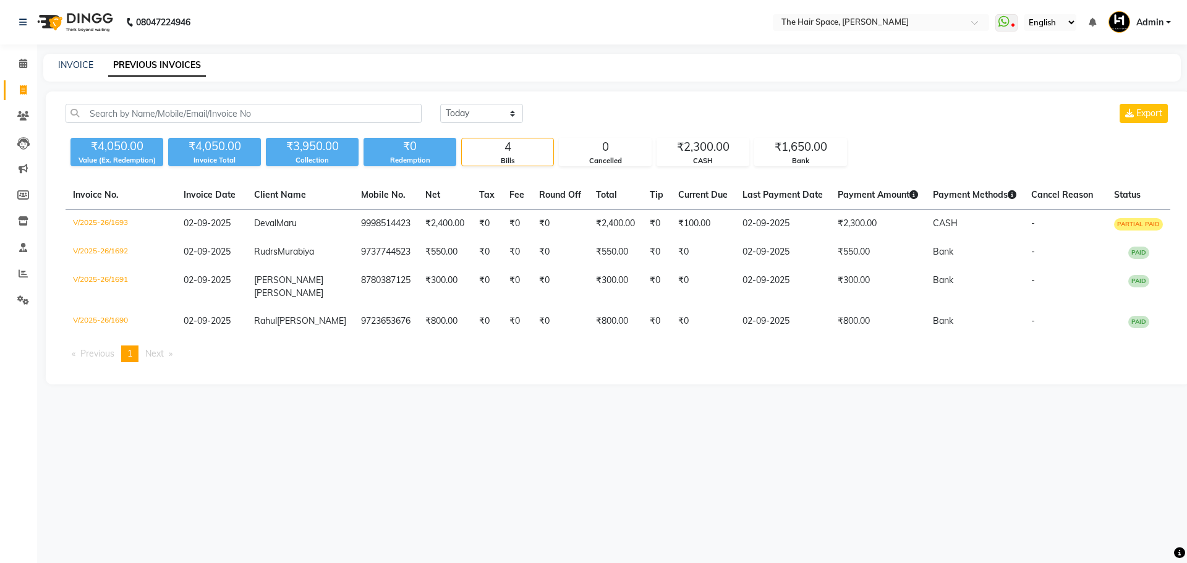
click at [472, 123] on div "[DATE] [DATE] Custom Range Export" at bounding box center [805, 118] width 749 height 29
click at [474, 116] on select "[DATE] [DATE] Custom Range" at bounding box center [481, 113] width 83 height 19
click at [440, 104] on select "[DATE] [DATE] Custom Range" at bounding box center [481, 113] width 83 height 19
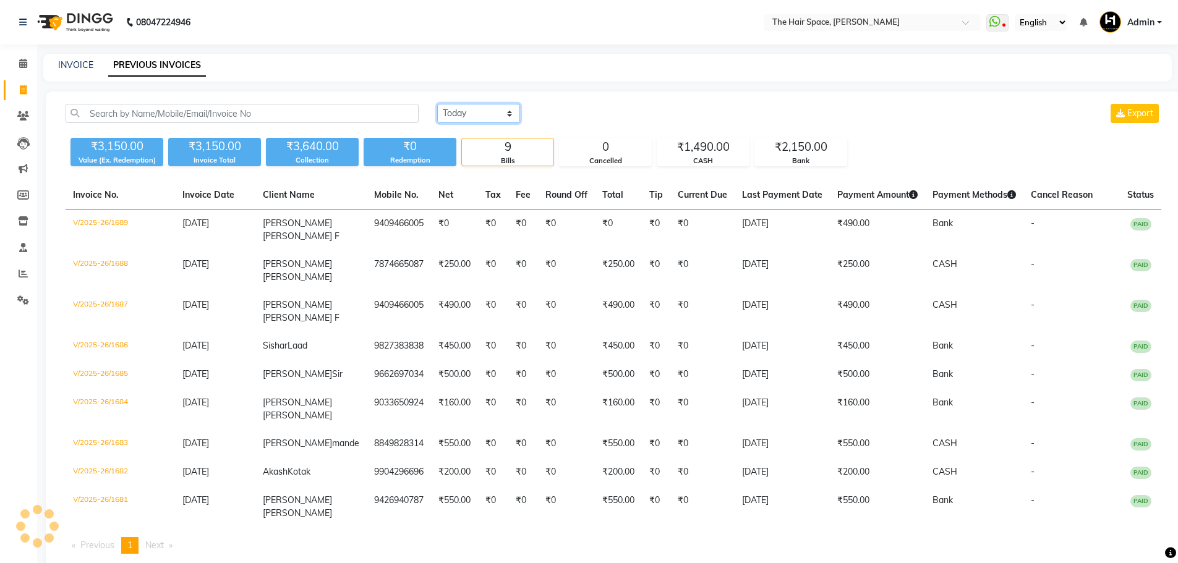
click at [471, 116] on select "[DATE] [DATE] Custom Range" at bounding box center [478, 113] width 83 height 19
click at [437, 104] on select "[DATE] [DATE] Custom Range" at bounding box center [478, 113] width 83 height 19
click at [469, 120] on select "[DATE] [DATE] Custom Range" at bounding box center [478, 113] width 83 height 19
click at [440, 104] on select "[DATE] [DATE] Custom Range" at bounding box center [478, 113] width 83 height 19
click at [472, 113] on select "[DATE] [DATE] Custom Range" at bounding box center [478, 113] width 83 height 19
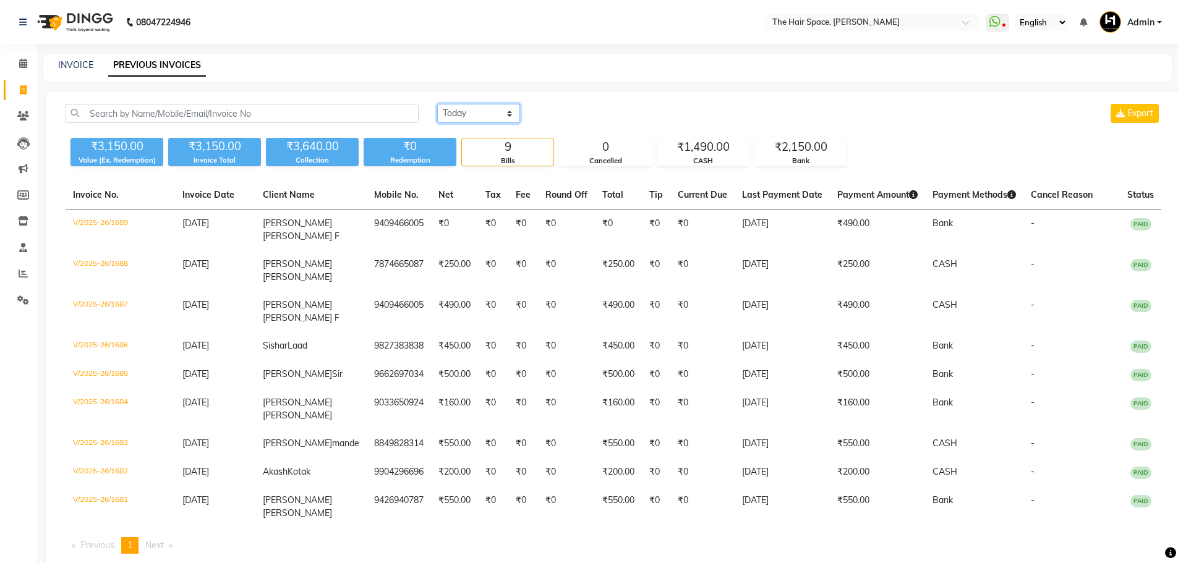
click at [437, 104] on select "[DATE] [DATE] Custom Range" at bounding box center [478, 113] width 83 height 19
click at [469, 113] on select "[DATE] [DATE] Custom Range" at bounding box center [478, 113] width 83 height 19
click at [437, 104] on select "[DATE] [DATE] Custom Range" at bounding box center [478, 113] width 83 height 19
click at [462, 119] on select "[DATE] [DATE] Custom Range" at bounding box center [478, 113] width 83 height 19
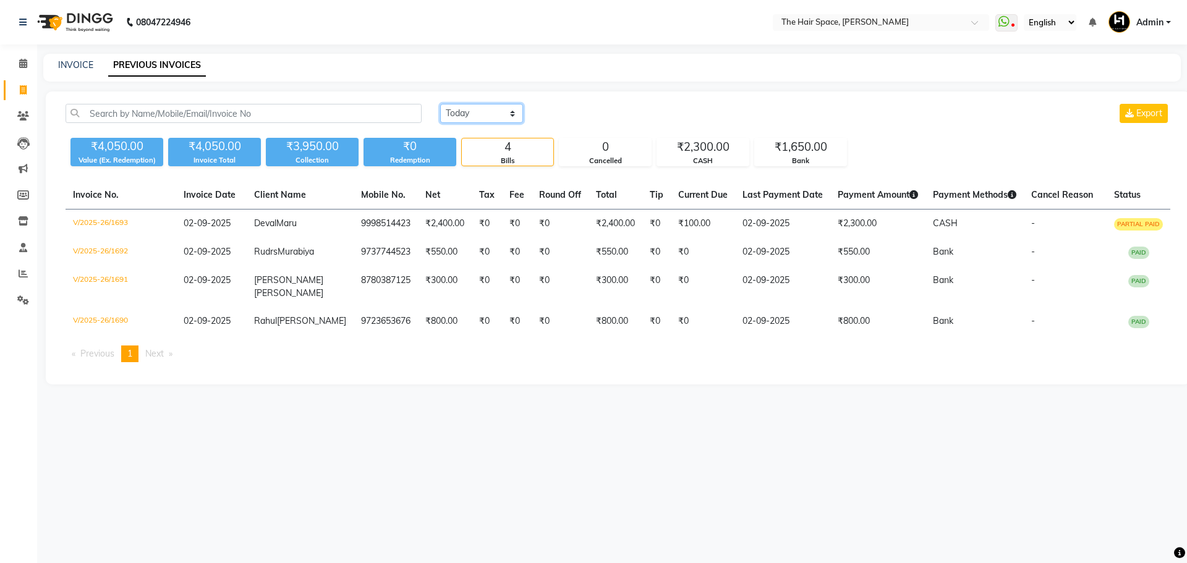
click at [440, 104] on select "[DATE] [DATE] Custom Range" at bounding box center [481, 113] width 83 height 19
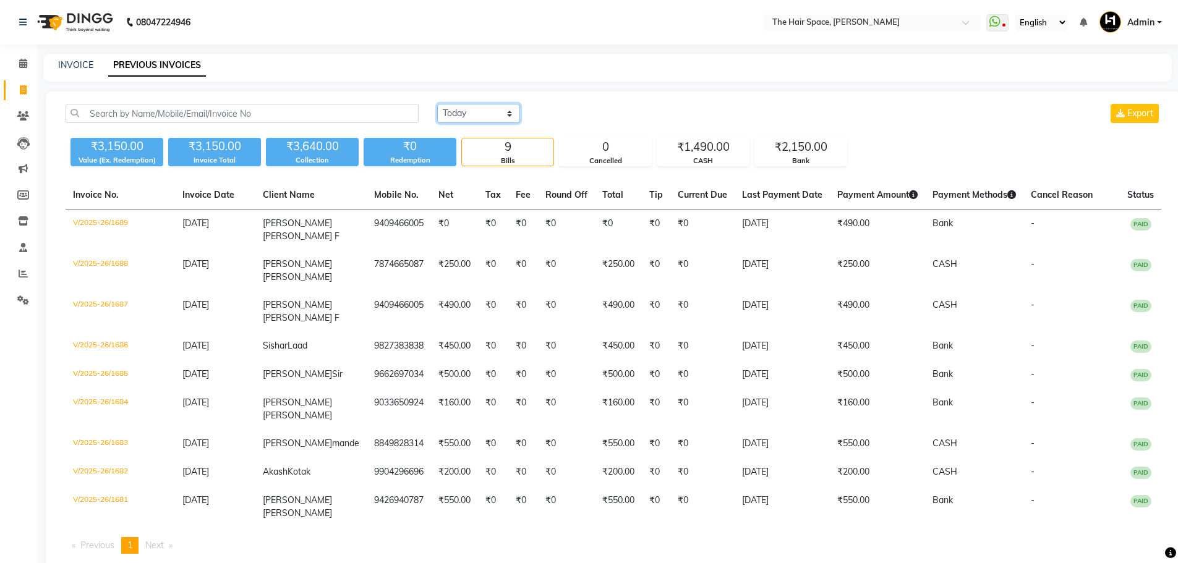
click at [459, 121] on select "[DATE] [DATE] Custom Range" at bounding box center [478, 113] width 83 height 19
click at [437, 104] on select "[DATE] [DATE] Custom Range" at bounding box center [478, 113] width 83 height 19
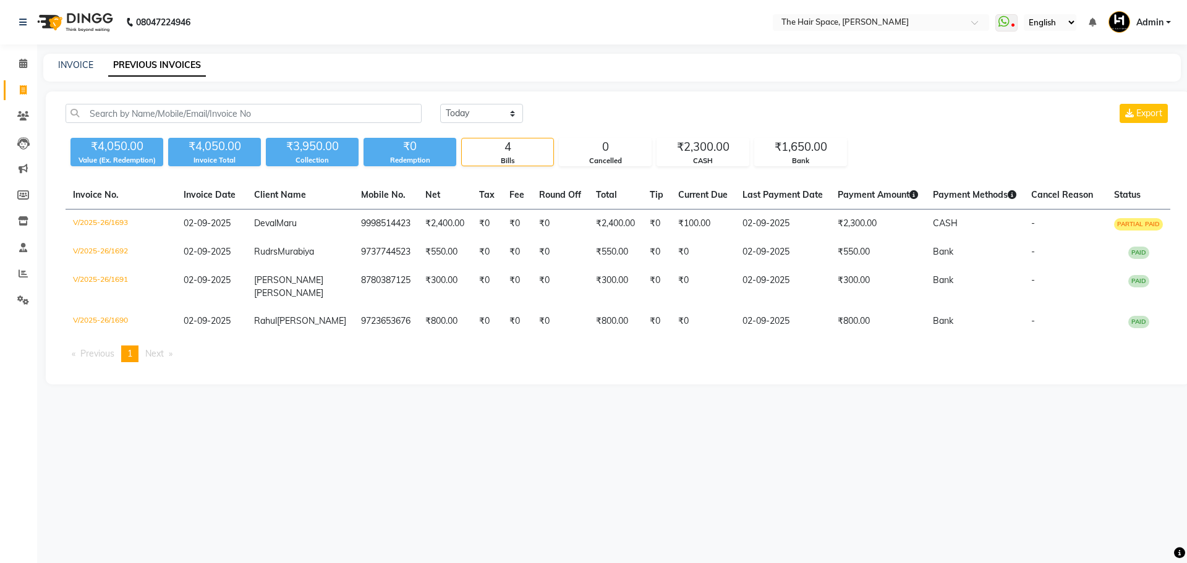
click at [471, 125] on div "[DATE] [DATE] Custom Range Export" at bounding box center [805, 118] width 749 height 29
drag, startPoint x: 466, startPoint y: 92, endPoint x: 474, endPoint y: 123, distance: 32.5
click at [468, 95] on div "[DATE] [DATE] Custom Range Export ₹4,050.00 Value (Ex. Redemption) ₹4,050.00 In…" at bounding box center [618, 238] width 1144 height 293
click at [474, 123] on div "[DATE] [DATE] Custom Range Export" at bounding box center [805, 118] width 749 height 29
click at [465, 118] on select "[DATE] [DATE] Custom Range" at bounding box center [481, 113] width 83 height 19
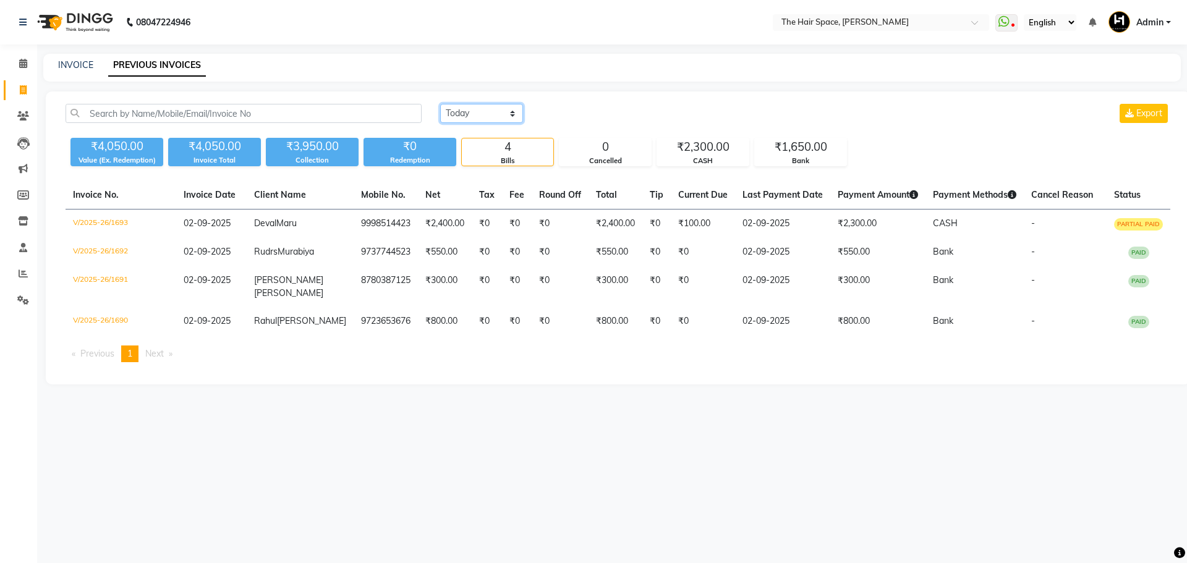
click at [440, 104] on select "[DATE] [DATE] Custom Range" at bounding box center [481, 113] width 83 height 19
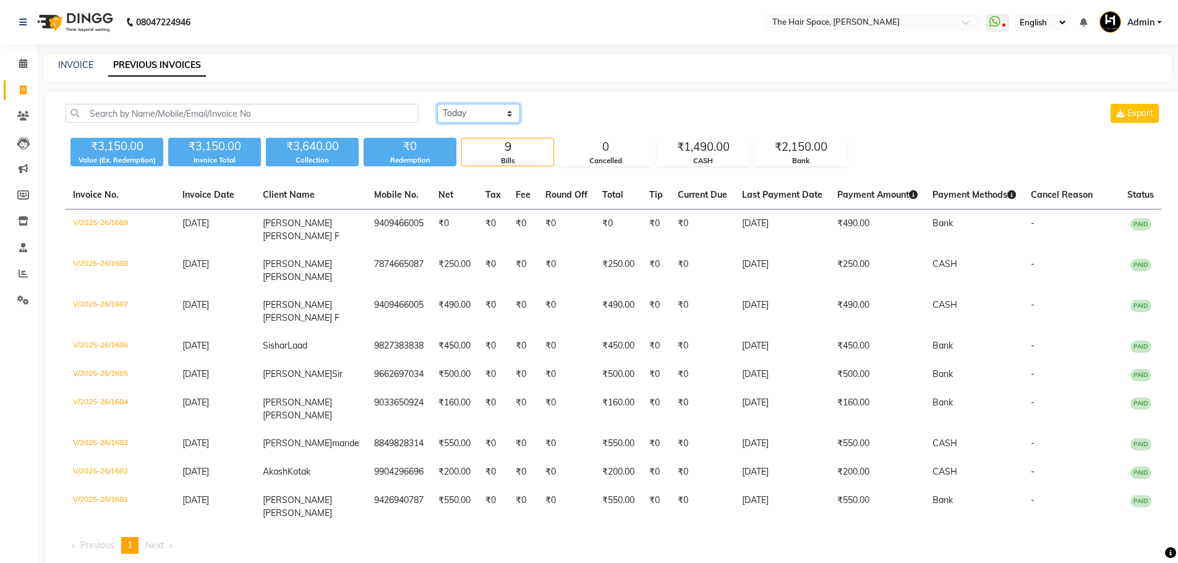
click at [467, 119] on select "[DATE] [DATE] Custom Range" at bounding box center [478, 113] width 83 height 19
select select "[DATE]"
click at [437, 104] on select "[DATE] [DATE] Custom Range" at bounding box center [478, 113] width 83 height 19
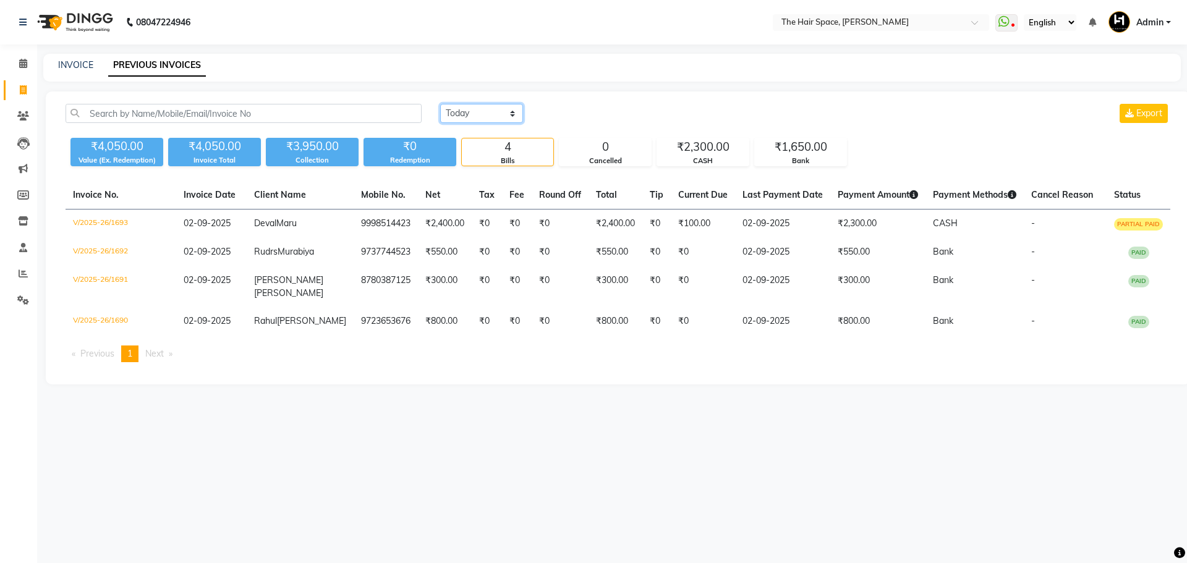
click at [464, 104] on select "[DATE] [DATE] Custom Range" at bounding box center [481, 113] width 83 height 19
drag, startPoint x: 33, startPoint y: 61, endPoint x: 37, endPoint y: 56, distance: 6.7
click at [37, 56] on main "INVOICE PREVIOUS INVOICES [DATE] [DATE] Custom Range Export ₹4,050.00 Value (Ex…" at bounding box center [612, 228] width 1150 height 349
click at [22, 61] on icon at bounding box center [23, 63] width 8 height 9
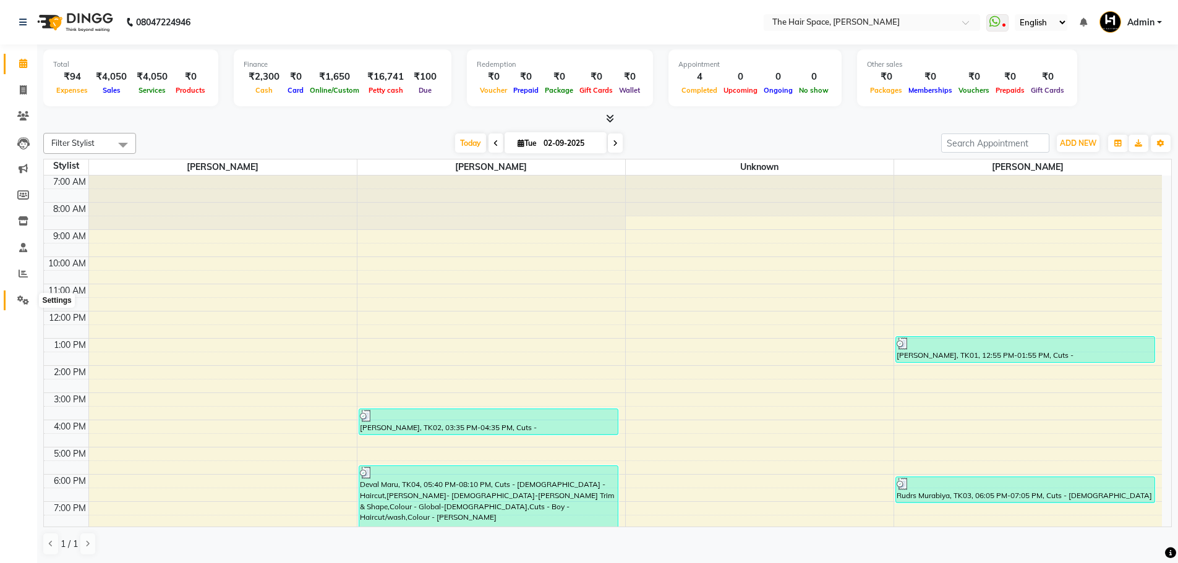
click at [23, 306] on span at bounding box center [23, 301] width 22 height 14
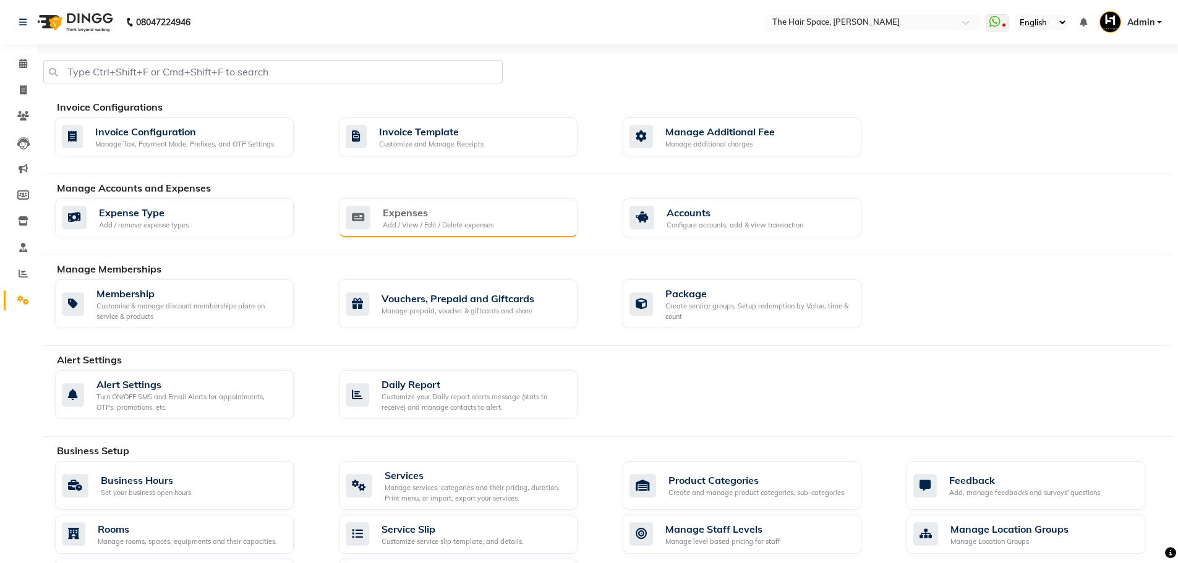
click at [464, 220] on div "Add / View / Edit / Delete expenses" at bounding box center [438, 225] width 111 height 11
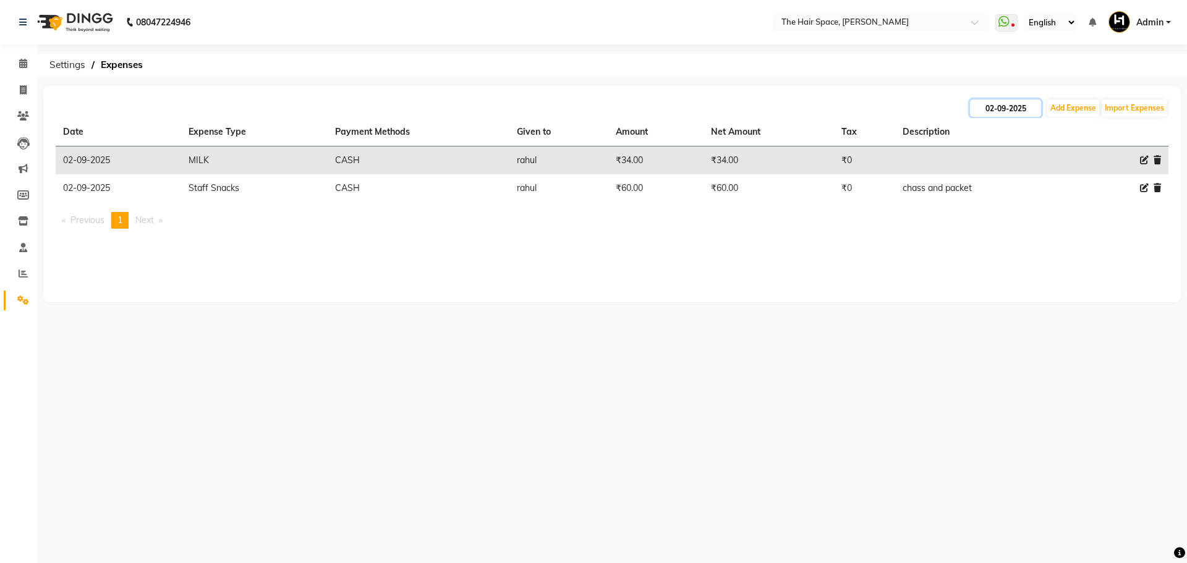
click at [1023, 101] on input "02-09-2025" at bounding box center [1005, 108] width 71 height 17
select select "9"
select select "2025"
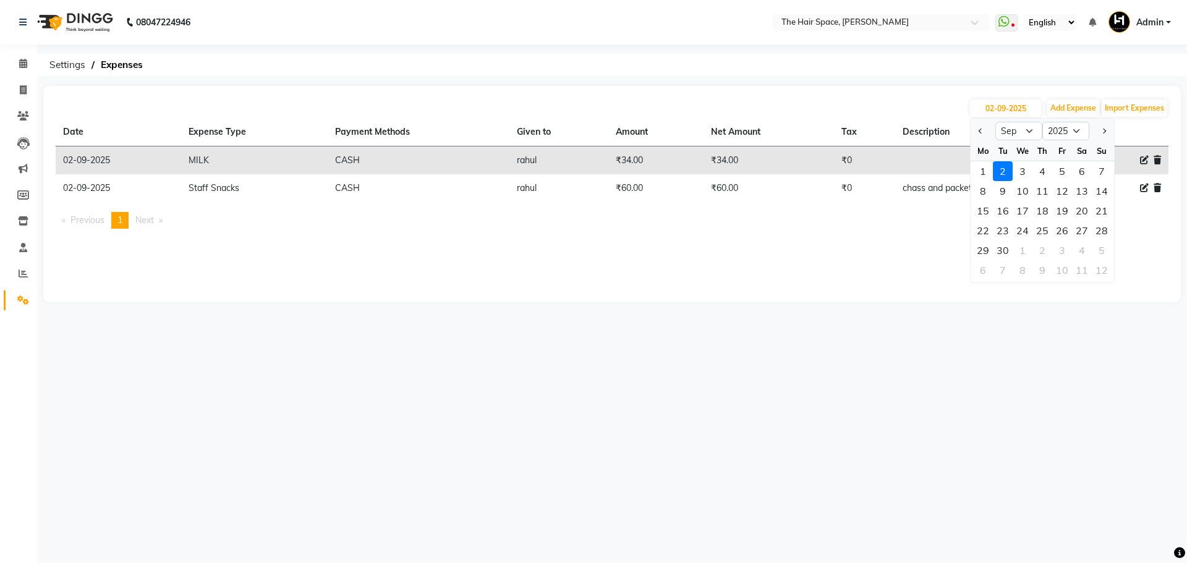
click at [1006, 171] on div "2" at bounding box center [1003, 171] width 20 height 20
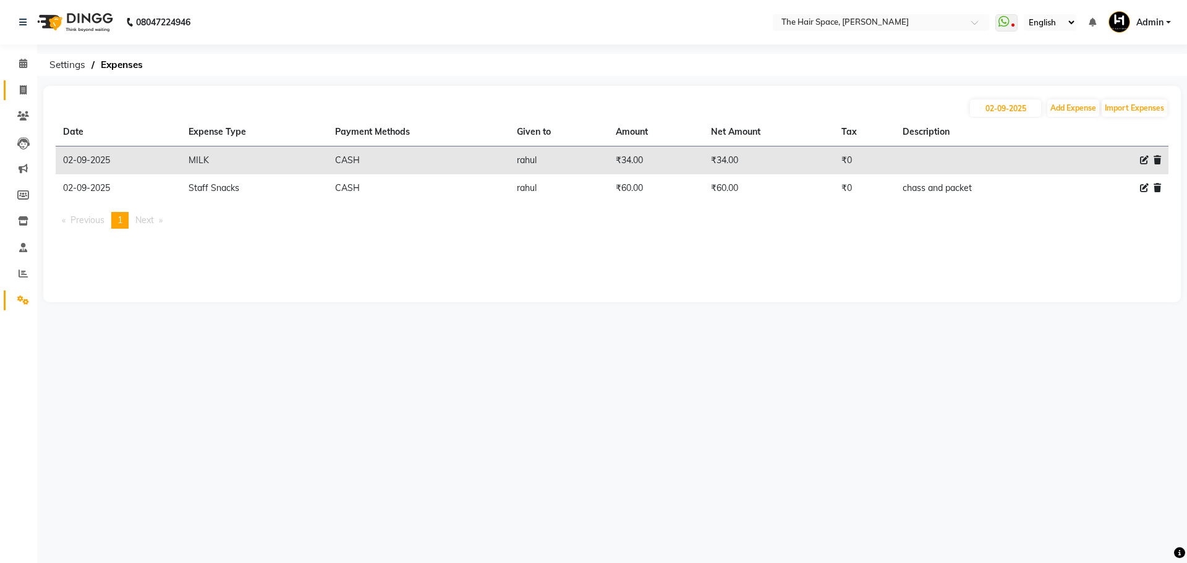
click at [18, 90] on span at bounding box center [23, 90] width 22 height 14
select select "service"
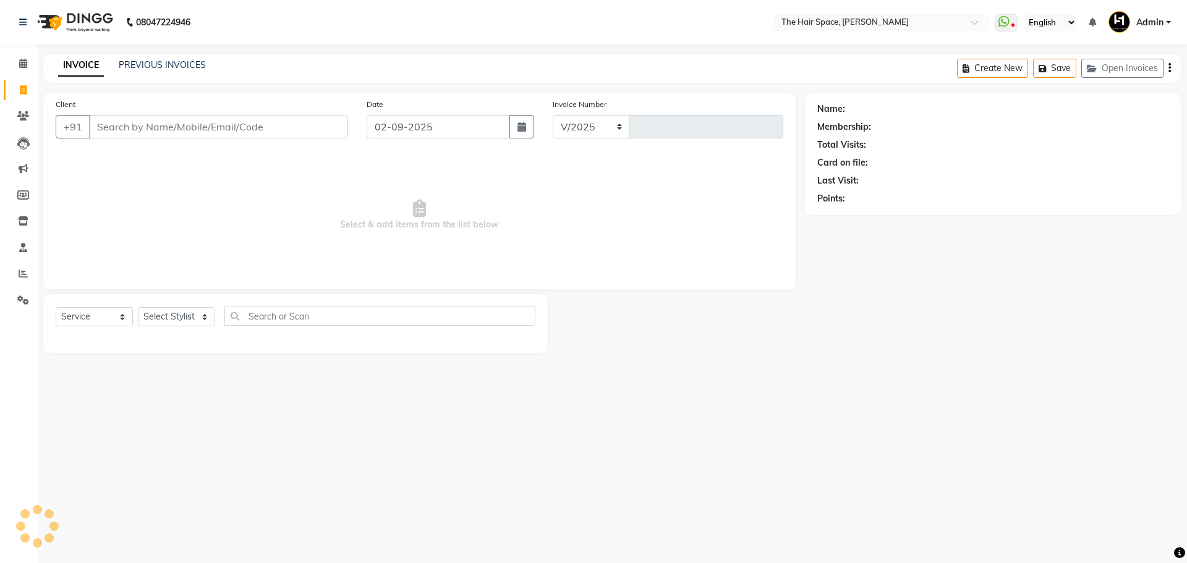
select select "6663"
type input "1694"
click at [178, 69] on link "PREVIOUS INVOICES" at bounding box center [162, 64] width 87 height 11
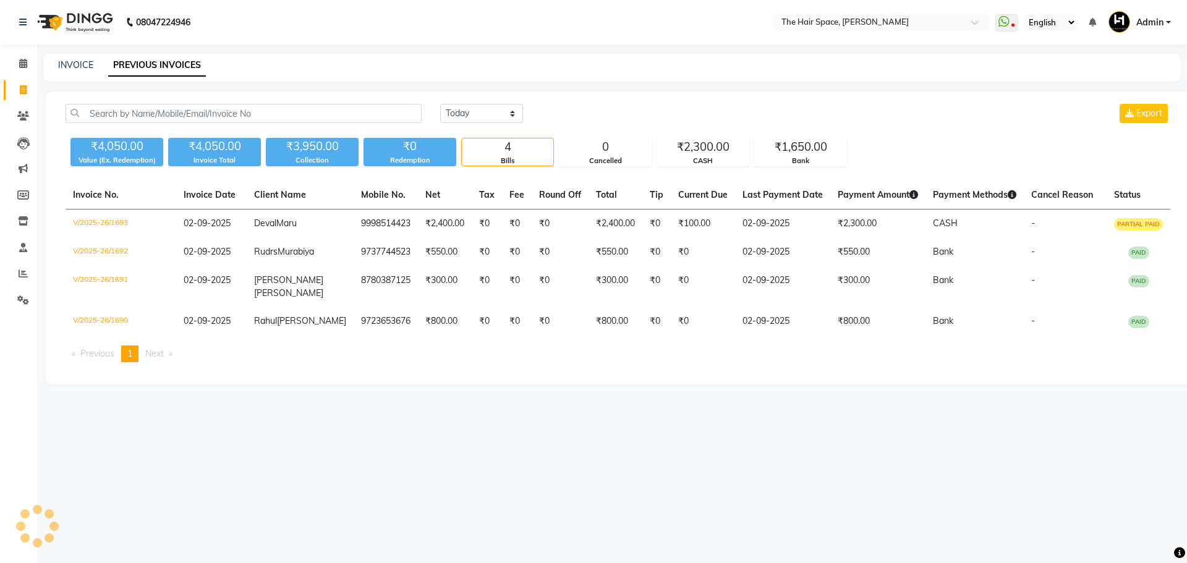
click at [184, 63] on link "PREVIOUS INVOICES" at bounding box center [157, 65] width 98 height 22
click at [19, 59] on icon at bounding box center [23, 63] width 8 height 9
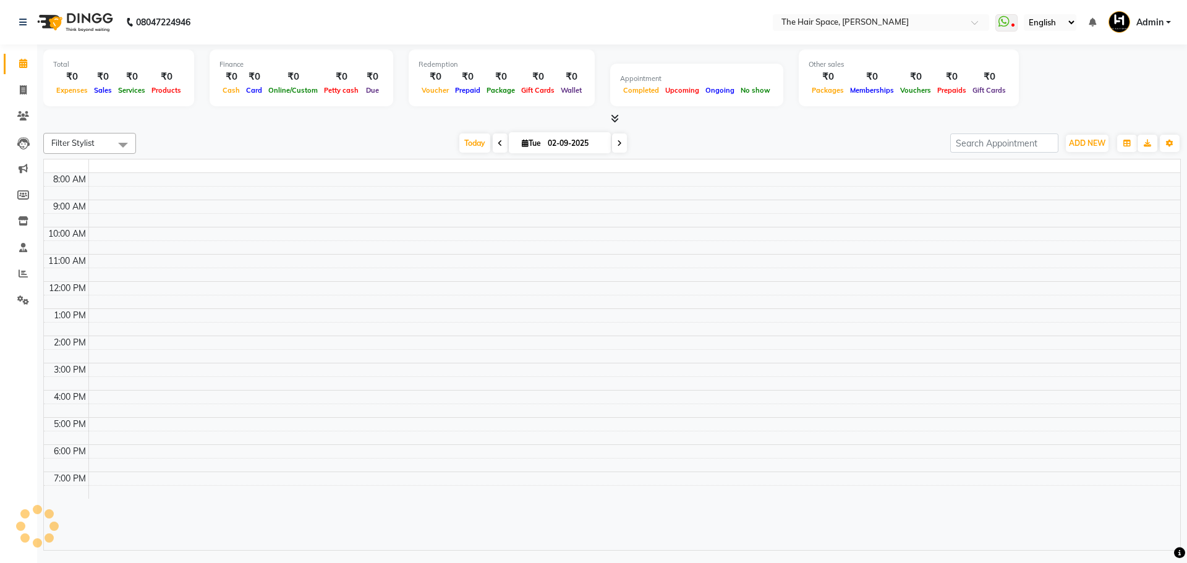
click at [19, 59] on icon at bounding box center [23, 63] width 8 height 9
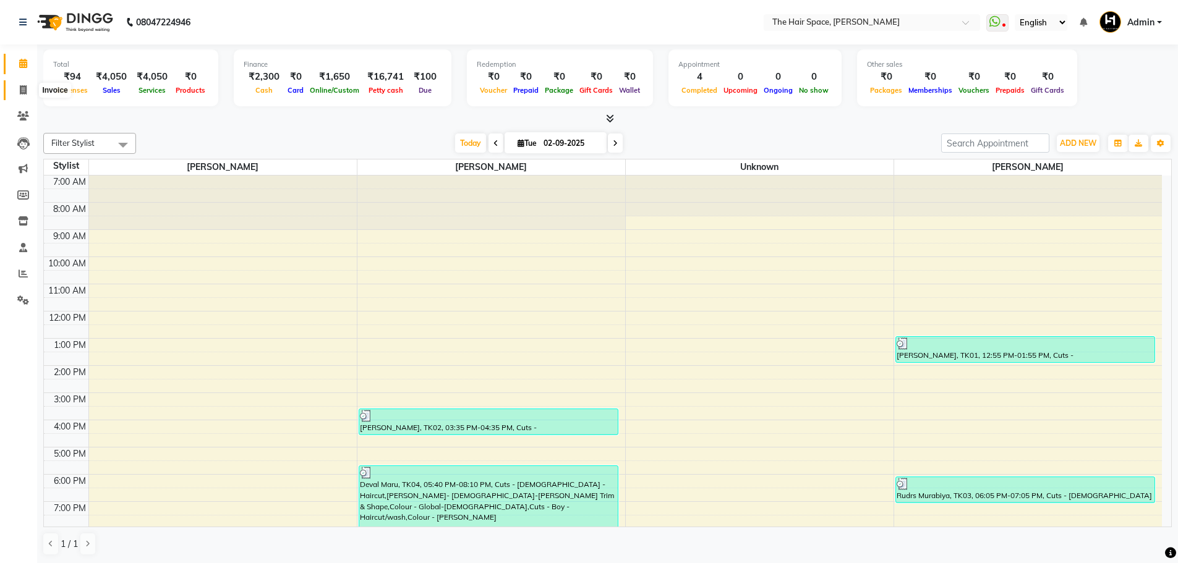
click at [20, 81] on link "Invoice" at bounding box center [19, 90] width 30 height 20
select select "service"
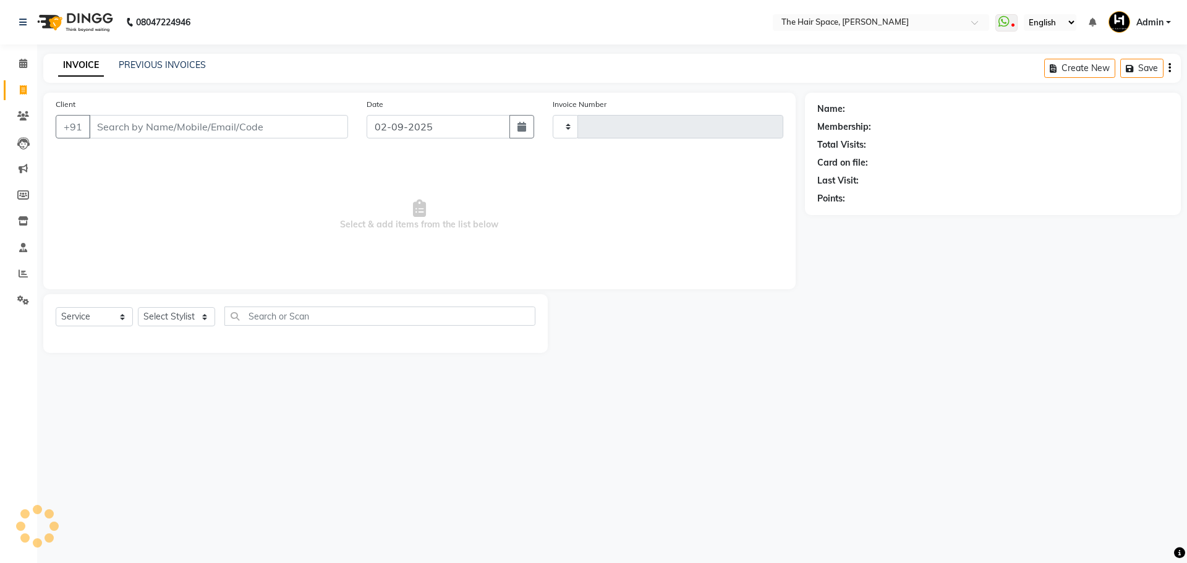
click at [24, 81] on link "Invoice" at bounding box center [19, 90] width 30 height 20
select select "service"
click at [151, 59] on div "PREVIOUS INVOICES" at bounding box center [162, 65] width 87 height 13
type input "1694"
select select "6663"
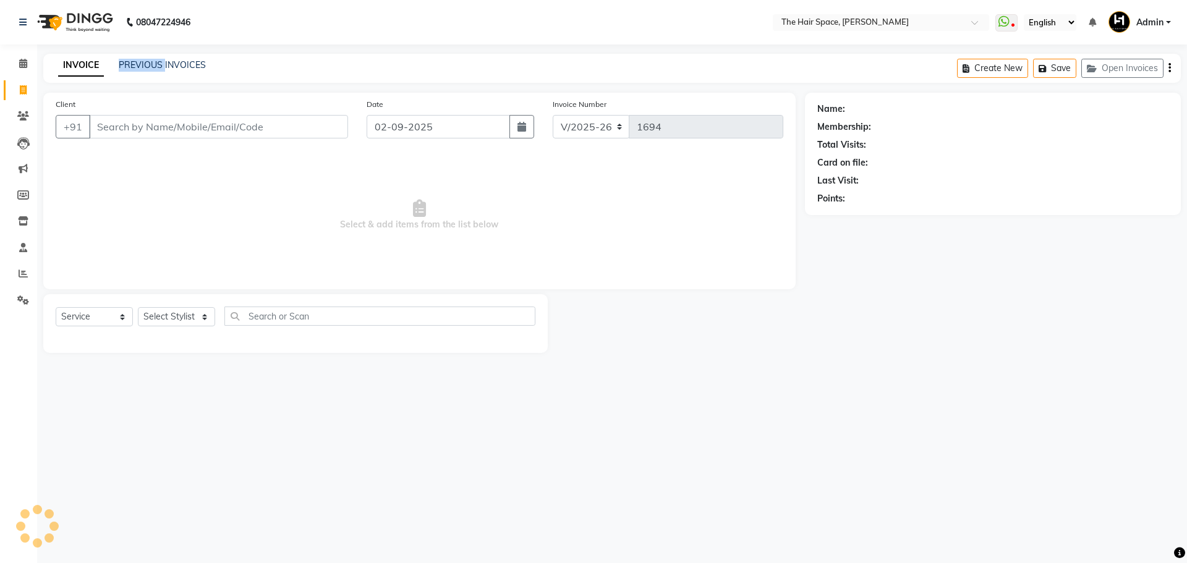
click at [151, 59] on div "PREVIOUS INVOICES" at bounding box center [162, 65] width 87 height 13
click at [151, 61] on link "PREVIOUS INVOICES" at bounding box center [162, 64] width 87 height 11
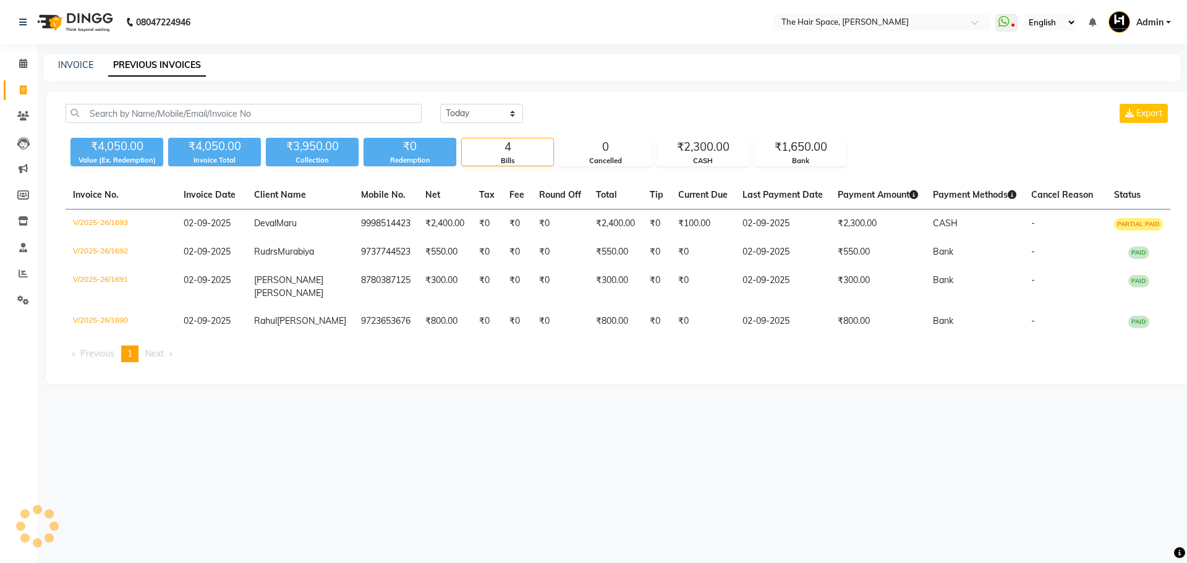
click at [155, 61] on link "PREVIOUS INVOICES" at bounding box center [157, 65] width 98 height 22
click at [67, 62] on link "INVOICE" at bounding box center [75, 64] width 35 height 11
select select "service"
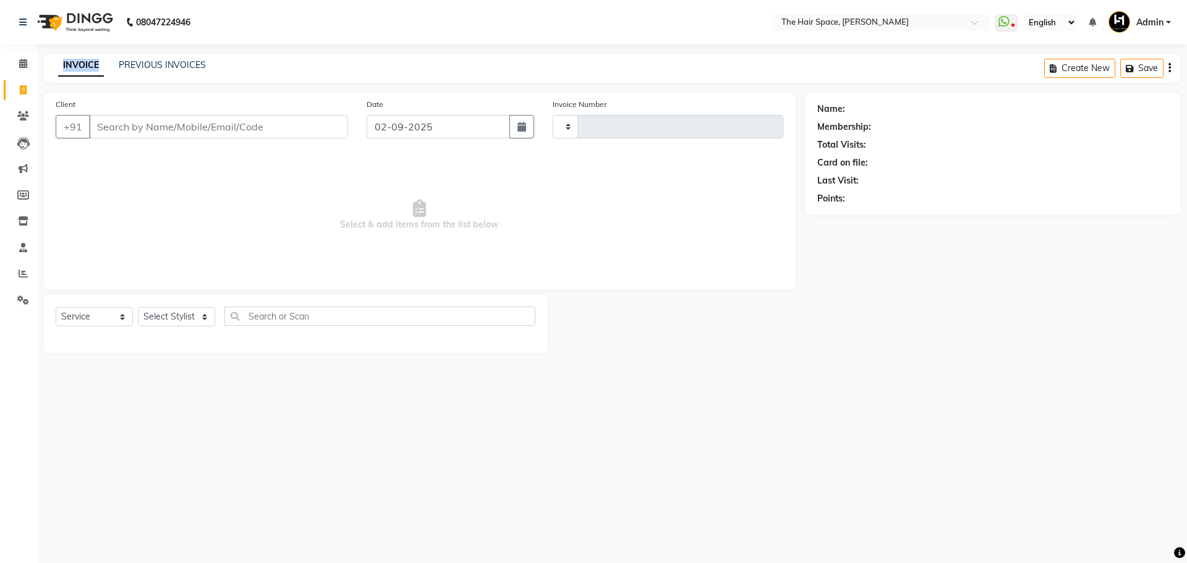
click at [67, 62] on link "INVOICE" at bounding box center [81, 65] width 46 height 22
type input "1694"
select select "6663"
click at [2, 66] on li "Calendar" at bounding box center [18, 64] width 37 height 27
click at [19, 65] on icon at bounding box center [23, 63] width 8 height 9
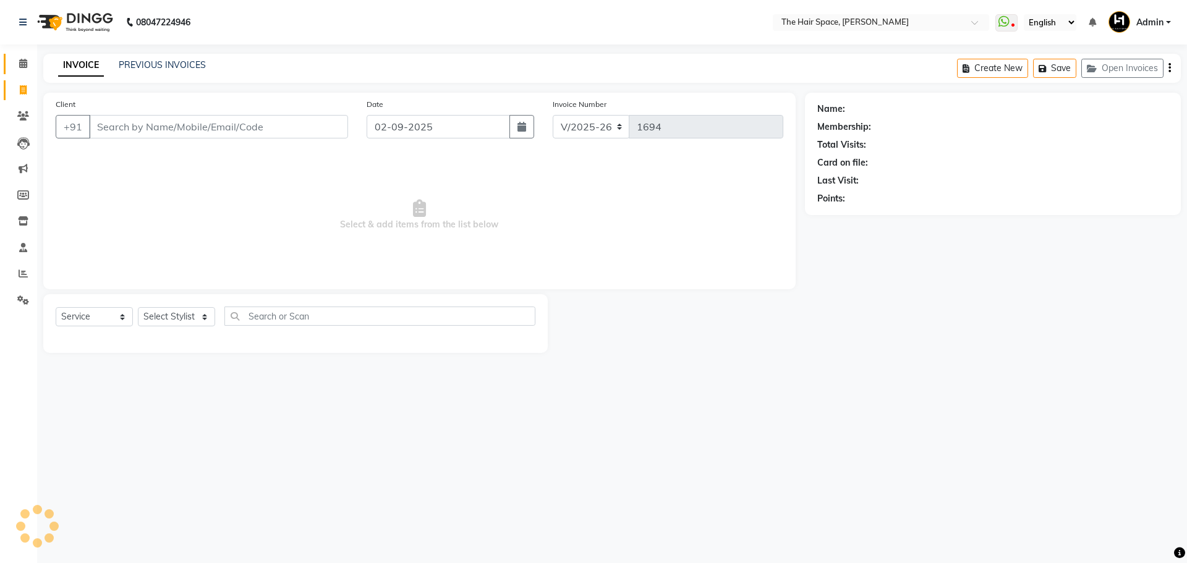
click at [19, 65] on icon at bounding box center [23, 63] width 8 height 9
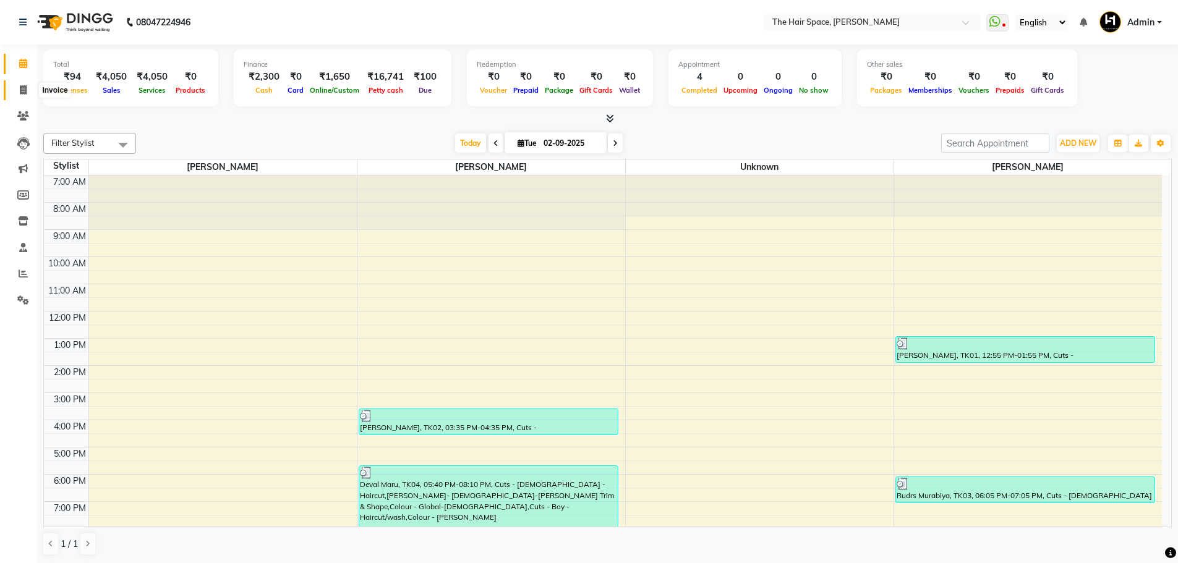
click at [19, 87] on span at bounding box center [23, 90] width 22 height 14
select select "service"
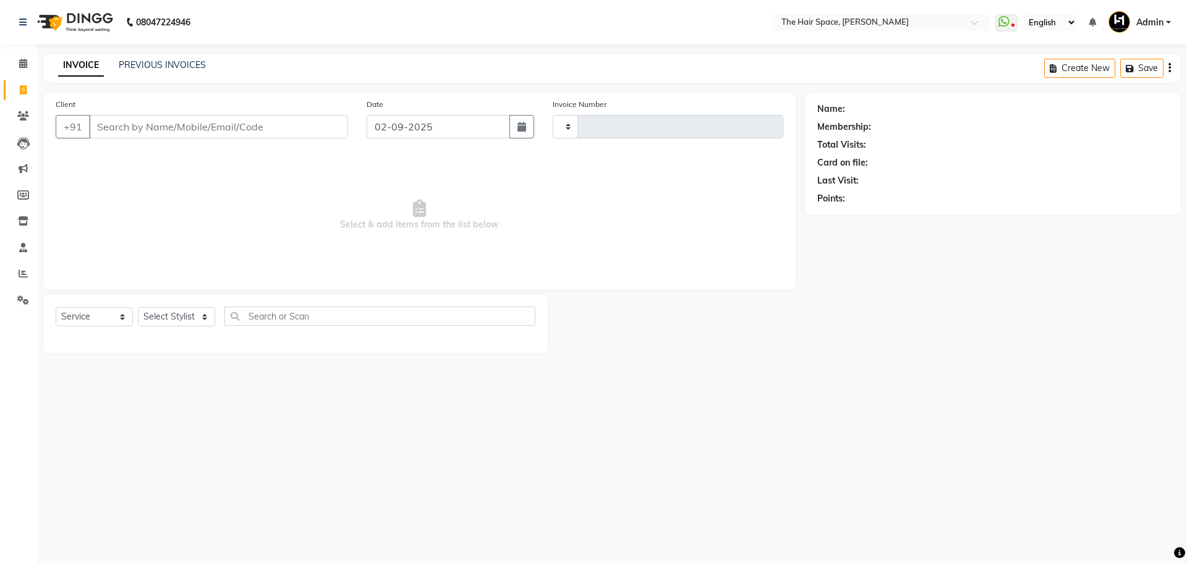
click at [19, 87] on span at bounding box center [23, 90] width 22 height 14
select select "service"
type input "1694"
select select "6663"
click at [24, 299] on icon at bounding box center [23, 300] width 12 height 9
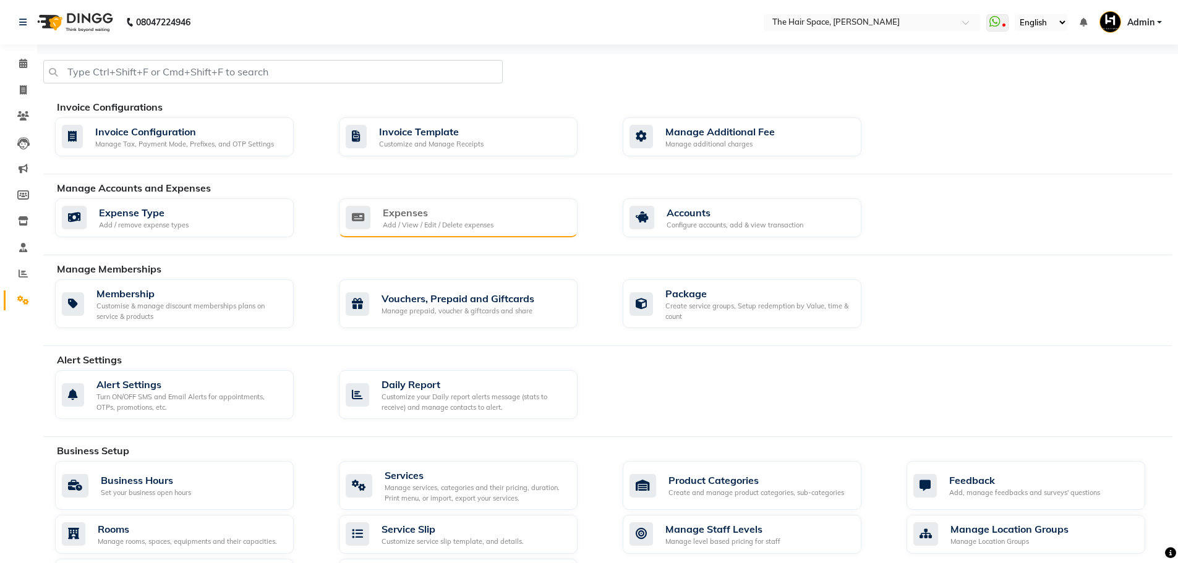
click at [447, 227] on div "Add / View / Edit / Delete expenses" at bounding box center [438, 225] width 111 height 11
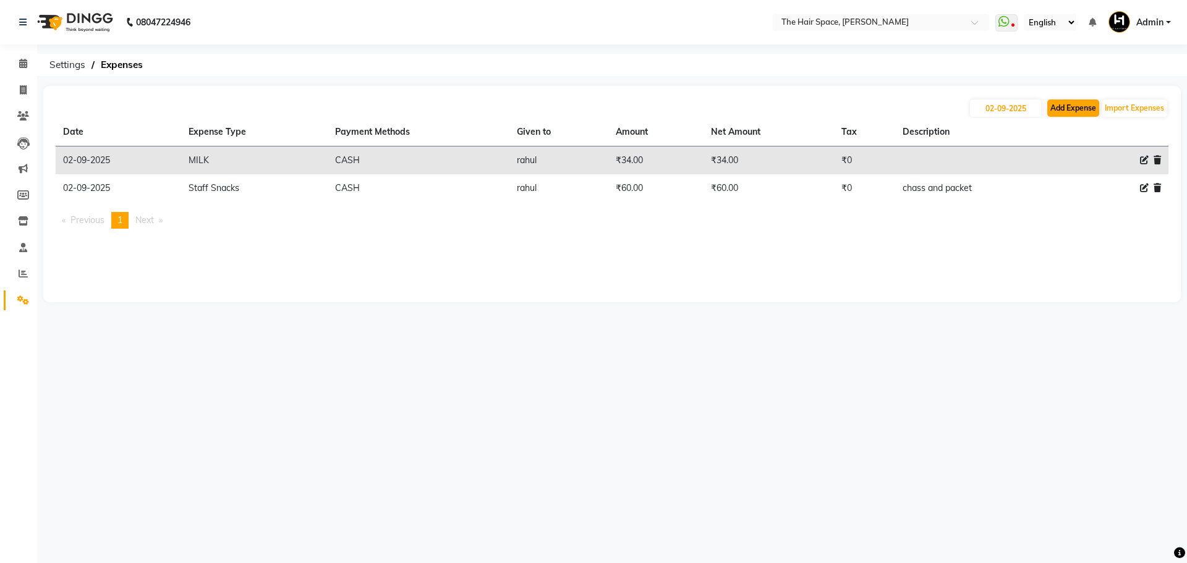
click at [1066, 101] on div "[DATE] Add Expense Import Expenses" at bounding box center [612, 108] width 1113 height 20
click at [1063, 104] on button "Add Expense" at bounding box center [1073, 108] width 52 height 17
select select "1"
select select "5699"
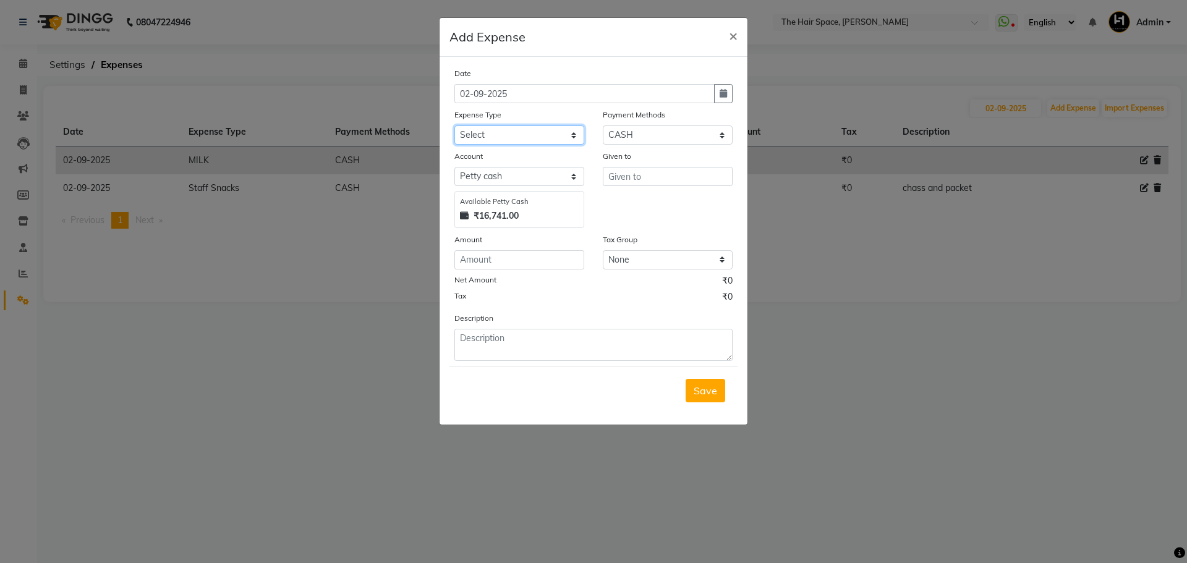
click at [478, 126] on select "Select Advance Salary Cash transfer to bank Client Snacks Clinical charges Cutt…" at bounding box center [519, 135] width 130 height 19
click at [454, 126] on select "Select Advance Salary Cash transfer to bank Client Snacks Clinical charges Cutt…" at bounding box center [519, 135] width 130 height 19
click at [477, 136] on select "Select Advance Salary Cash transfer to bank Client Snacks Clinical charges Cutt…" at bounding box center [519, 135] width 130 height 19
click at [491, 137] on select "Select Advance Salary Cash transfer to bank Client Snacks Clinical charges Cutt…" at bounding box center [519, 135] width 130 height 19
select select "16359"
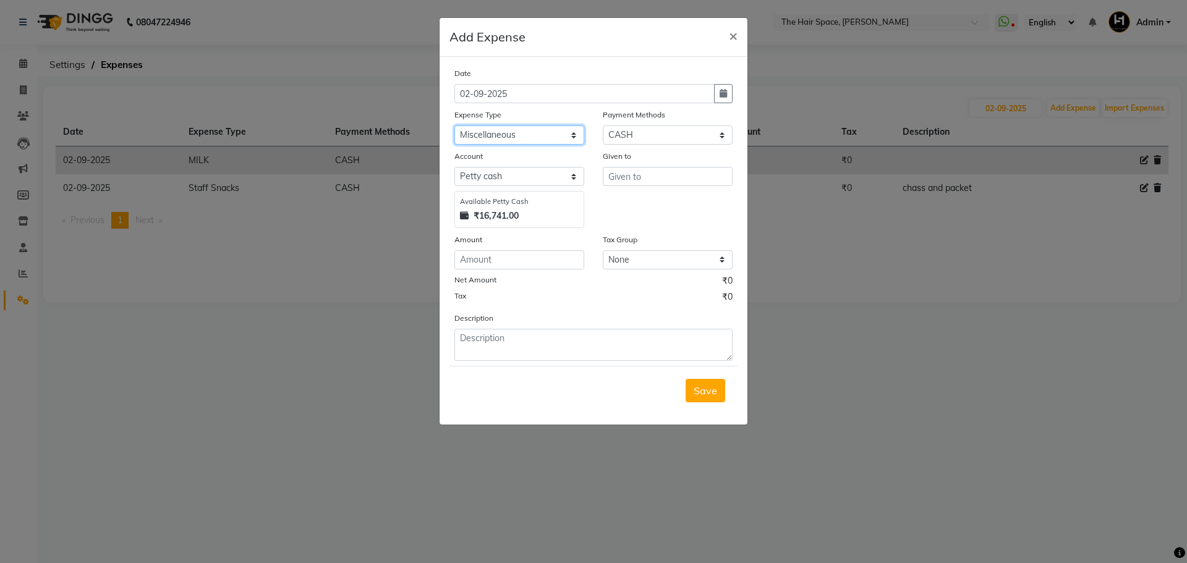
click at [454, 126] on select "Select Advance Salary Cash transfer to bank Client Snacks Clinical charges Cutt…" at bounding box center [519, 135] width 130 height 19
click at [624, 177] on input "text" at bounding box center [668, 176] width 130 height 19
type input "-"
type input "37"
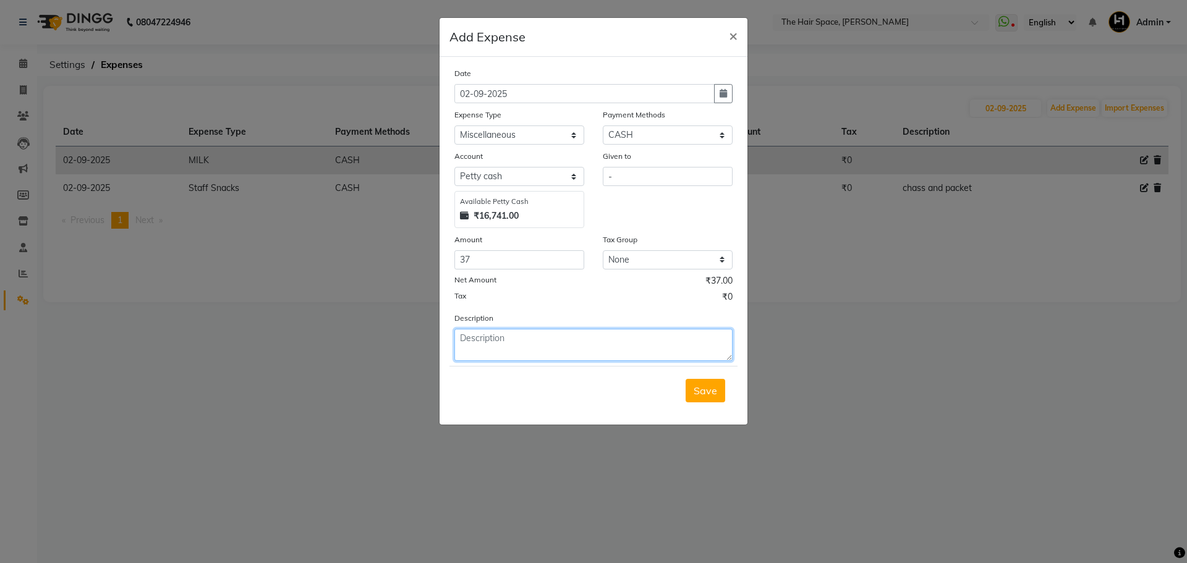
click at [479, 337] on textarea at bounding box center [593, 345] width 278 height 32
type textarea "SHOT AMOUNT"
click at [697, 388] on span "Save" at bounding box center [705, 391] width 23 height 12
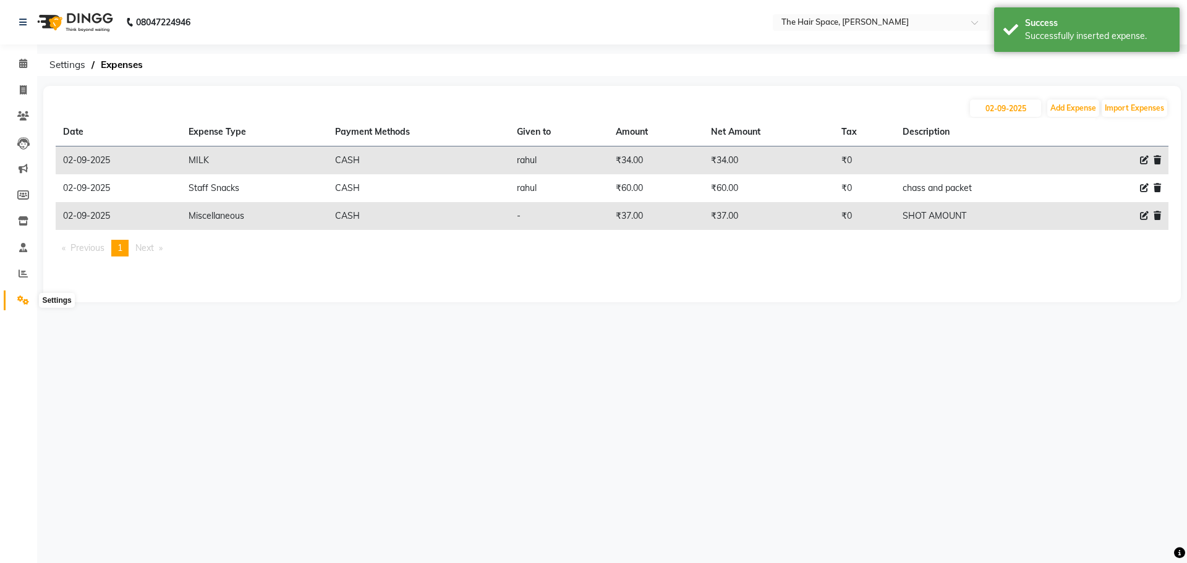
click at [17, 300] on span at bounding box center [23, 301] width 22 height 14
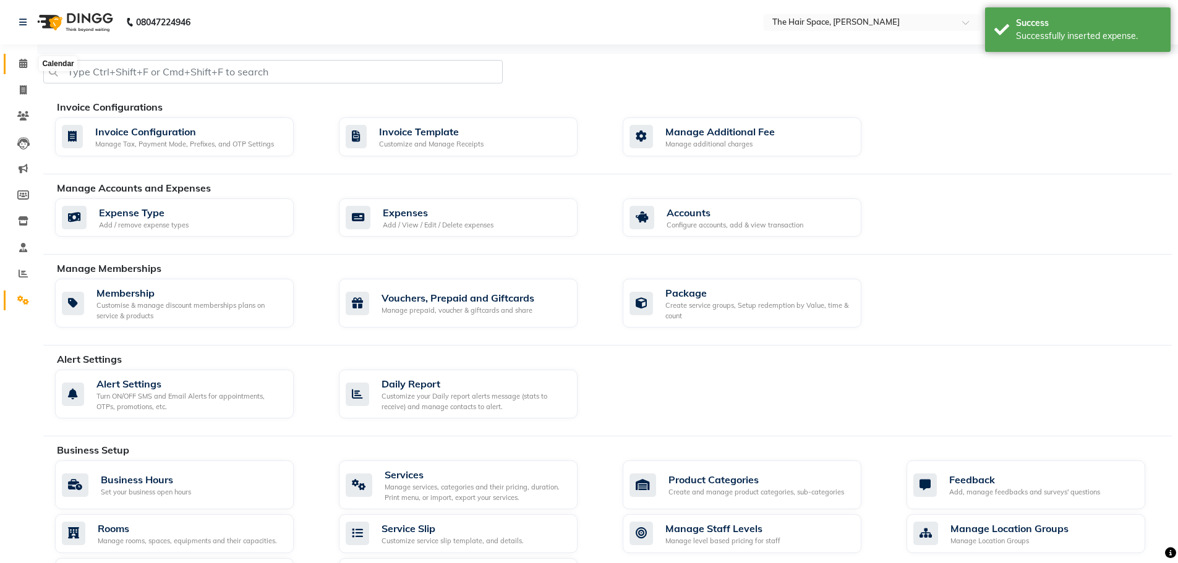
click at [20, 67] on icon at bounding box center [23, 63] width 8 height 9
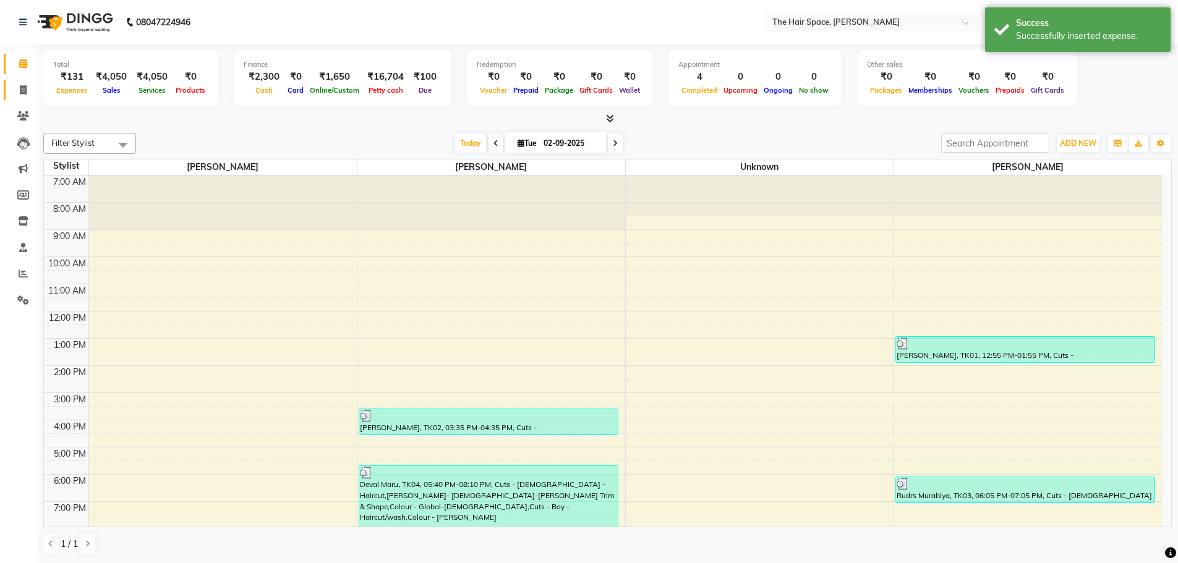
click at [22, 87] on icon at bounding box center [23, 89] width 7 height 9
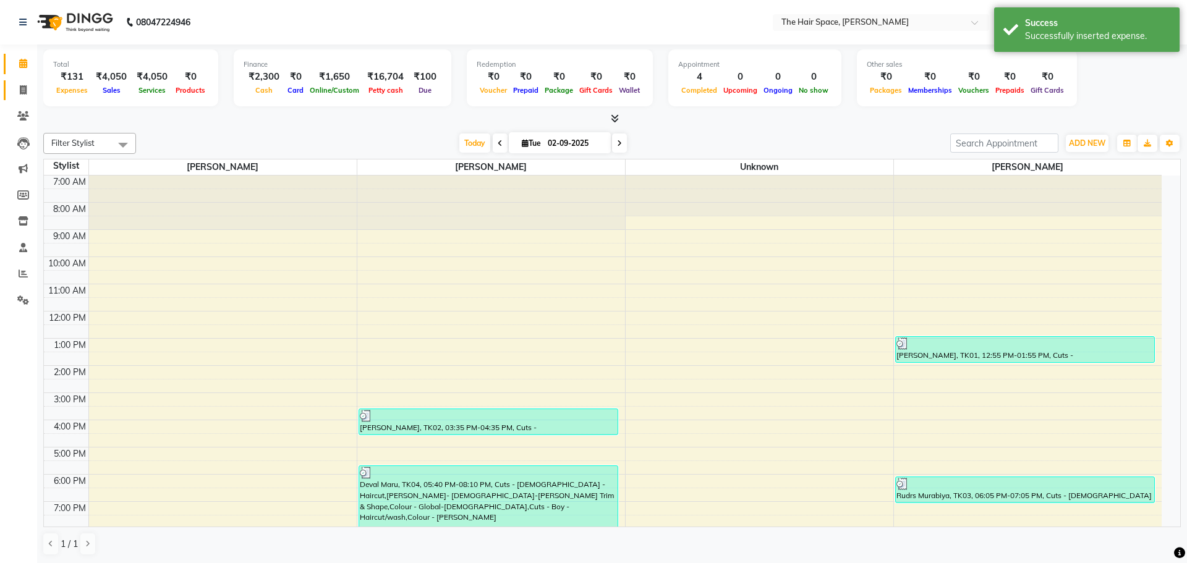
select select "6663"
select select "service"
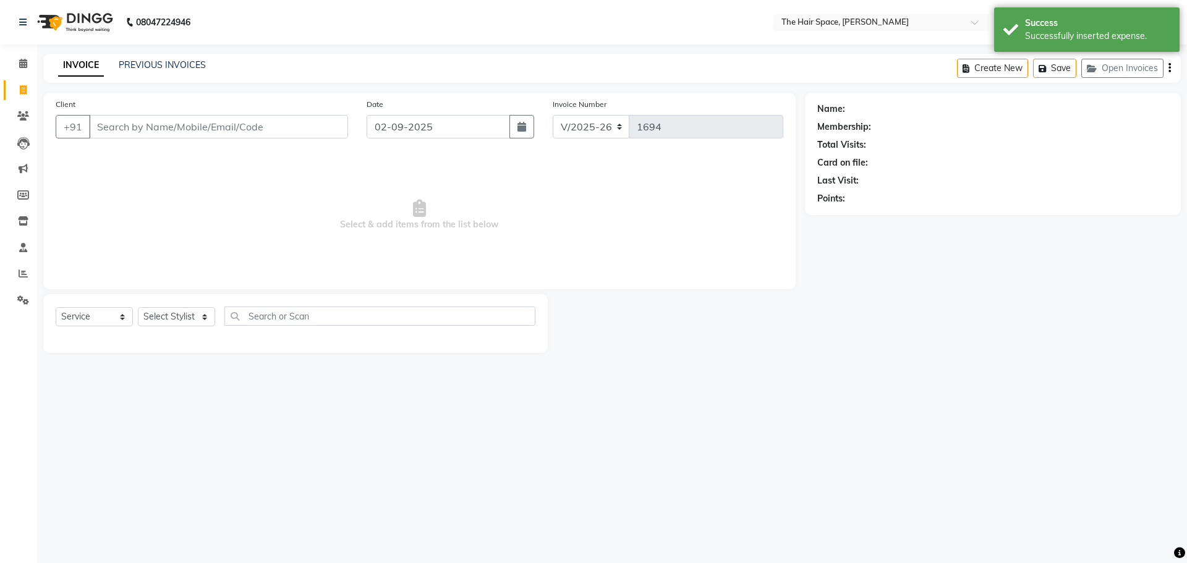
click at [140, 58] on div "INVOICE PREVIOUS INVOICES Create New Save Open Invoices" at bounding box center [612, 68] width 1138 height 29
click at [143, 60] on link "PREVIOUS INVOICES" at bounding box center [162, 64] width 87 height 11
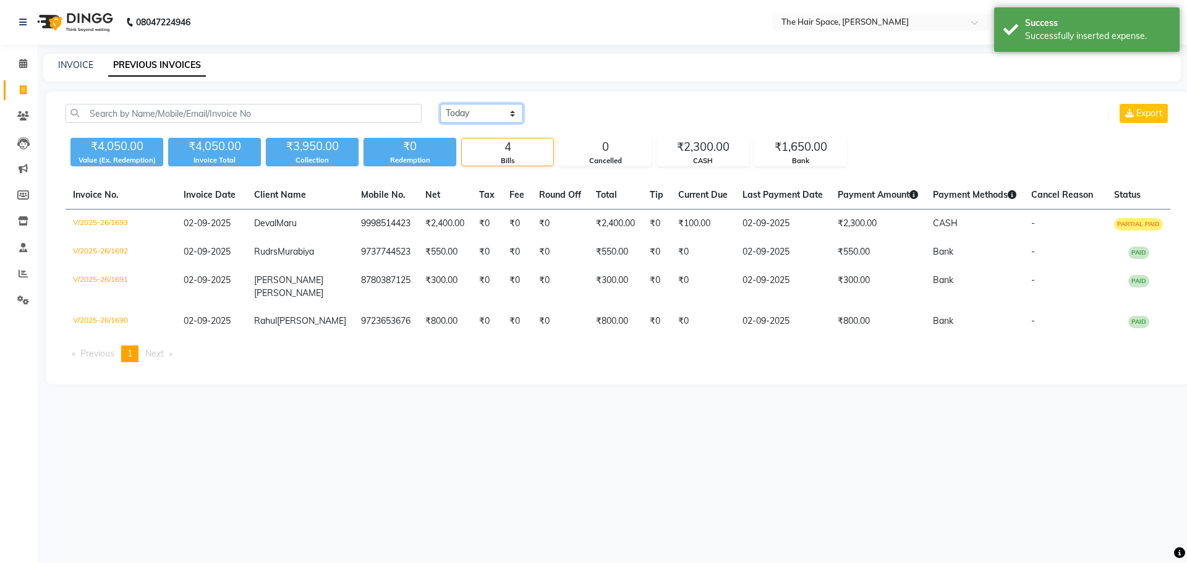
drag, startPoint x: 467, startPoint y: 113, endPoint x: 466, endPoint y: 121, distance: 8.1
click at [469, 113] on select "[DATE] [DATE] Custom Range" at bounding box center [481, 113] width 83 height 19
click at [440, 104] on select "[DATE] [DATE] Custom Range" at bounding box center [481, 113] width 83 height 19
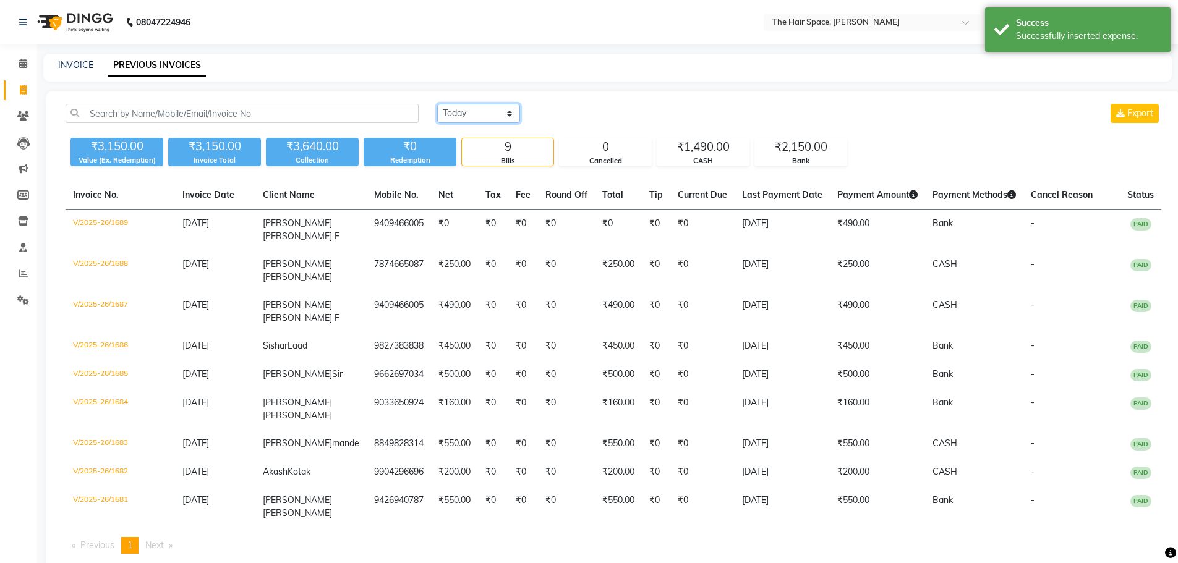
click at [461, 113] on select "[DATE] [DATE] Custom Range" at bounding box center [478, 113] width 83 height 19
select select "[DATE]"
click at [437, 104] on select "[DATE] [DATE] Custom Range" at bounding box center [478, 113] width 83 height 19
